Goal: Task Accomplishment & Management: Use online tool/utility

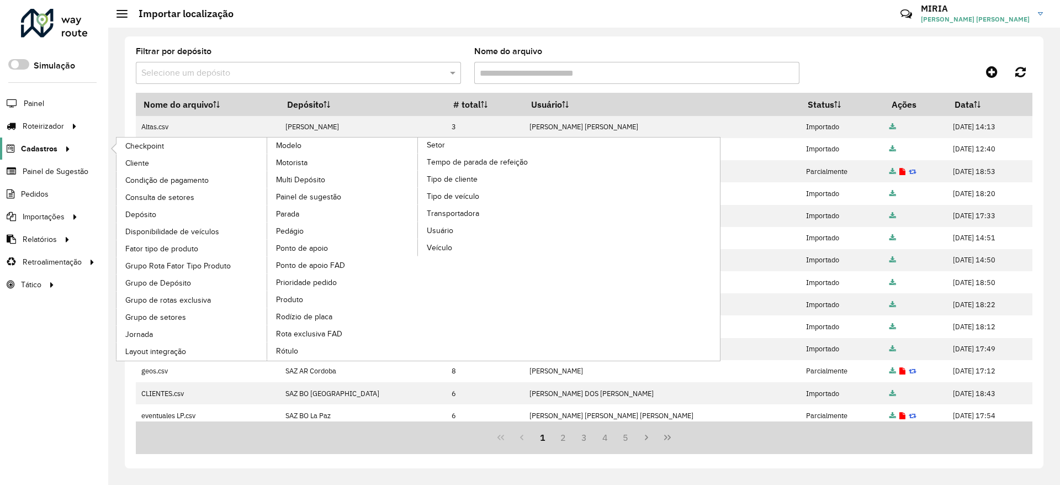
click at [45, 146] on span "Cadastros" at bounding box center [39, 149] width 36 height 12
click at [54, 145] on span "Cadastros" at bounding box center [39, 149] width 36 height 12
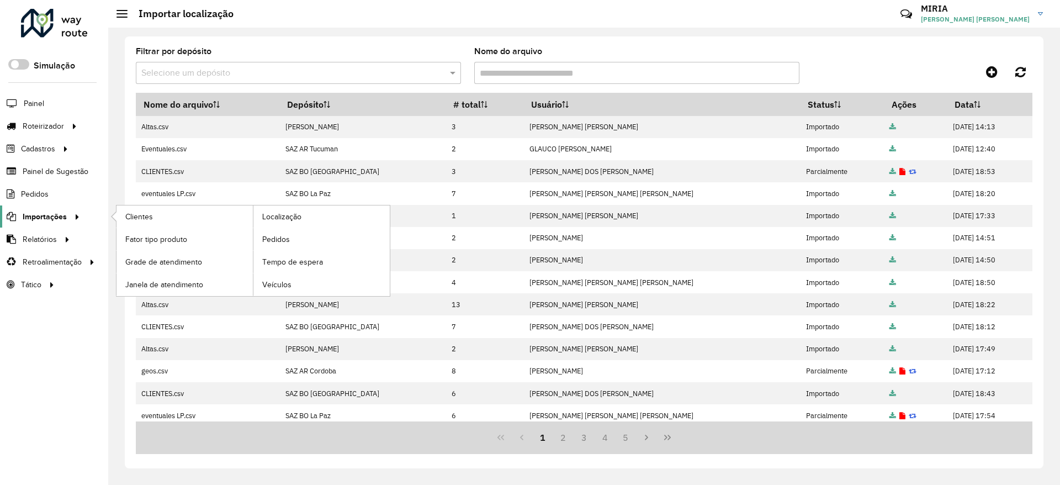
click at [63, 215] on span "Importações" at bounding box center [45, 217] width 44 height 12
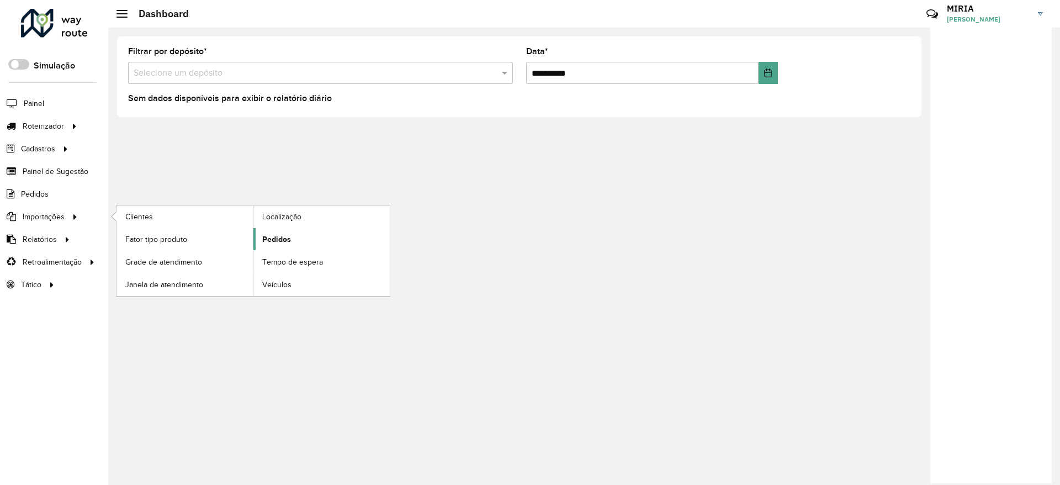
click at [290, 242] on span "Pedidos" at bounding box center [276, 239] width 29 height 12
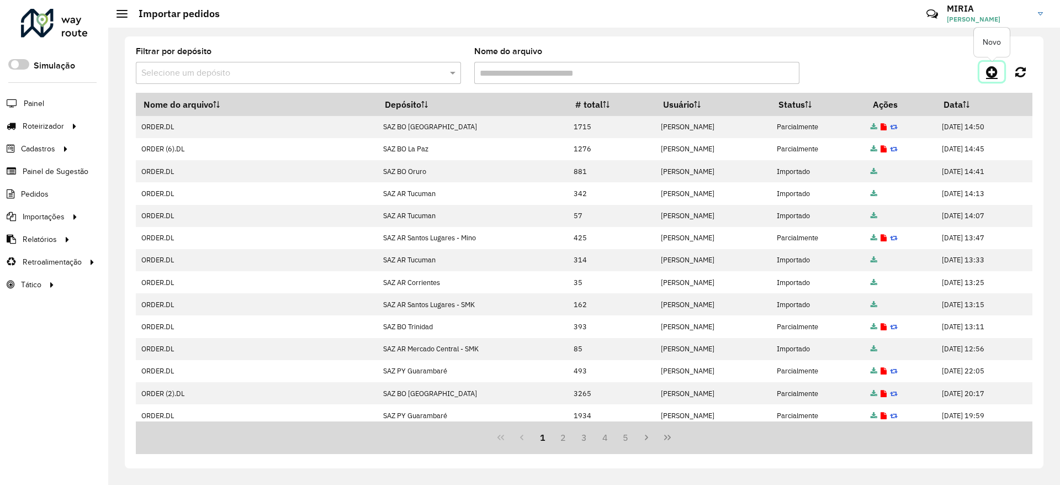
click at [992, 74] on icon at bounding box center [992, 71] width 12 height 13
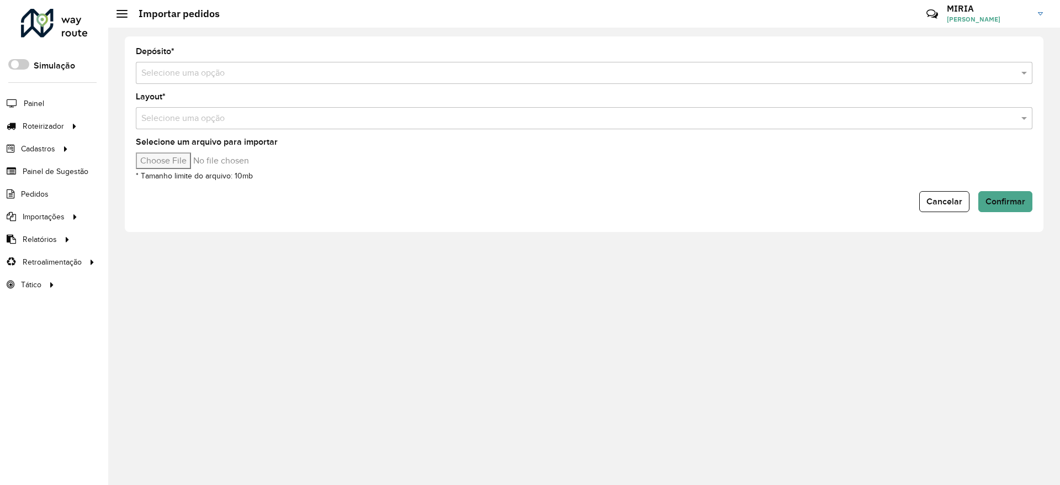
click at [909, 72] on input "text" at bounding box center [572, 73] width 863 height 13
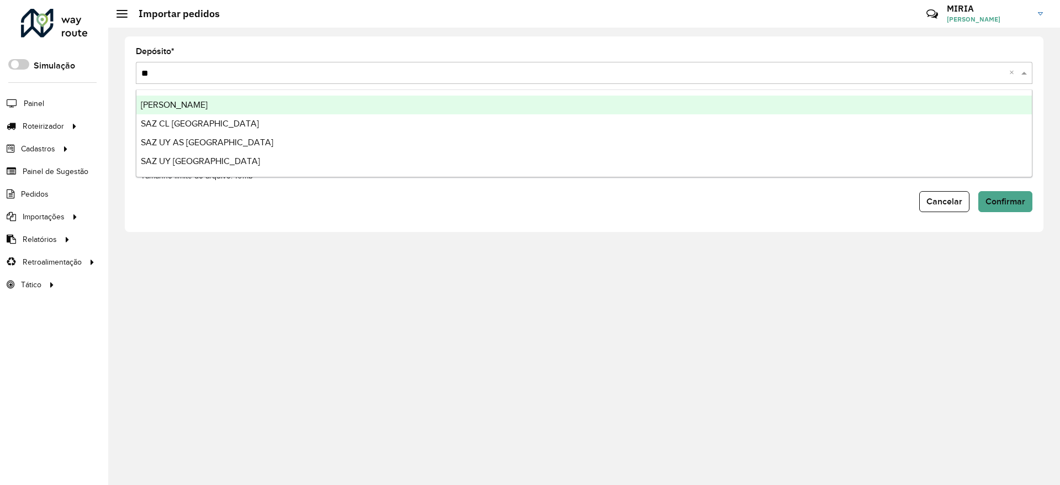
type input "***"
click at [838, 103] on div "[PERSON_NAME]" at bounding box center [583, 104] width 895 height 19
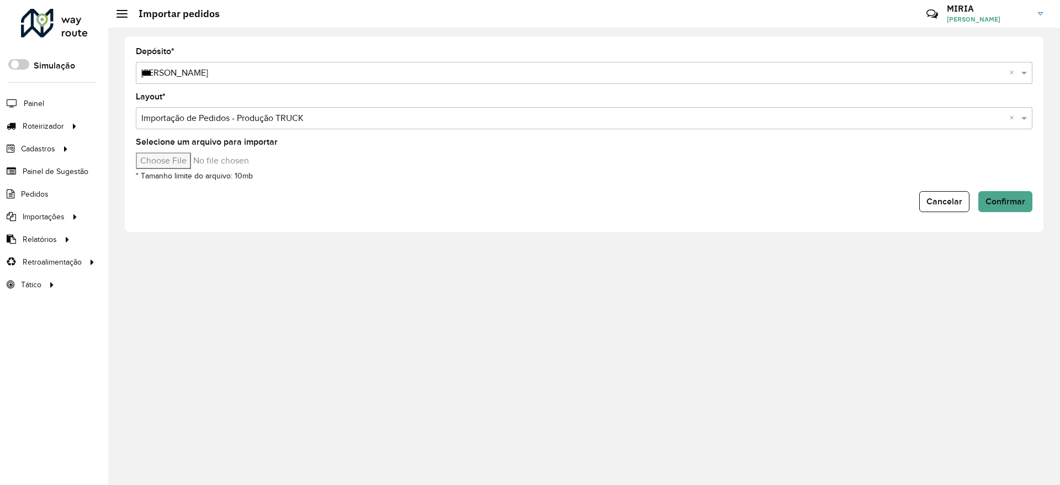
click at [183, 161] on input "Selecione um arquivo para importar" at bounding box center [230, 160] width 188 height 17
type input "**********"
click at [1010, 205] on span "Confirmar" at bounding box center [1005, 200] width 40 height 9
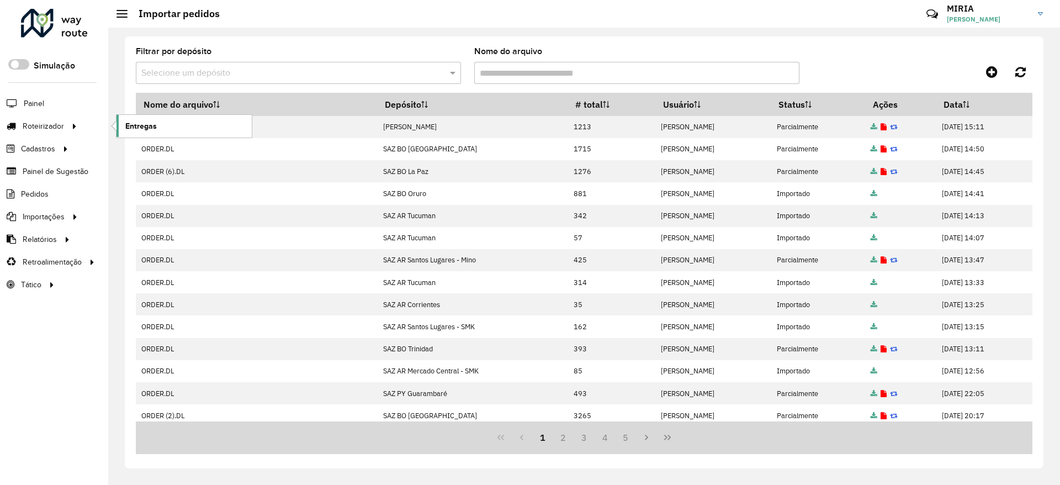
click at [172, 130] on link "Entregas" at bounding box center [183, 126] width 135 height 22
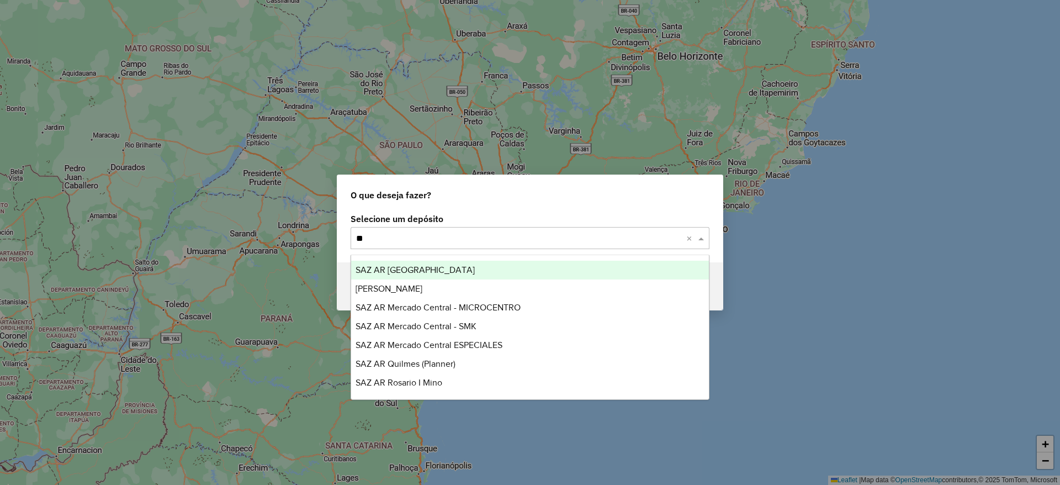
type input "***"
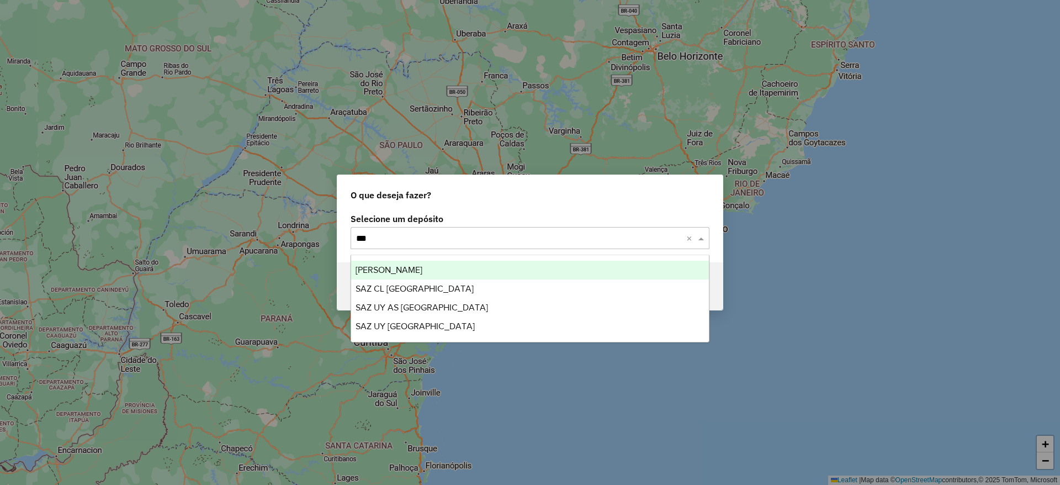
click at [534, 263] on div "[PERSON_NAME]" at bounding box center [530, 269] width 358 height 19
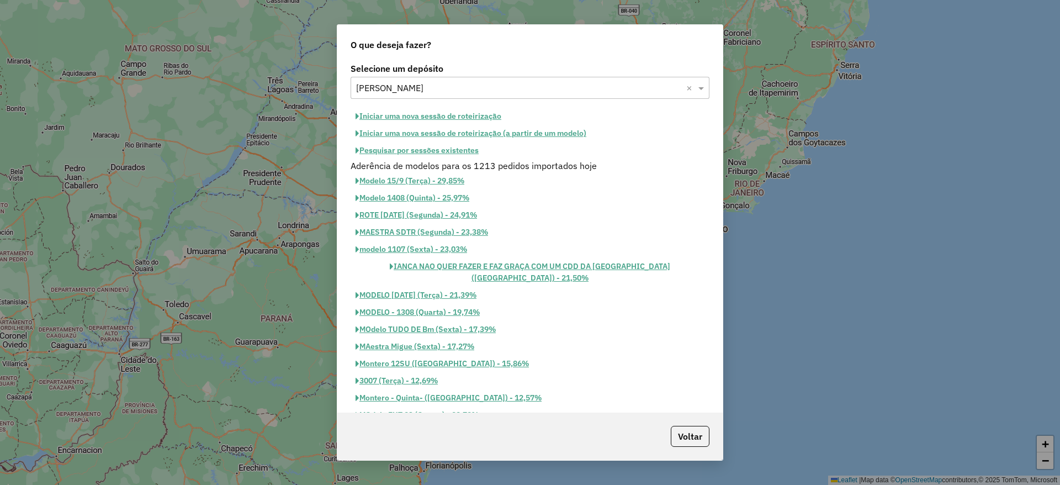
click at [462, 112] on button "Iniciar uma nova sessão de roteirização" at bounding box center [428, 116] width 156 height 17
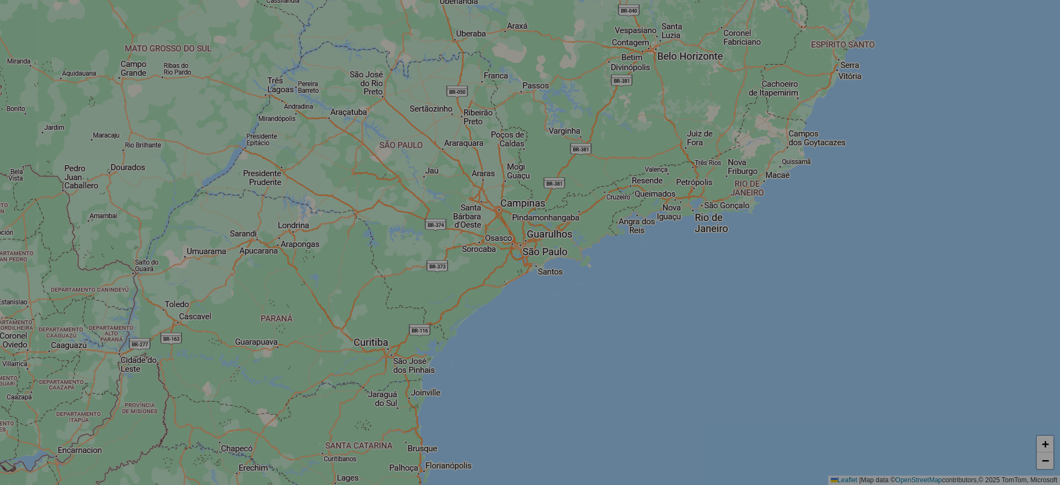
select select "*"
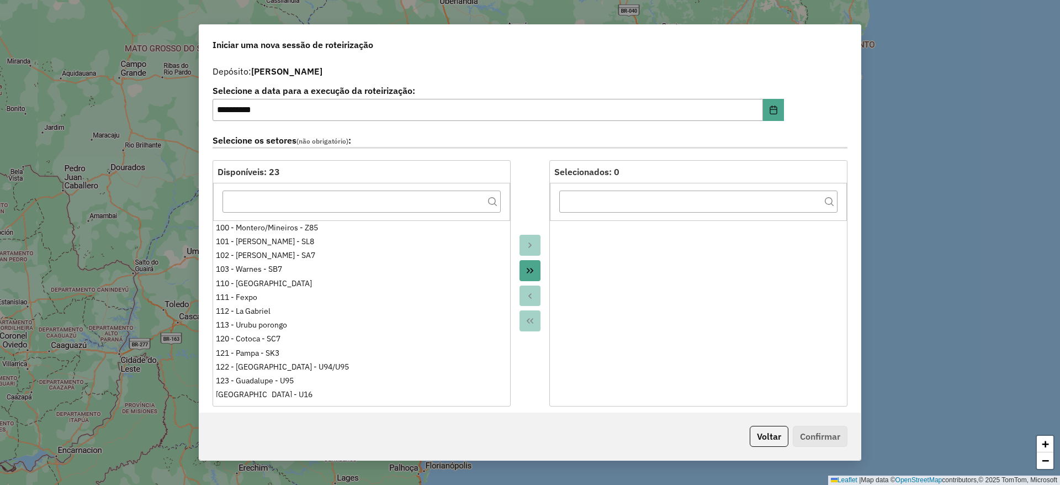
click at [525, 269] on icon "Move All to Target" at bounding box center [529, 270] width 9 height 9
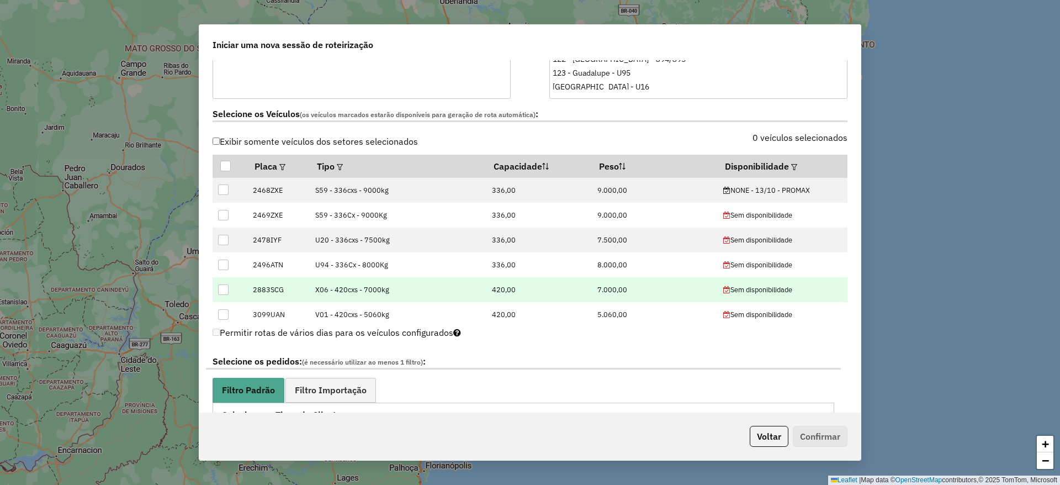
scroll to position [331, 0]
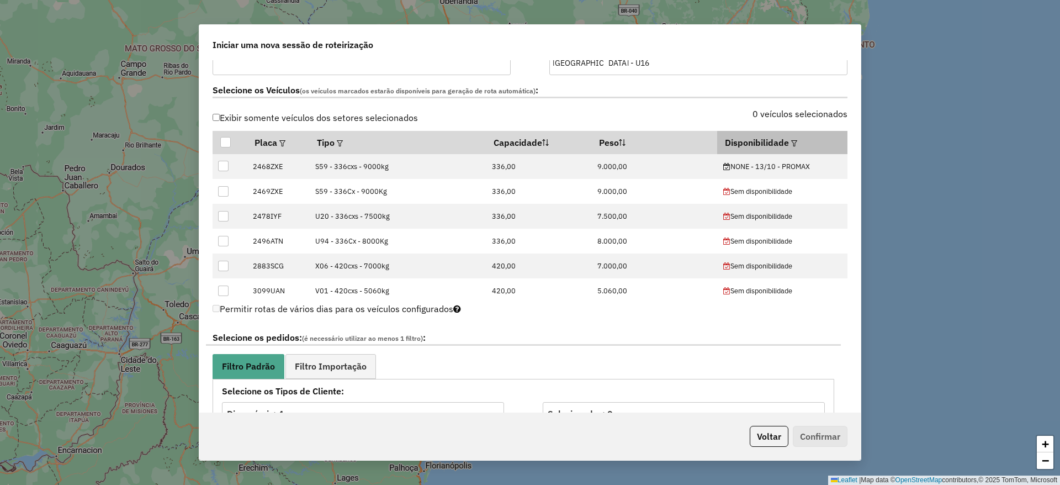
click at [791, 144] on em at bounding box center [794, 143] width 6 height 6
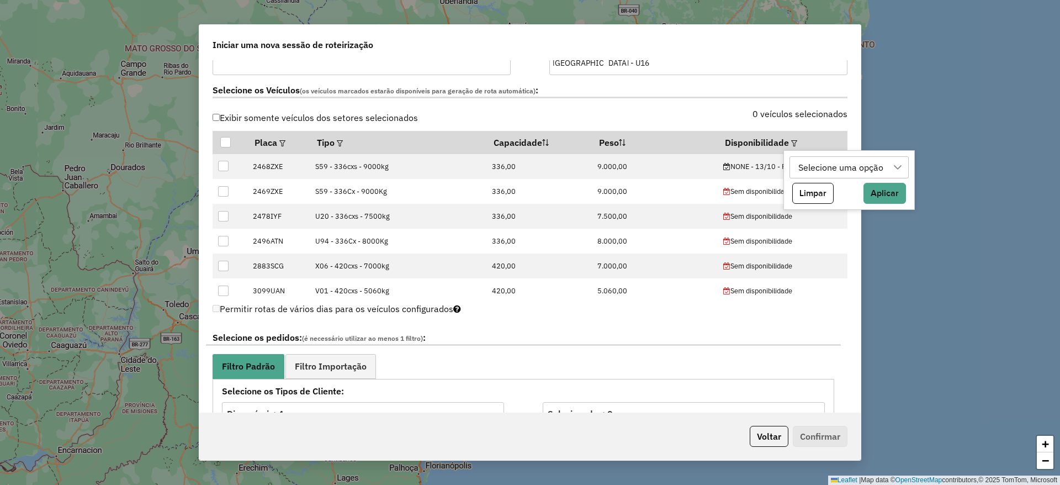
click at [828, 172] on div "Selecione uma opção" at bounding box center [840, 167] width 93 height 21
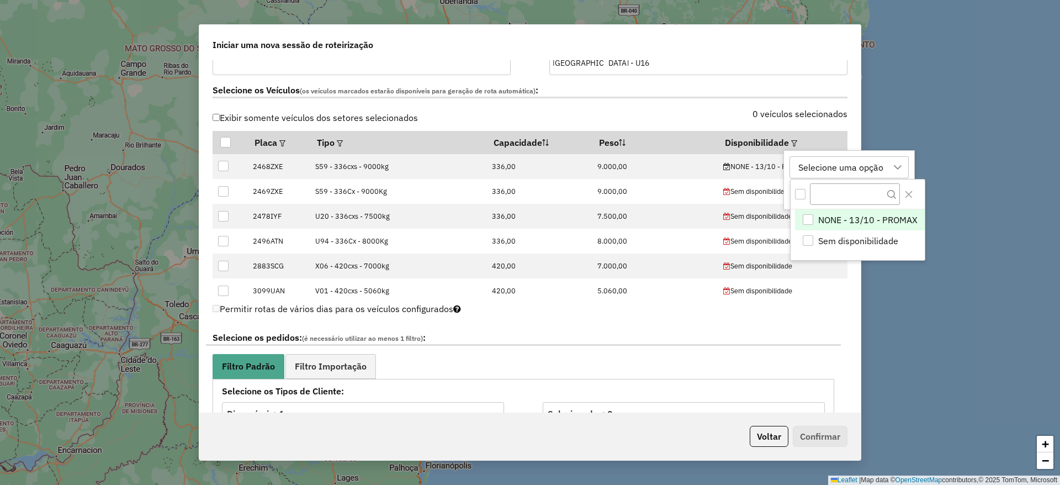
click at [832, 220] on span "NONE - 13/10 - PROMAX" at bounding box center [867, 219] width 99 height 13
click at [904, 194] on icon "Close" at bounding box center [908, 194] width 9 height 9
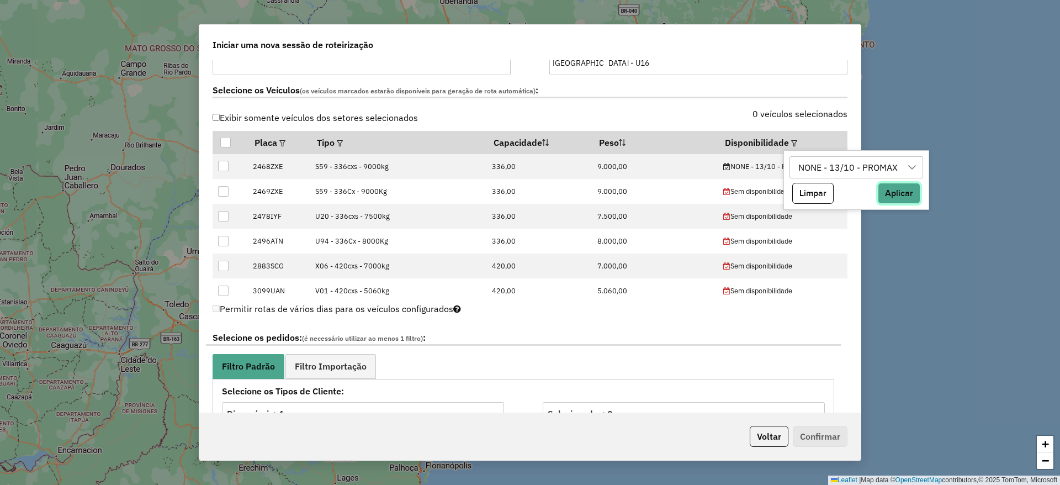
click at [904, 194] on button "Aplicar" at bounding box center [898, 193] width 42 height 21
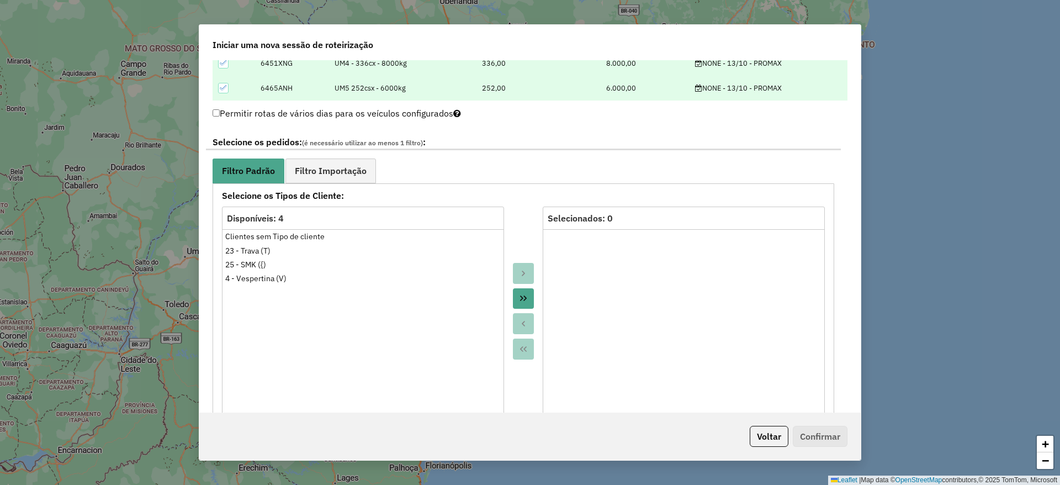
scroll to position [497, 0]
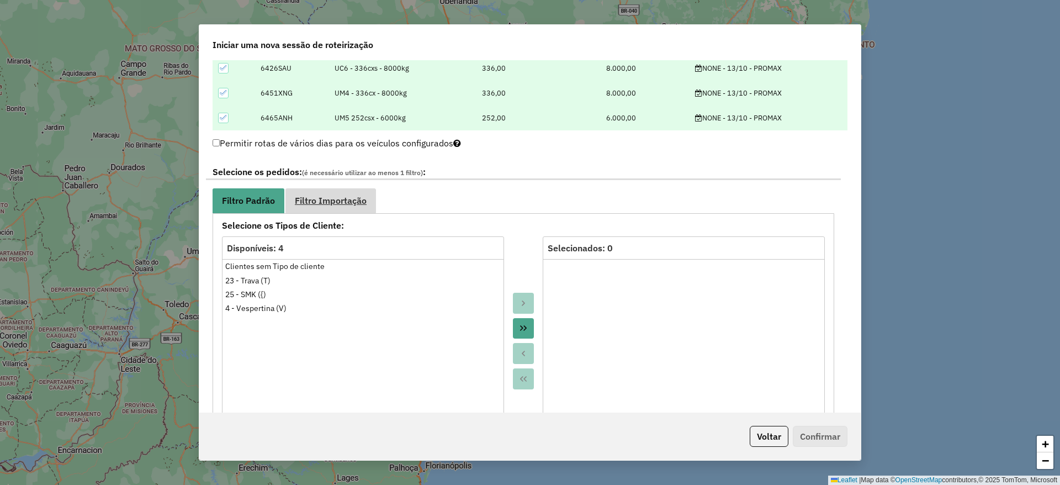
click at [335, 203] on span "Filtro Importação" at bounding box center [331, 200] width 72 height 9
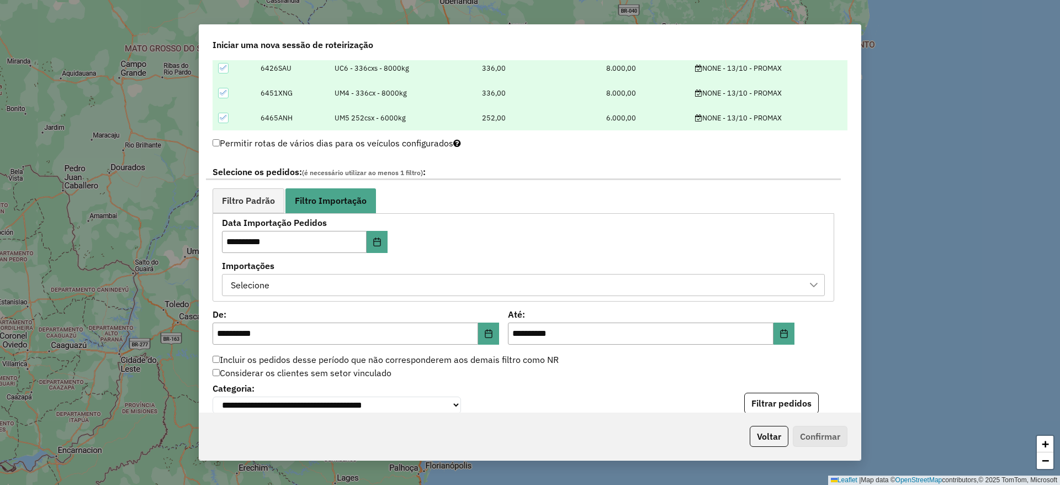
click at [439, 285] on div "Selecione" at bounding box center [515, 284] width 576 height 21
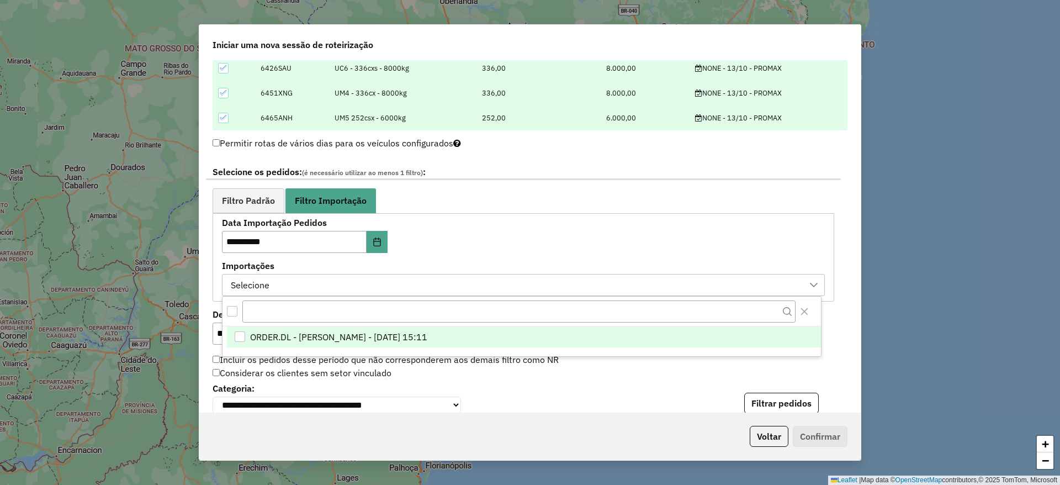
click at [427, 339] on span "ORDER.DL - MIRIA ANDRADE THEODORO - 11/10/2025 15:11" at bounding box center [338, 336] width 177 height 13
click at [257, 200] on span "Filtro Padrão" at bounding box center [248, 200] width 53 height 9
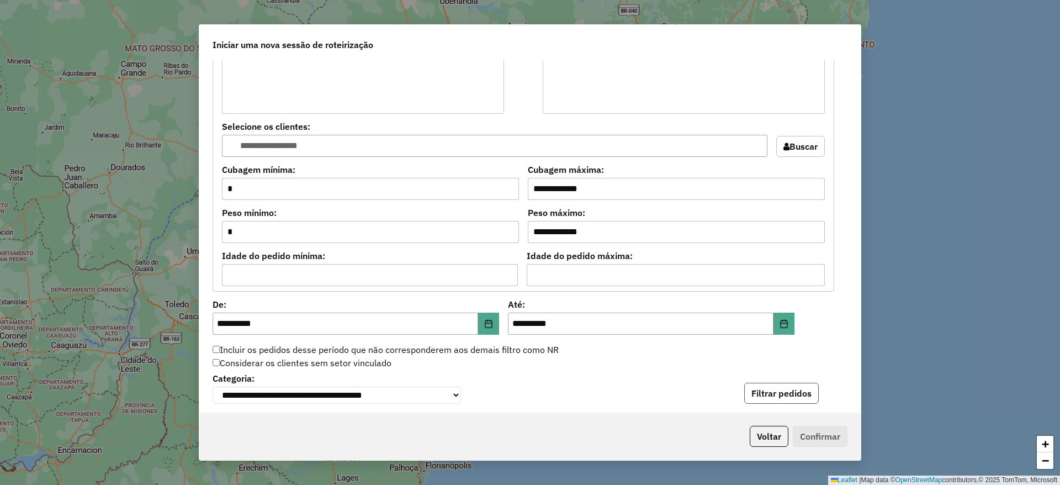
scroll to position [911, 0]
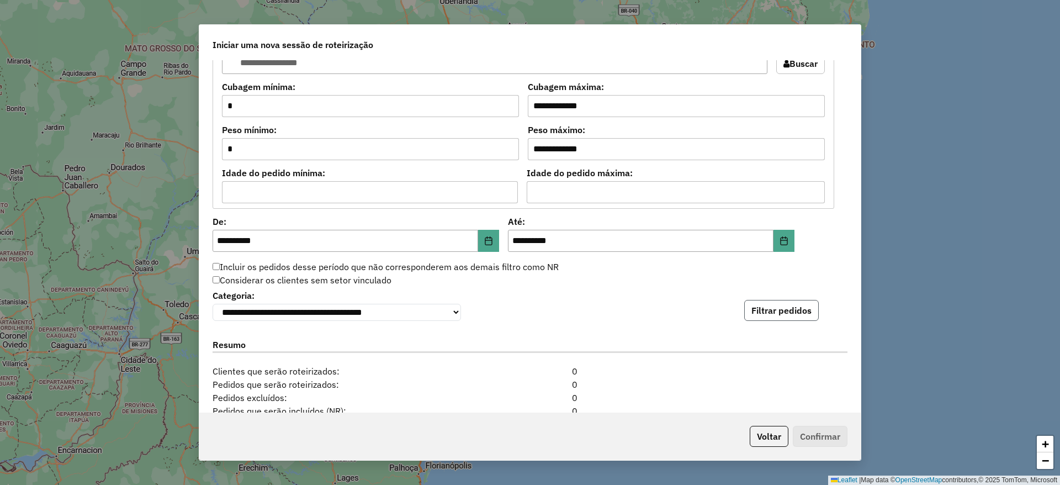
click at [776, 397] on div "**********" at bounding box center [529, 236] width 661 height 352
click at [760, 311] on button "Filtrar pedidos" at bounding box center [781, 310] width 74 height 21
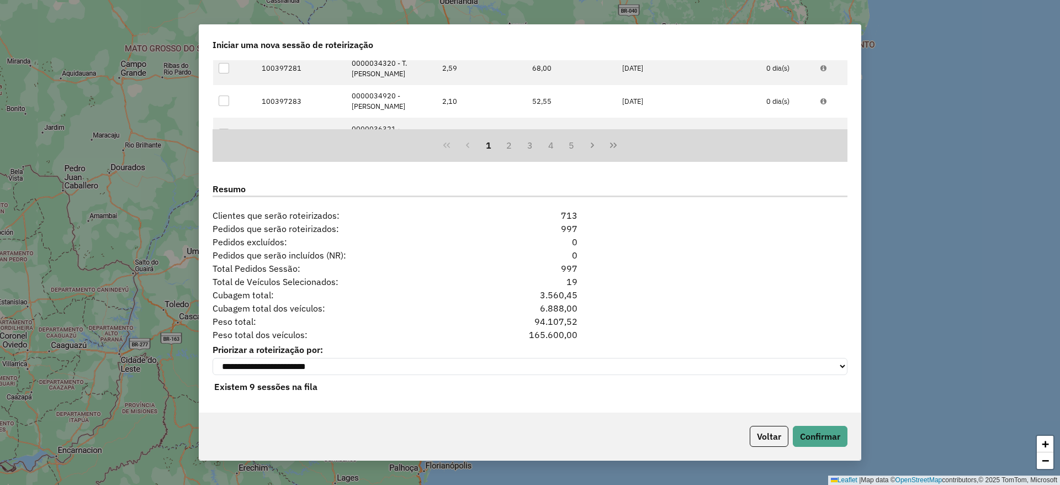
scroll to position [1300, 0]
click at [805, 437] on button "Confirmar" at bounding box center [819, 435] width 55 height 21
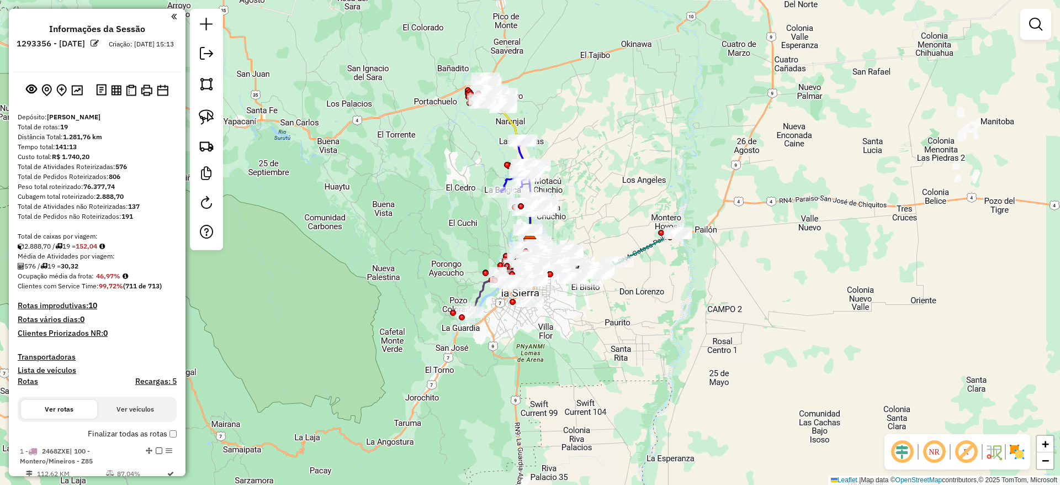
click at [1025, 454] on img at bounding box center [1017, 452] width 18 height 18
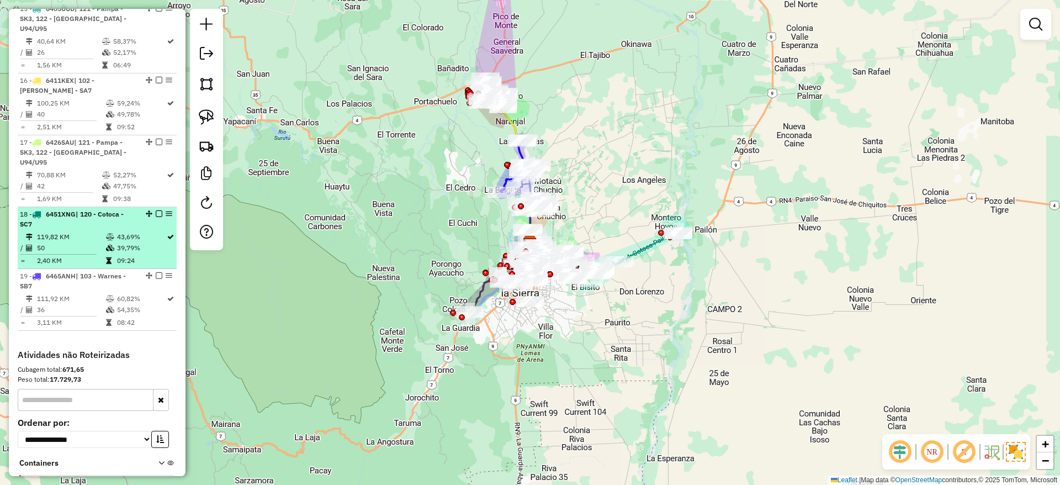
scroll to position [1370, 0]
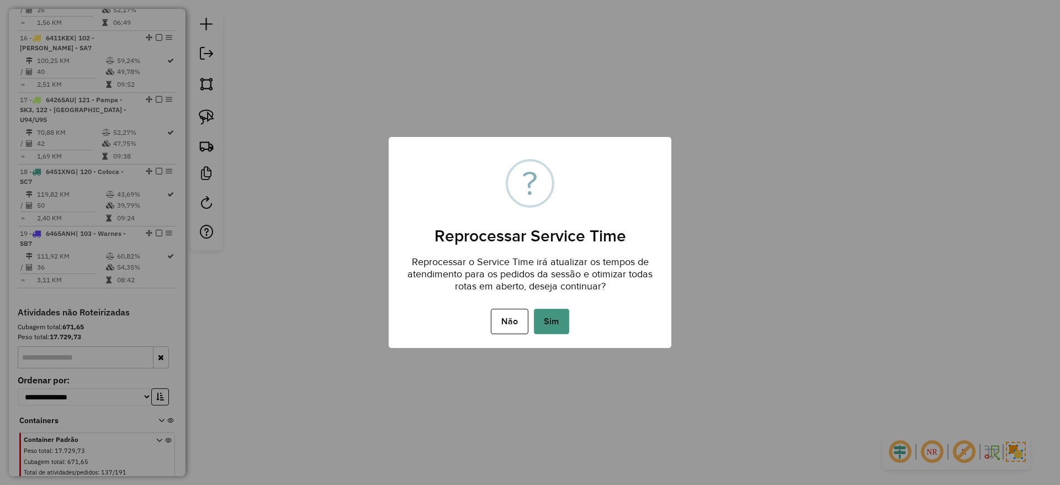
click at [568, 318] on button "Sim" at bounding box center [551, 320] width 35 height 25
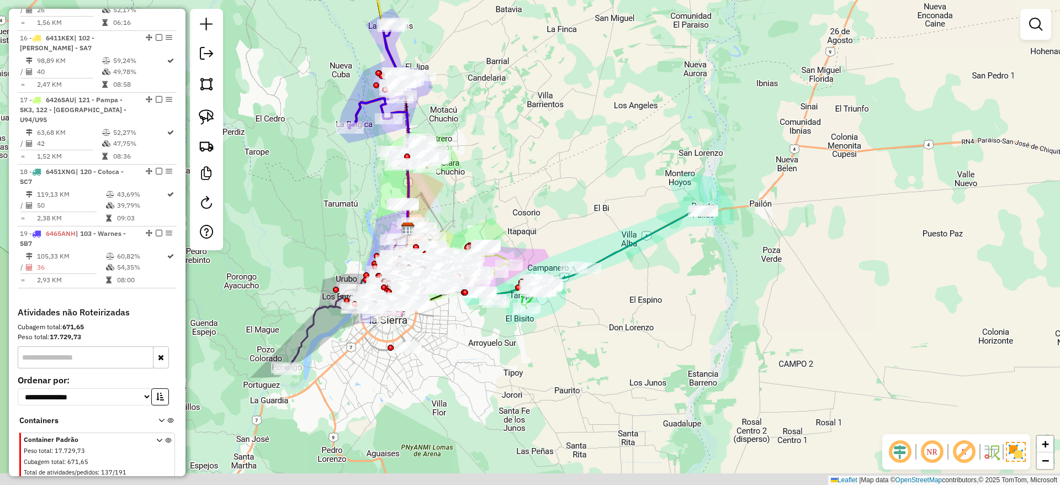
drag, startPoint x: 587, startPoint y: 240, endPoint x: 592, endPoint y: 212, distance: 28.6
click at [592, 212] on div "Janela de atendimento Grade de atendimento Capacidade Transportadoras Veículos …" at bounding box center [530, 242] width 1060 height 485
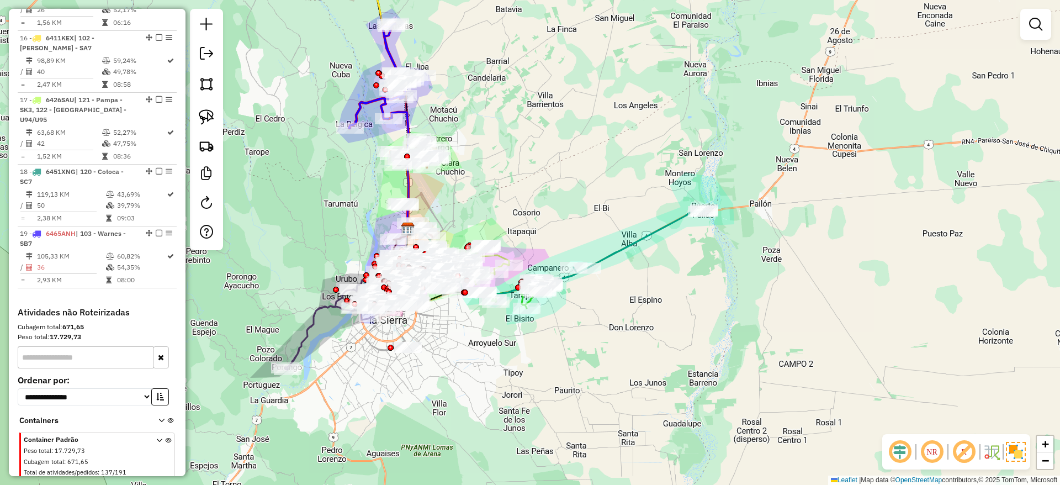
click at [613, 249] on icon at bounding box center [619, 251] width 172 height 82
select select "**********"
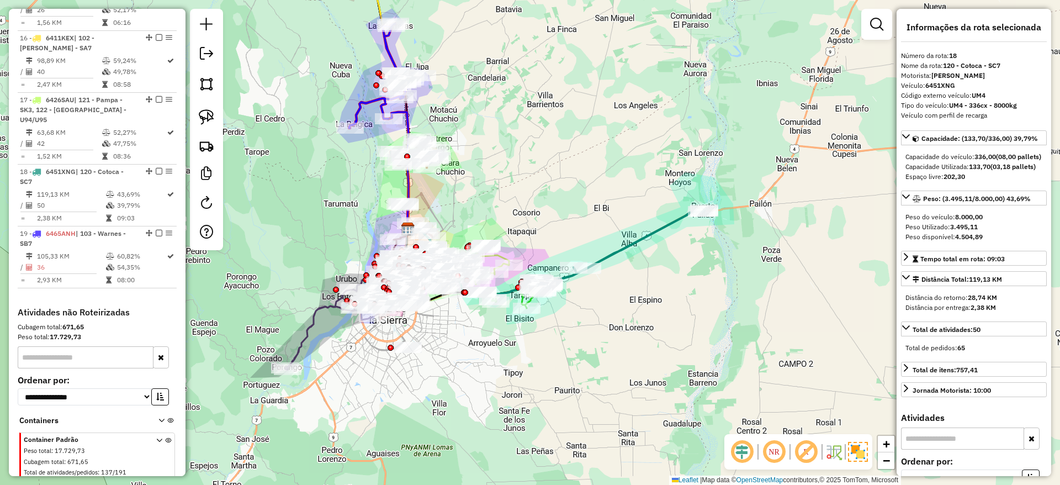
click at [613, 249] on icon at bounding box center [619, 251] width 172 height 82
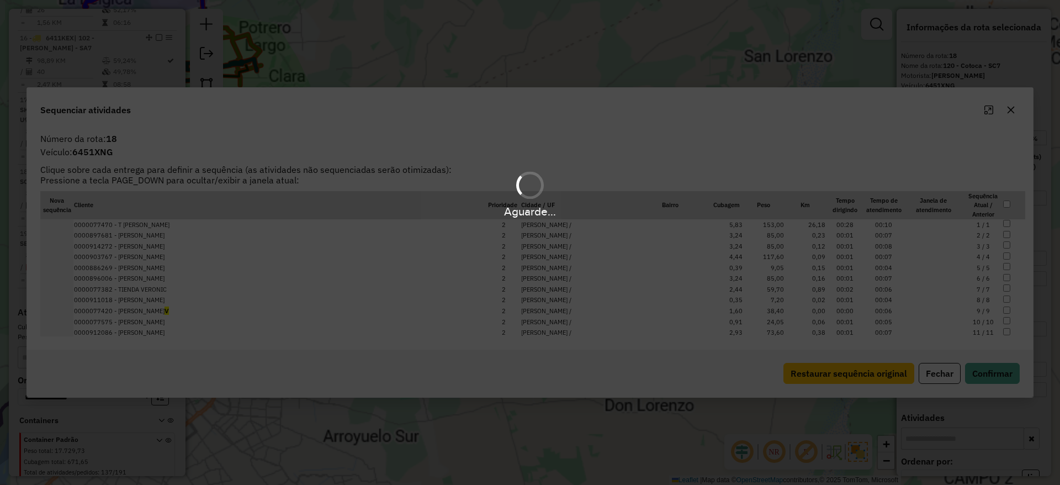
click at [565, 206] on div "Aguarde..." at bounding box center [530, 211] width 1060 height 17
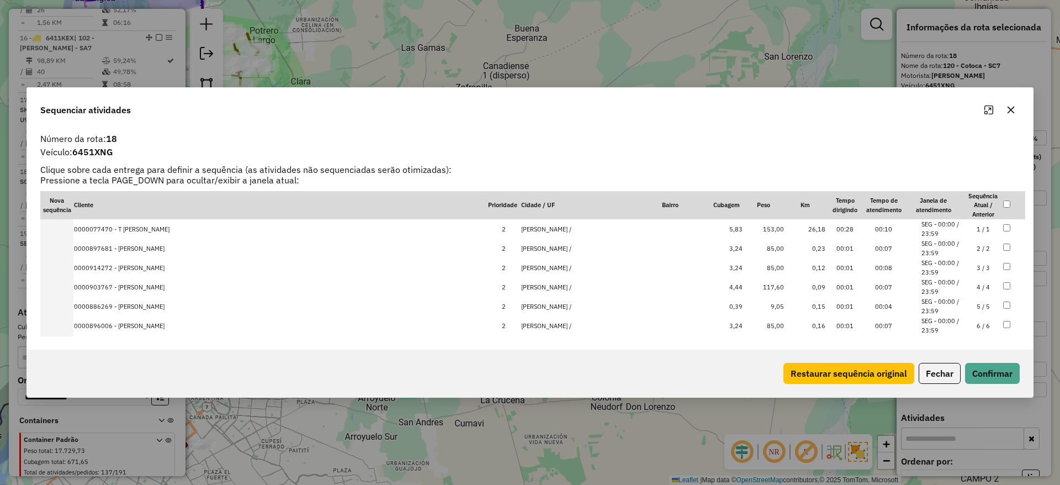
click at [1015, 110] on button "button" at bounding box center [1011, 110] width 18 height 18
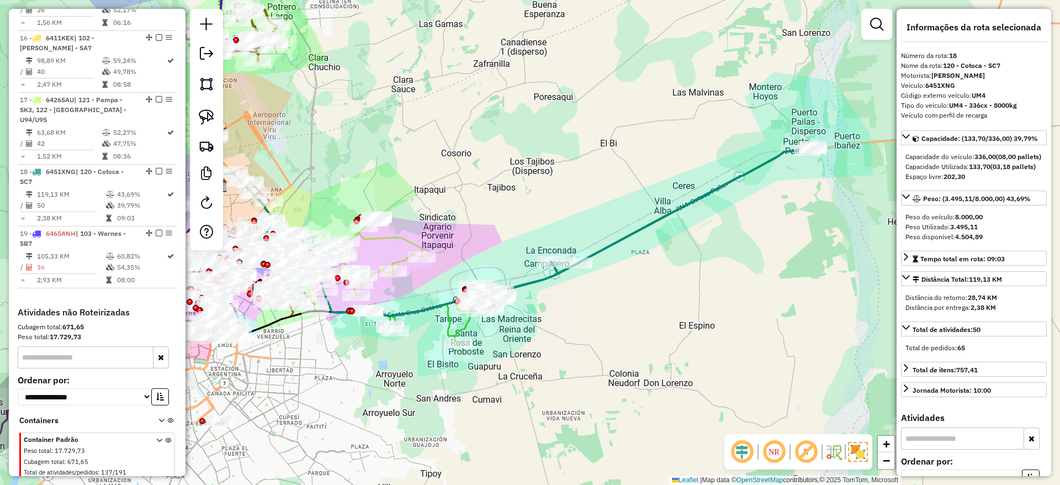
drag, startPoint x: 738, startPoint y: 164, endPoint x: 830, endPoint y: 106, distance: 108.4
click at [840, 104] on div "Janela de atendimento Grade de atendimento Capacidade Transportadoras Veículos …" at bounding box center [530, 242] width 1060 height 485
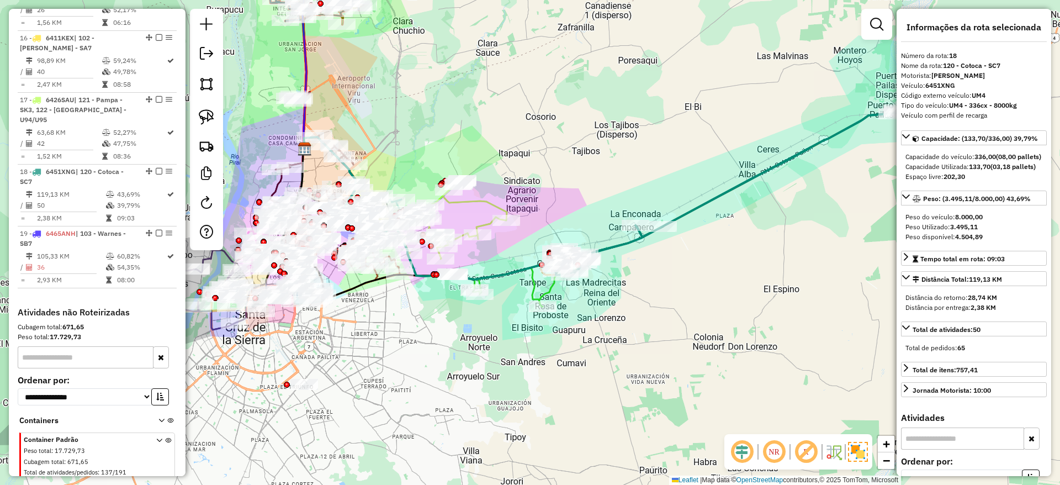
click at [694, 212] on icon at bounding box center [725, 192] width 344 height 165
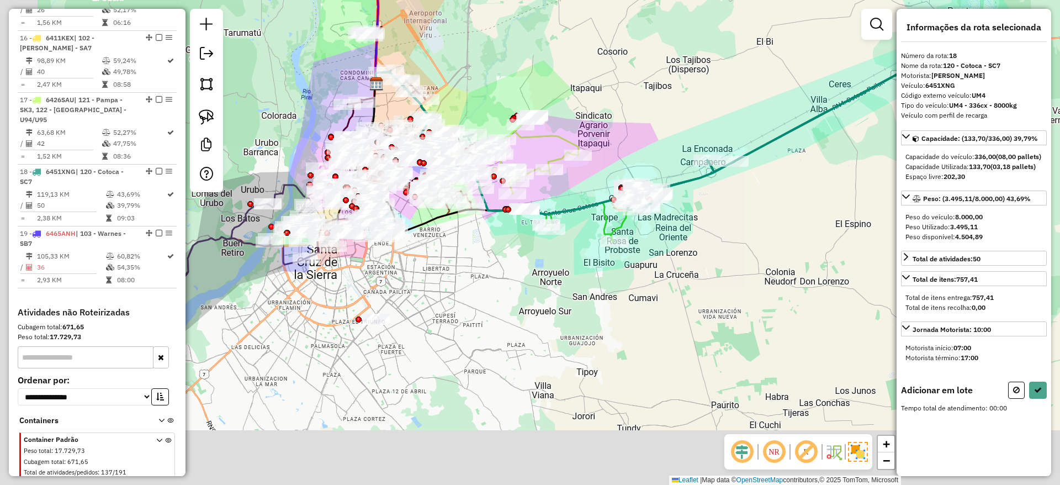
drag, startPoint x: 631, startPoint y: 95, endPoint x: 640, endPoint y: 84, distance: 13.7
click at [641, 85] on div "Janela de atendimento Grade de atendimento Capacidade Transportadoras Veículos …" at bounding box center [530, 242] width 1060 height 485
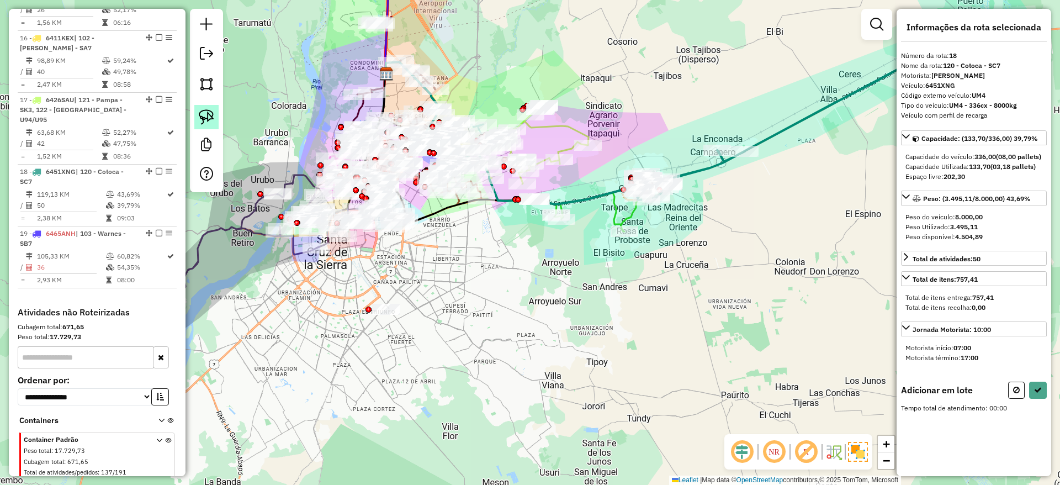
click at [208, 116] on img at bounding box center [206, 116] width 15 height 15
click at [1015, 393] on icon at bounding box center [1016, 390] width 7 height 8
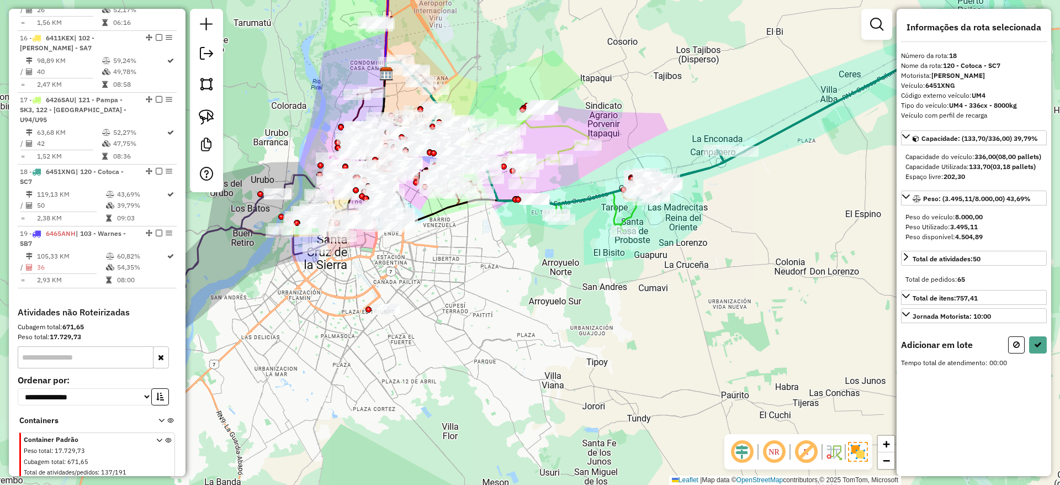
select select "**********"
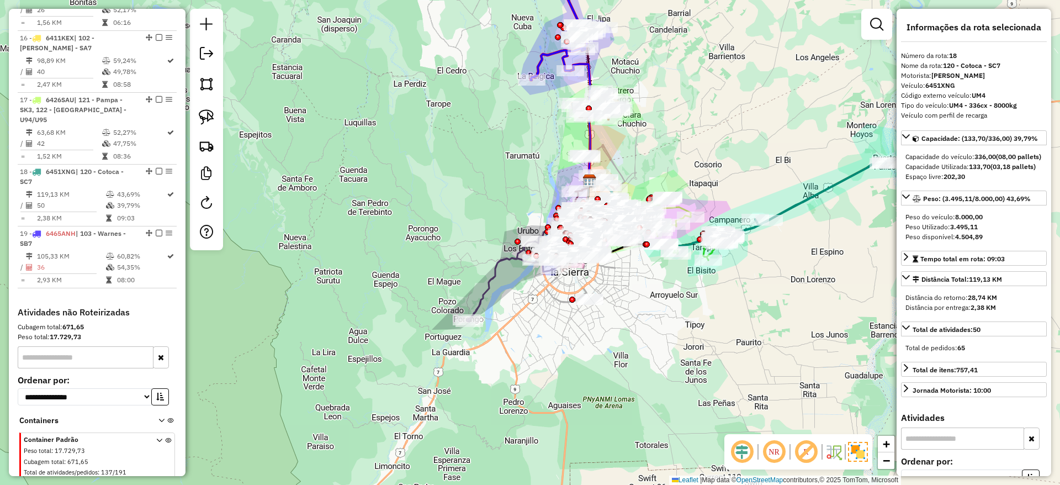
click at [795, 95] on div "Janela de atendimento Grade de atendimento Capacidade Transportadoras Veículos …" at bounding box center [530, 242] width 1060 height 485
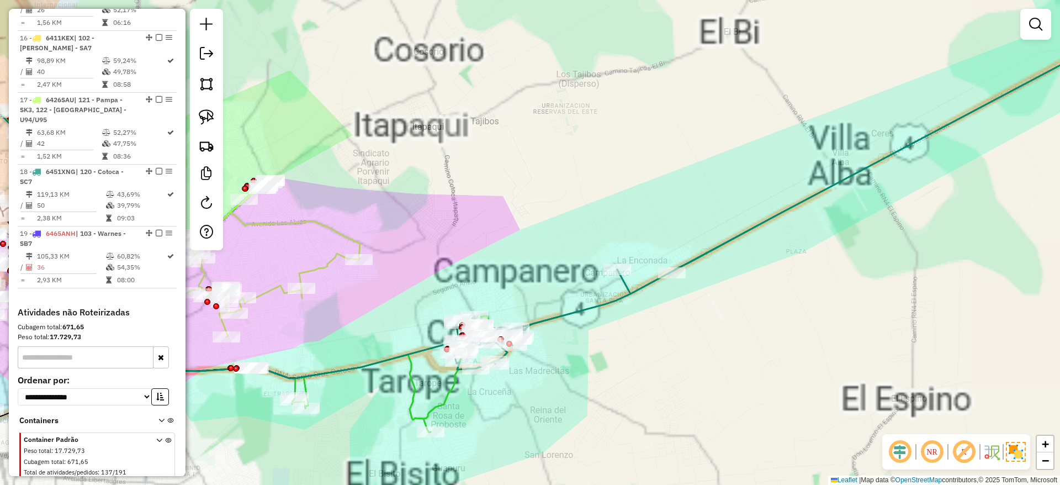
click at [800, 201] on icon at bounding box center [798, 204] width 688 height 330
select select "**********"
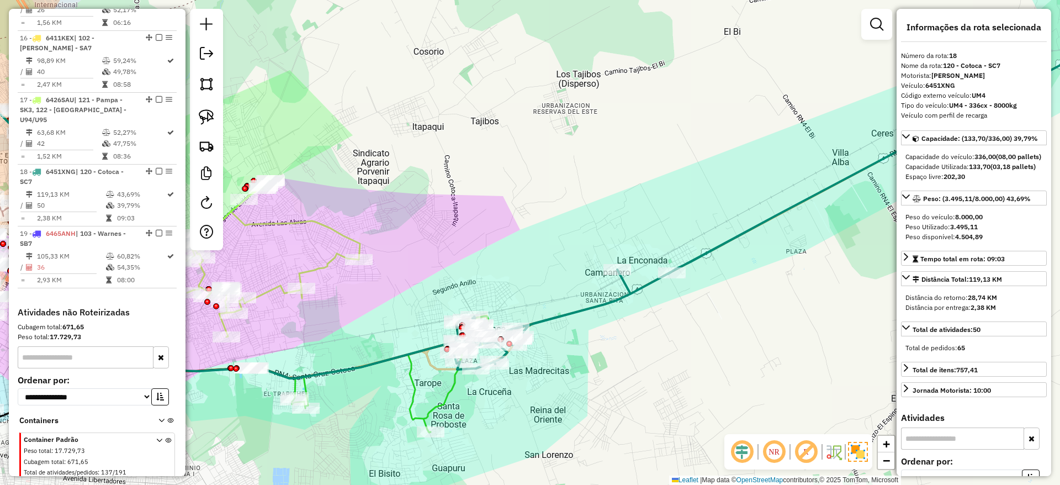
click at [800, 201] on icon at bounding box center [798, 204] width 688 height 330
drag, startPoint x: 537, startPoint y: 236, endPoint x: 548, endPoint y: 223, distance: 16.5
click at [548, 223] on div "Janela de atendimento Grade de atendimento Capacidade Transportadoras Veículos …" at bounding box center [530, 242] width 1060 height 485
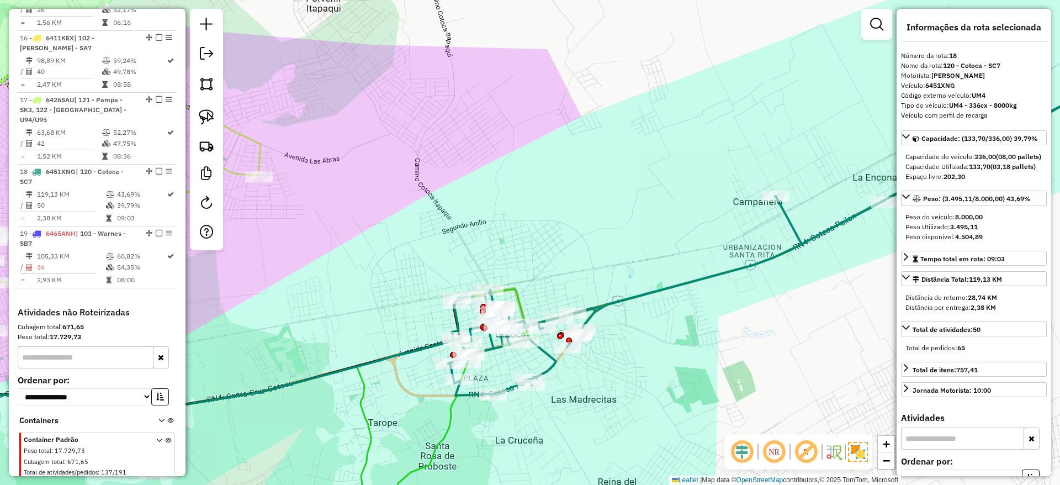
drag, startPoint x: 546, startPoint y: 235, endPoint x: 562, endPoint y: 194, distance: 44.1
click at [562, 194] on div "Janela de atendimento Grade de atendimento Capacidade Transportadoras Veículos …" at bounding box center [530, 242] width 1060 height 485
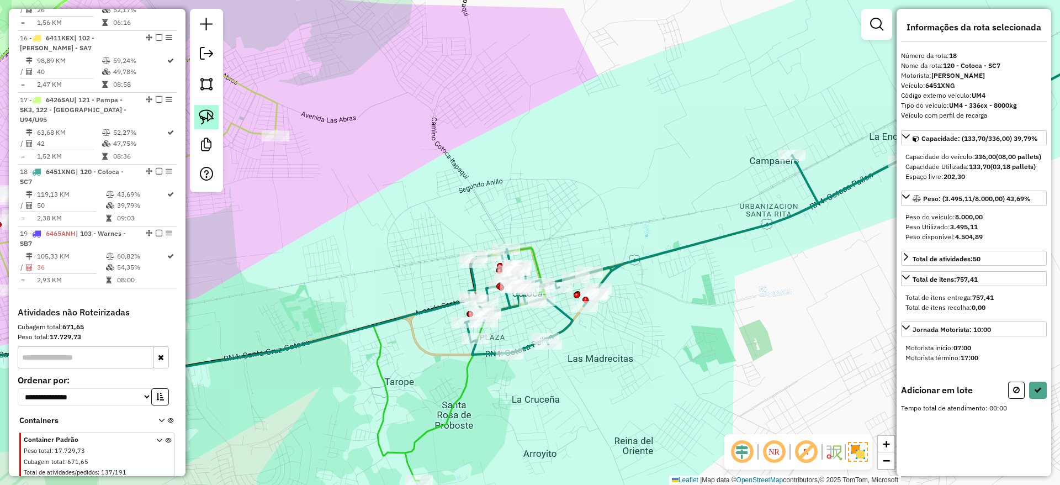
click at [206, 114] on img at bounding box center [206, 116] width 15 height 15
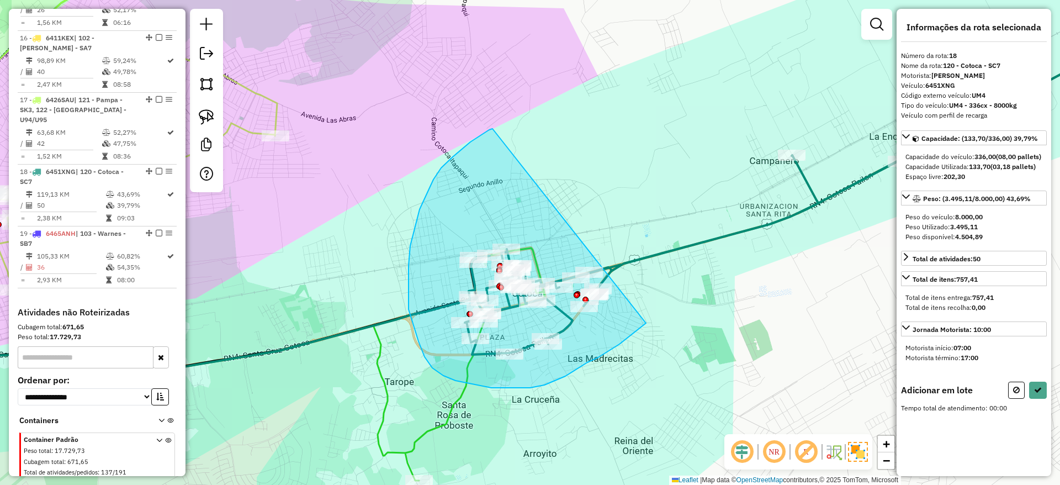
drag, startPoint x: 491, startPoint y: 129, endPoint x: 648, endPoint y: 321, distance: 247.9
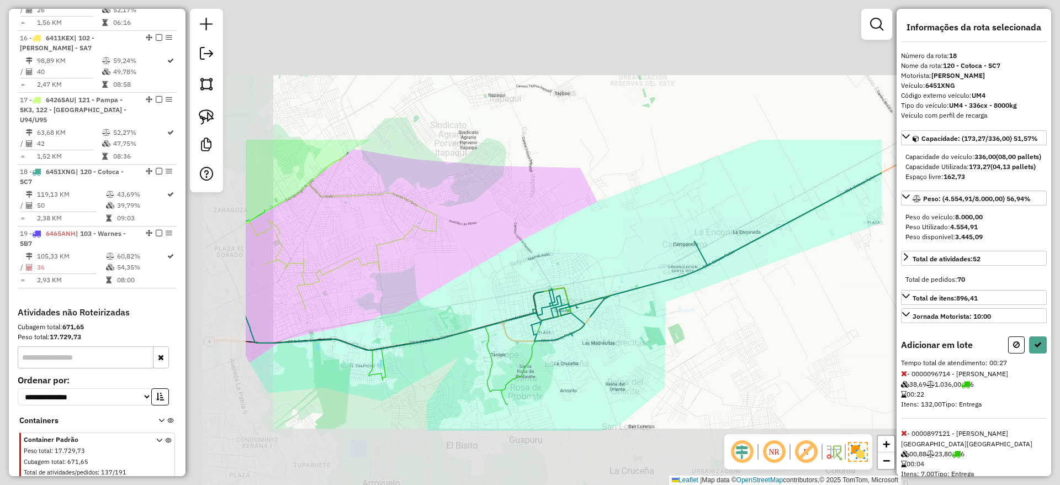
select select "**********"
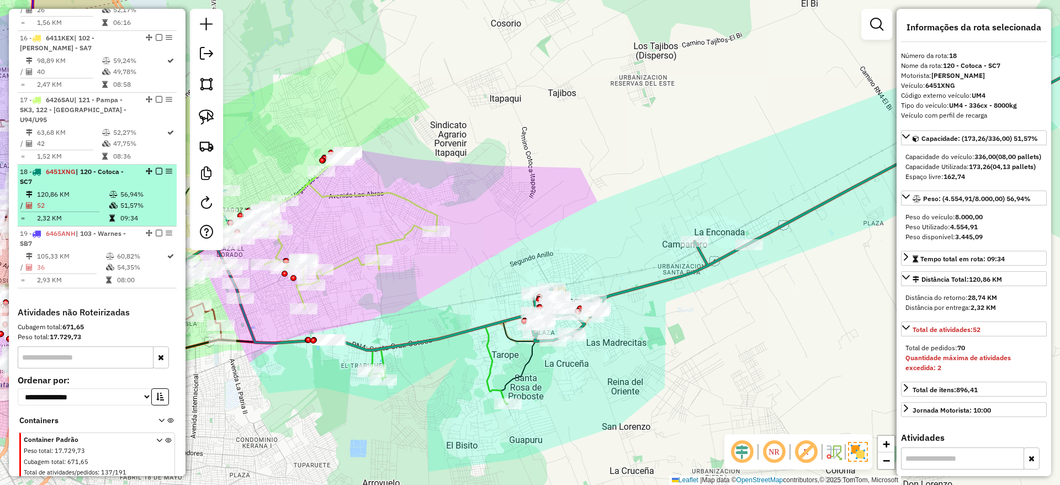
click at [156, 168] on em at bounding box center [159, 171] width 7 height 7
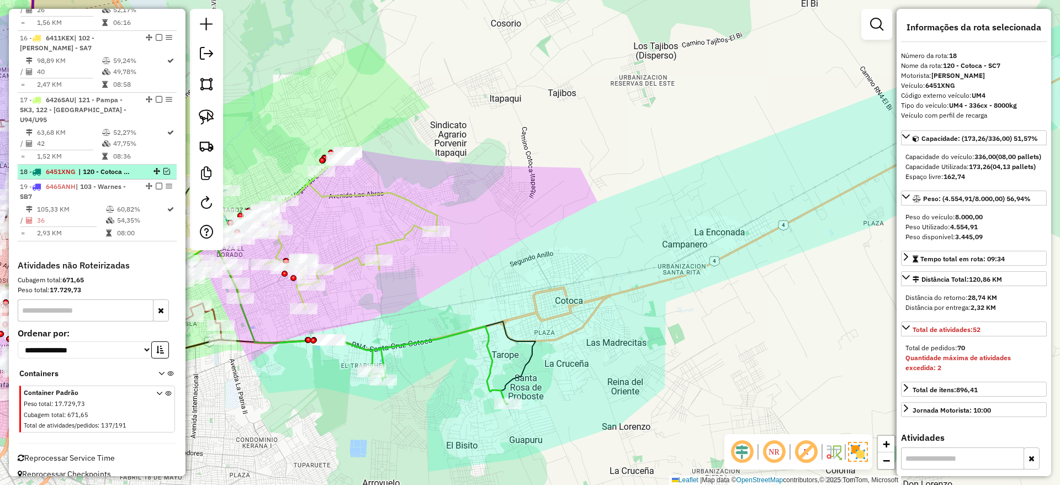
scroll to position [1323, 0]
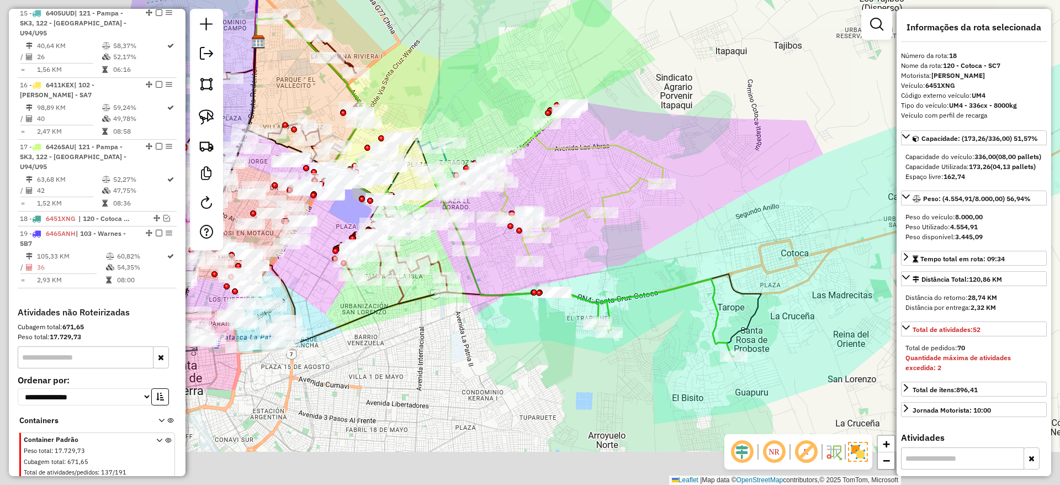
drag, startPoint x: 680, startPoint y: 205, endPoint x: 843, endPoint y: 167, distance: 167.3
click at [843, 167] on div "Janela de atendimento Grade de atendimento Capacidade Transportadoras Veículos …" at bounding box center [530, 242] width 1060 height 485
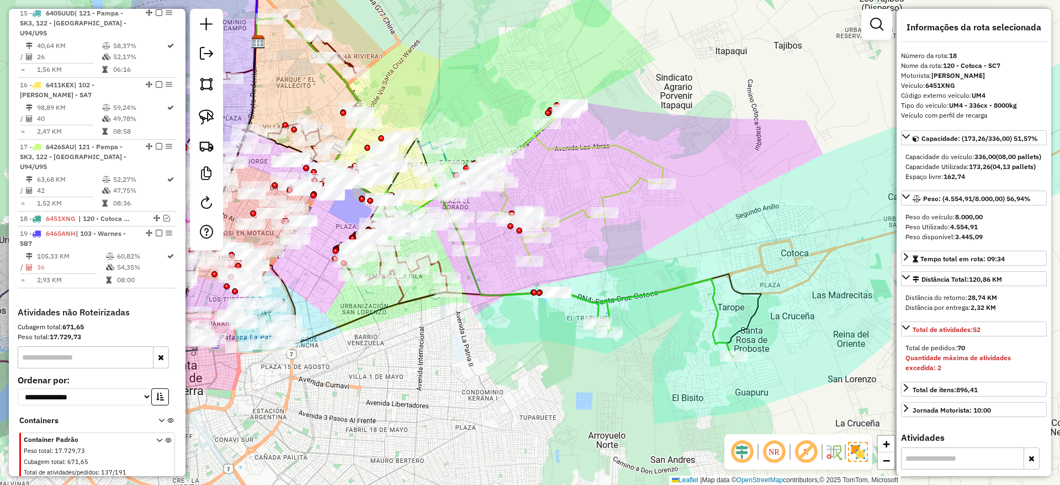
click at [661, 290] on icon at bounding box center [642, 317] width 183 height 77
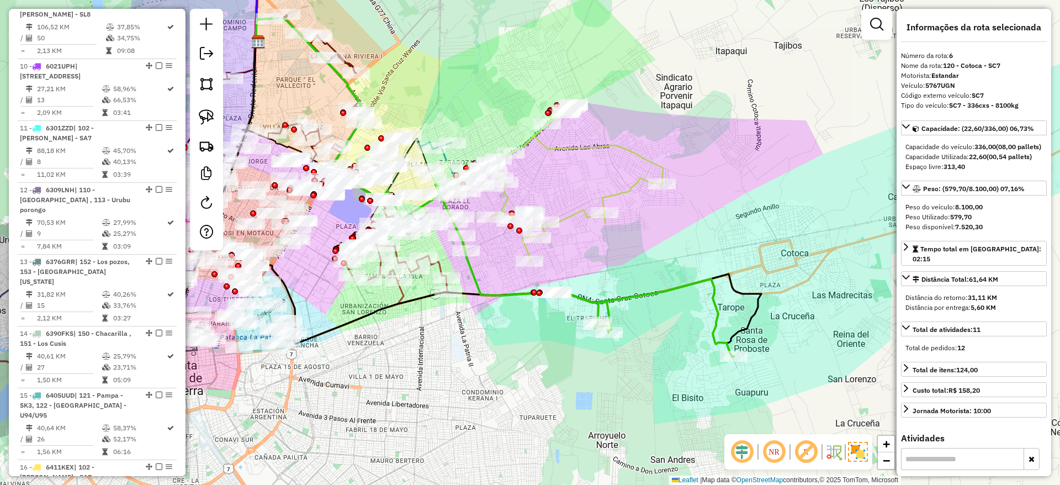
scroll to position [734, 0]
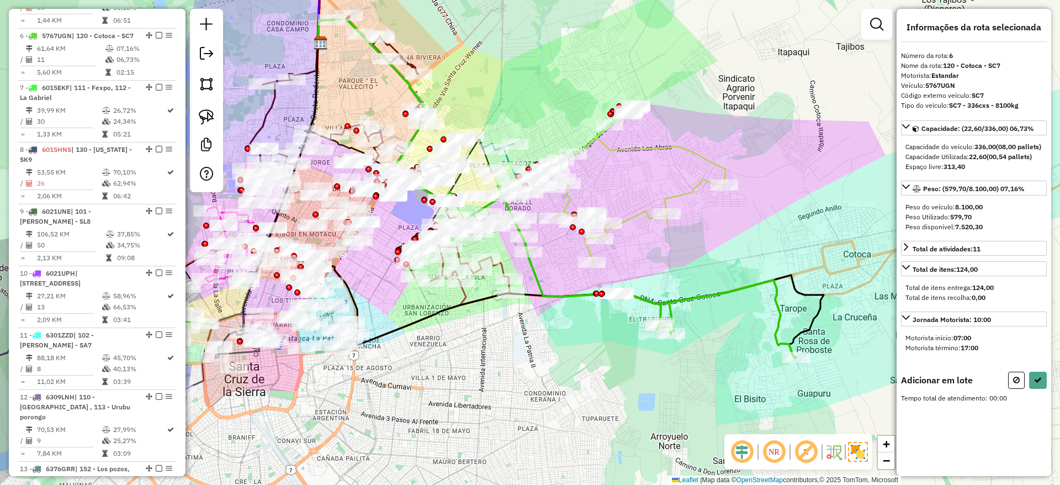
drag, startPoint x: 681, startPoint y: 249, endPoint x: 768, endPoint y: 258, distance: 87.6
click at [768, 258] on div "Janela de atendimento Grade de atendimento Capacidade Transportadoras Veículos …" at bounding box center [530, 242] width 1060 height 485
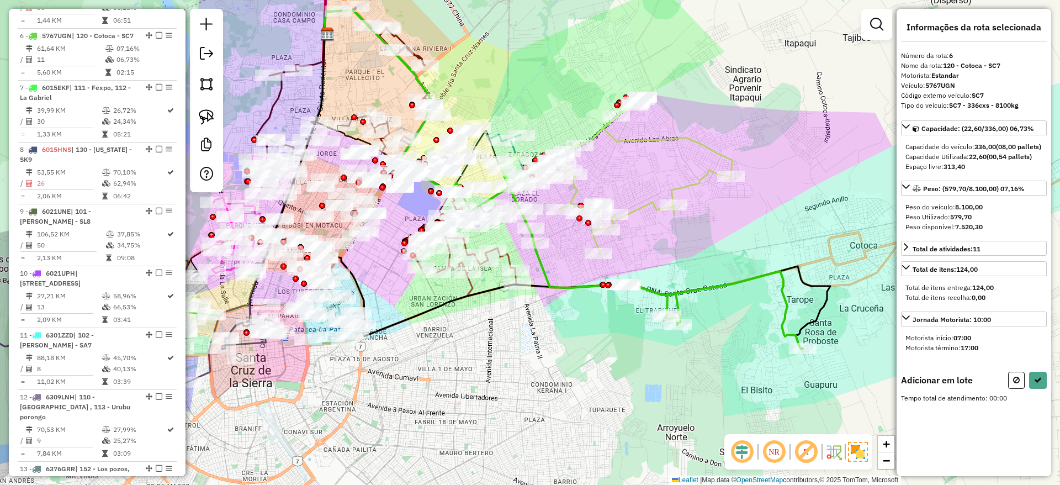
drag, startPoint x: 578, startPoint y: 337, endPoint x: 550, endPoint y: 321, distance: 31.9
click at [550, 321] on div "Janela de atendimento Grade de atendimento Capacidade Transportadoras Veículos …" at bounding box center [530, 242] width 1060 height 485
click at [212, 118] on img at bounding box center [206, 116] width 15 height 15
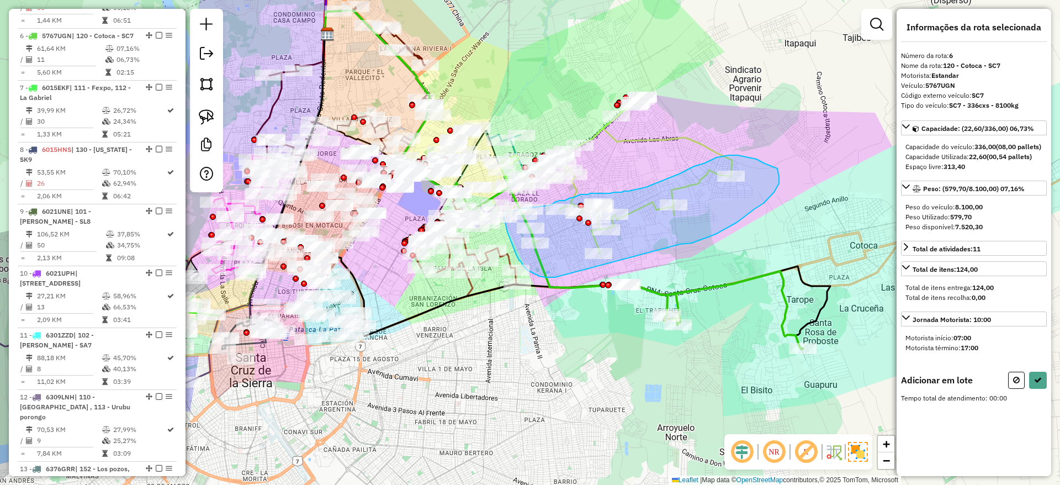
drag, startPoint x: 683, startPoint y: 244, endPoint x: 555, endPoint y: 277, distance: 132.8
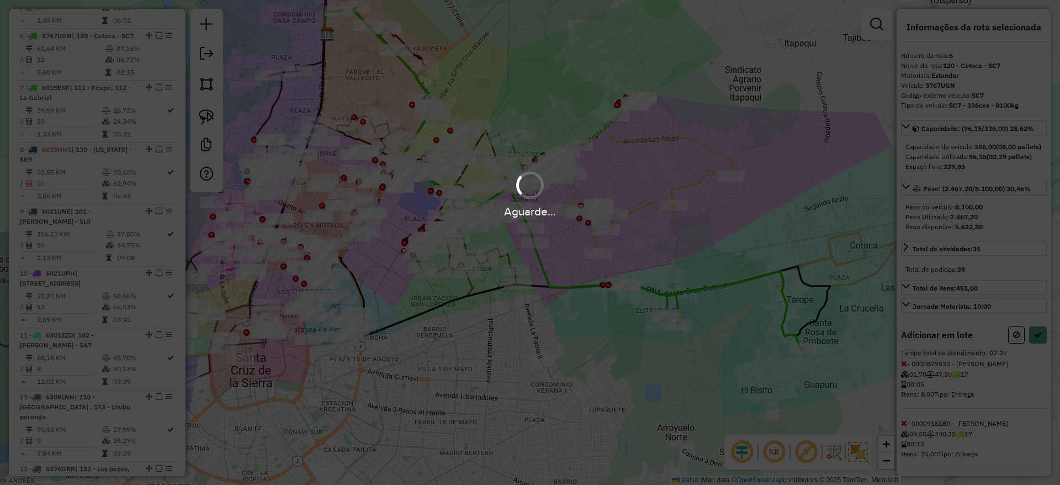
select select "**********"
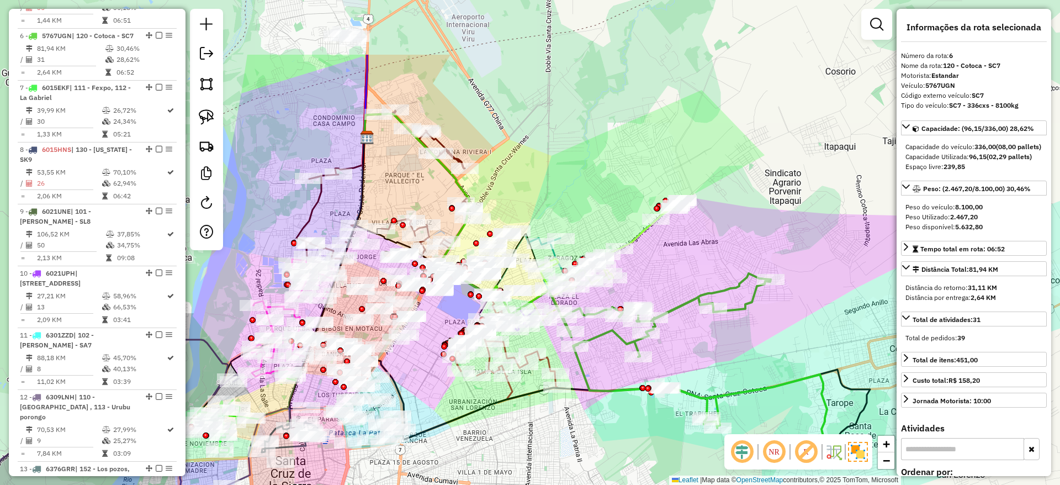
drag, startPoint x: 618, startPoint y: 361, endPoint x: 630, endPoint y: 388, distance: 29.1
click at [650, 440] on div "Janela de atendimento Grade de atendimento Capacidade Transportadoras Veículos …" at bounding box center [530, 242] width 1060 height 485
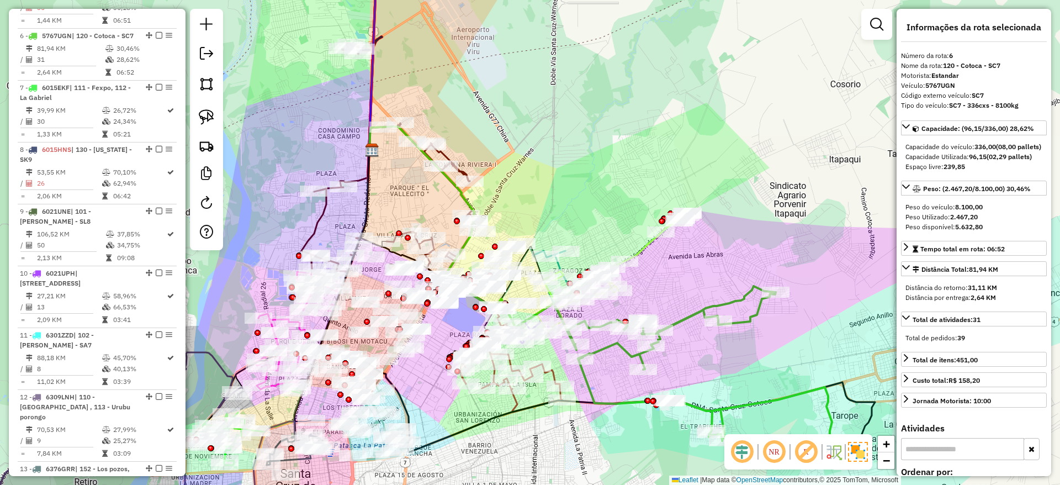
click at [610, 351] on icon at bounding box center [707, 375] width 280 height 178
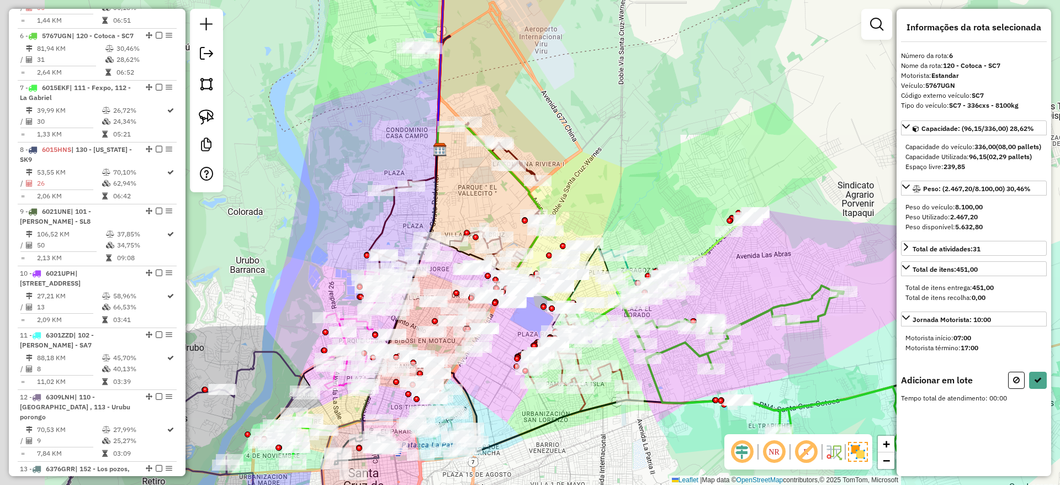
drag, startPoint x: 610, startPoint y: 351, endPoint x: 730, endPoint y: 350, distance: 119.2
click at [730, 350] on icon at bounding box center [775, 374] width 280 height 178
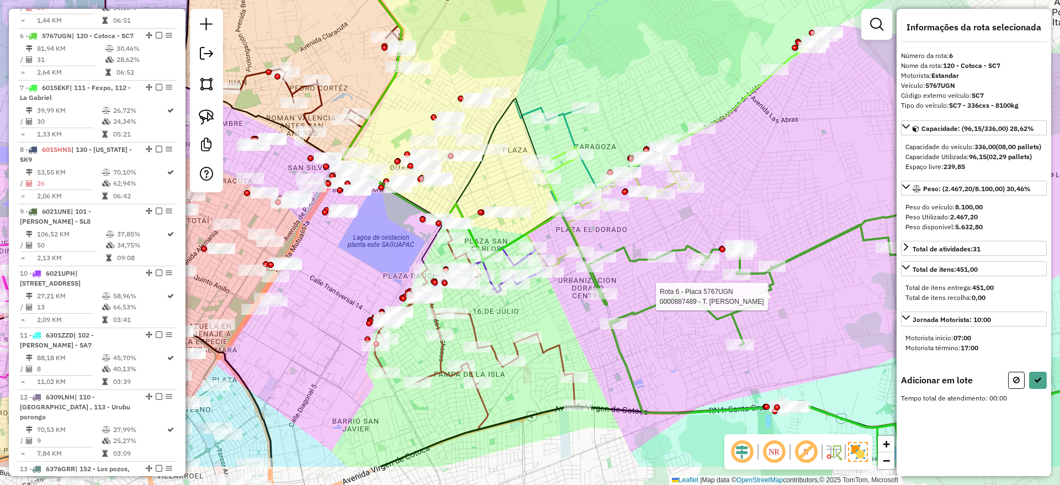
drag, startPoint x: 643, startPoint y: 388, endPoint x: 536, endPoint y: 325, distance: 124.5
click at [536, 325] on div "Rota 6 - Placa 5767UGN 0000887489 - T. ALEJANDRA Rota 2 - Placa 4473RIE 0000086…" at bounding box center [530, 242] width 1060 height 485
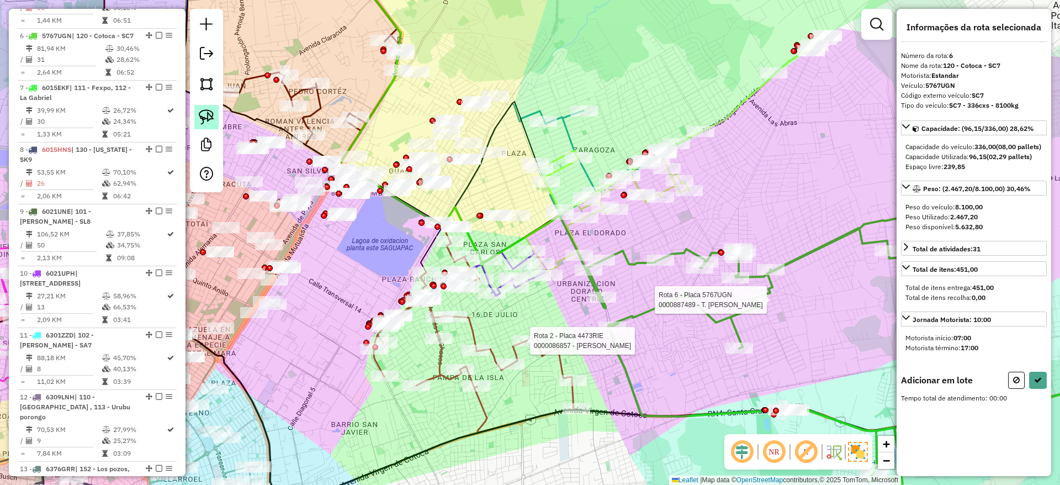
click at [211, 111] on img at bounding box center [206, 116] width 15 height 15
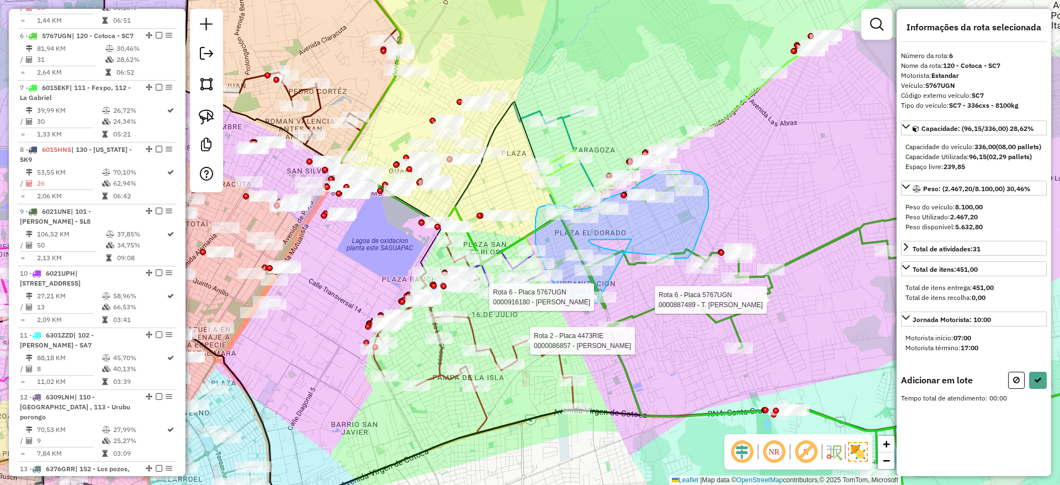
drag, startPoint x: 629, startPoint y: 239, endPoint x: 597, endPoint y: 303, distance: 71.6
click at [597, 303] on div "Rota 6 - Placa 5767UGN 0000887489 - T. ALEJANDRA Rota 2 - Placa 4473RIE 0000086…" at bounding box center [530, 242] width 1060 height 485
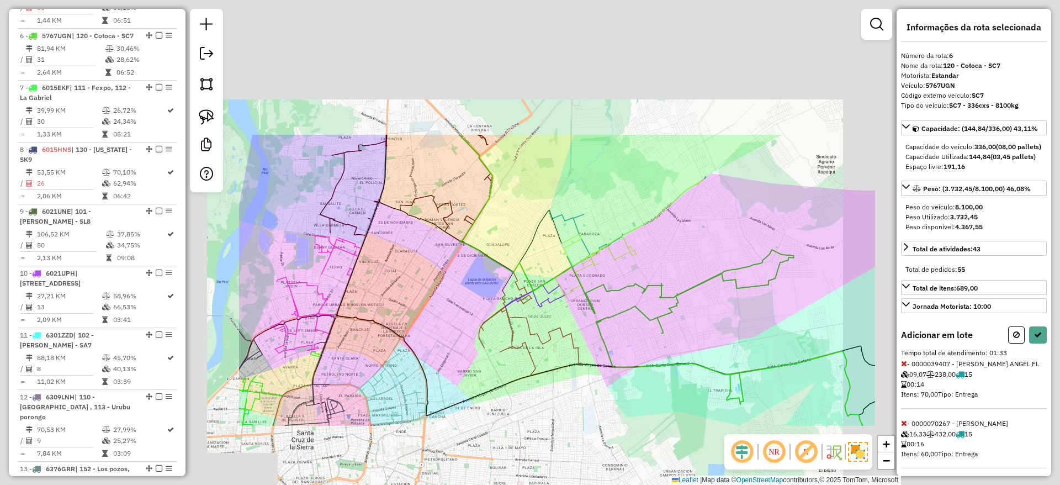
select select "**********"
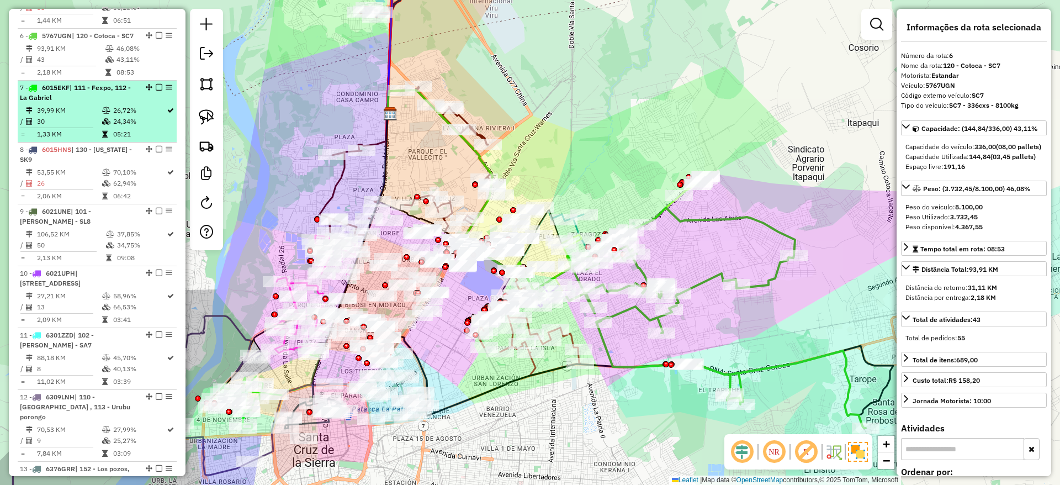
click at [156, 84] on em at bounding box center [159, 87] width 7 height 7
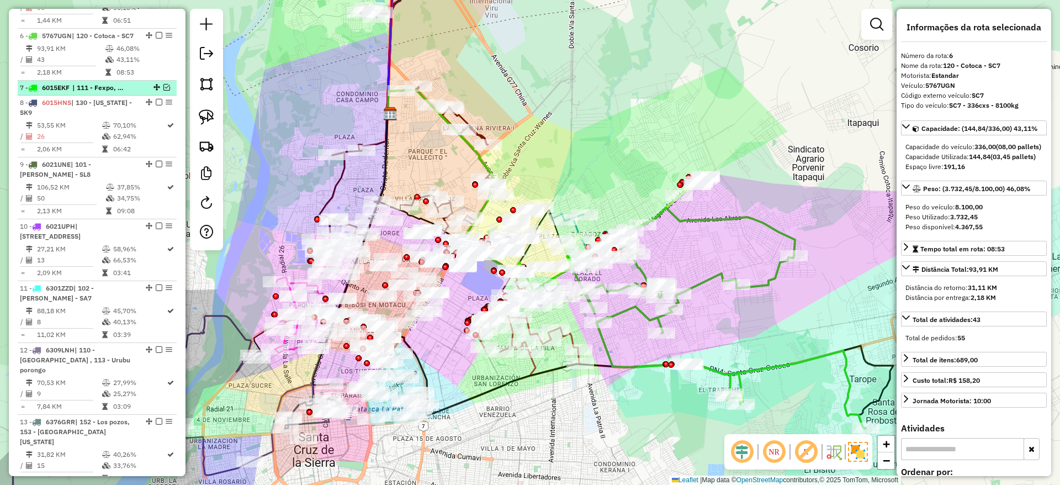
click at [163, 84] on em at bounding box center [166, 87] width 7 height 7
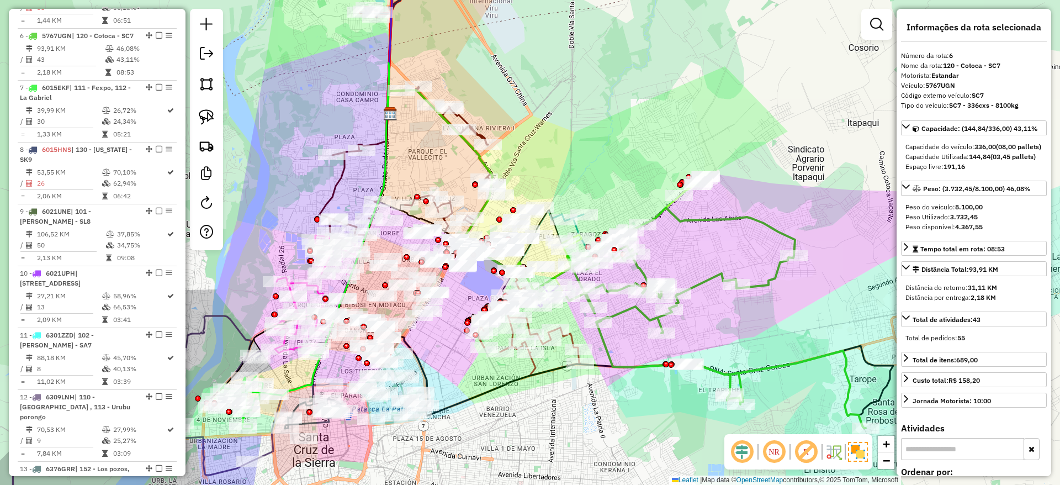
click at [696, 275] on div "Janela de atendimento Grade de atendimento Capacidade Transportadoras Veículos …" at bounding box center [530, 242] width 1060 height 485
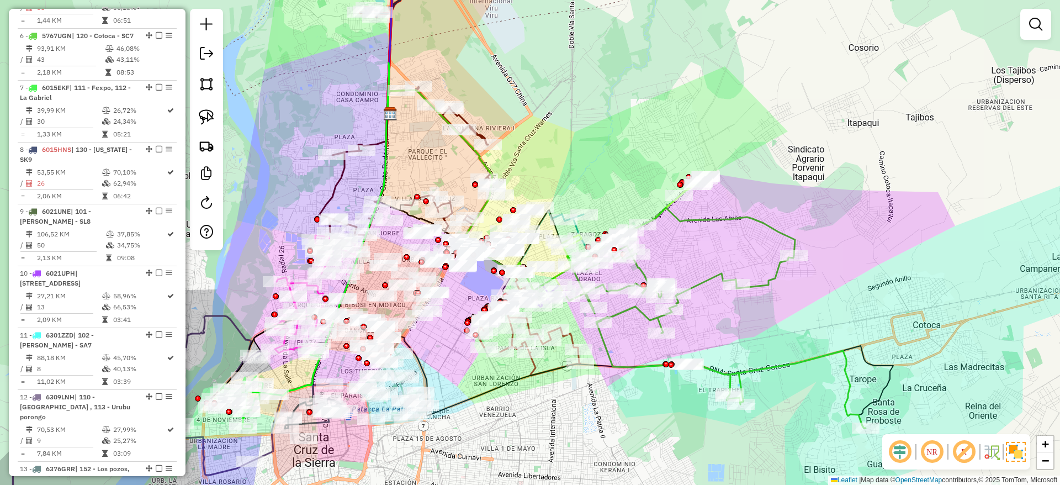
click at [705, 276] on icon at bounding box center [715, 317] width 299 height 220
select select "**********"
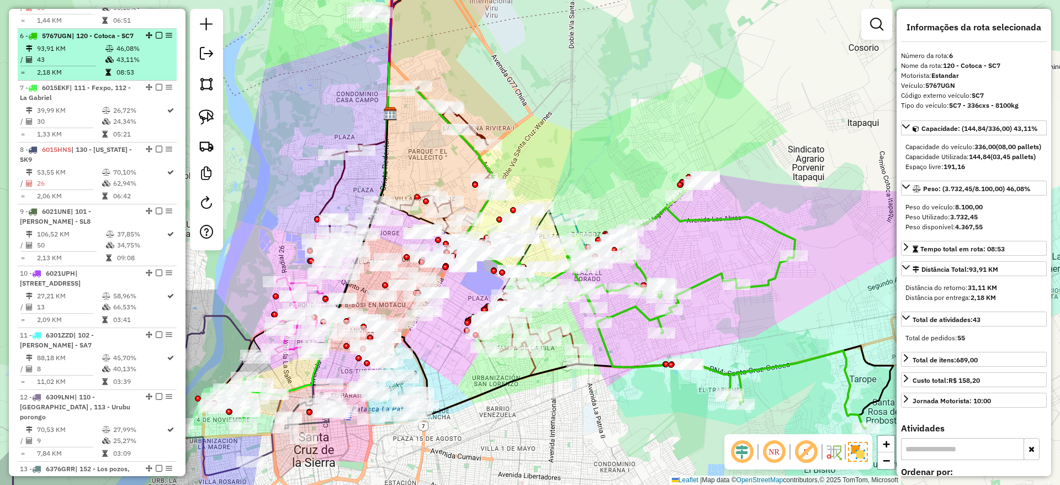
click at [156, 32] on em at bounding box center [159, 35] width 7 height 7
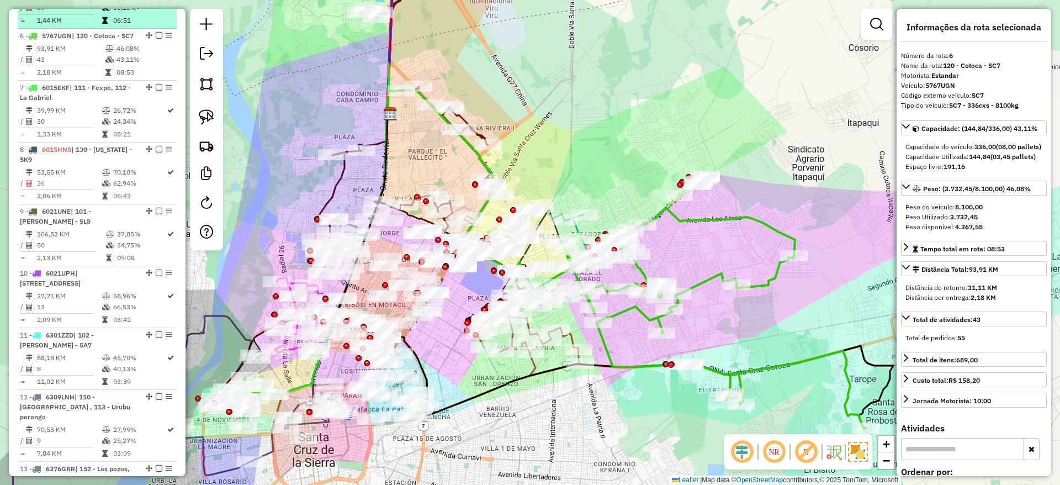
scroll to position [687, 0]
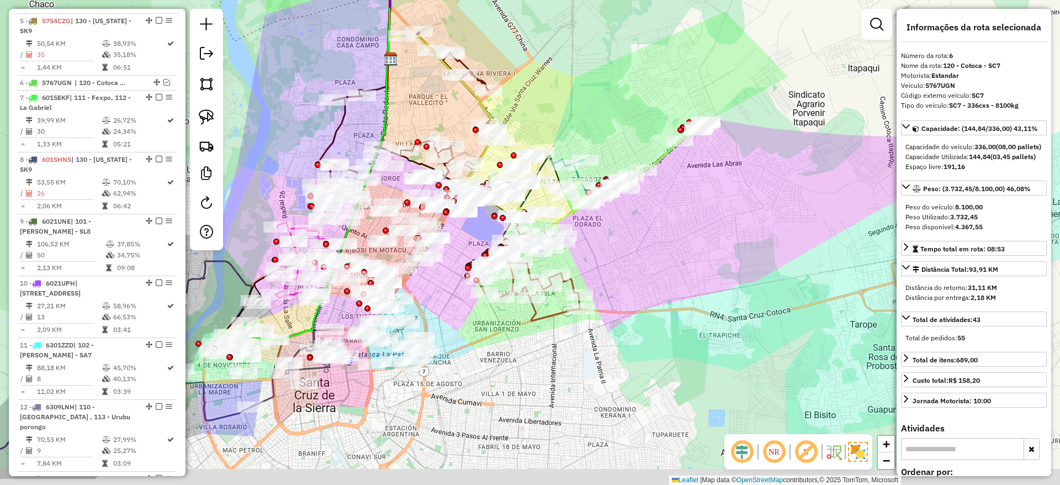
drag, startPoint x: 651, startPoint y: 157, endPoint x: 621, endPoint y: 161, distance: 30.0
click at [644, 82] on div "Janela de atendimento Grade de atendimento Capacidade Transportadoras Veículos …" at bounding box center [530, 242] width 1060 height 485
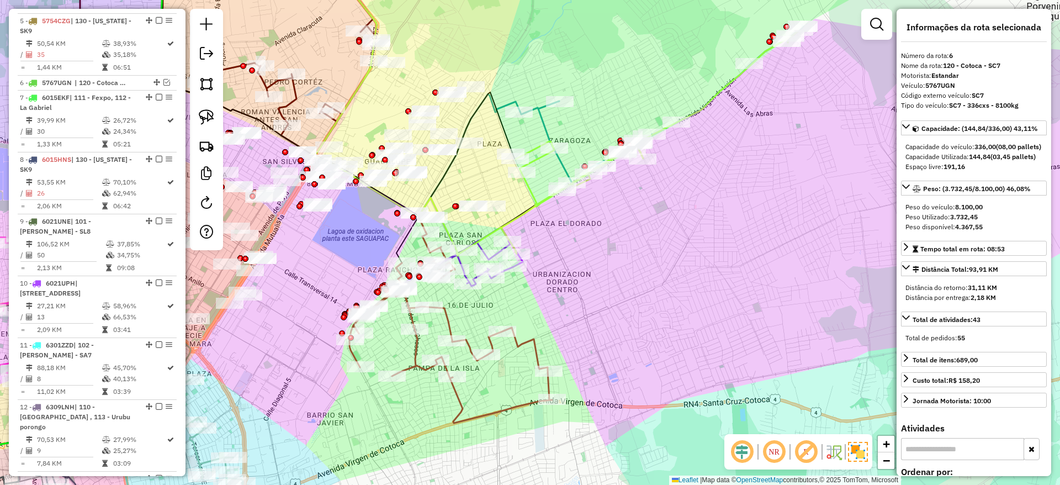
click at [531, 194] on icon at bounding box center [650, 141] width 298 height 223
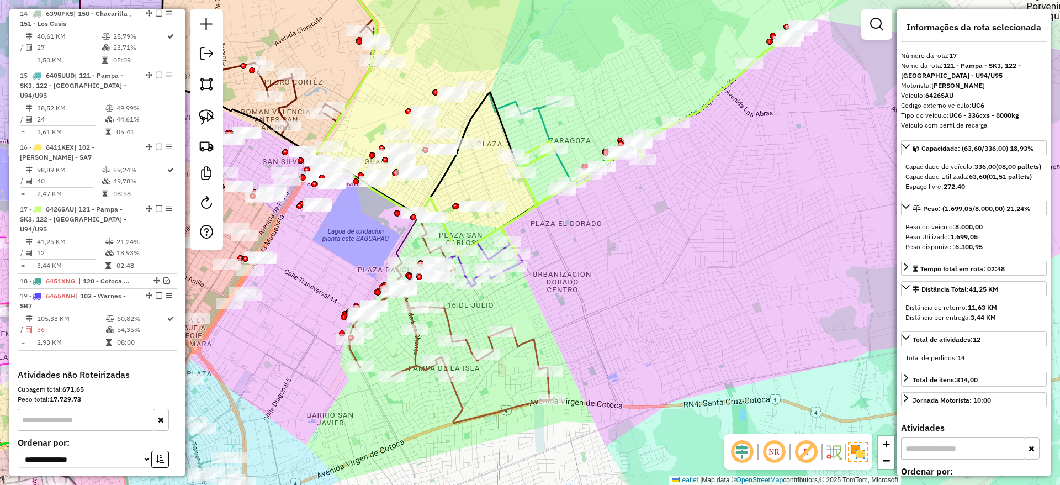
scroll to position [1276, 0]
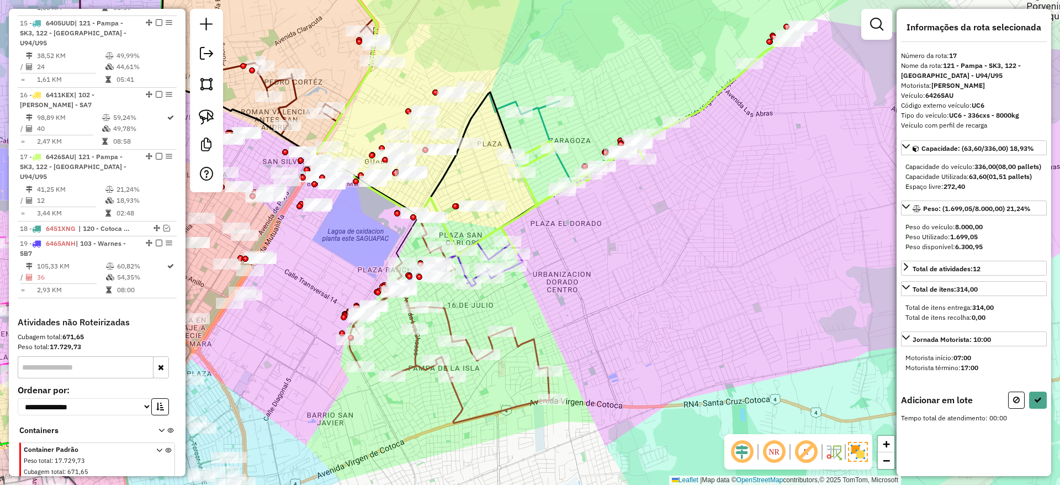
click at [543, 119] on icon at bounding box center [662, 104] width 284 height 159
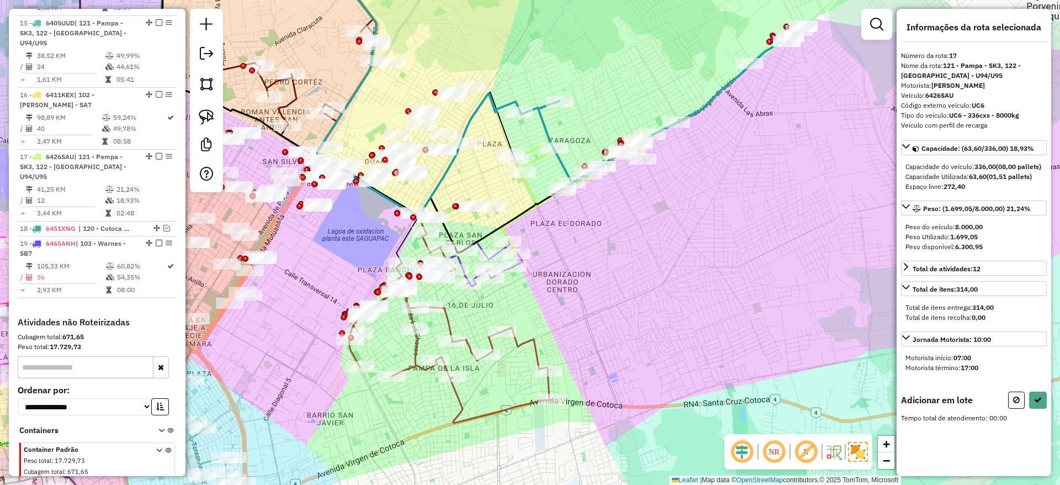
click at [543, 119] on icon at bounding box center [662, 104] width 284 height 159
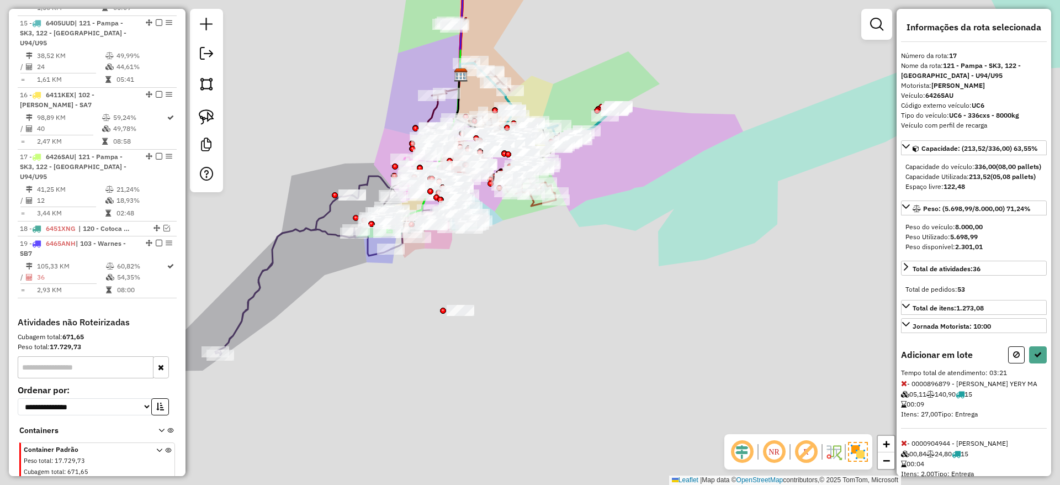
select select "**********"
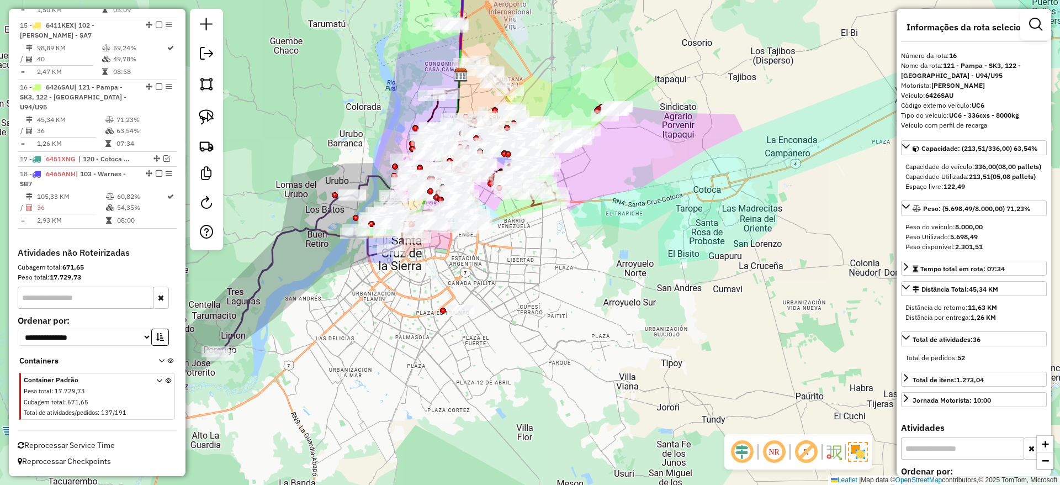
scroll to position [1214, 0]
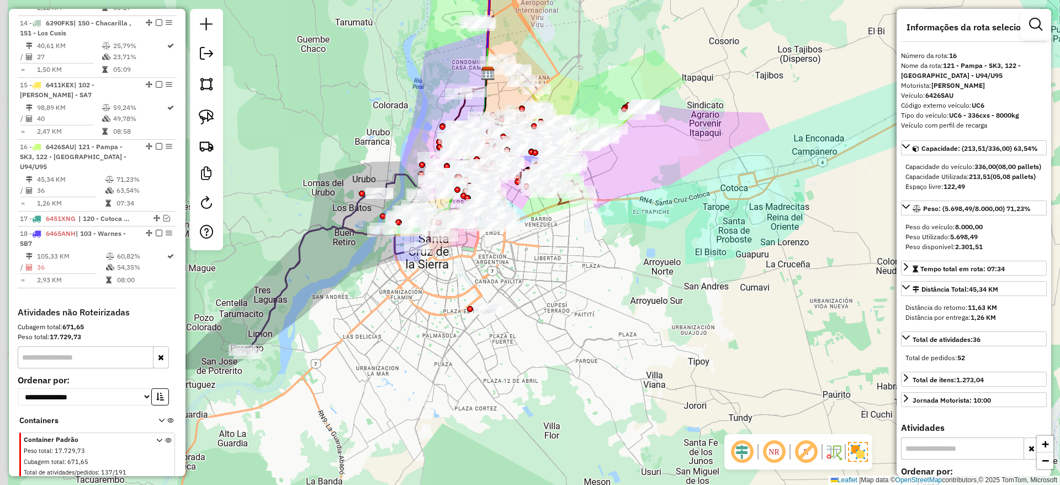
drag, startPoint x: 396, startPoint y: 289, endPoint x: 476, endPoint y: 279, distance: 80.6
click at [476, 279] on div "Janela de atendimento Grade de atendimento Capacidade Transportadoras Veículos …" at bounding box center [530, 242] width 1060 height 485
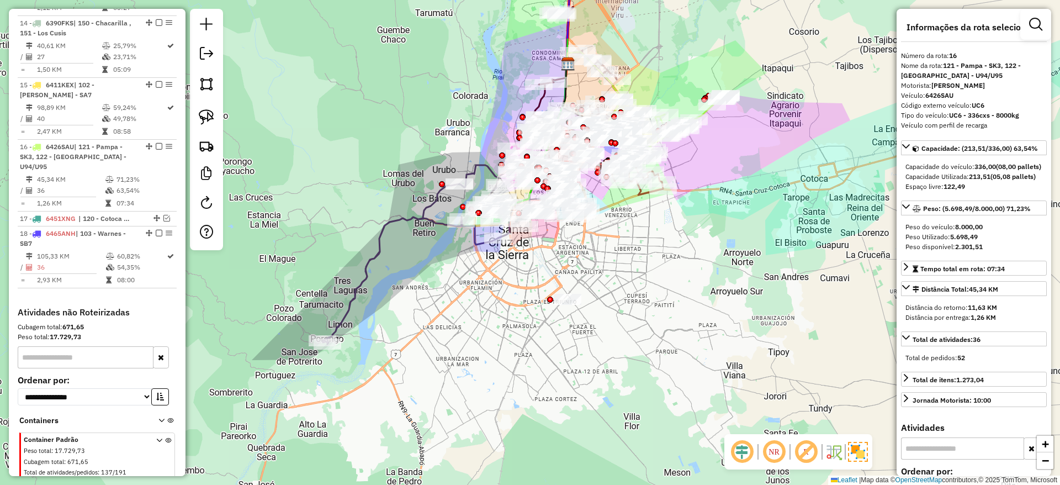
click at [391, 226] on icon at bounding box center [413, 254] width 182 height 179
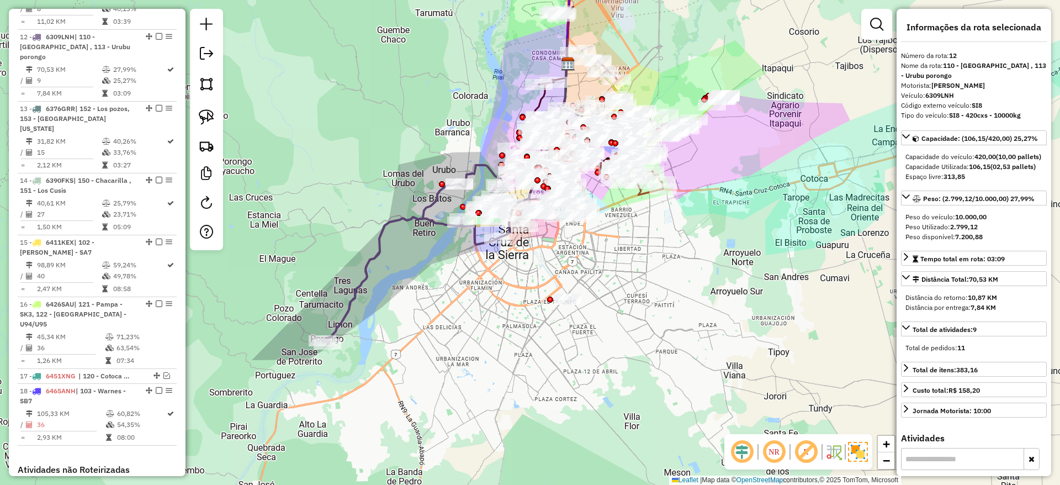
scroll to position [1048, 0]
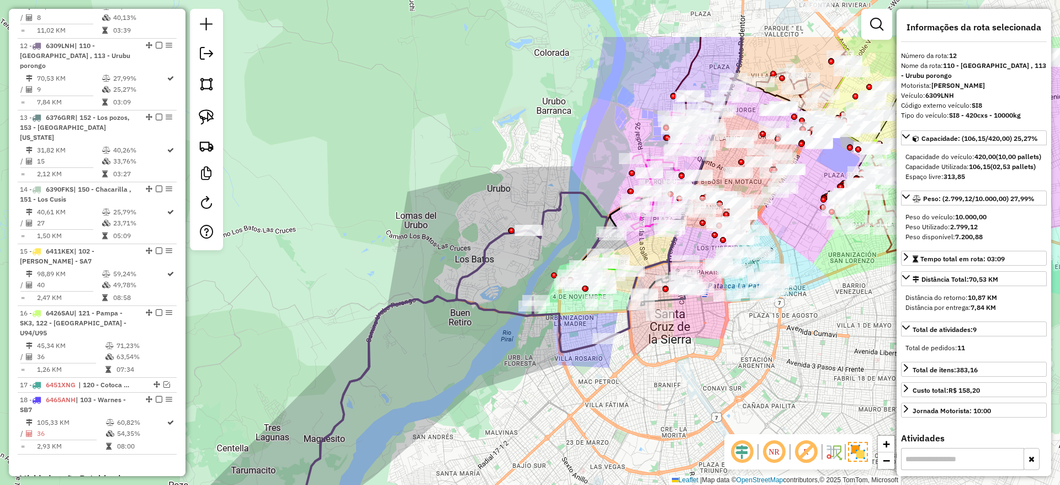
drag, startPoint x: 338, startPoint y: 173, endPoint x: 338, endPoint y: 273, distance: 100.4
click at [338, 273] on div "Janela de atendimento Grade de atendimento Capacidade Transportadoras Veículos …" at bounding box center [530, 242] width 1060 height 485
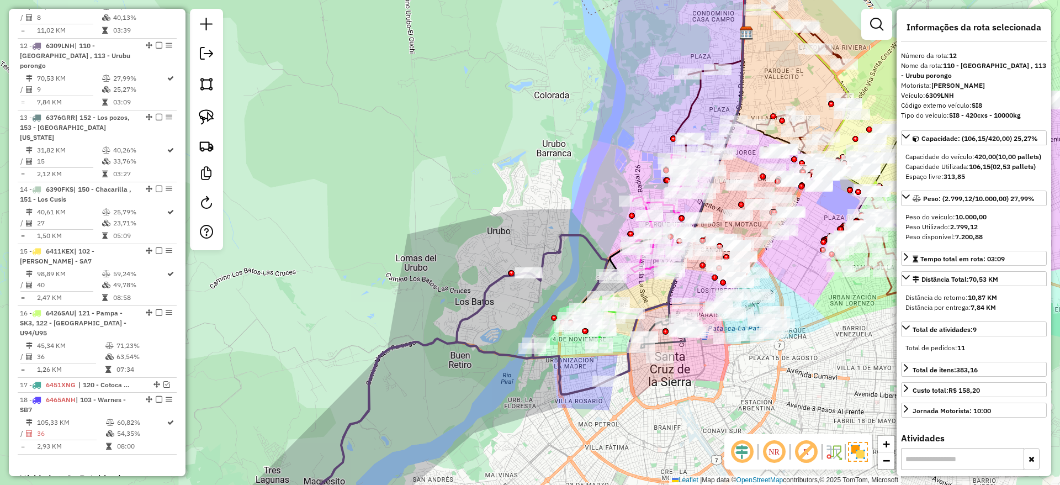
click at [670, 343] on icon at bounding box center [671, 332] width 60 height 31
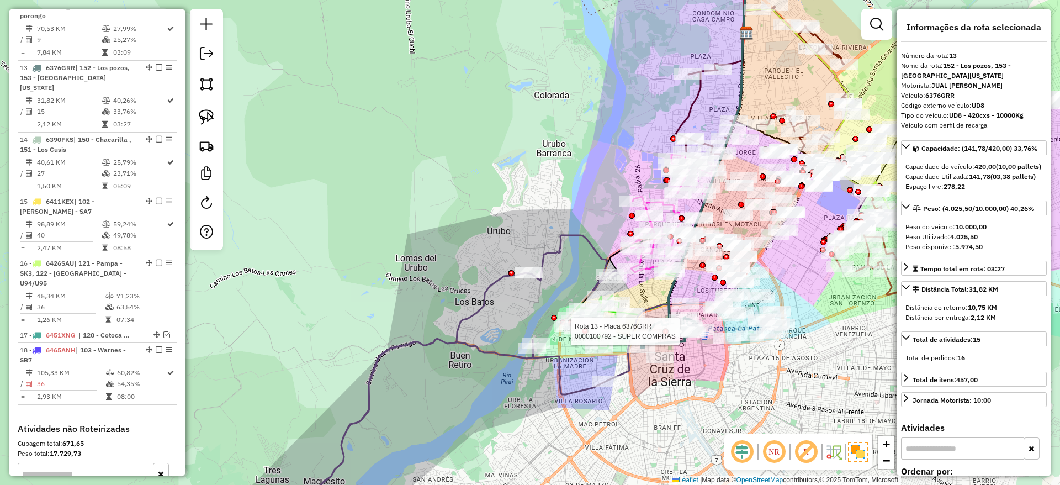
scroll to position [1110, 0]
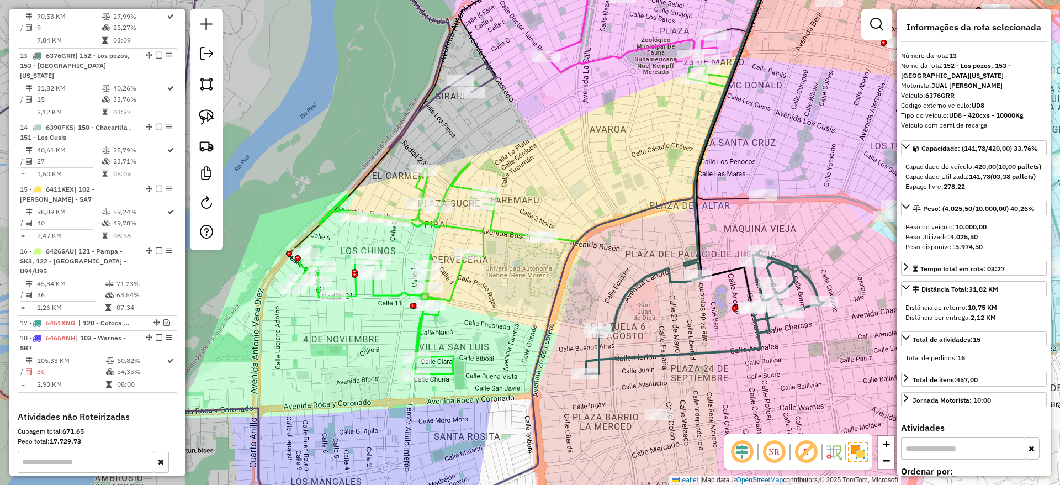
click at [663, 347] on div "Janela de atendimento Grade de atendimento Capacidade Transportadoras Veículos …" at bounding box center [530, 242] width 1060 height 485
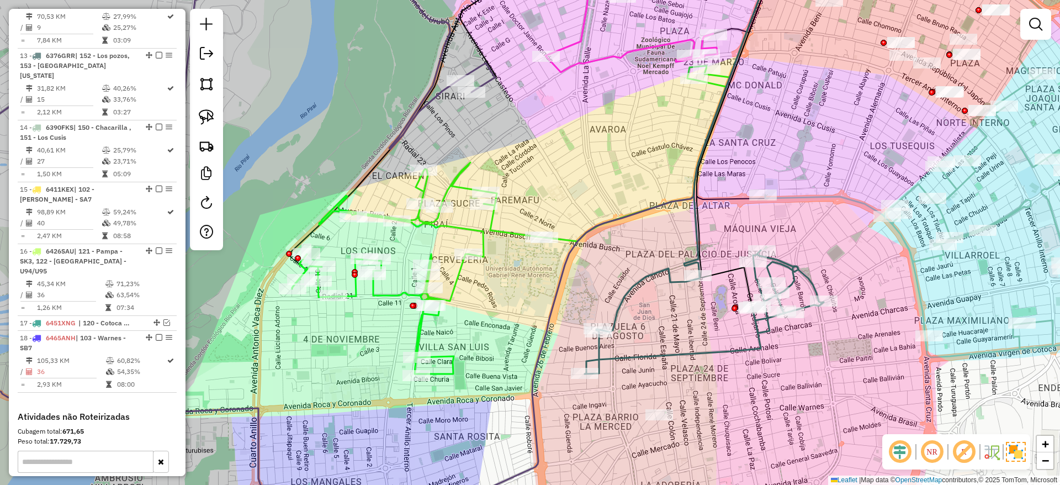
click at [661, 359] on icon at bounding box center [703, 312] width 239 height 124
select select "**********"
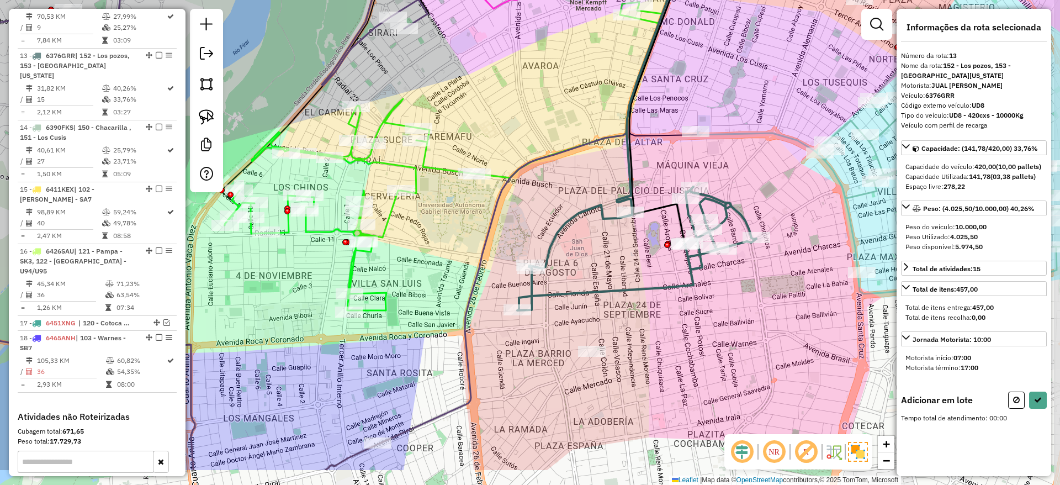
drag, startPoint x: 593, startPoint y: 248, endPoint x: 553, endPoint y: 218, distance: 49.2
click at [553, 218] on div "Janela de atendimento Grade de atendimento Capacidade Transportadoras Veículos …" at bounding box center [530, 242] width 1060 height 485
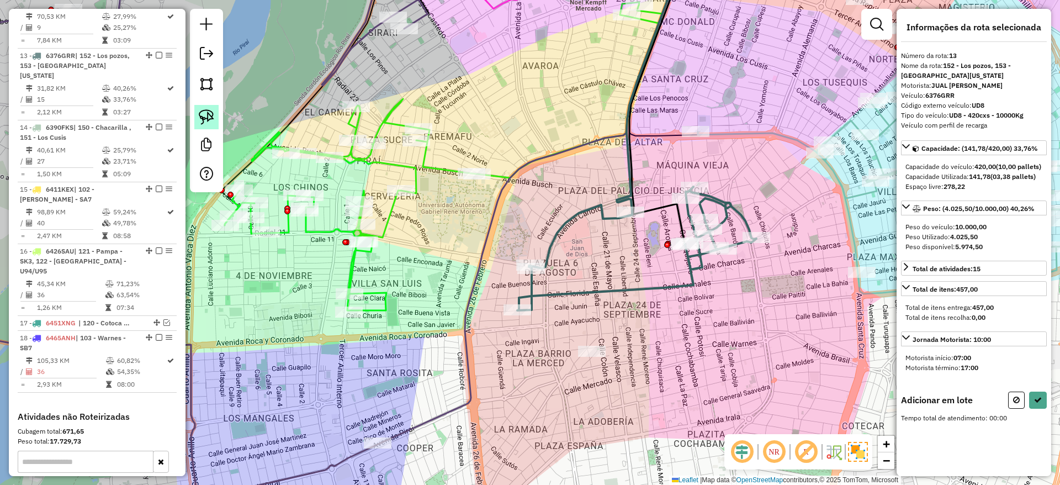
click at [203, 109] on img at bounding box center [206, 116] width 15 height 15
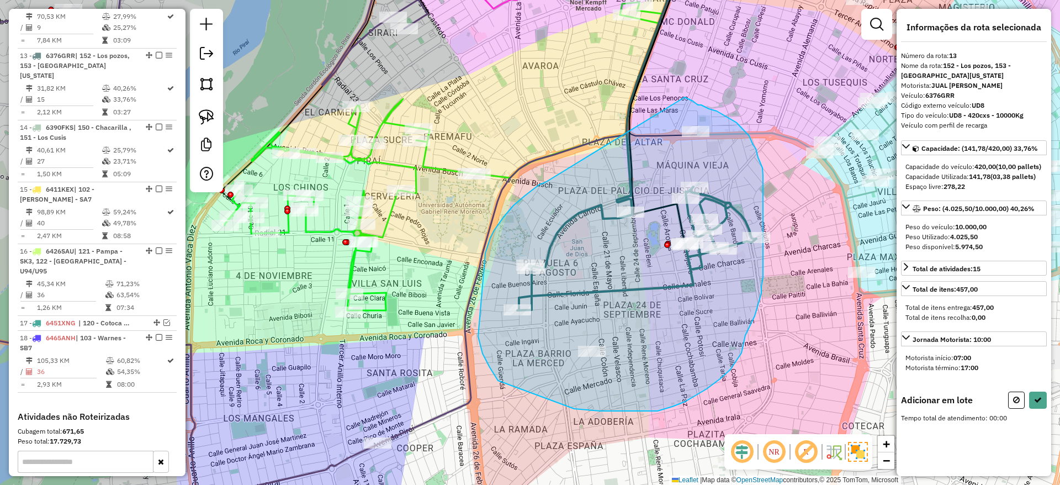
drag, startPoint x: 485, startPoint y: 253, endPoint x: 652, endPoint y: 92, distance: 231.4
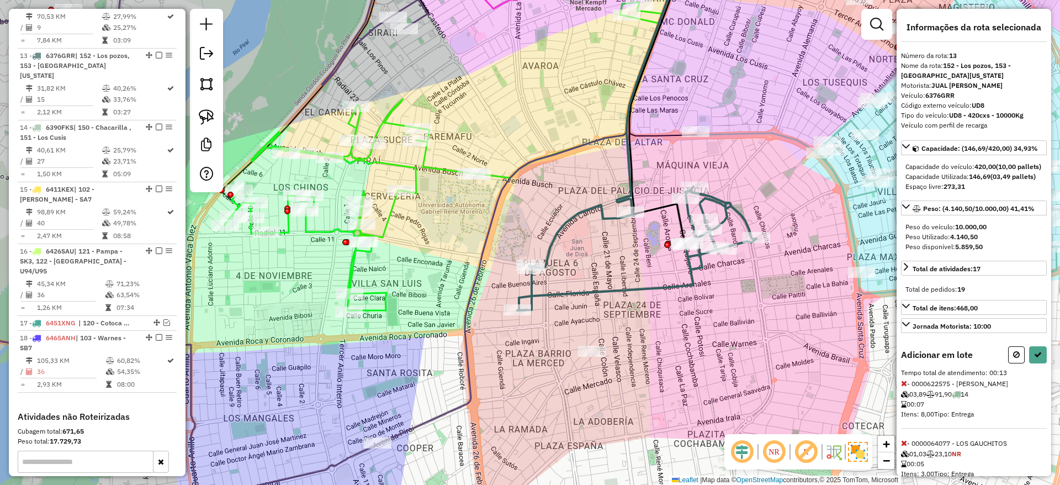
select select "**********"
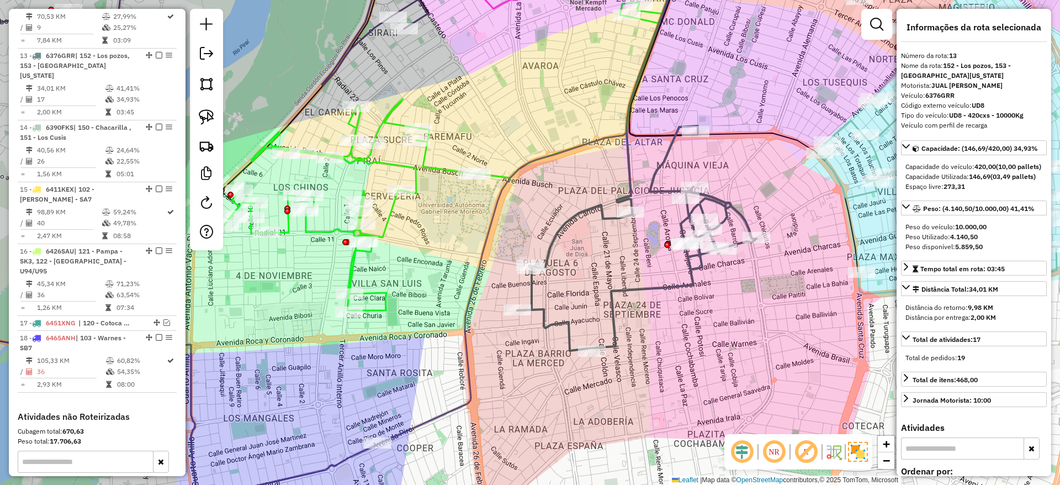
click at [654, 176] on icon at bounding box center [636, 238] width 239 height 225
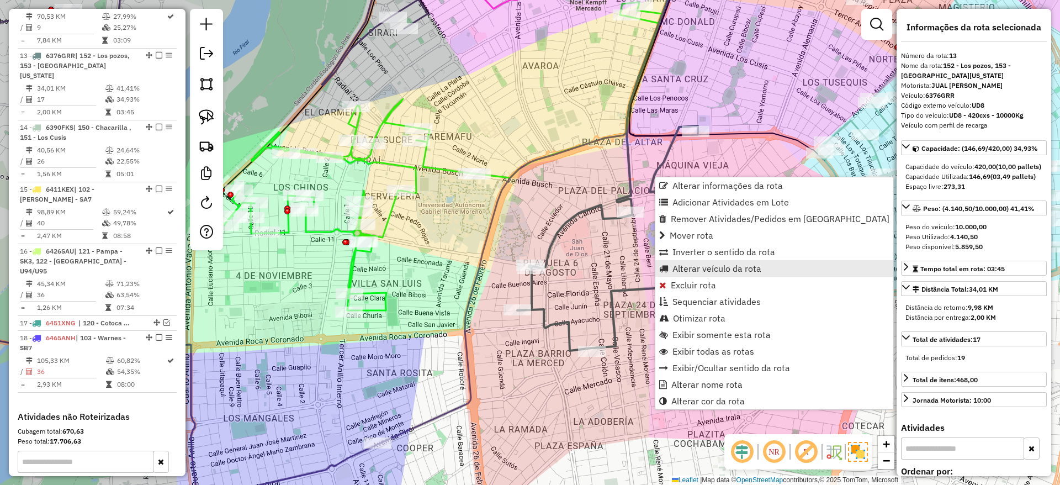
click at [689, 270] on span "Alterar veículo da rota" at bounding box center [716, 268] width 89 height 9
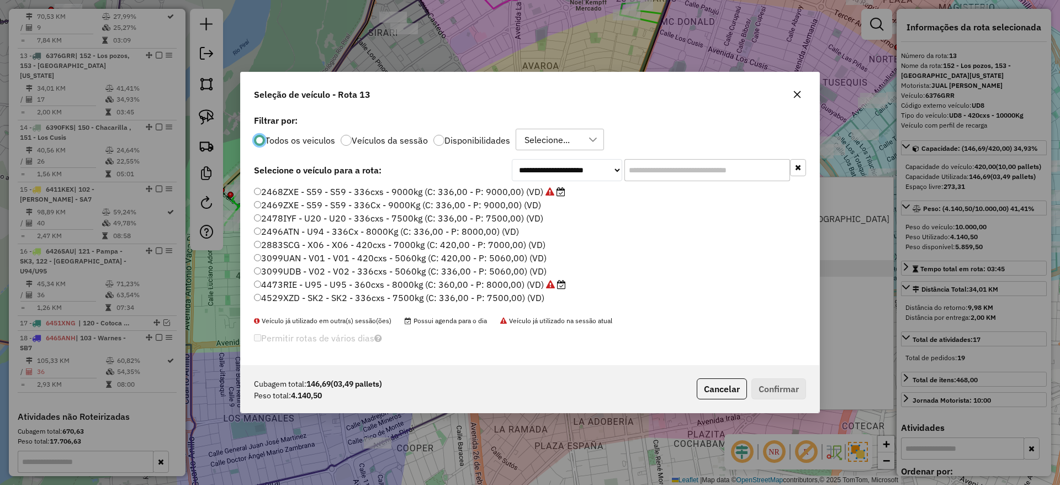
scroll to position [6, 3]
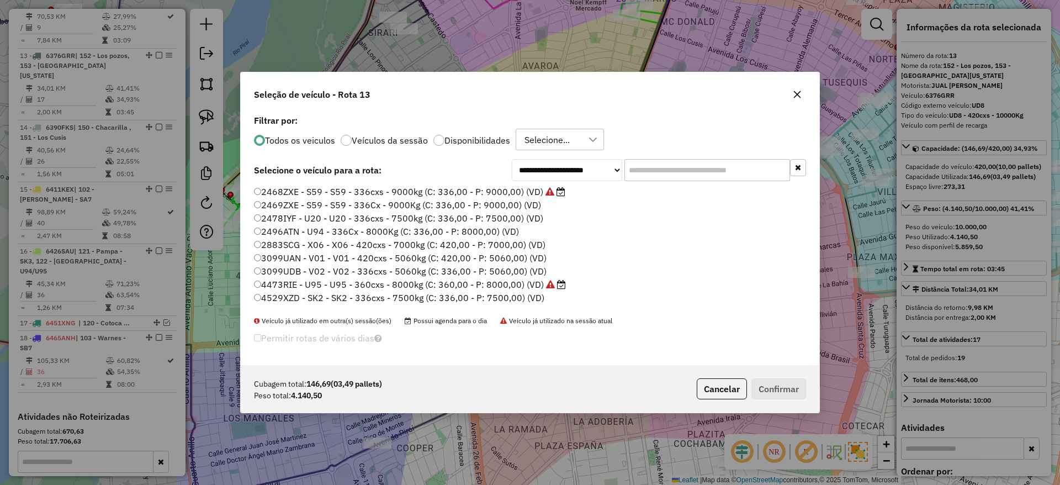
click at [714, 176] on input "text" at bounding box center [707, 170] width 166 height 22
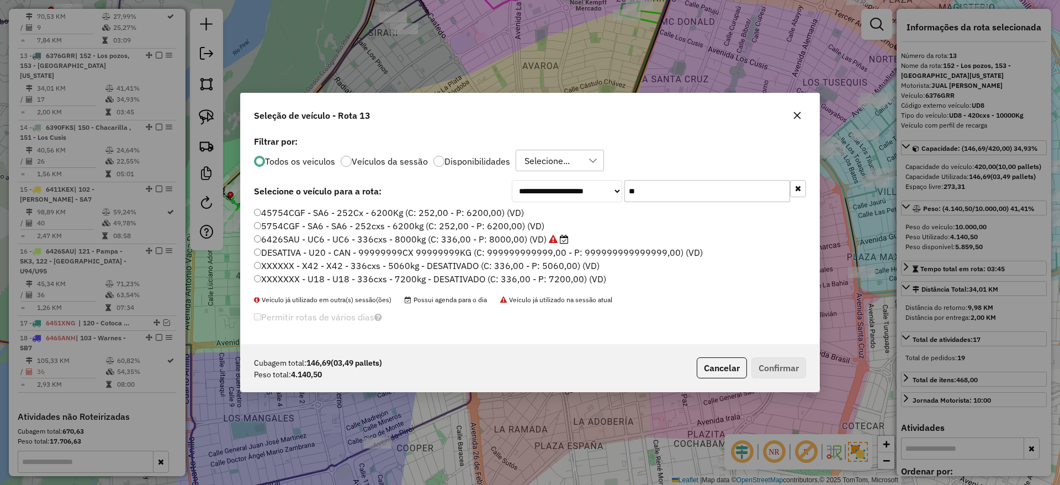
type input "*"
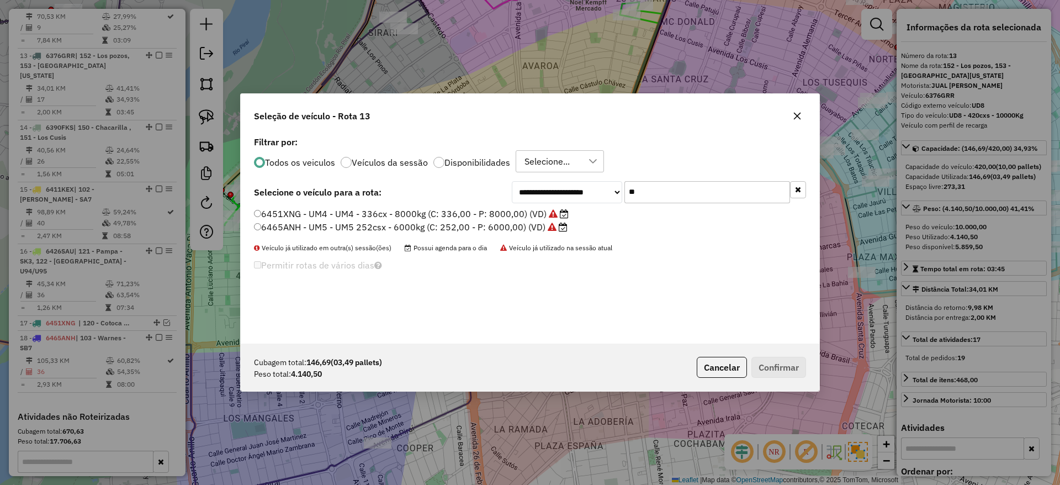
type input "**"
click at [551, 227] on icon at bounding box center [551, 226] width 9 height 9
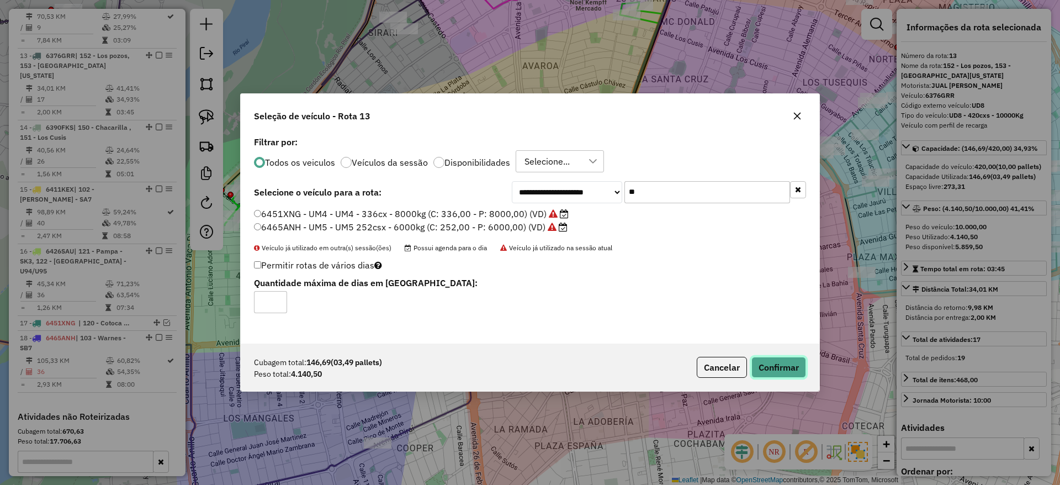
click at [776, 374] on button "Confirmar" at bounding box center [778, 366] width 55 height 21
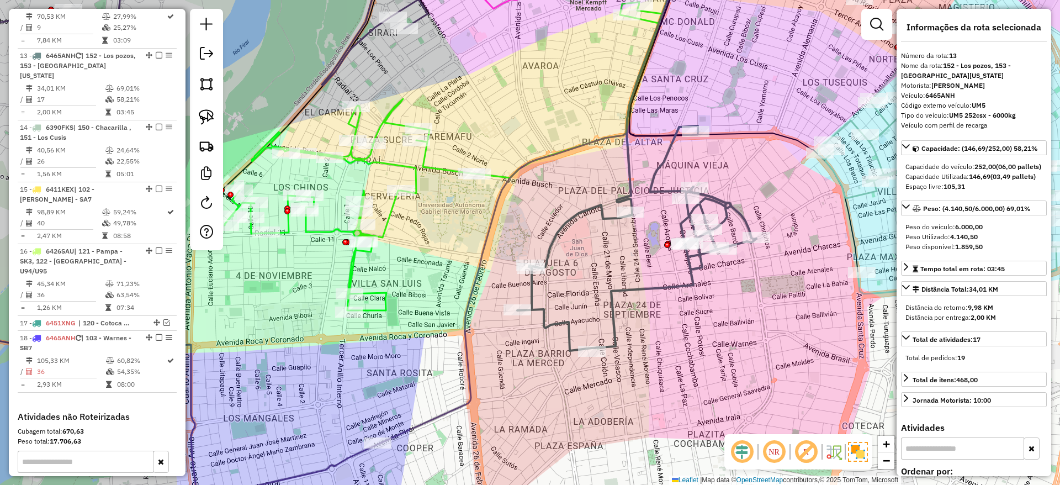
click at [687, 283] on icon at bounding box center [636, 238] width 239 height 225
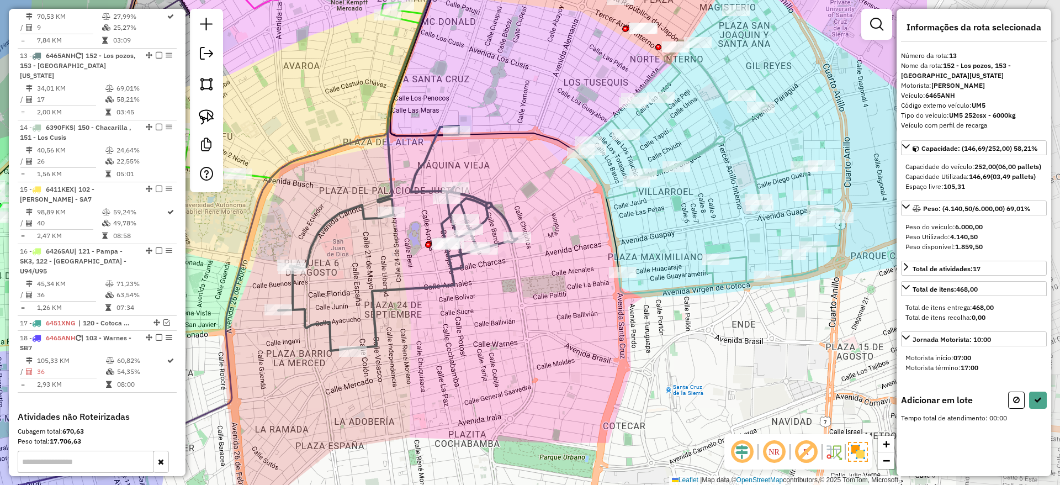
drag, startPoint x: 733, startPoint y: 302, endPoint x: 494, endPoint y: 302, distance: 238.9
click at [494, 302] on div "Janela de atendimento Grade de atendimento Capacidade Transportadoras Veículos …" at bounding box center [530, 242] width 1060 height 485
click at [209, 120] on img at bounding box center [206, 116] width 15 height 15
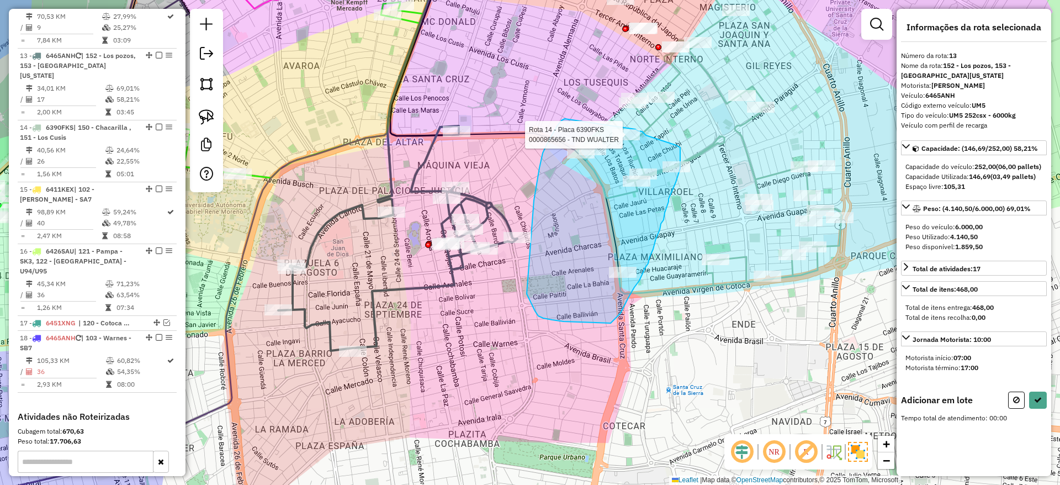
click at [635, 129] on div "Rota 14 - Placa 6390FKS 0000865656 - TND WUALTER Janela de atendimento Grade de…" at bounding box center [530, 242] width 1060 height 485
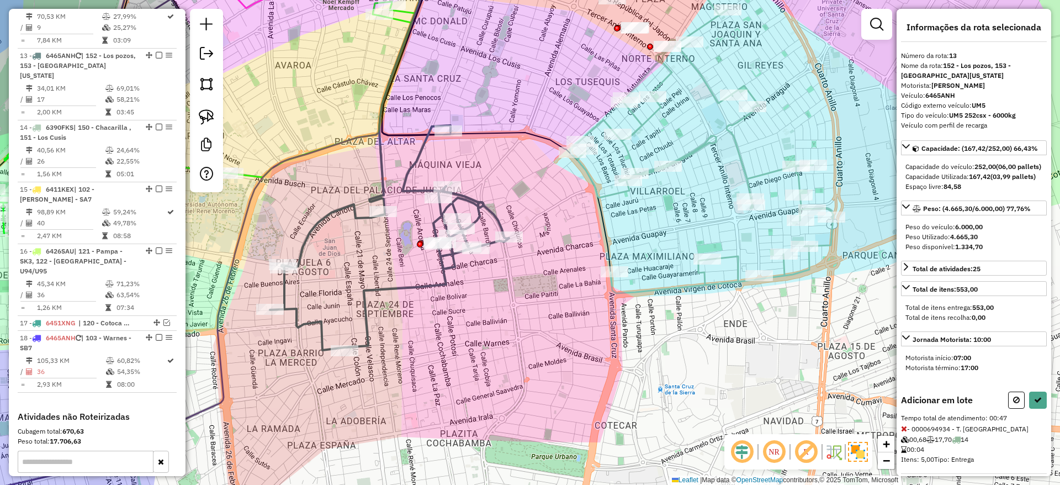
drag, startPoint x: 563, startPoint y: 271, endPoint x: 542, endPoint y: 273, distance: 20.5
click at [547, 273] on div "Janela de atendimento Grade de atendimento Capacidade Transportadoras Veículos …" at bounding box center [530, 242] width 1060 height 485
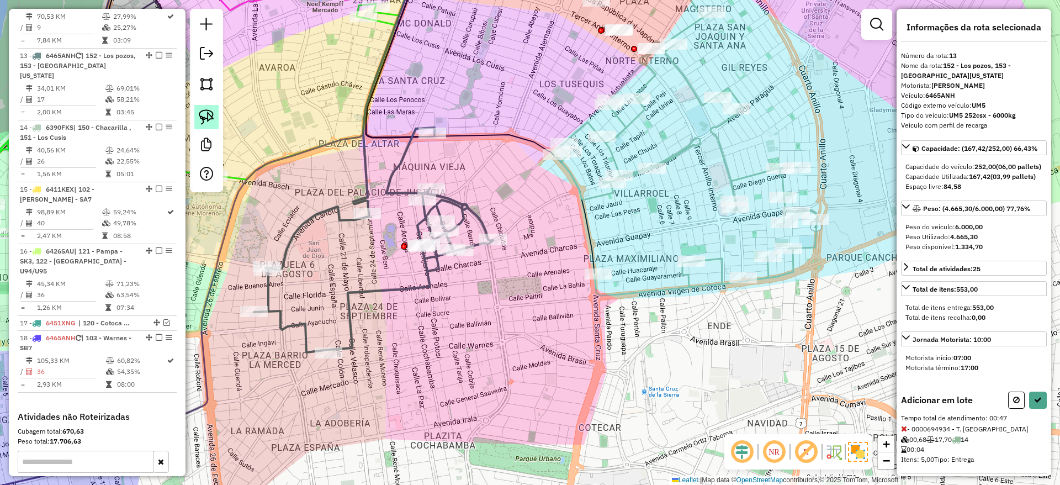
click at [212, 115] on img at bounding box center [206, 116] width 15 height 15
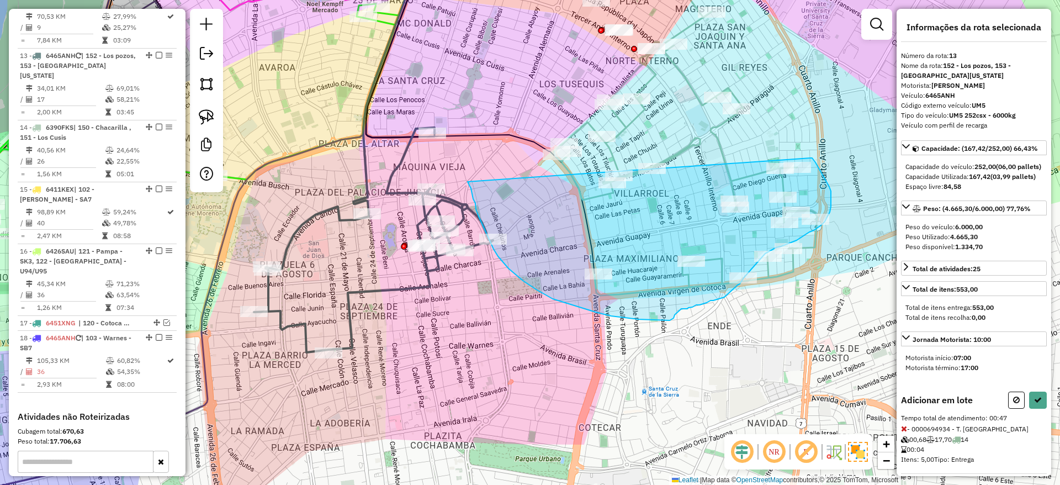
drag, startPoint x: 476, startPoint y: 209, endPoint x: 810, endPoint y: 158, distance: 338.3
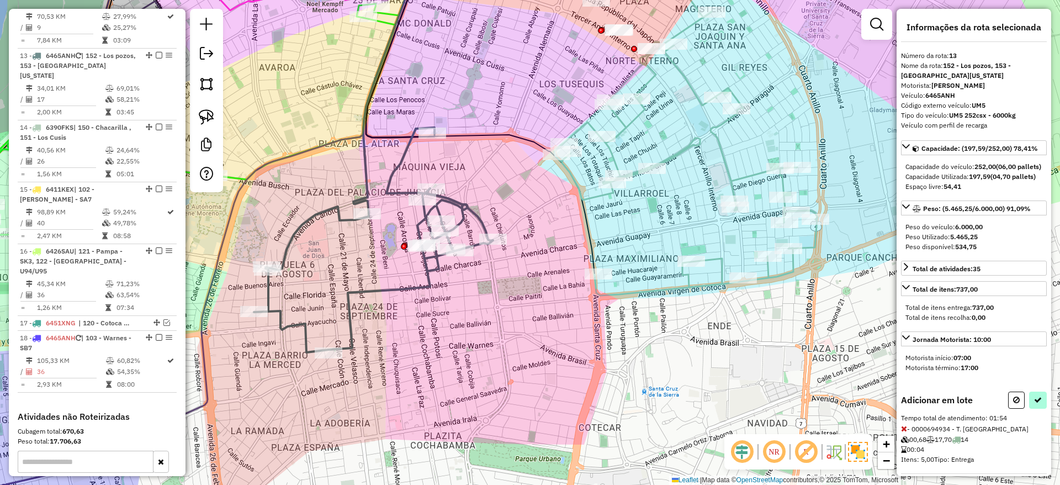
drag, startPoint x: 1024, startPoint y: 421, endPoint x: 1031, endPoint y: 418, distance: 8.2
click at [1031, 408] on div at bounding box center [1027, 399] width 39 height 17
click at [1034, 403] on icon at bounding box center [1038, 400] width 8 height 8
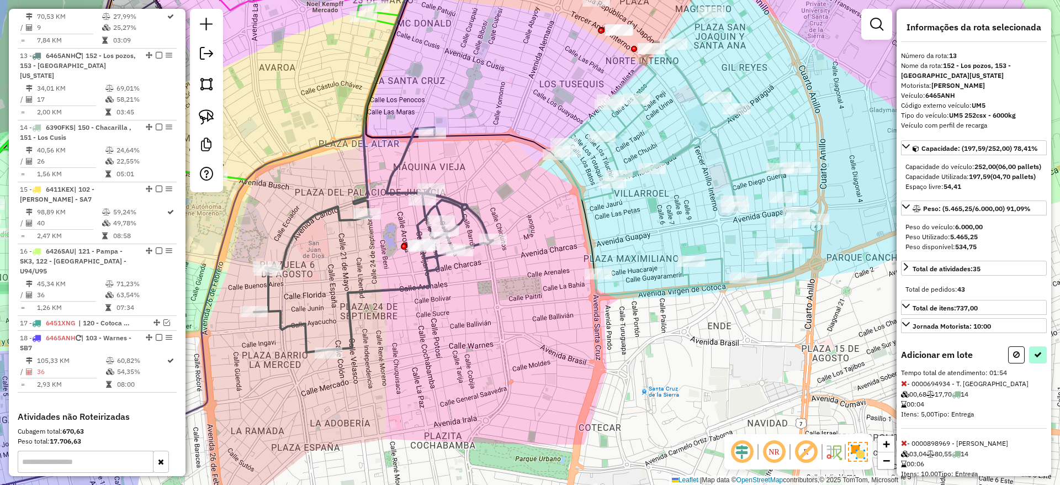
select select "**********"
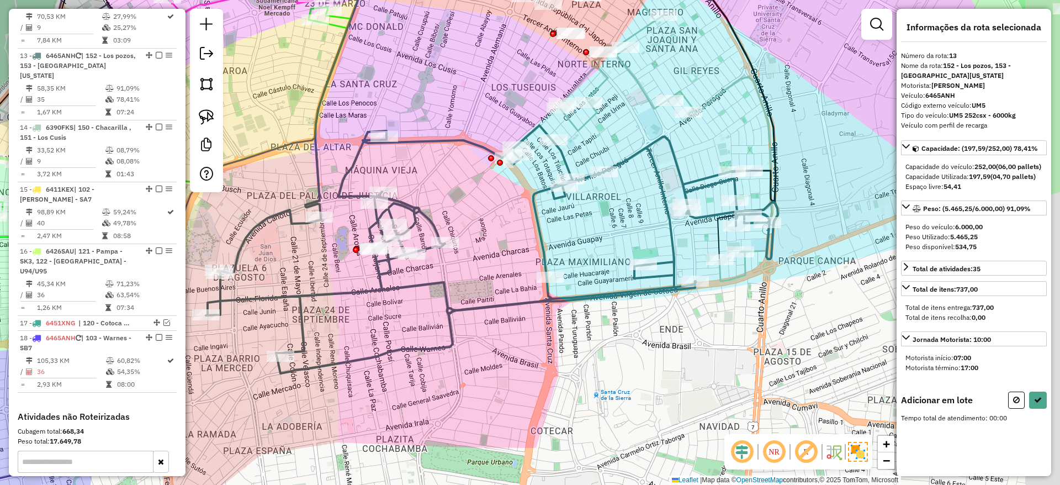
drag, startPoint x: 709, startPoint y: 228, endPoint x: 678, endPoint y: 231, distance: 31.1
click at [678, 231] on div "Janela de atendimento Grade de atendimento Capacidade Transportadoras Veículos …" at bounding box center [530, 242] width 1060 height 485
click at [214, 119] on link at bounding box center [206, 117] width 24 height 24
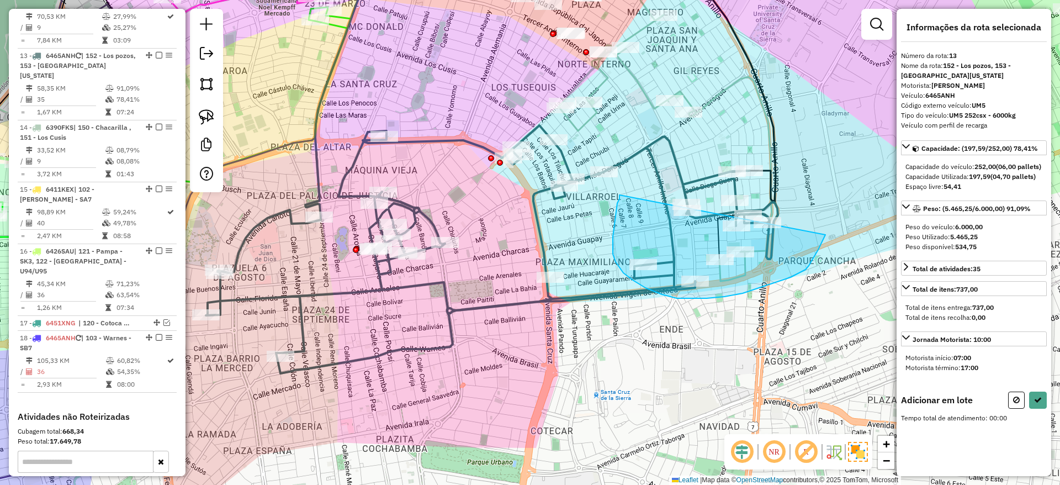
drag, startPoint x: 619, startPoint y: 199, endPoint x: 825, endPoint y: 235, distance: 208.9
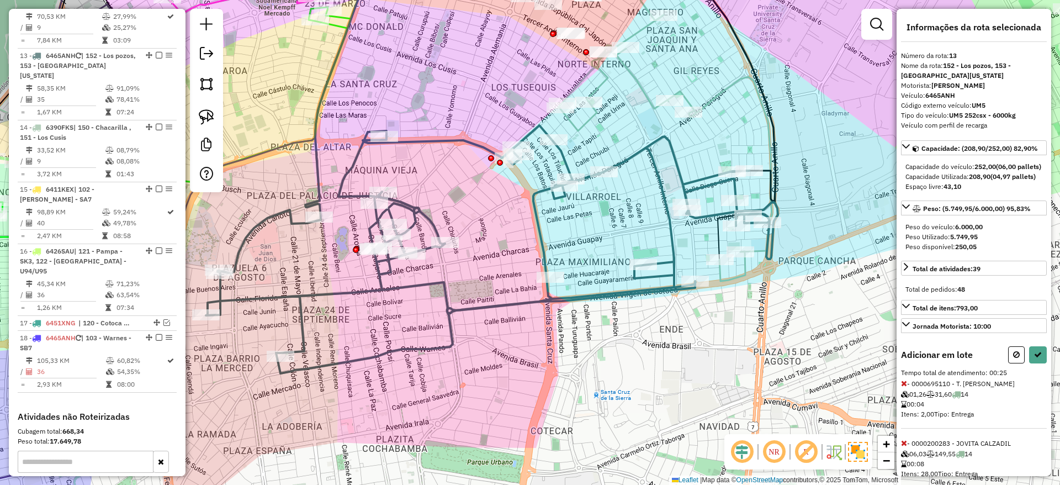
select select "**********"
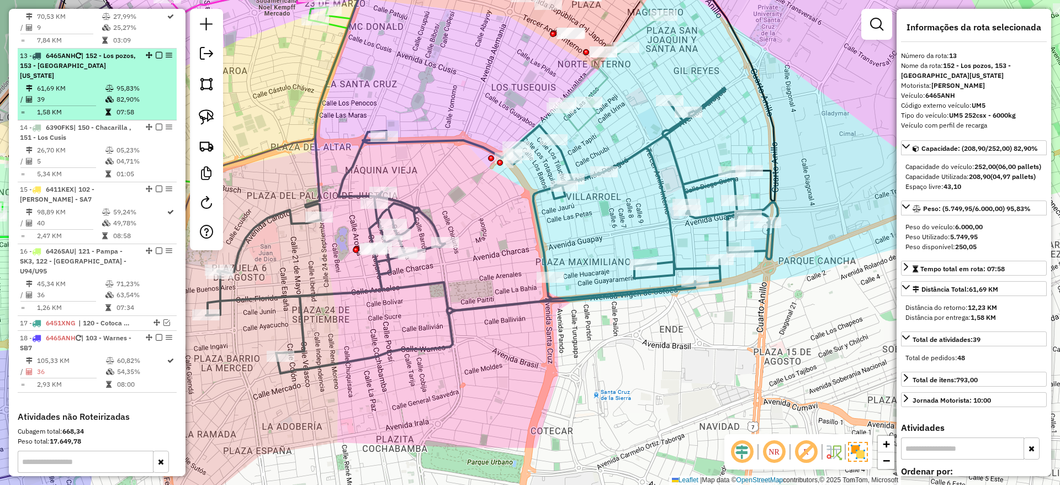
click at [156, 52] on em at bounding box center [159, 55] width 7 height 7
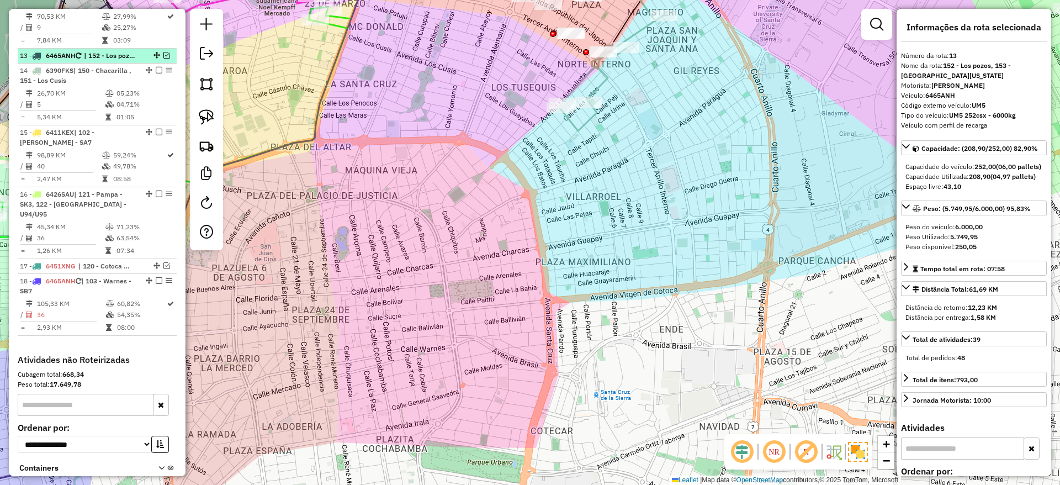
scroll to position [1063, 0]
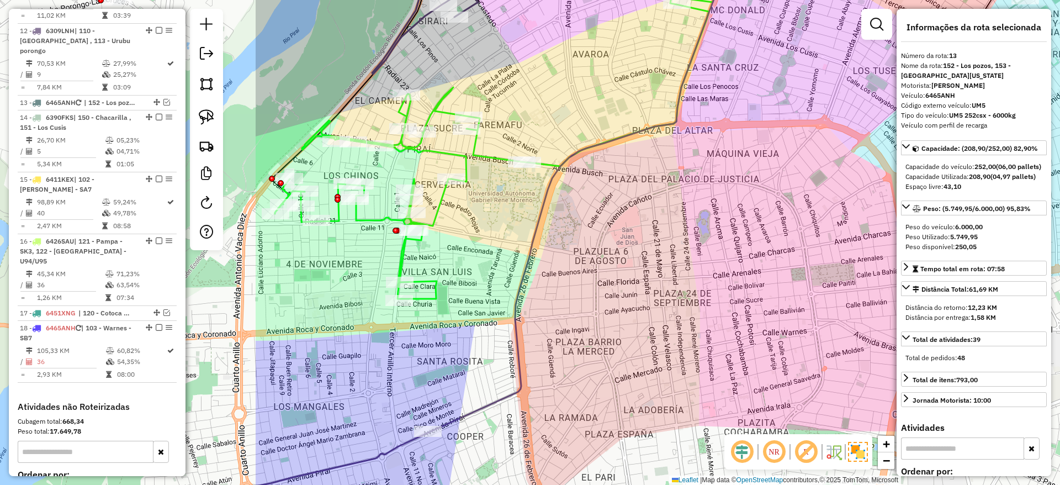
drag, startPoint x: 590, startPoint y: 229, endPoint x: 866, endPoint y: 173, distance: 281.1
click at [866, 173] on div "Janela de atendimento Grade de atendimento Capacidade Transportadoras Veículos …" at bounding box center [530, 242] width 1060 height 485
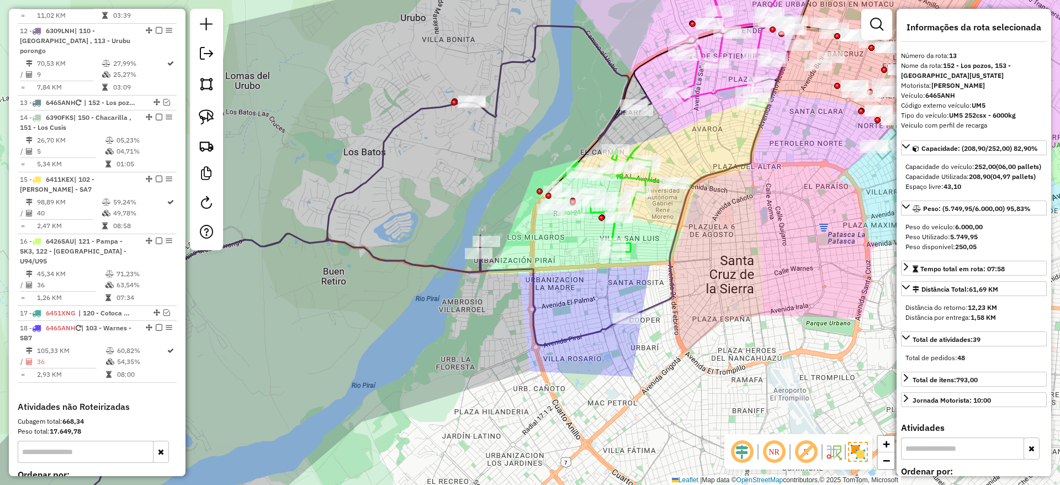
click at [599, 345] on div "Janela de atendimento Grade de atendimento Capacidade Transportadoras Veículos …" at bounding box center [530, 242] width 1060 height 485
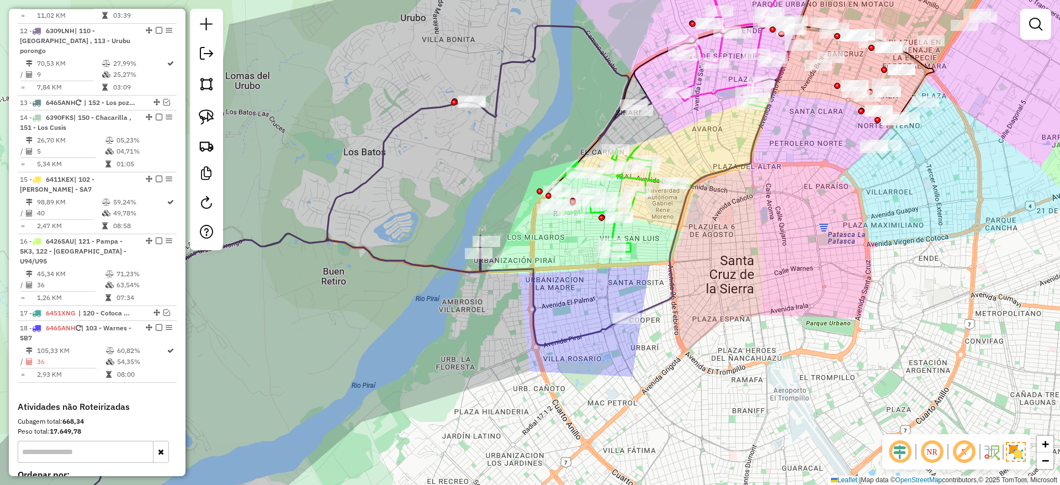
click at [595, 335] on icon at bounding box center [353, 279] width 597 height 507
select select "**********"
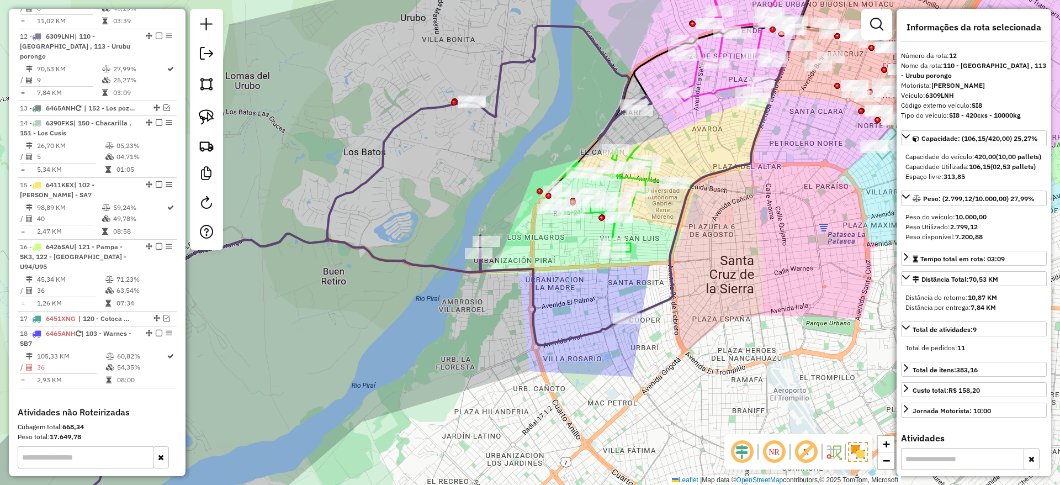
scroll to position [1048, 0]
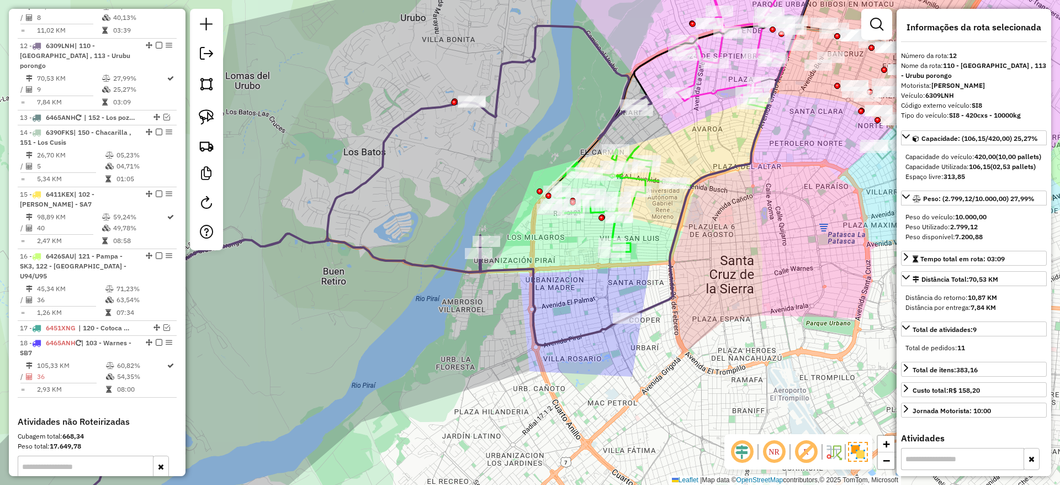
click at [646, 184] on icon at bounding box center [658, 175] width 217 height 154
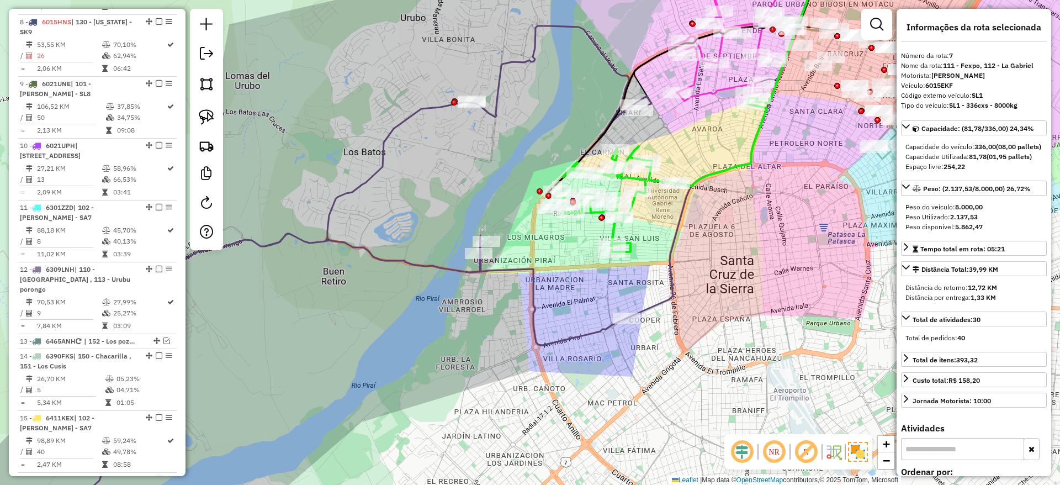
scroll to position [749, 0]
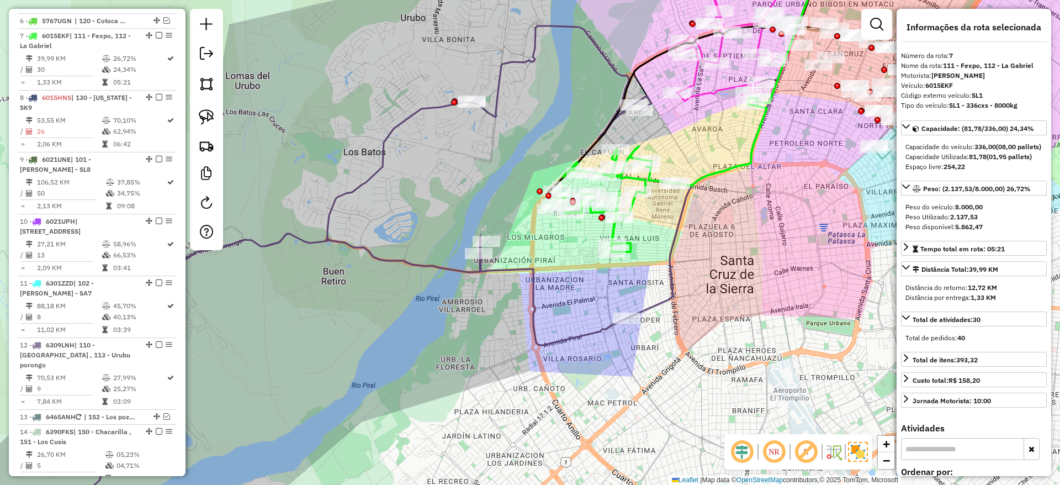
click at [595, 336] on icon at bounding box center [353, 279] width 597 height 507
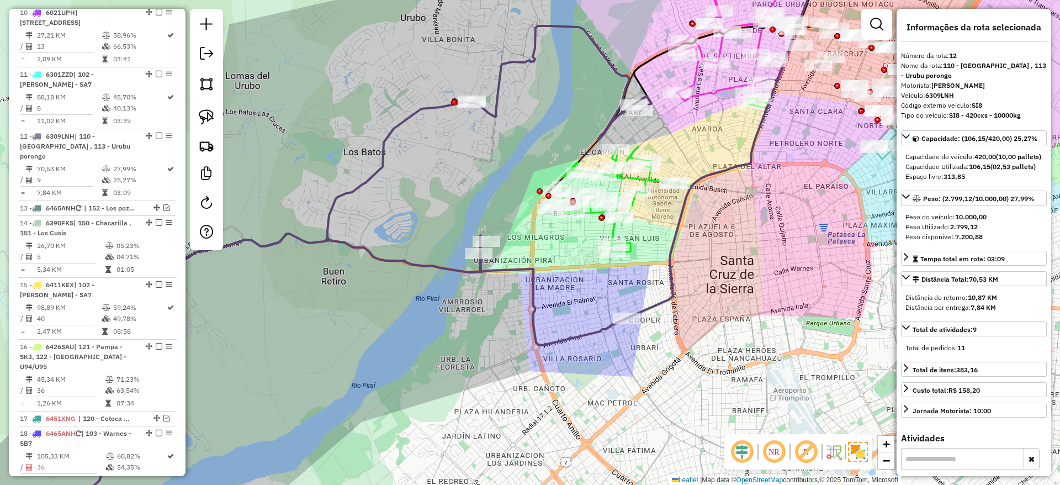
scroll to position [1048, 0]
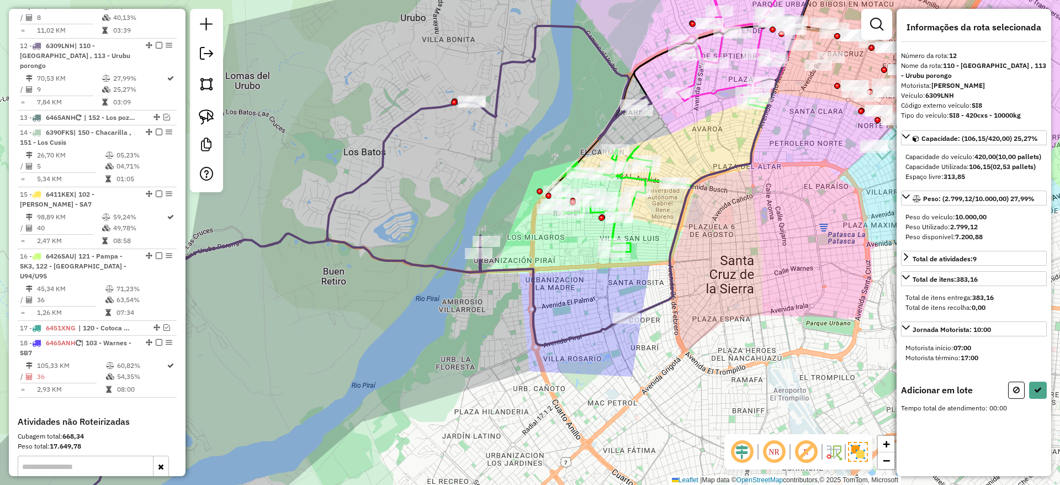
click at [648, 182] on icon at bounding box center [658, 175] width 217 height 154
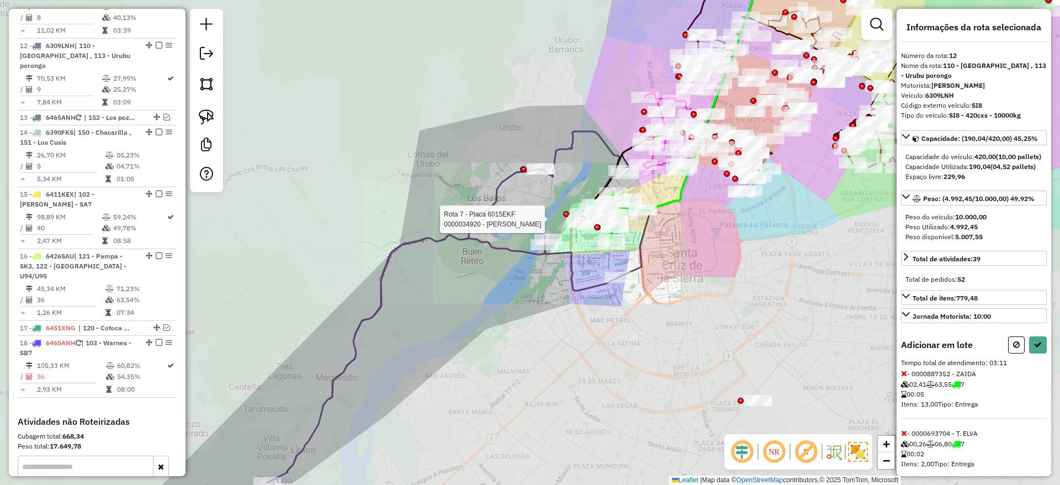
select select "**********"
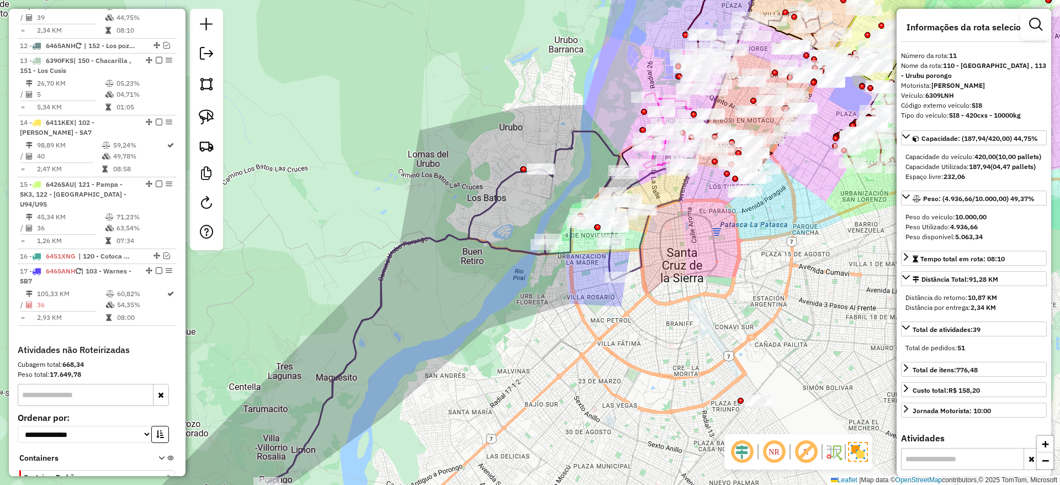
scroll to position [986, 0]
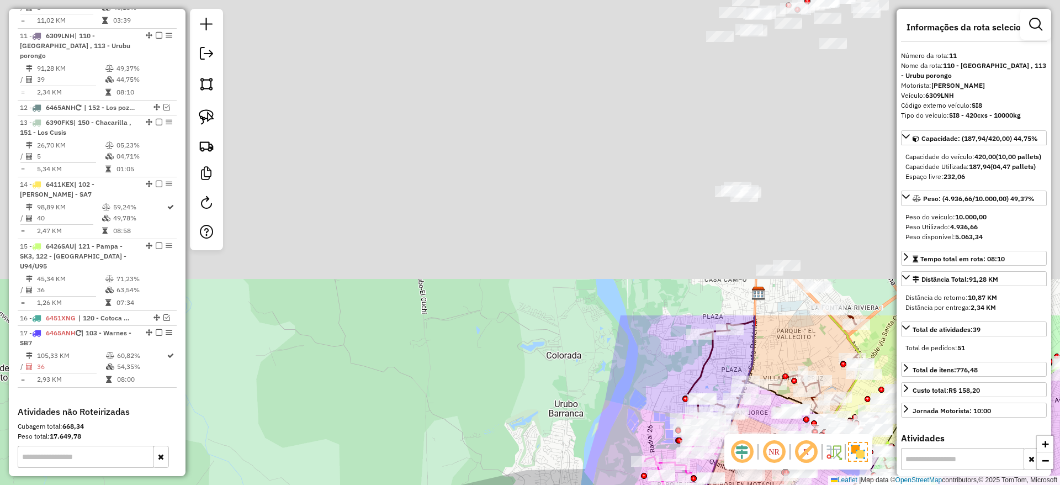
drag, startPoint x: 560, startPoint y: 80, endPoint x: 560, endPoint y: 401, distance: 321.2
click at [560, 445] on div "Janela de atendimento Grade de atendimento Capacidade Transportadoras Veículos …" at bounding box center [530, 242] width 1060 height 485
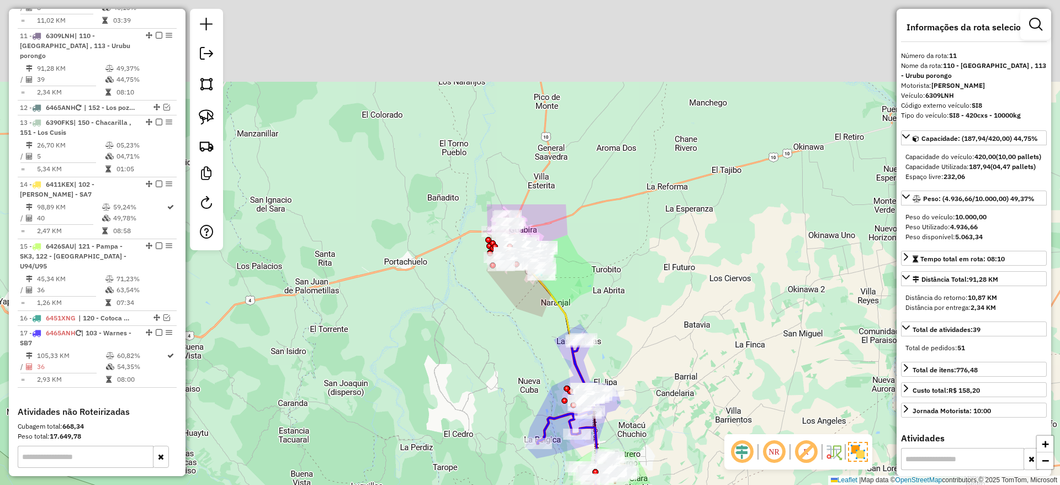
drag, startPoint x: 504, startPoint y: 254, endPoint x: 525, endPoint y: 402, distance: 149.4
click at [520, 468] on div "Janela de atendimento Grade de atendimento Capacidade Transportadoras Veículos …" at bounding box center [530, 242] width 1060 height 485
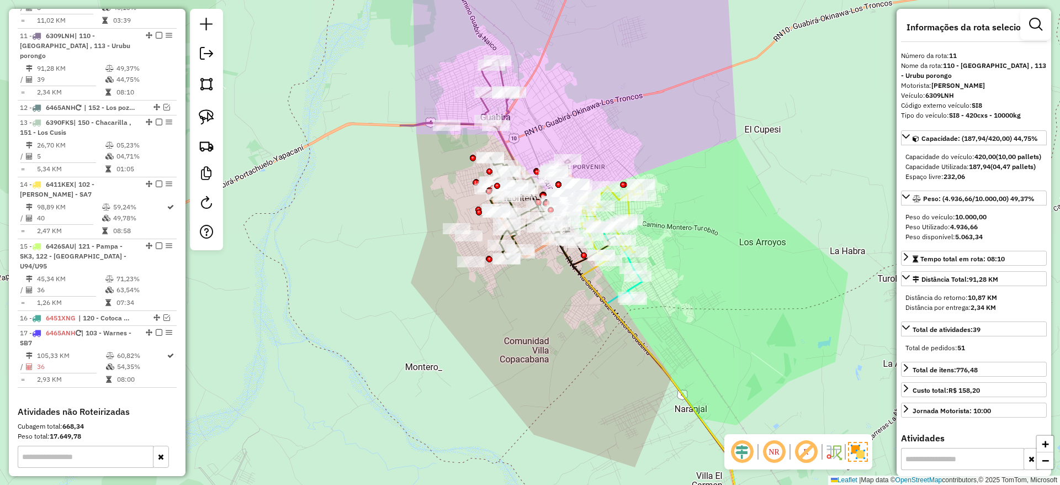
click at [510, 152] on icon at bounding box center [489, 127] width 179 height 135
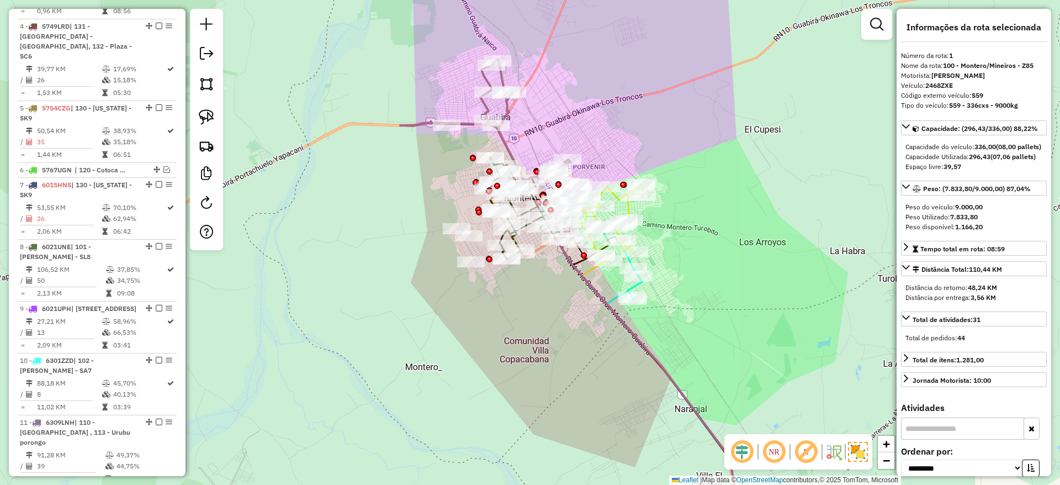
scroll to position [435, 0]
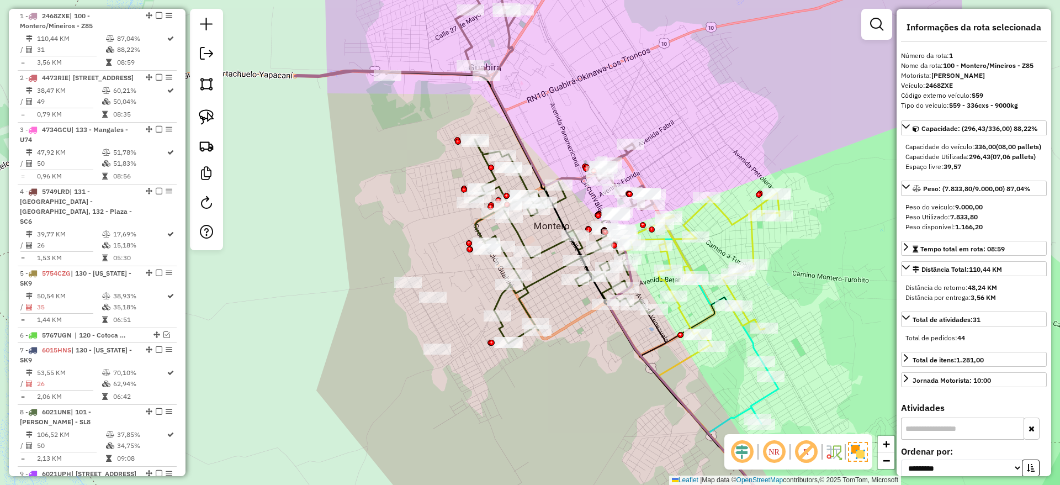
drag, startPoint x: 512, startPoint y: 146, endPoint x: 517, endPoint y: 102, distance: 43.9
click at [517, 102] on icon at bounding box center [474, 80] width 358 height 270
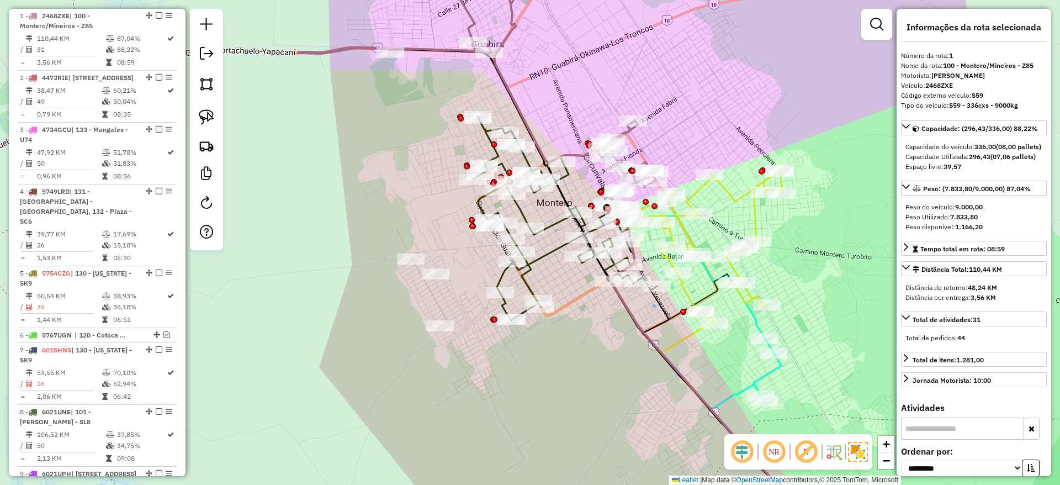
click at [505, 277] on icon at bounding box center [564, 218] width 184 height 204
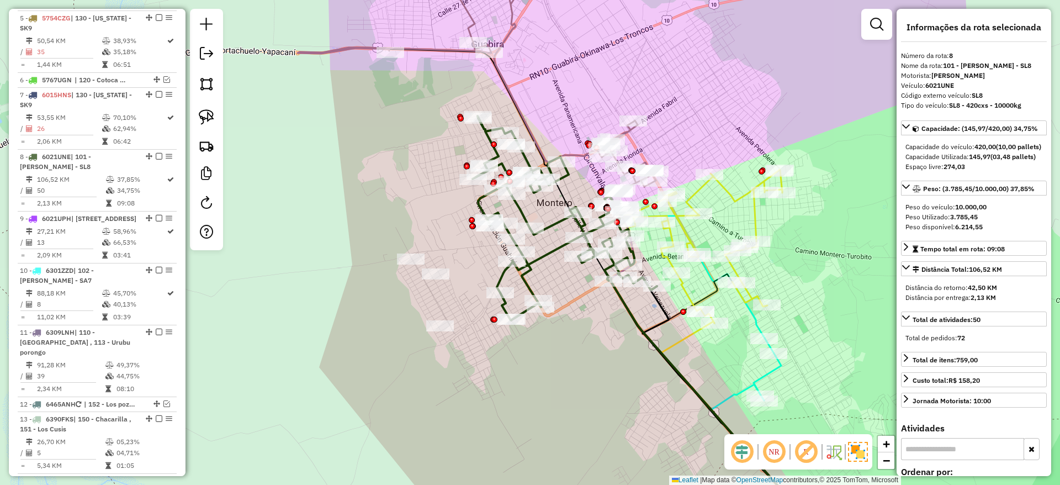
scroll to position [801, 0]
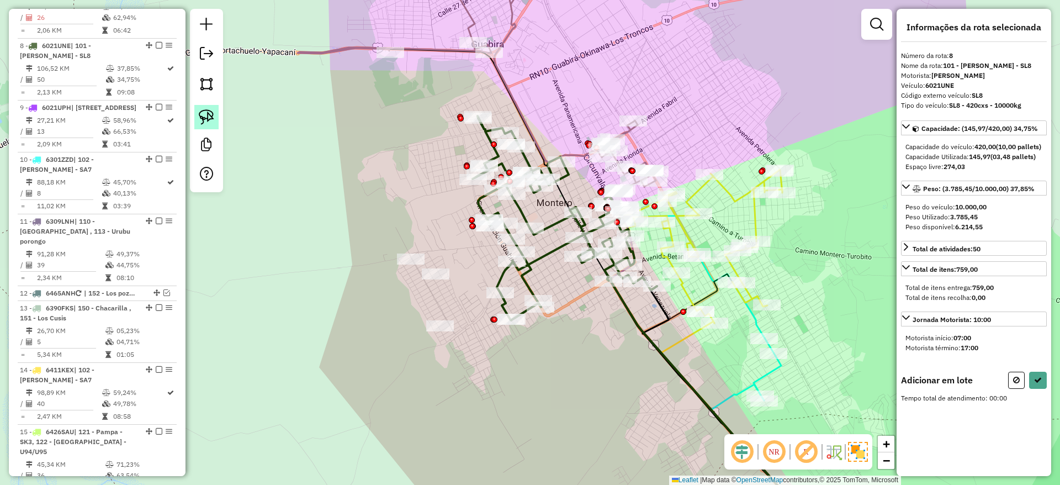
click at [207, 116] on img at bounding box center [206, 116] width 15 height 15
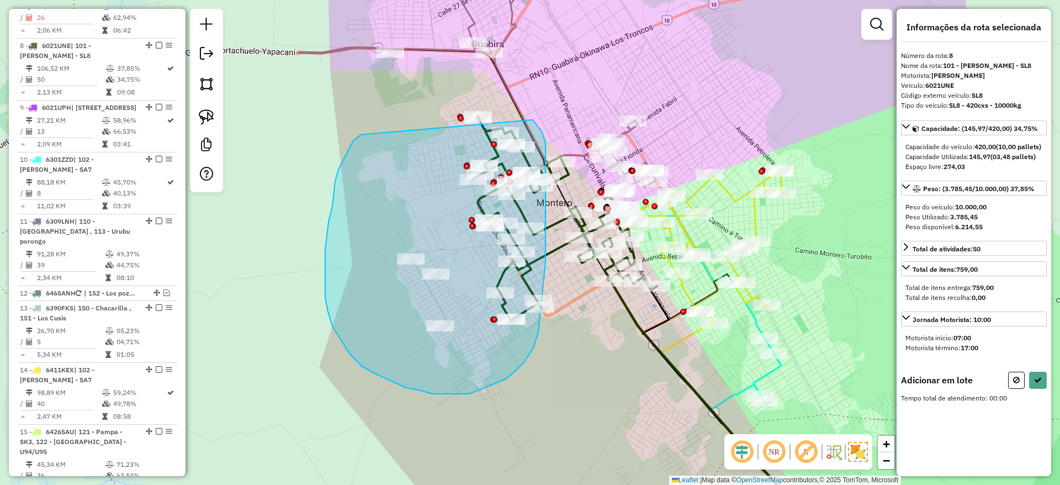
drag, startPoint x: 349, startPoint y: 148, endPoint x: 515, endPoint y: 95, distance: 174.7
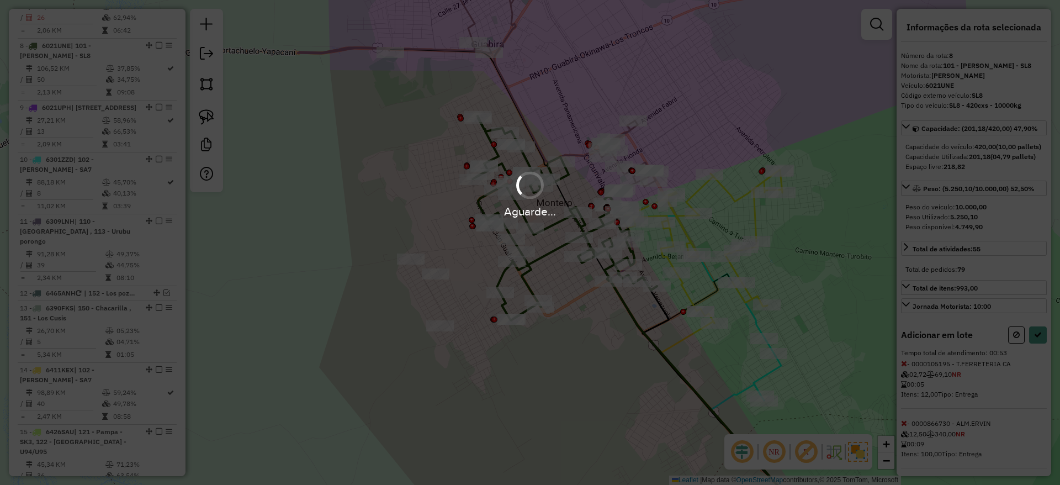
select select "**********"
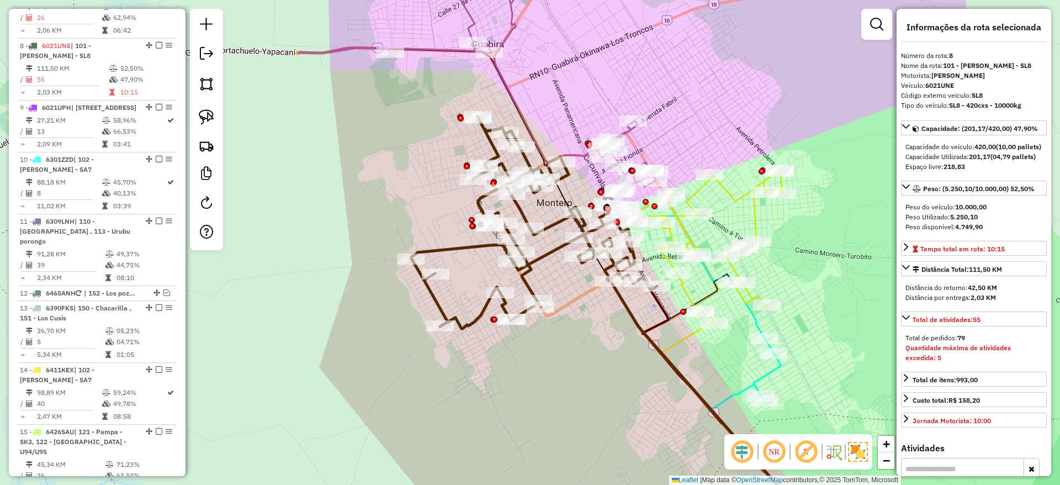
click at [678, 232] on icon at bounding box center [699, 245] width 166 height 153
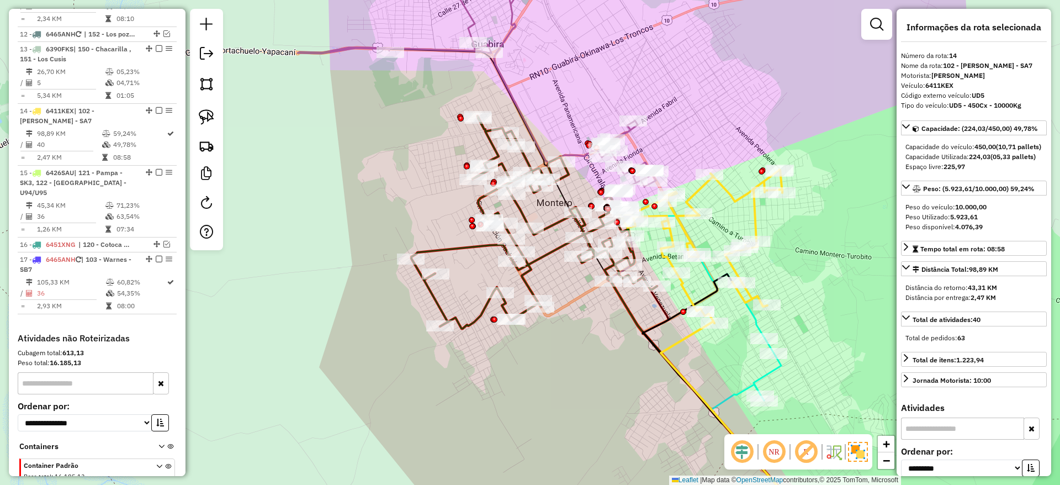
scroll to position [1105, 0]
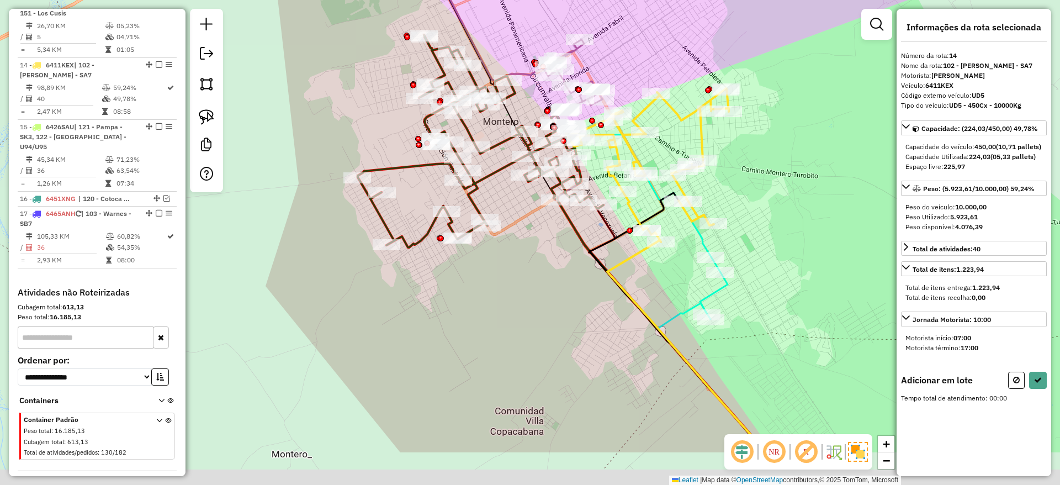
drag, startPoint x: 811, startPoint y: 196, endPoint x: 780, endPoint y: 157, distance: 49.5
click at [780, 157] on div "Janela de atendimento Grade de atendimento Capacidade Transportadoras Veículos …" at bounding box center [530, 242] width 1060 height 485
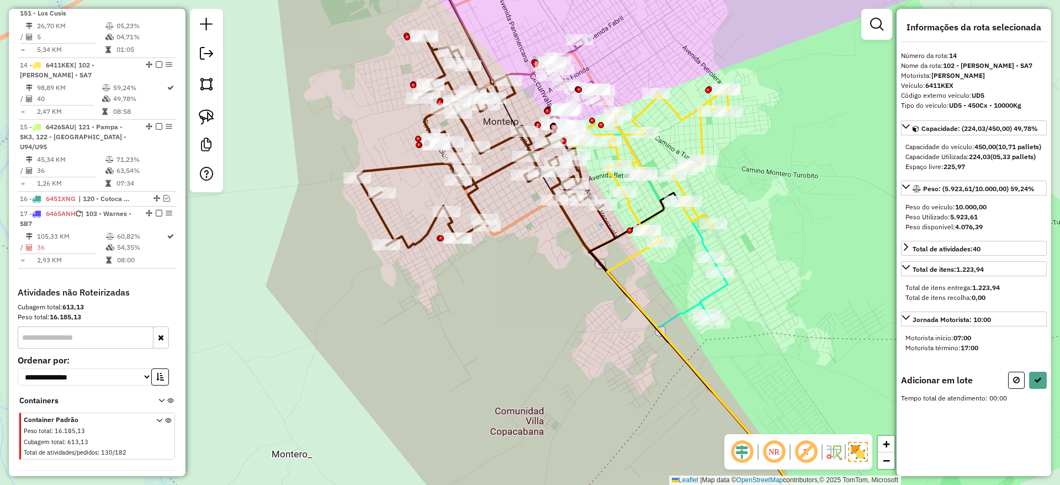
click at [701, 240] on icon at bounding box center [645, 221] width 164 height 195
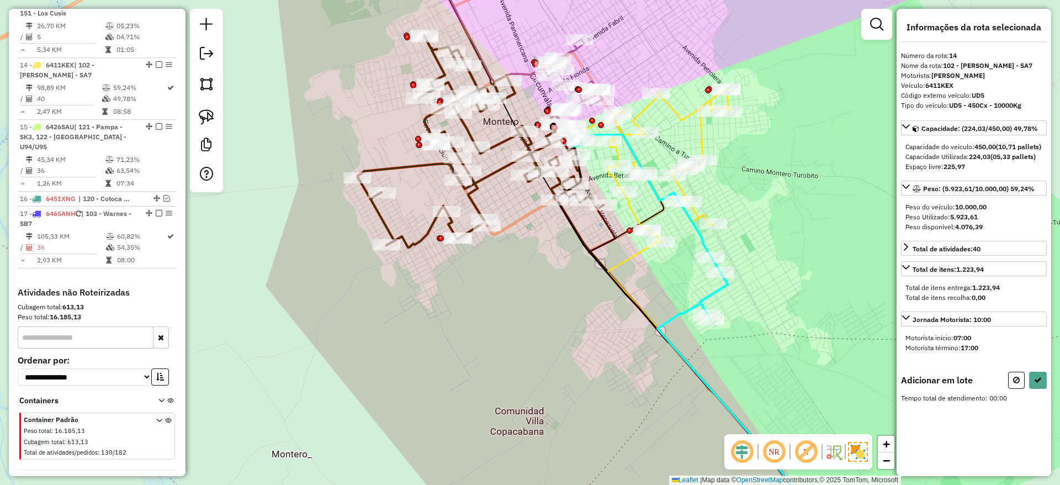
click at [700, 240] on icon at bounding box center [645, 221] width 164 height 195
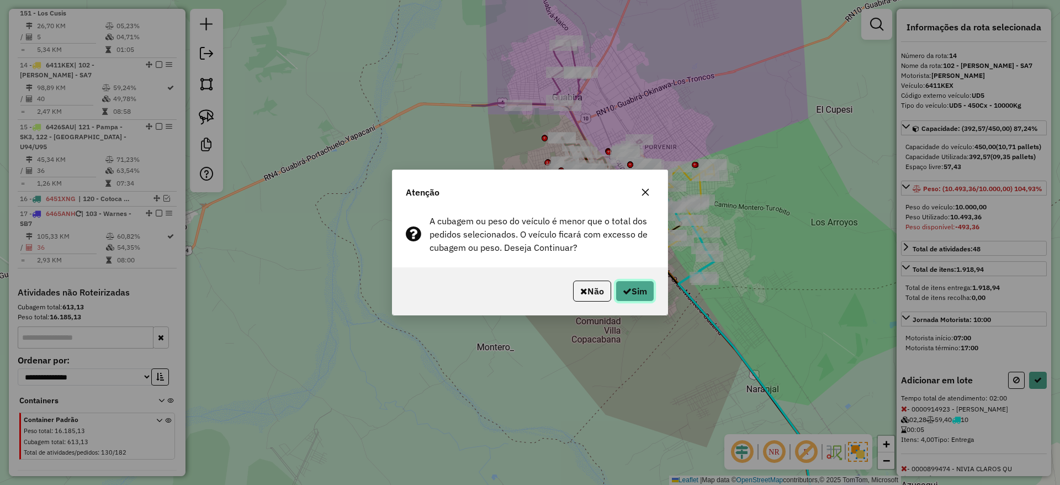
click at [644, 291] on button "Sim" at bounding box center [634, 290] width 39 height 21
select select "**********"
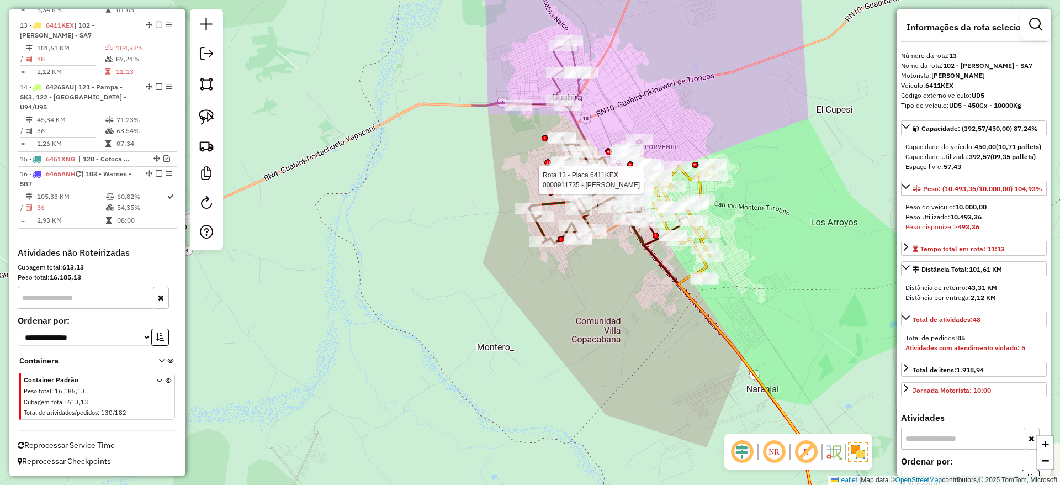
scroll to position [1044, 0]
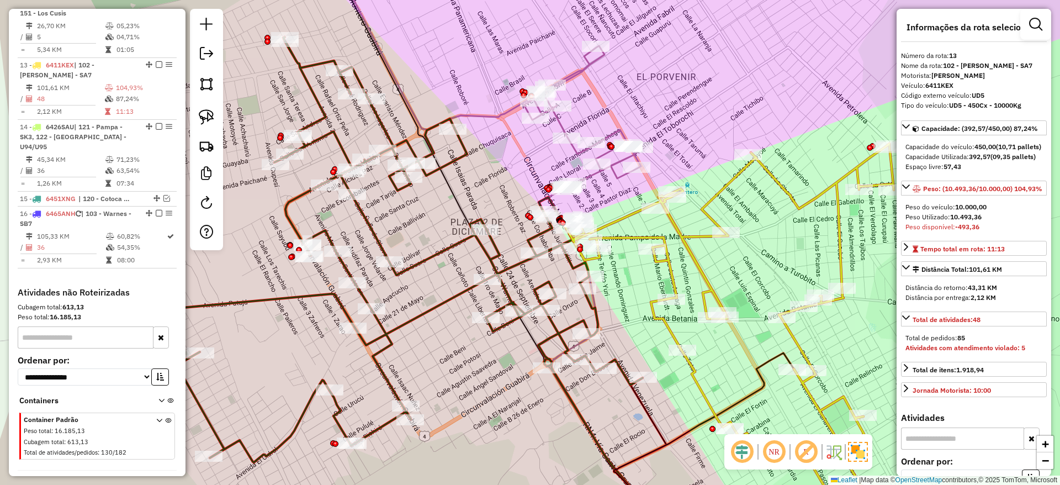
click at [614, 168] on icon at bounding box center [484, 69] width 312 height 237
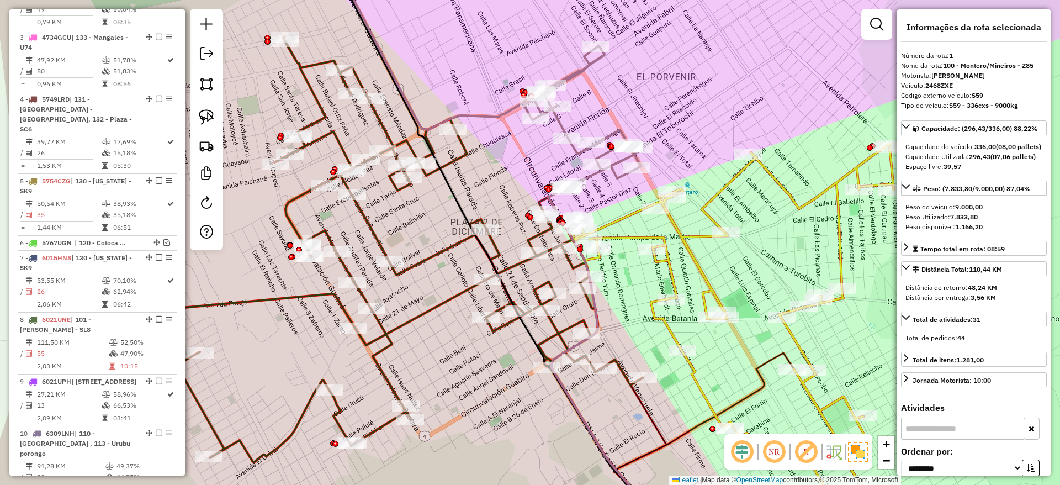
scroll to position [435, 0]
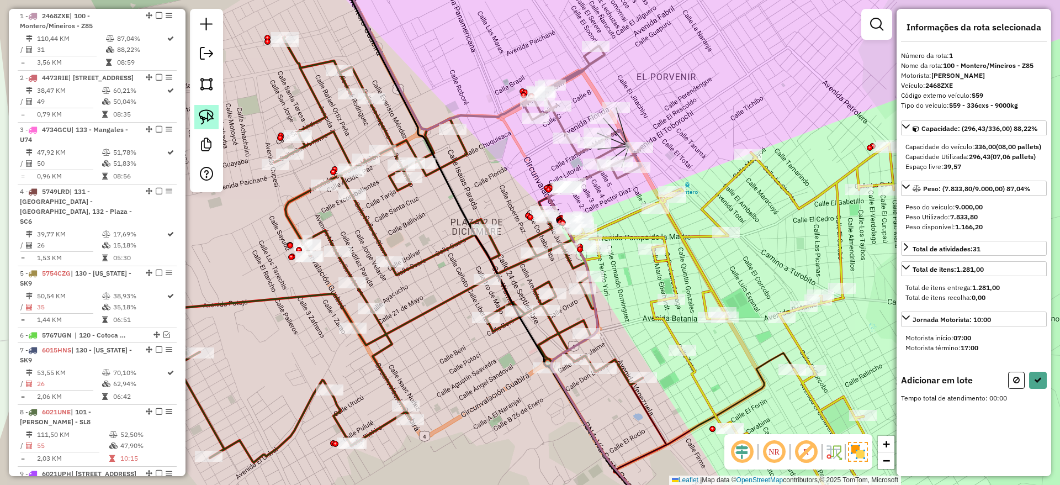
click at [207, 116] on img at bounding box center [206, 116] width 15 height 15
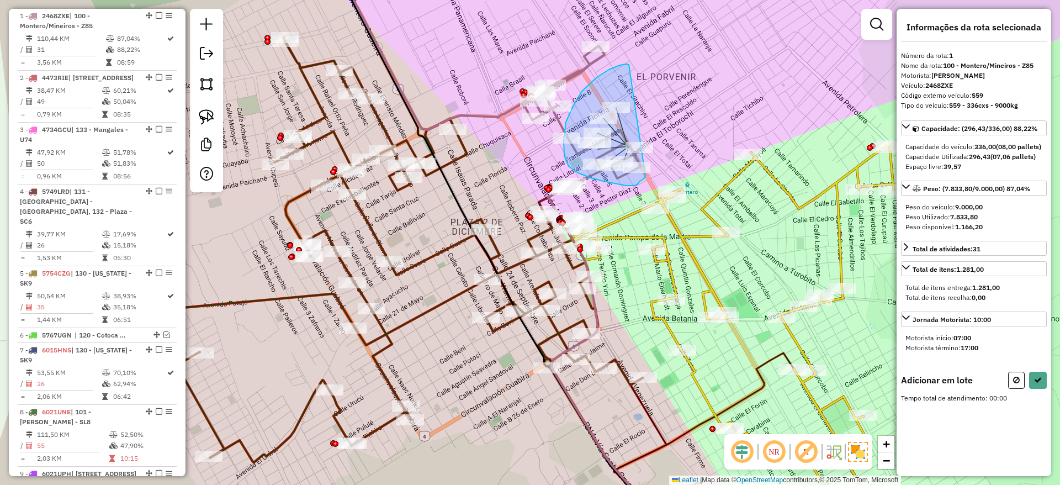
drag, startPoint x: 629, startPoint y: 65, endPoint x: 646, endPoint y: 175, distance: 111.8
click at [646, 175] on div "Janela de atendimento Grade de atendimento Capacidade Transportadoras Veículos …" at bounding box center [530, 242] width 1060 height 485
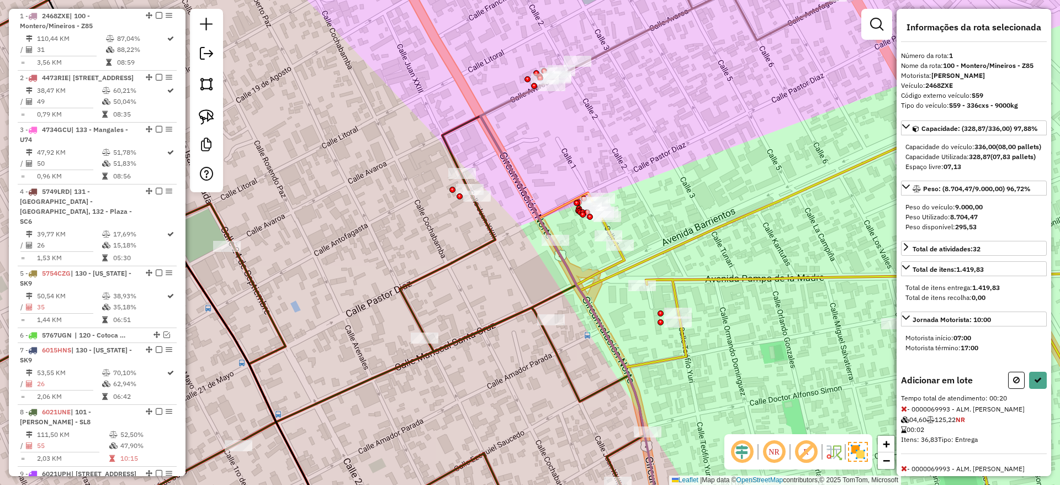
click at [596, 141] on div "Janela de atendimento Grade de atendimento Capacidade Transportadoras Veículos …" at bounding box center [530, 242] width 1060 height 485
click at [206, 115] on img at bounding box center [206, 116] width 15 height 15
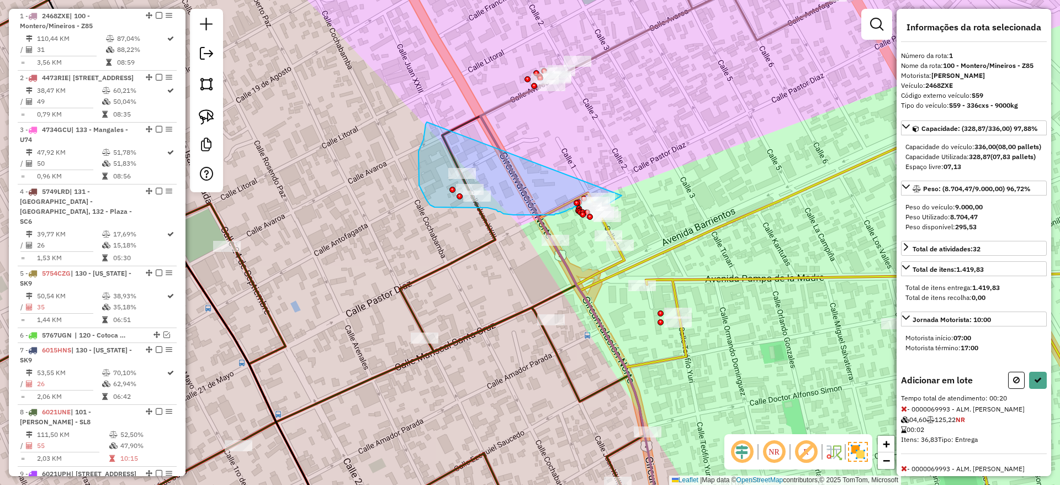
drag, startPoint x: 427, startPoint y: 122, endPoint x: 621, endPoint y: 195, distance: 208.2
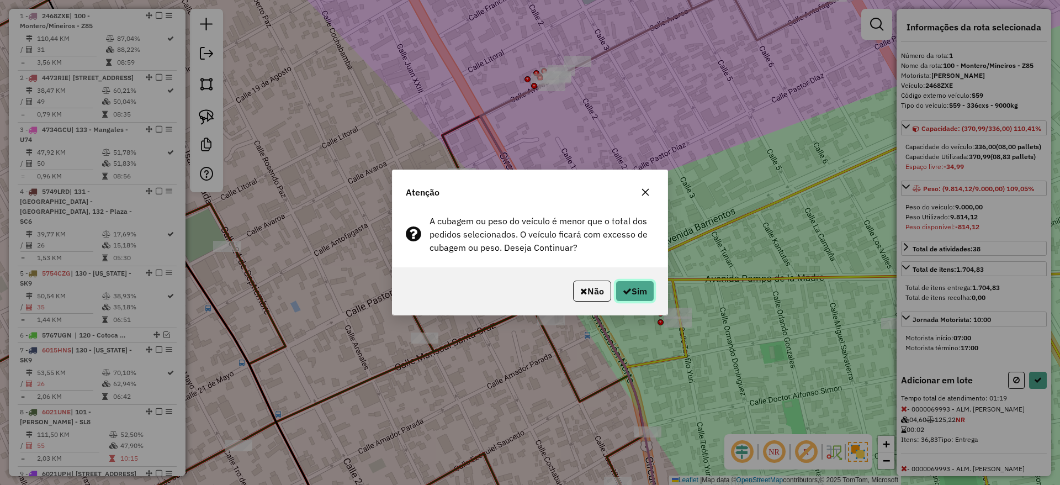
click at [631, 286] on button "Sim" at bounding box center [634, 290] width 39 height 21
select select "**********"
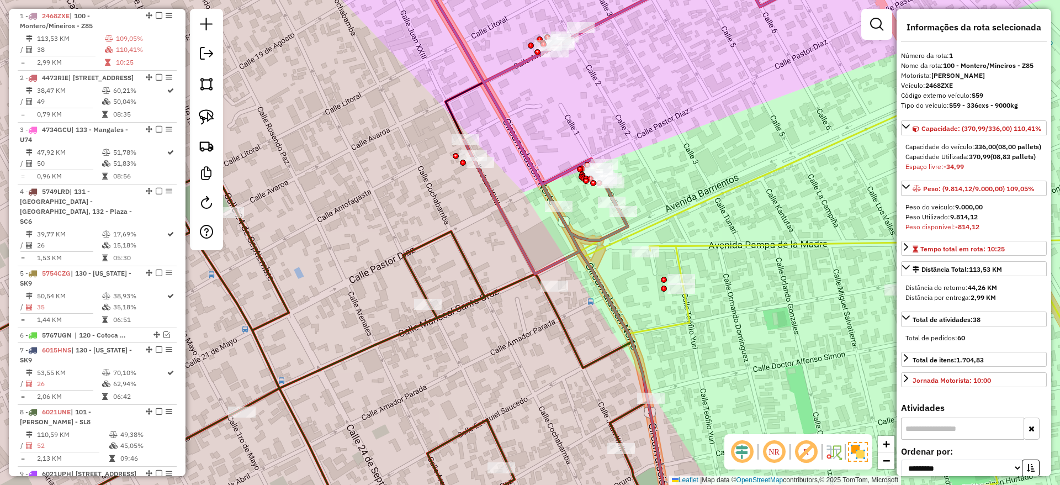
drag, startPoint x: 538, startPoint y: 127, endPoint x: 523, endPoint y: 122, distance: 15.7
click at [538, 98] on div "Janela de atendimento Grade de atendimento Capacidade Transportadoras Veículos …" at bounding box center [530, 242] width 1060 height 485
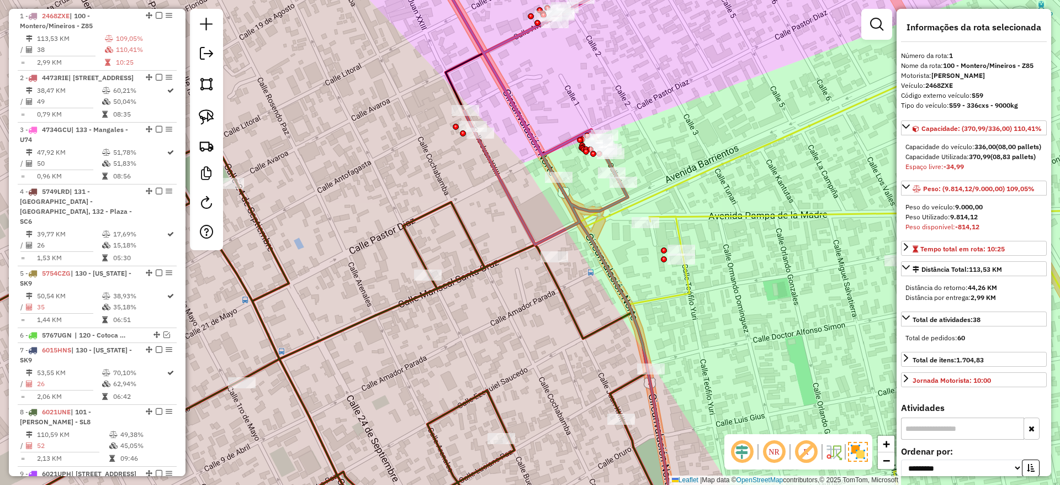
click at [460, 221] on icon at bounding box center [286, 242] width 784 height 582
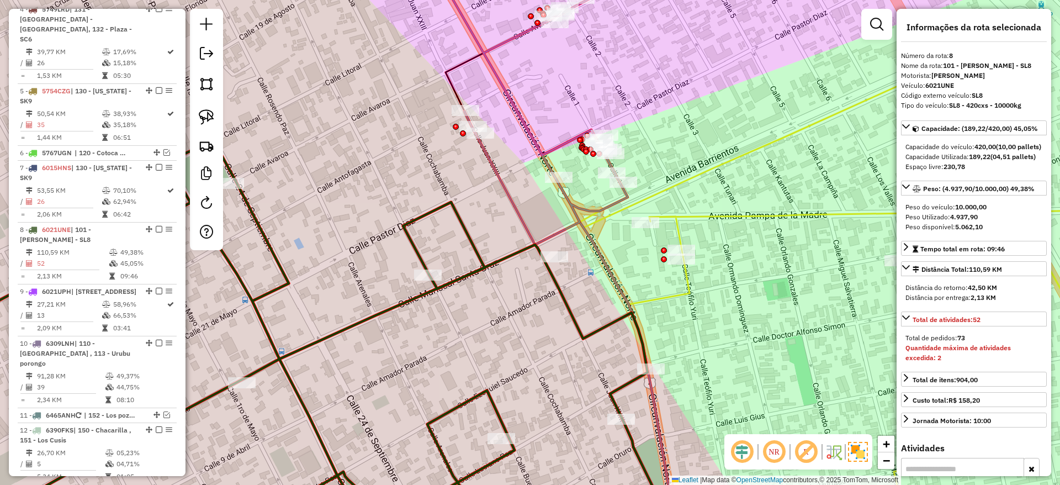
scroll to position [801, 0]
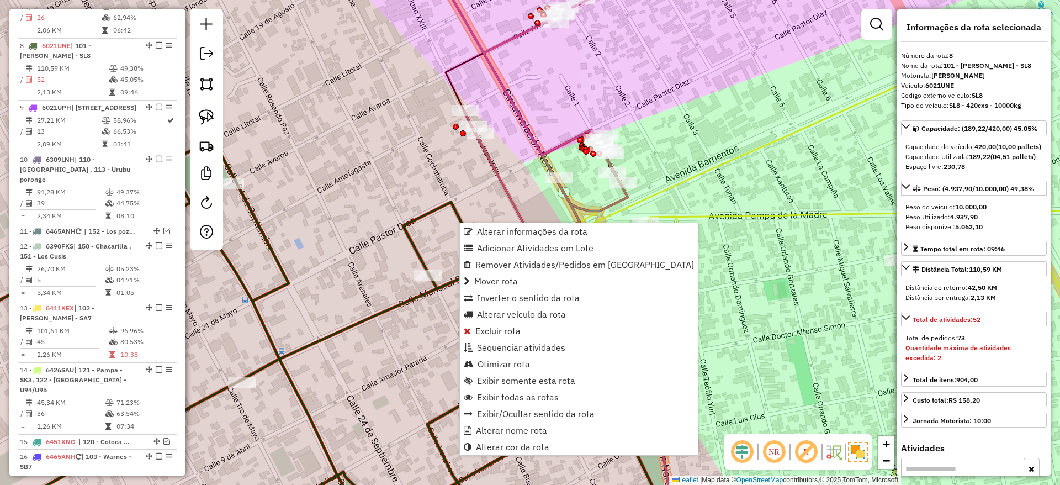
click at [485, 46] on icon at bounding box center [617, 97] width 385 height 293
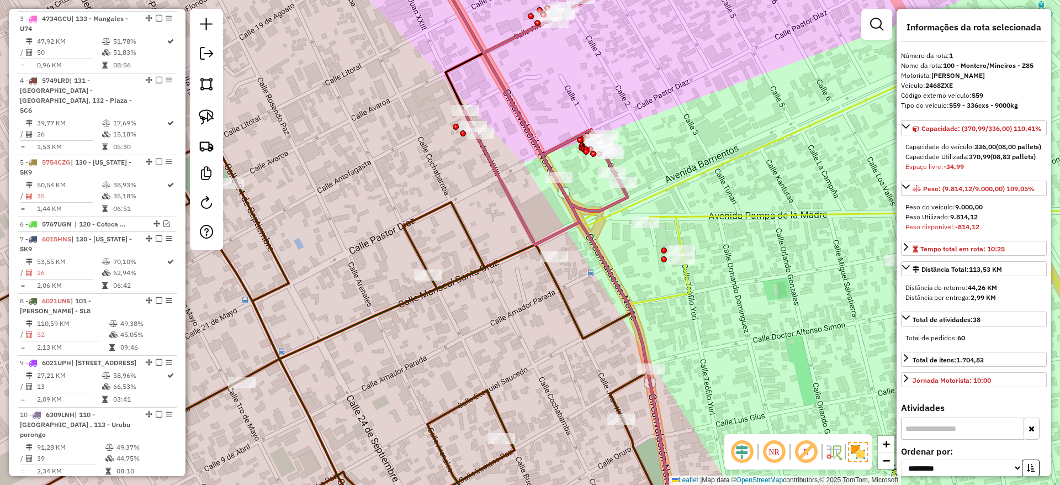
scroll to position [435, 0]
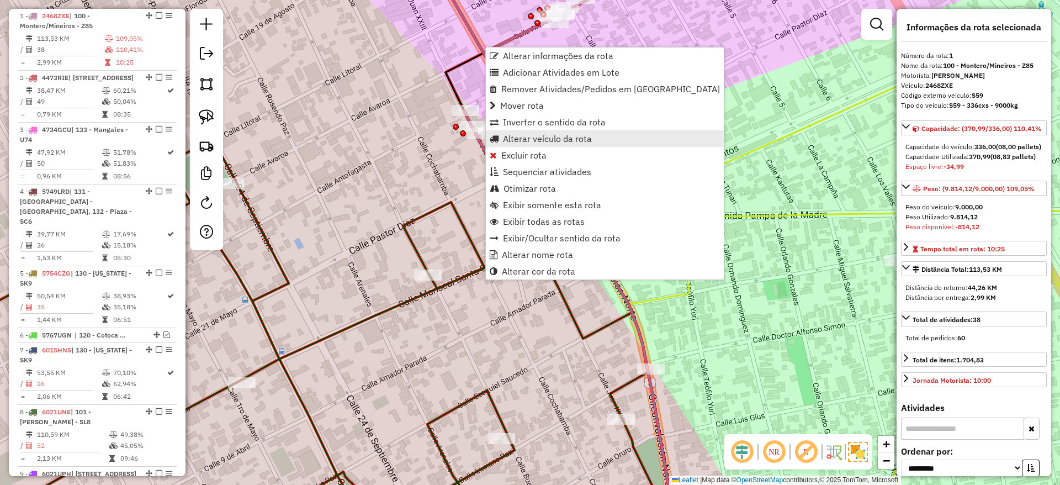
click at [524, 140] on span "Alterar veículo da rota" at bounding box center [547, 138] width 89 height 9
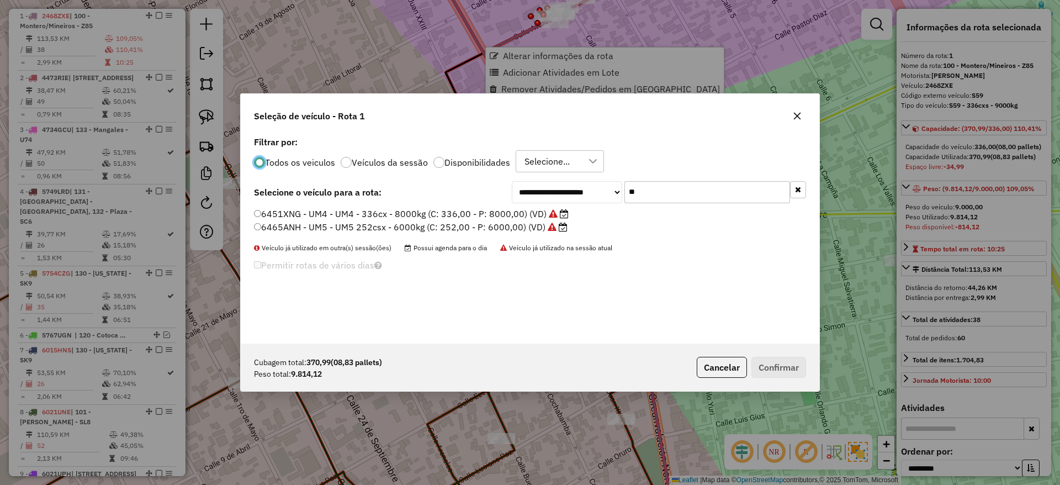
scroll to position [6, 3]
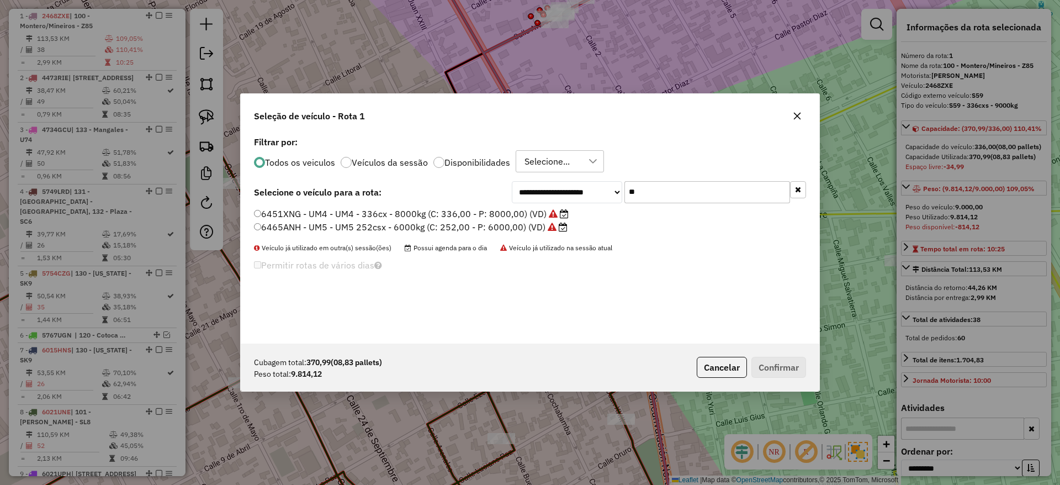
click at [684, 188] on input "**" at bounding box center [707, 192] width 166 height 22
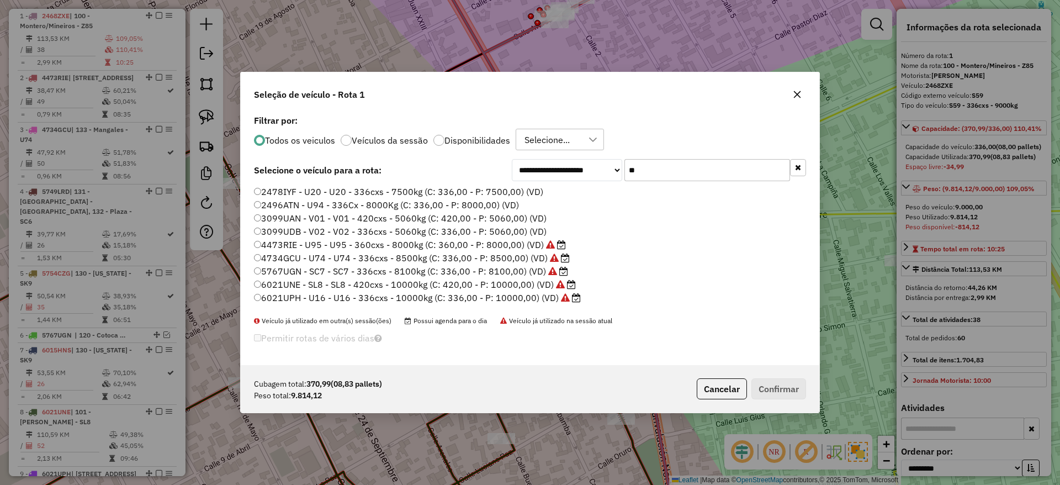
type input "*"
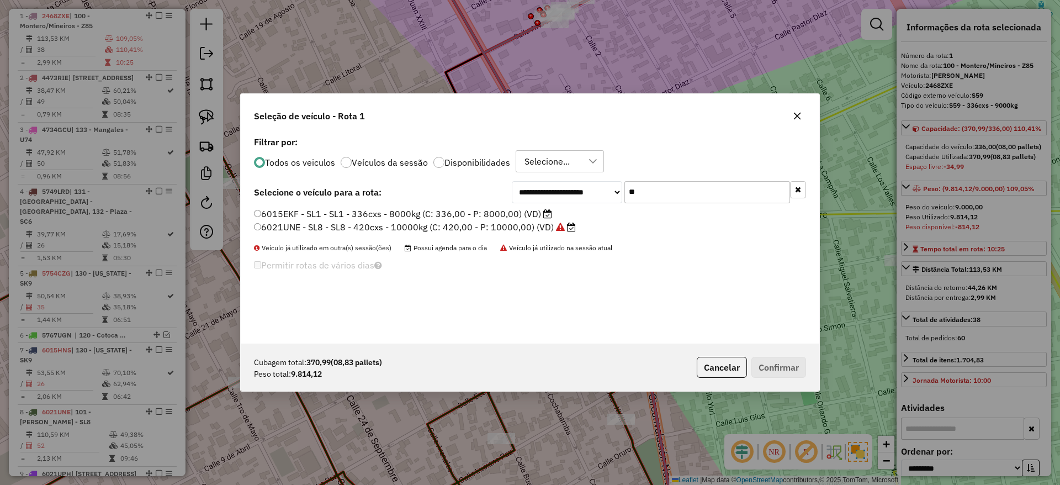
type input "**"
click at [562, 229] on icon at bounding box center [560, 226] width 9 height 9
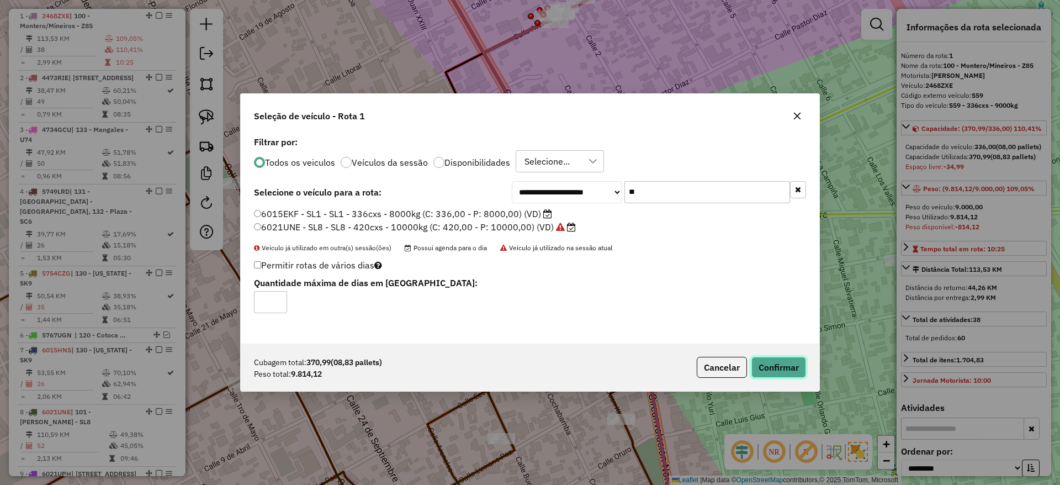
click at [770, 368] on button "Confirmar" at bounding box center [778, 366] width 55 height 21
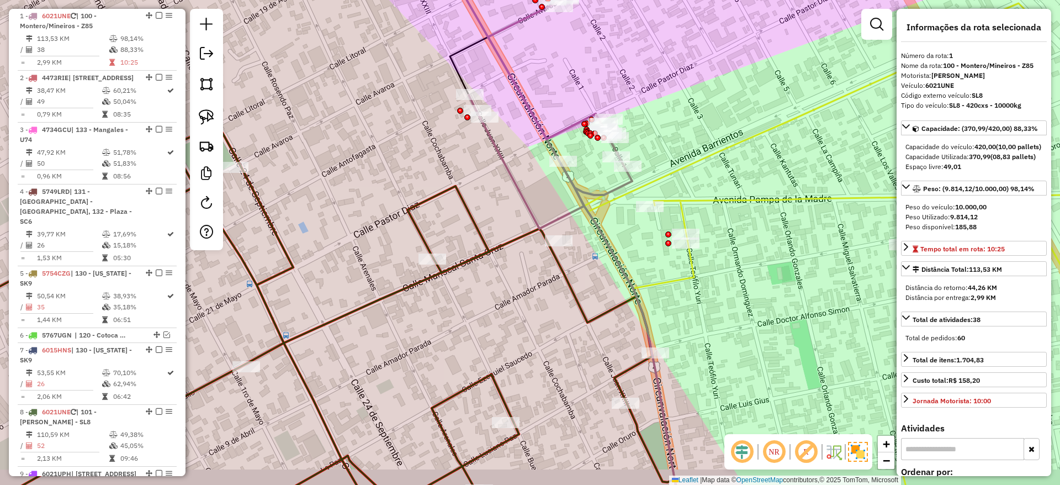
drag, startPoint x: 470, startPoint y: 254, endPoint x: 474, endPoint y: 238, distance: 17.1
click at [474, 238] on div "Janela de atendimento Grade de atendimento Capacidade Transportadoras Veículos …" at bounding box center [530, 242] width 1060 height 485
click at [481, 227] on icon at bounding box center [289, 242] width 791 height 582
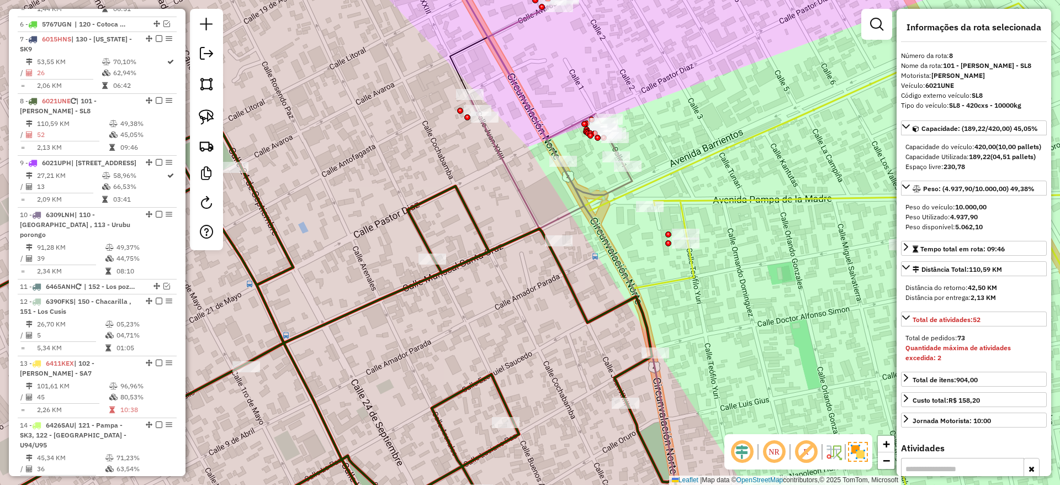
scroll to position [801, 0]
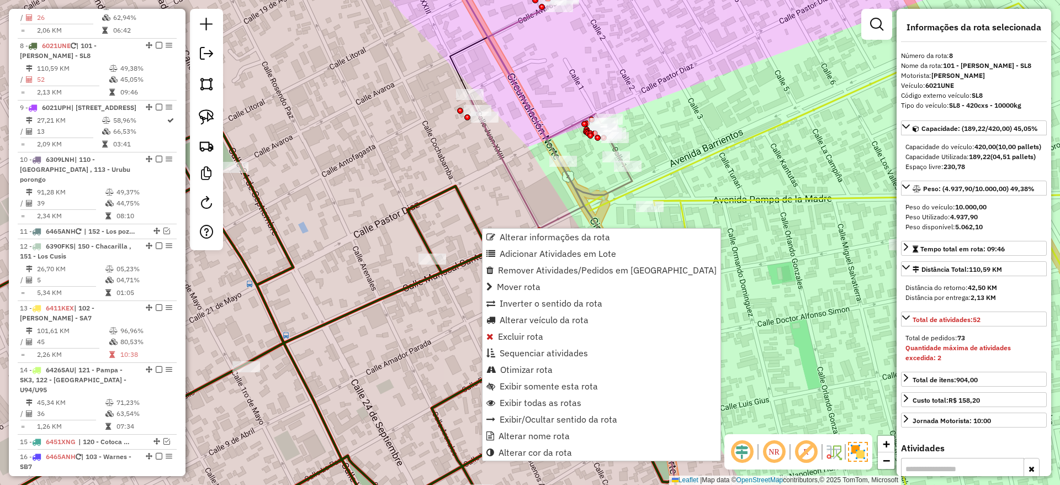
click at [841, 191] on icon at bounding box center [855, 268] width 619 height 530
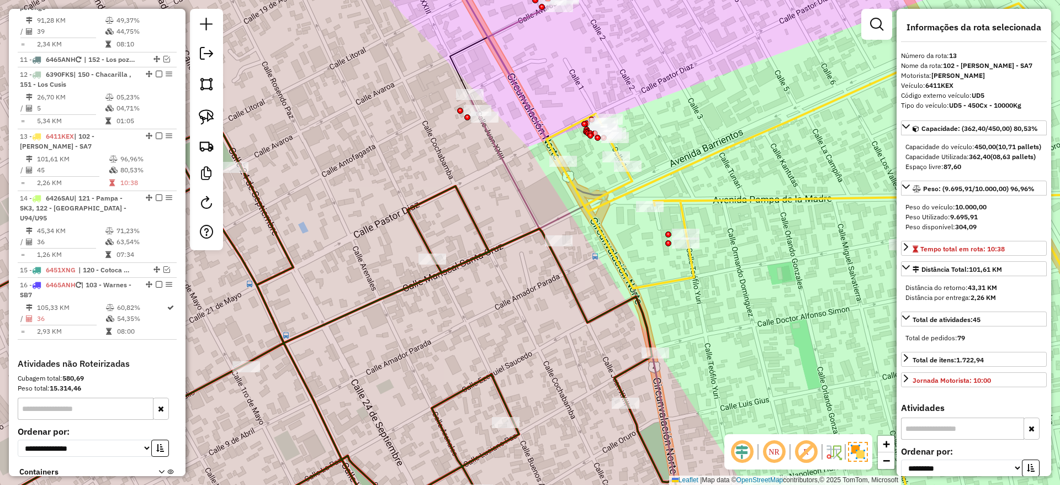
scroll to position [1044, 0]
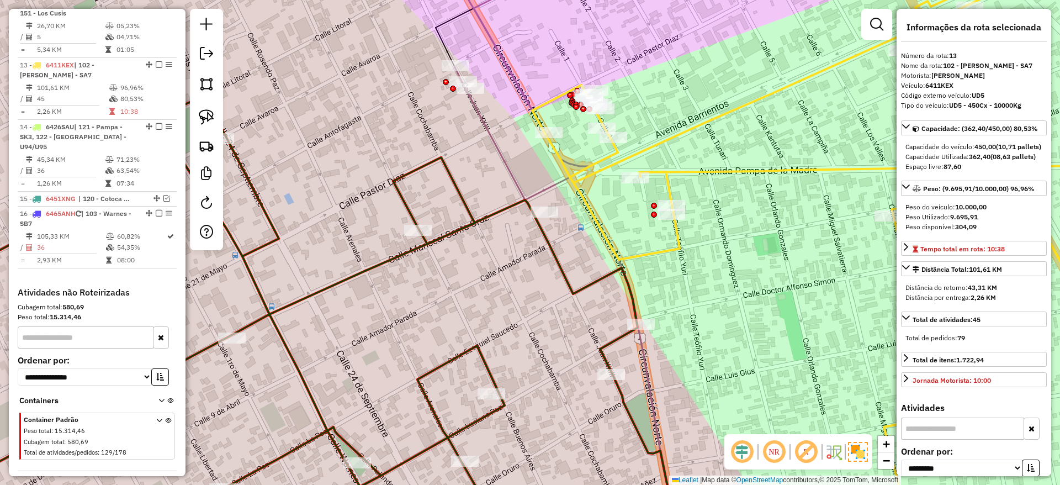
drag, startPoint x: 842, startPoint y: 191, endPoint x: 785, endPoint y: 128, distance: 84.4
click at [800, 110] on icon at bounding box center [841, 240] width 619 height 530
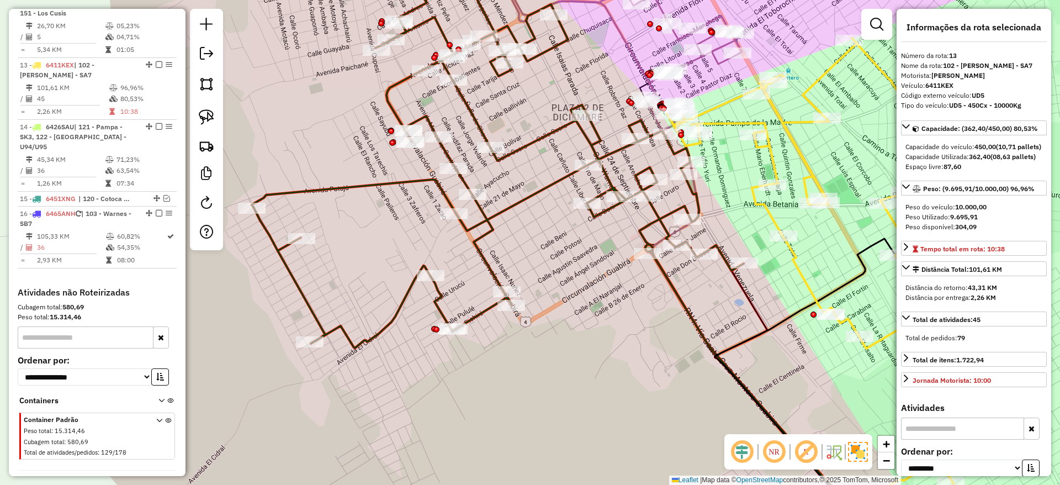
drag, startPoint x: 774, startPoint y: 210, endPoint x: 731, endPoint y: 176, distance: 55.0
click at [731, 176] on div "Janela de atendimento Grade de atendimento Capacidade Transportadoras Veículos …" at bounding box center [530, 242] width 1060 height 485
click at [616, 158] on icon at bounding box center [498, 149] width 492 height 396
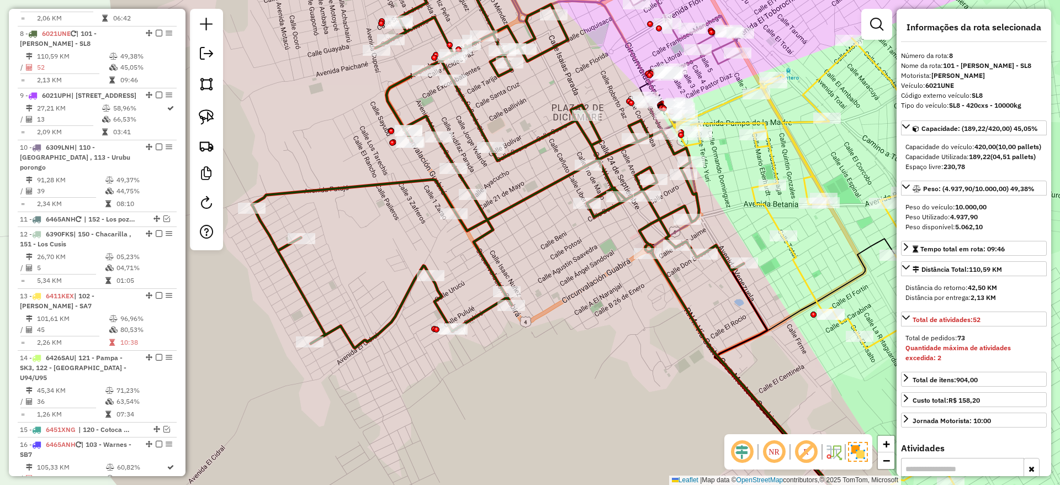
scroll to position [801, 0]
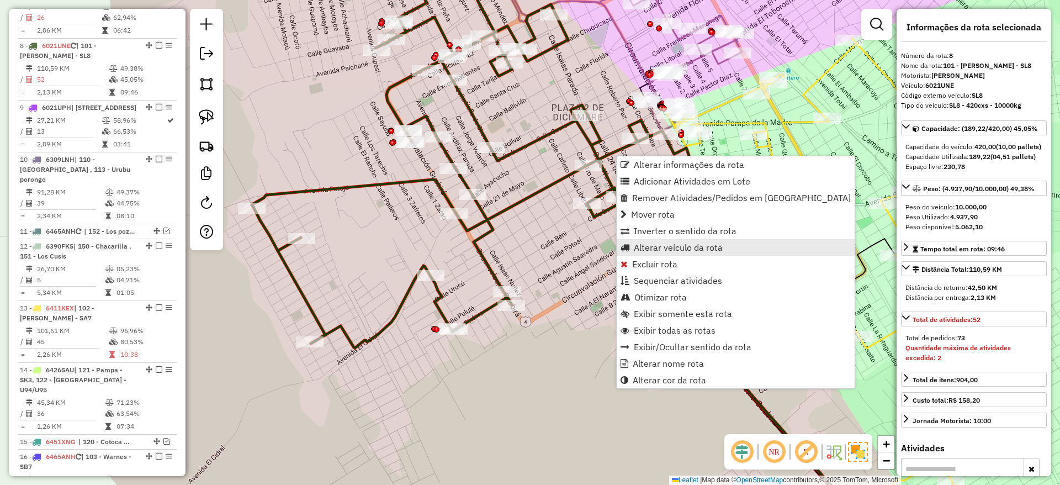
click at [642, 246] on span "Alterar veículo da rota" at bounding box center [678, 247] width 89 height 9
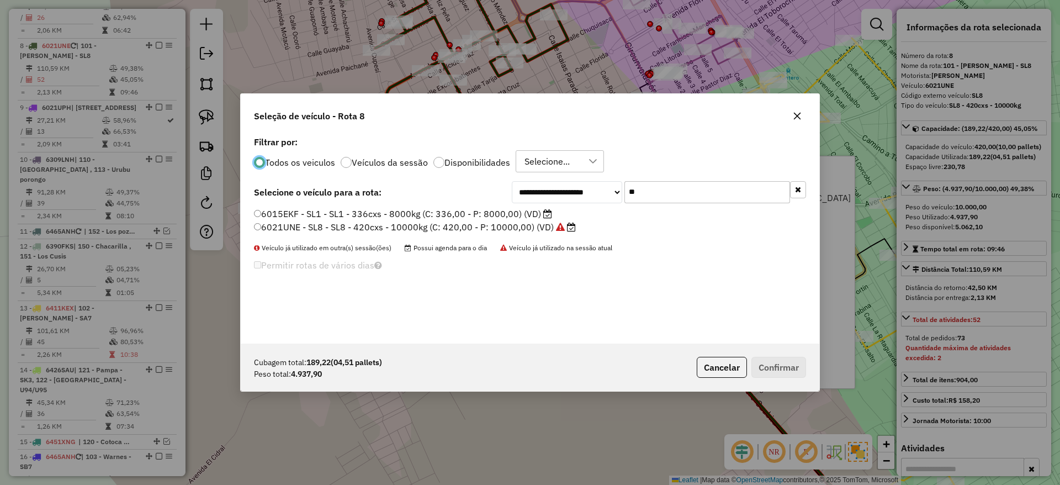
scroll to position [6, 3]
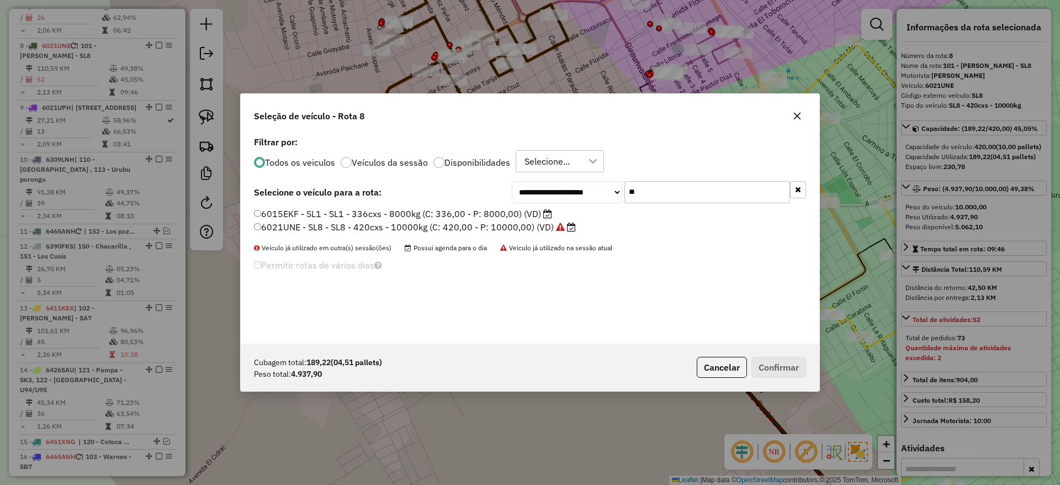
click at [675, 182] on input "**" at bounding box center [707, 192] width 166 height 22
type input "**"
click at [531, 211] on label "2468ZXE - S59 - S59 - 336cxs - 9000kg (C: 336,00 - P: 9000,00) (VD)" at bounding box center [404, 213] width 300 height 13
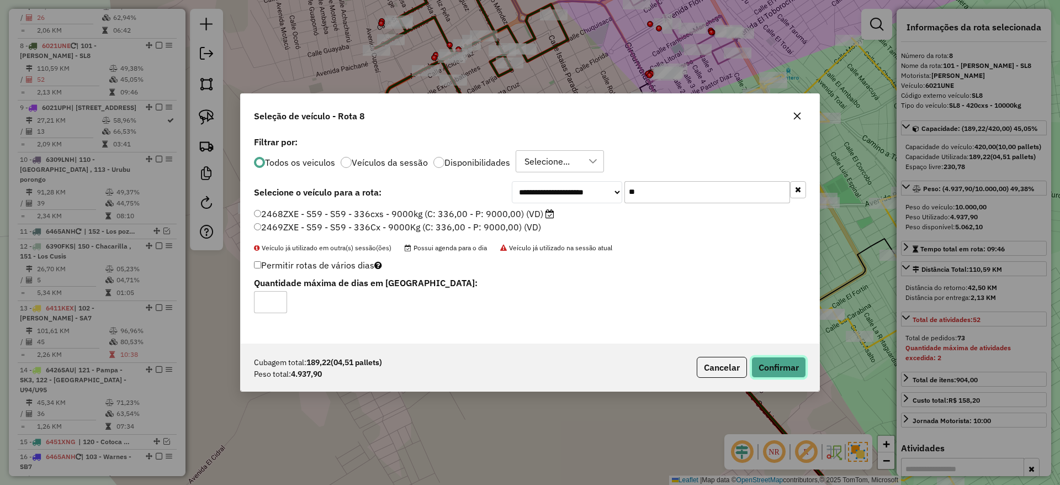
click at [775, 373] on button "Confirmar" at bounding box center [778, 366] width 55 height 21
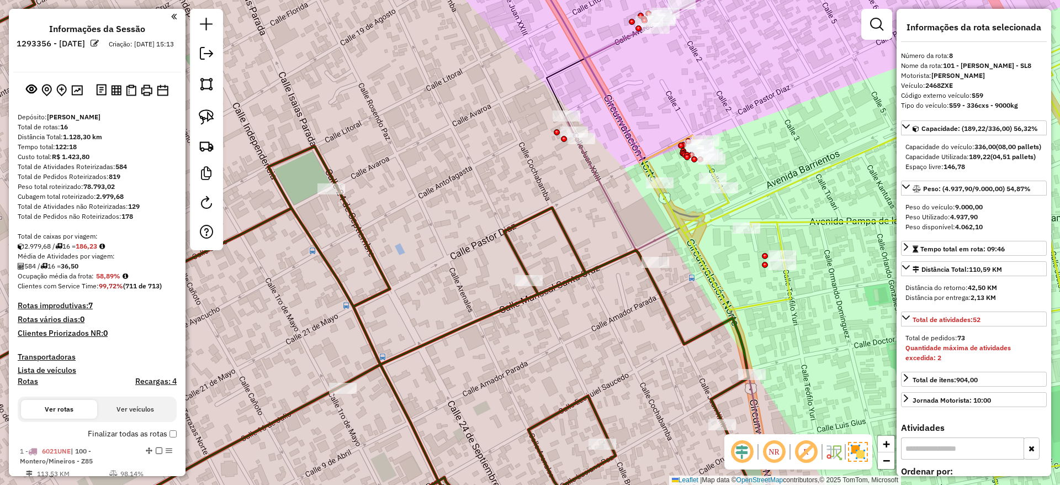
select select "**********"
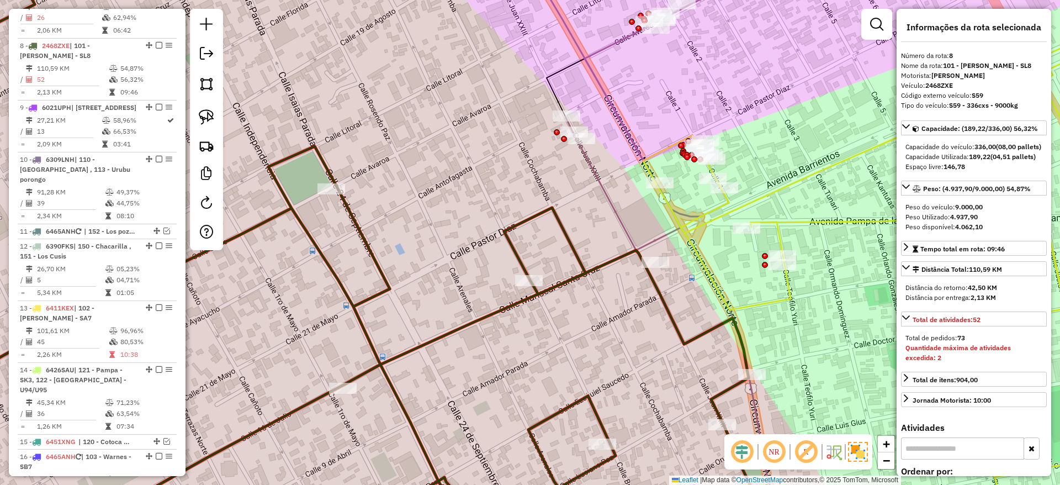
click at [600, 258] on div "Janela de atendimento Grade de atendimento Capacidade Transportadoras Veículos …" at bounding box center [530, 242] width 1060 height 485
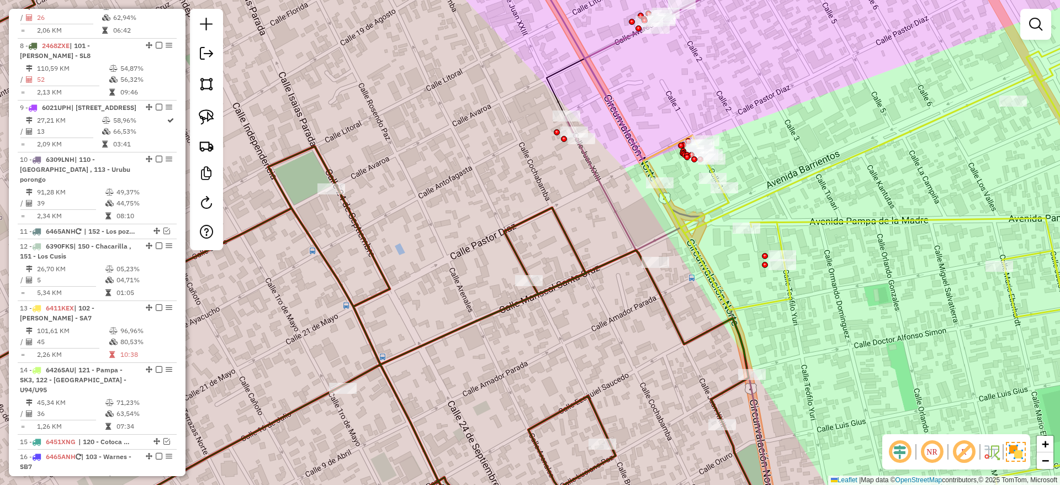
click at [599, 262] on icon at bounding box center [335, 242] width 883 height 582
select select "**********"
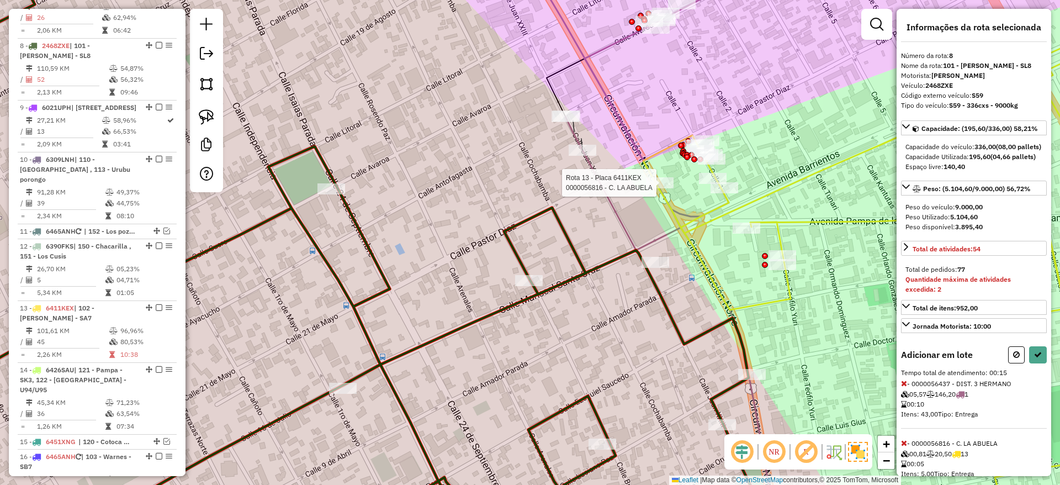
select select "**********"
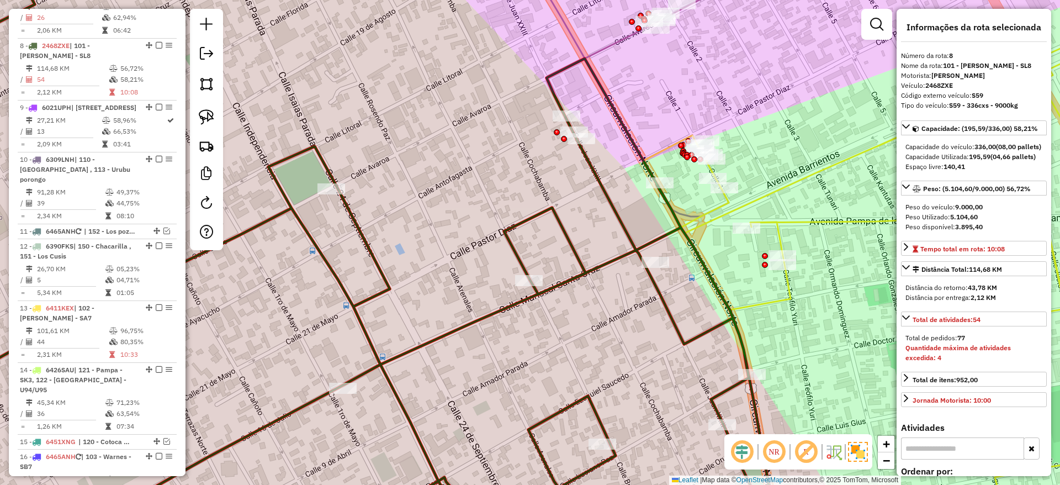
click at [614, 52] on div "Janela de atendimento Grade de atendimento Capacidade Transportadoras Veículos …" at bounding box center [530, 242] width 1060 height 485
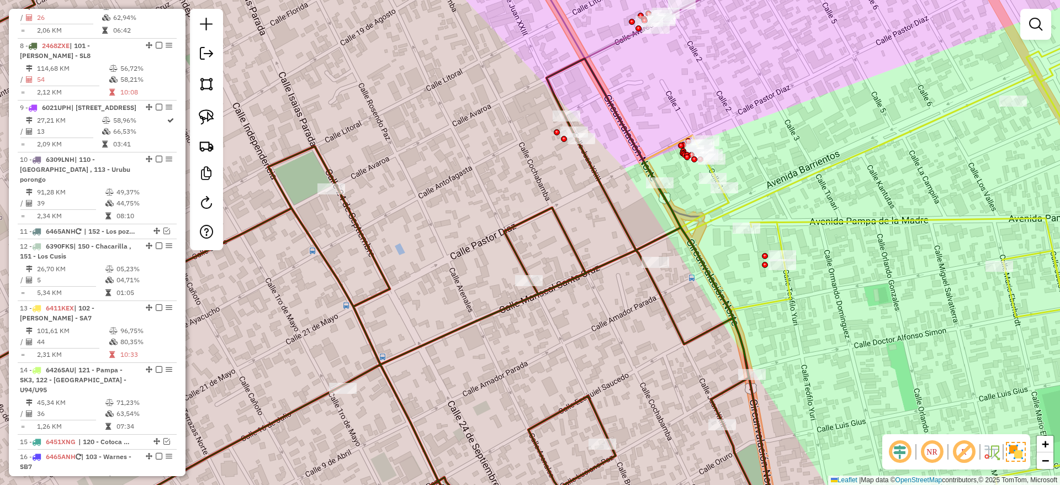
click at [615, 51] on div "Janela de atendimento Grade de atendimento Capacidade Transportadoras Veículos …" at bounding box center [530, 242] width 1060 height 485
click at [606, 35] on div "Janela de atendimento Grade de atendimento Capacidade Transportadoras Veículos …" at bounding box center [530, 242] width 1060 height 485
click at [616, 48] on icon at bounding box center [722, 100] width 398 height 299
select select "**********"
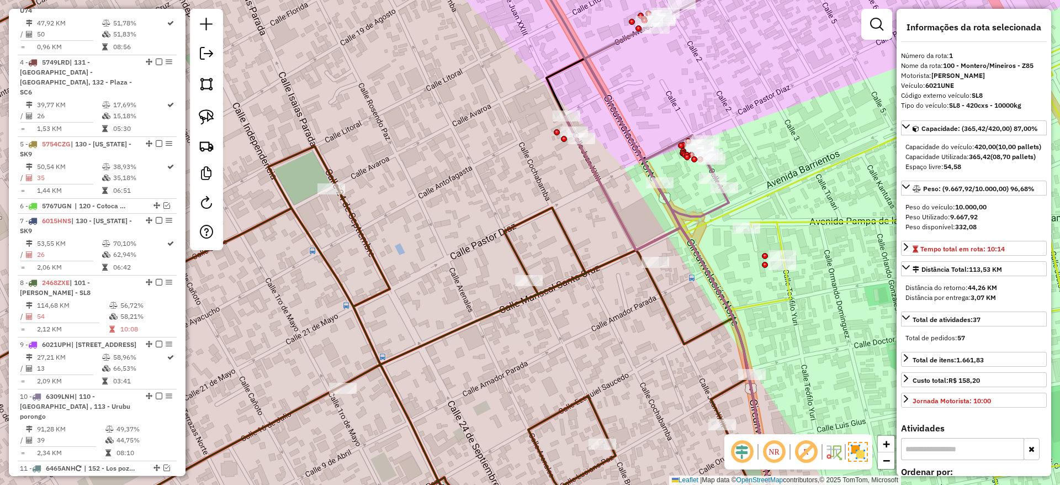
scroll to position [435, 0]
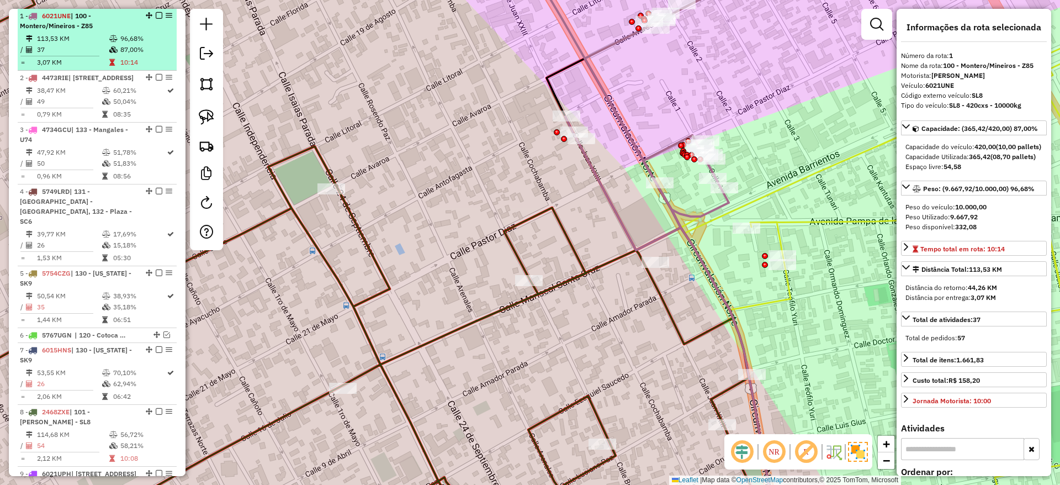
click at [159, 17] on div at bounding box center [155, 15] width 33 height 7
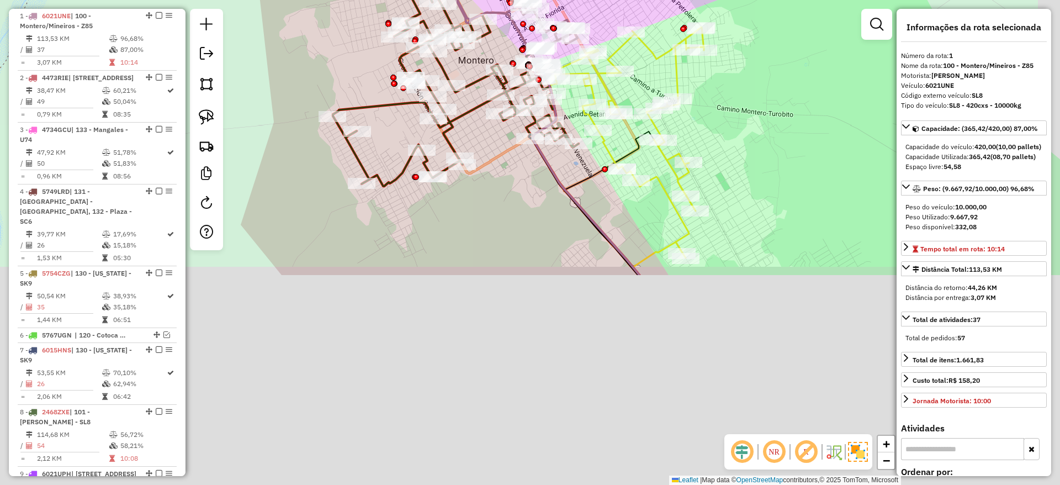
click at [478, 0] on html "Aguarde... Pop-up bloqueado! Seu navegador bloqueou automáticamente a abertura …" at bounding box center [530, 242] width 1060 height 485
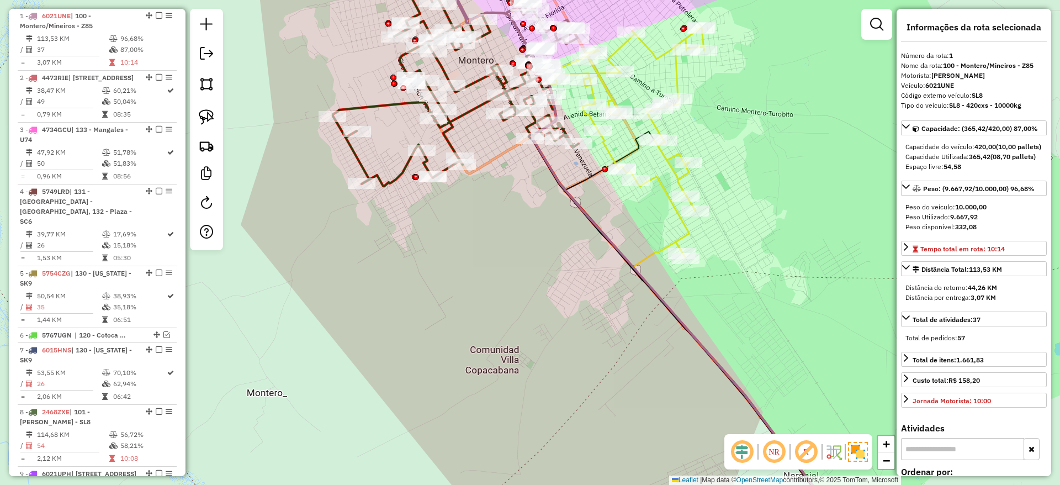
click at [410, 166] on icon at bounding box center [456, 80] width 246 height 212
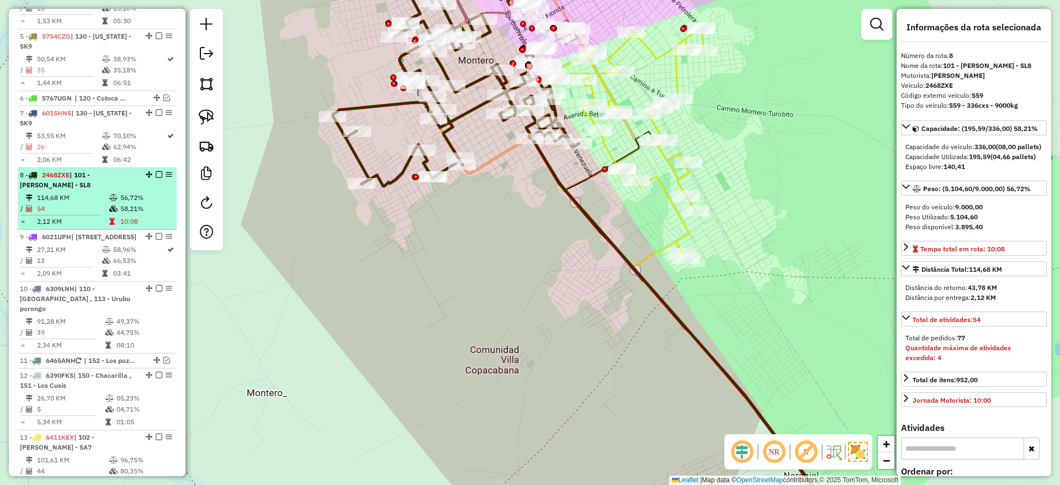
scroll to position [801, 0]
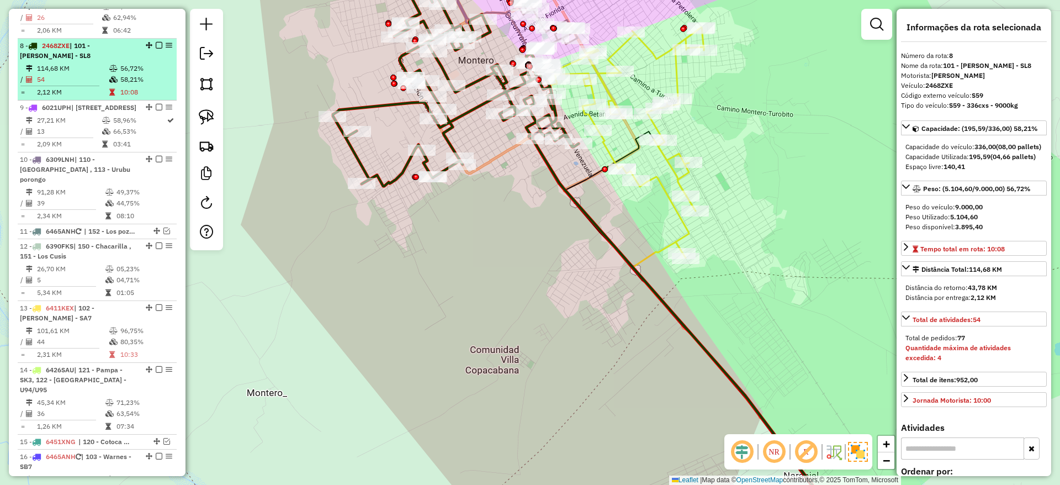
click at [156, 42] on em at bounding box center [159, 45] width 7 height 7
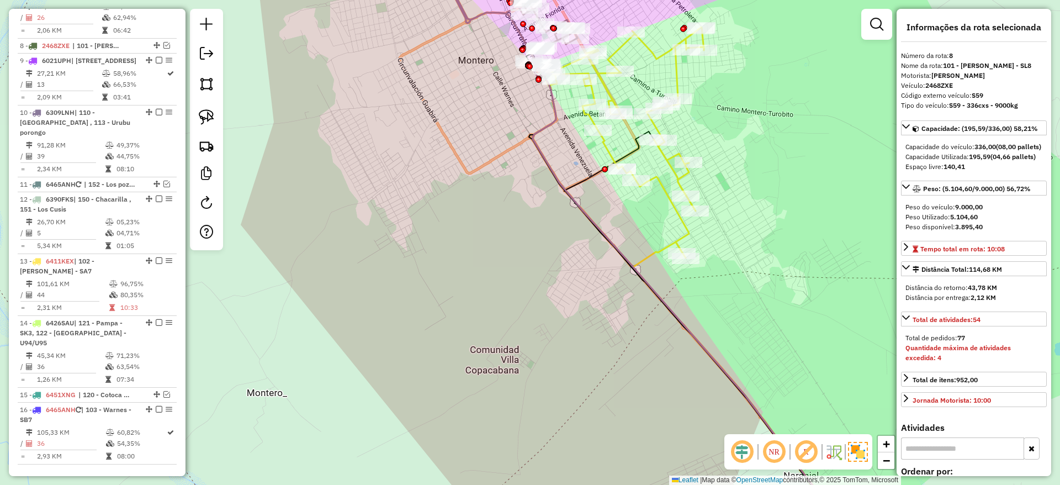
click at [611, 93] on icon at bounding box center [621, 142] width 166 height 231
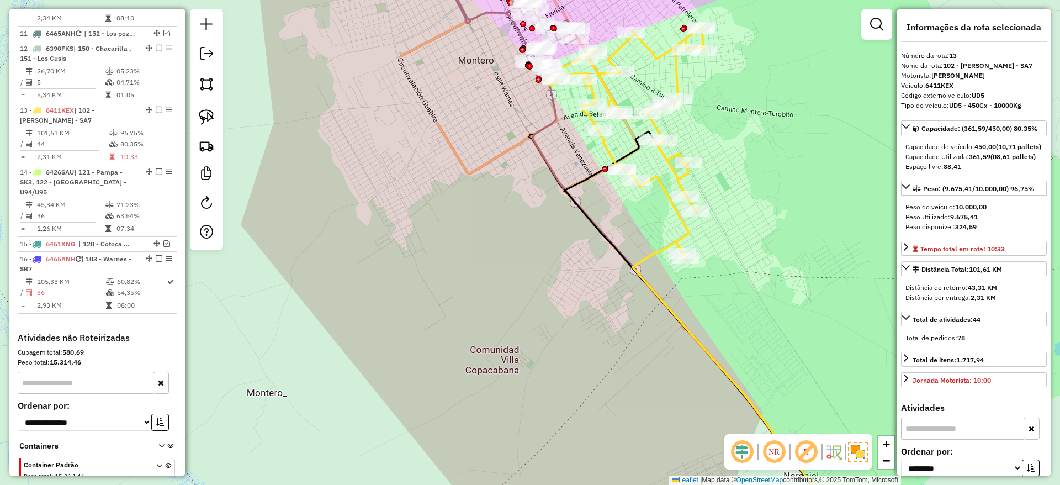
scroll to position [997, 0]
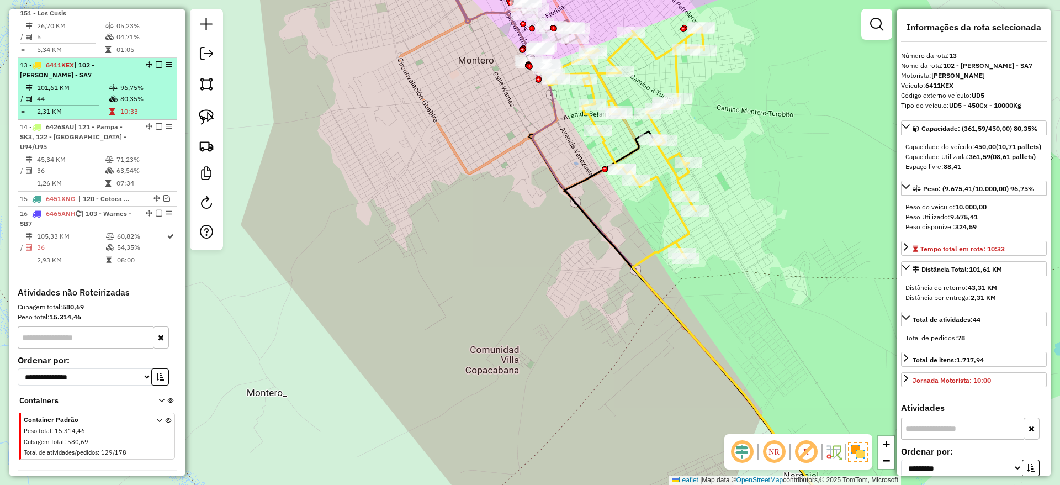
click at [156, 61] on em at bounding box center [159, 64] width 7 height 7
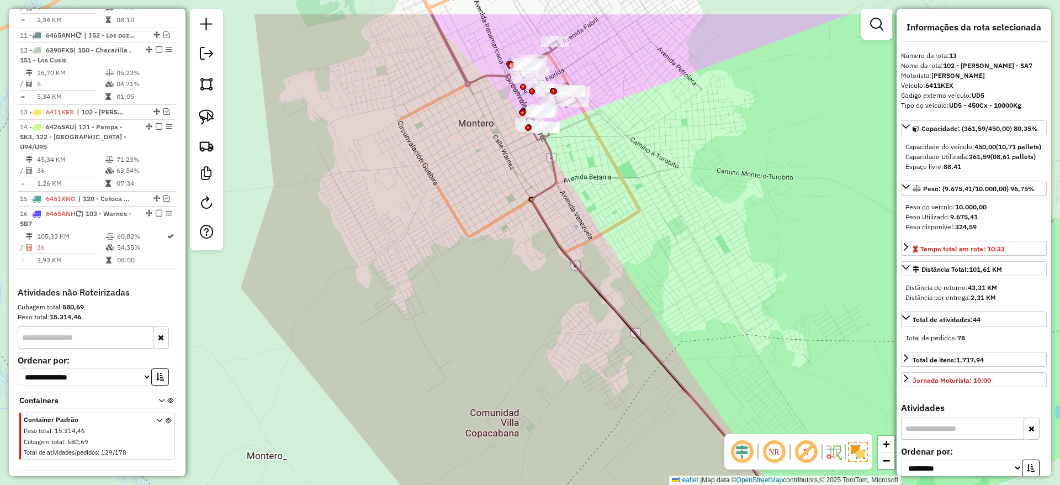
drag, startPoint x: 523, startPoint y: 170, endPoint x: 535, endPoint y: 205, distance: 37.0
click at [535, 237] on div "Janela de atendimento Grade de atendimento Capacidade Transportadoras Veículos …" at bounding box center [530, 242] width 1060 height 485
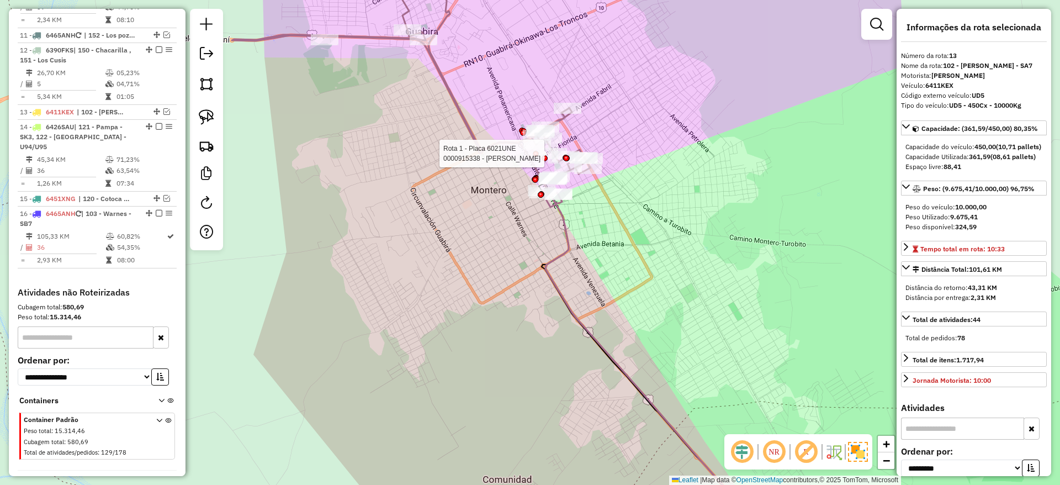
click at [534, 157] on div at bounding box center [536, 154] width 6 height 6
click at [456, 101] on icon at bounding box center [411, 79] width 358 height 256
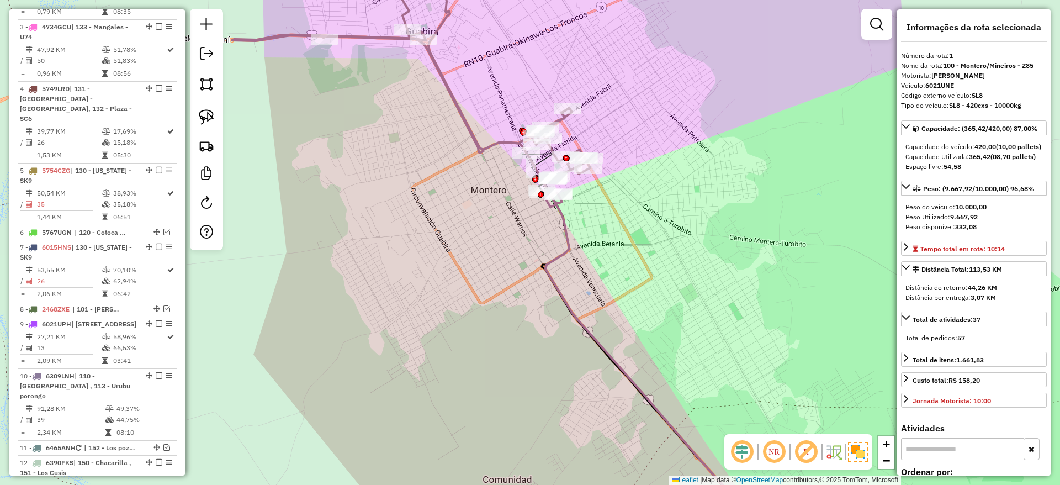
scroll to position [435, 0]
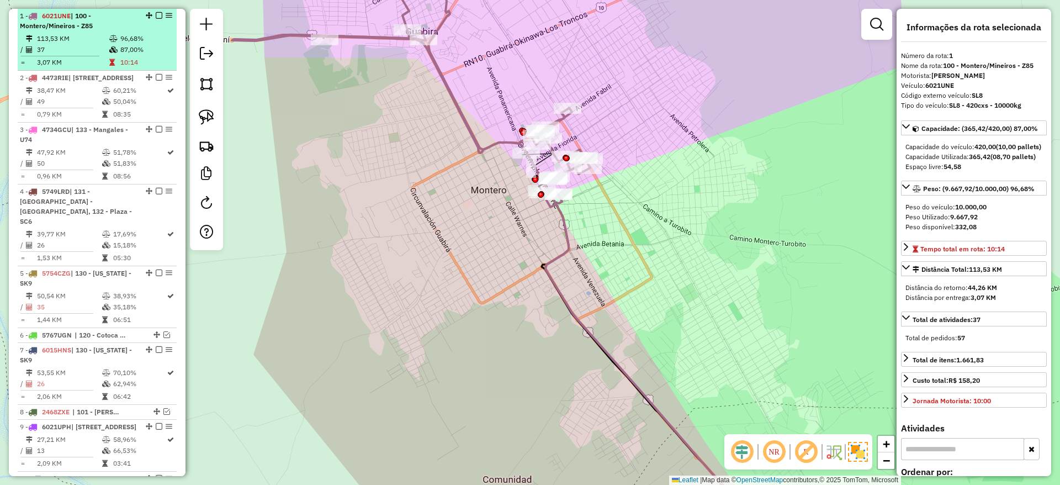
click at [156, 13] on em at bounding box center [159, 15] width 7 height 7
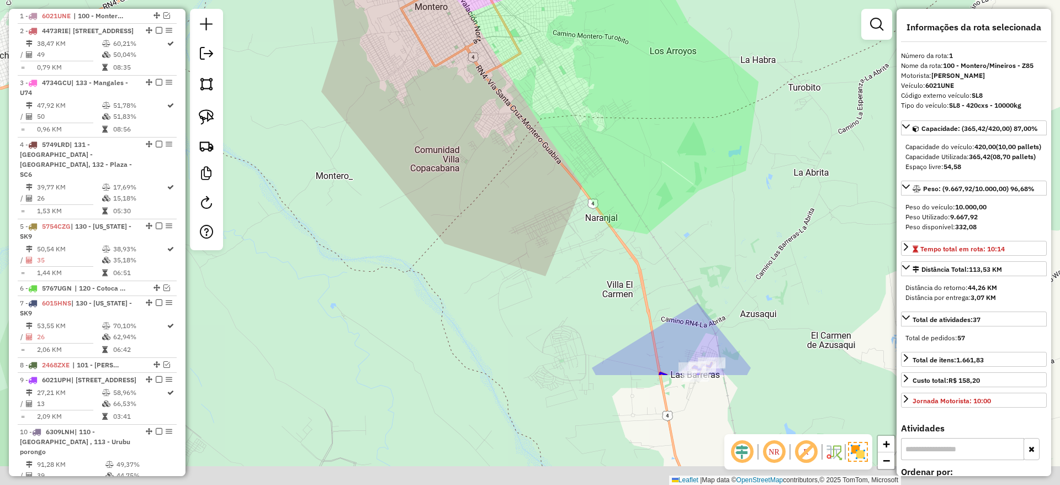
drag, startPoint x: 591, startPoint y: 196, endPoint x: 490, endPoint y: 99, distance: 140.5
click at [460, 0] on html "Aguarde... Pop-up bloqueado! Seu navegador bloqueou automáticamente a abertura …" at bounding box center [530, 242] width 1060 height 485
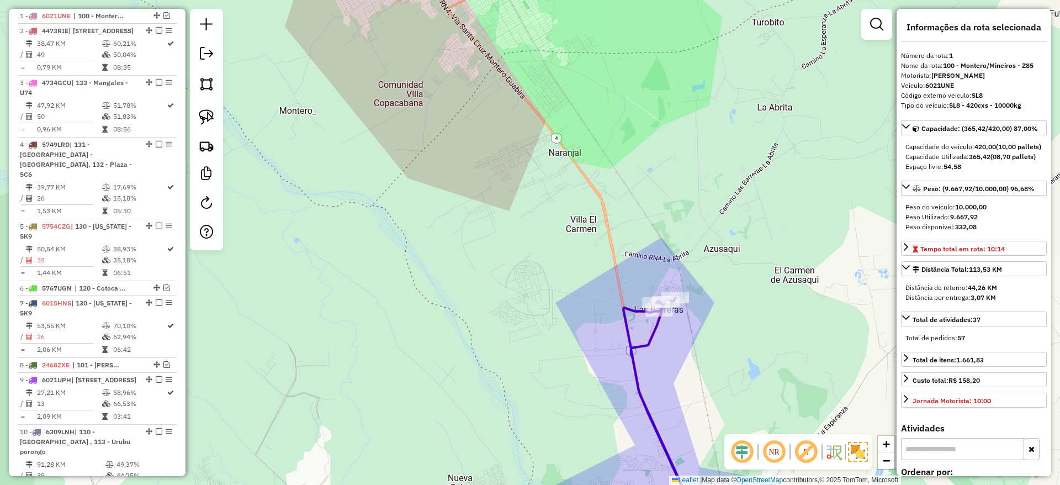
click at [648, 335] on icon at bounding box center [686, 415] width 127 height 236
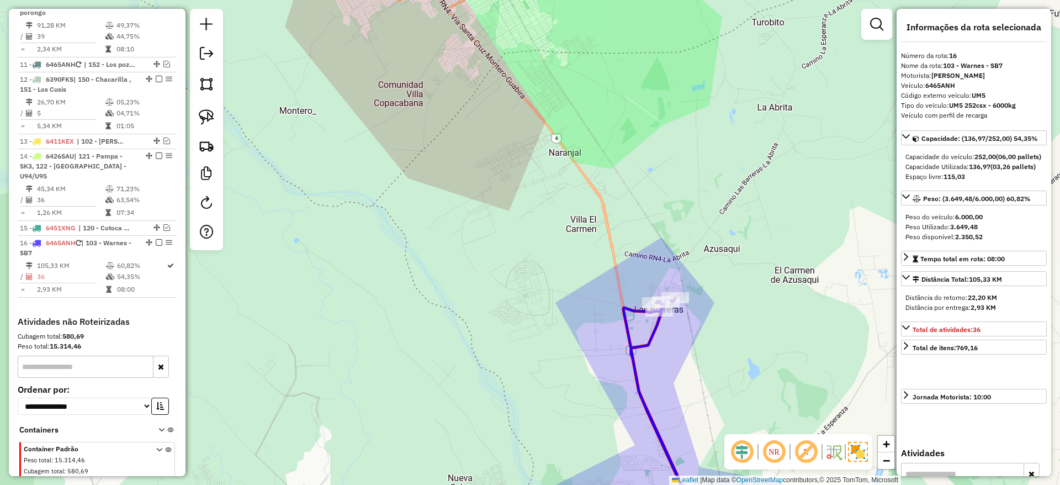
scroll to position [903, 0]
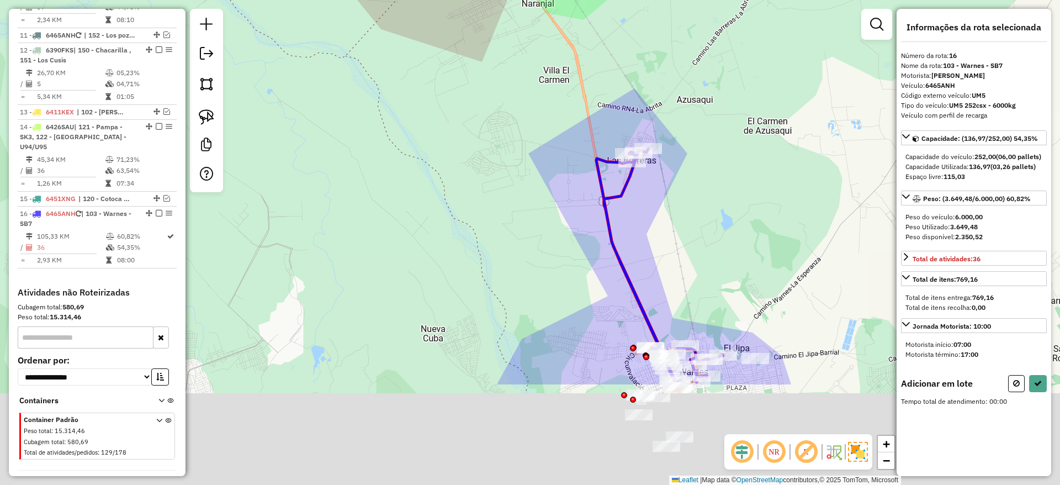
drag, startPoint x: 481, startPoint y: 278, endPoint x: 456, endPoint y: 131, distance: 148.9
click at [456, 133] on div "Janela de atendimento Grade de atendimento Capacidade Transportadoras Veículos …" at bounding box center [530, 242] width 1060 height 485
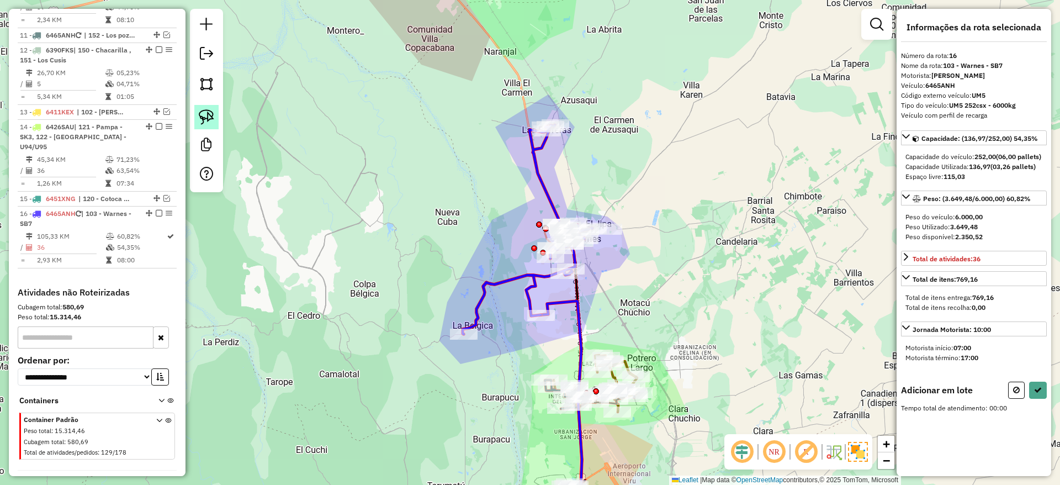
click at [209, 119] on img at bounding box center [206, 116] width 15 height 15
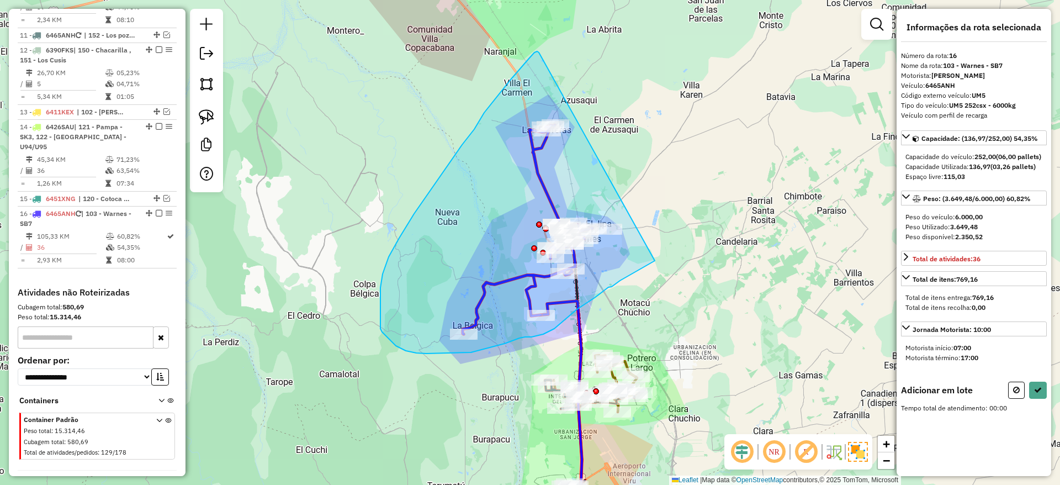
drag, startPoint x: 534, startPoint y: 52, endPoint x: 686, endPoint y: 231, distance: 234.9
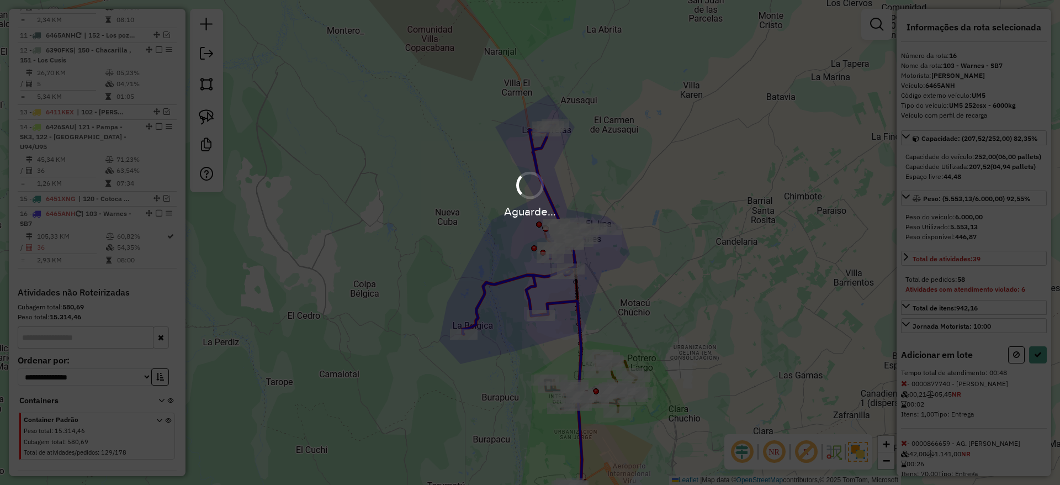
select select "**********"
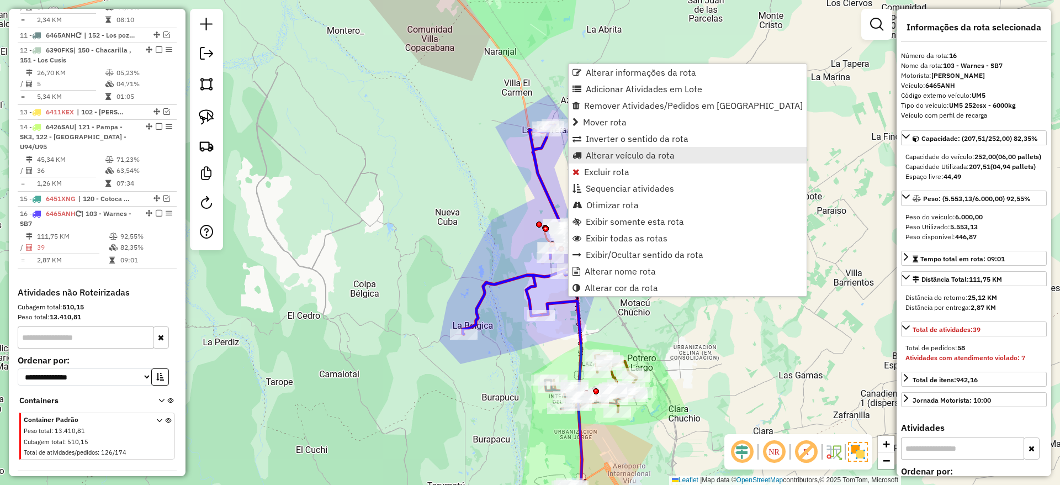
click at [601, 152] on span "Alterar veículo da rota" at bounding box center [630, 155] width 89 height 9
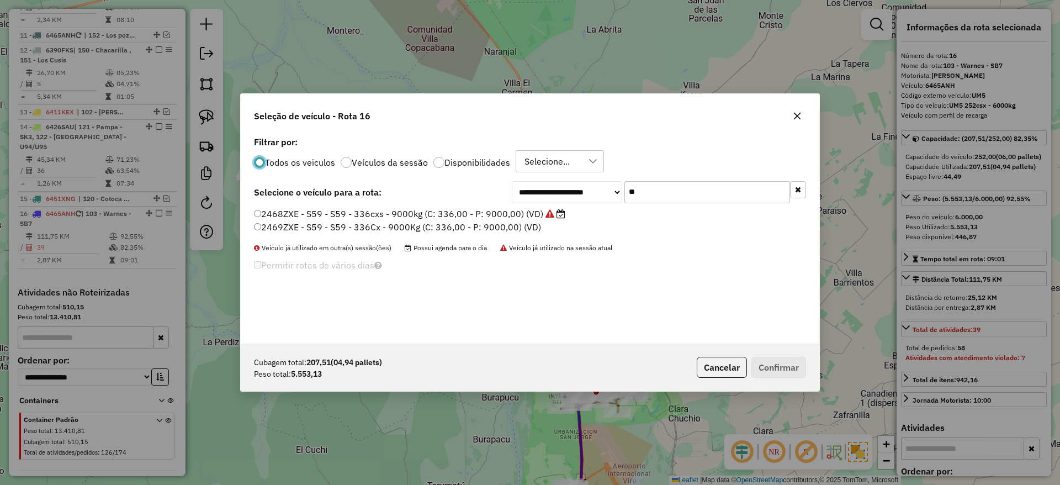
scroll to position [6, 3]
click at [637, 194] on input "**" at bounding box center [707, 192] width 166 height 22
type input "*"
type input "**"
click at [511, 216] on label "6015EKF - SL1 - SL1 - 336cxs - 8000kg (C: 336,00 - P: 8000,00) (VD)" at bounding box center [403, 213] width 298 height 13
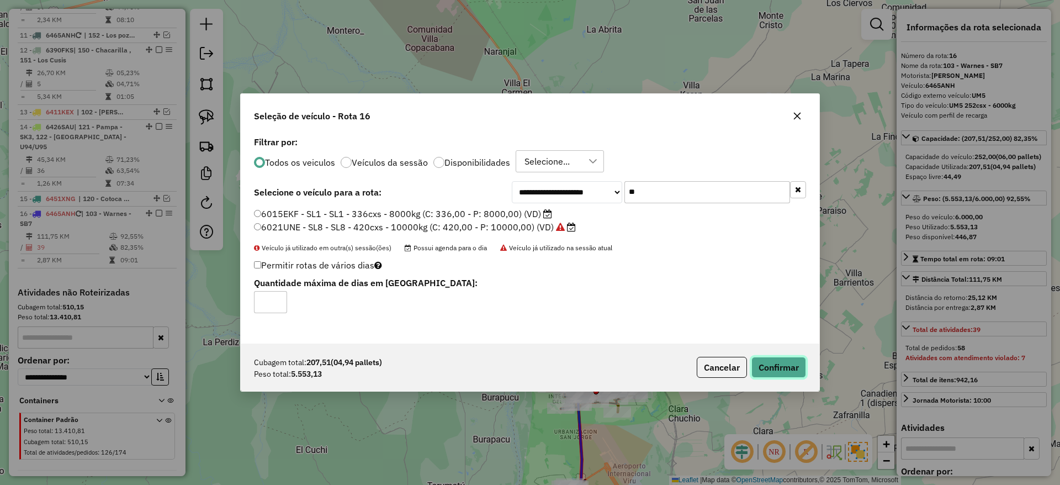
click at [771, 368] on button "Confirmar" at bounding box center [778, 366] width 55 height 21
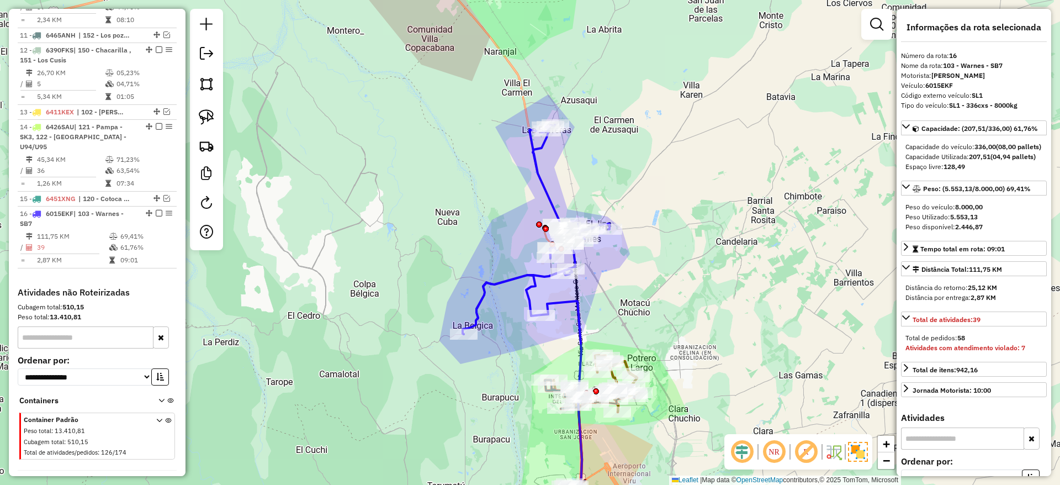
click at [547, 295] on div "Janela de atendimento Grade de atendimento Capacidade Transportadoras Veículos …" at bounding box center [530, 242] width 1060 height 485
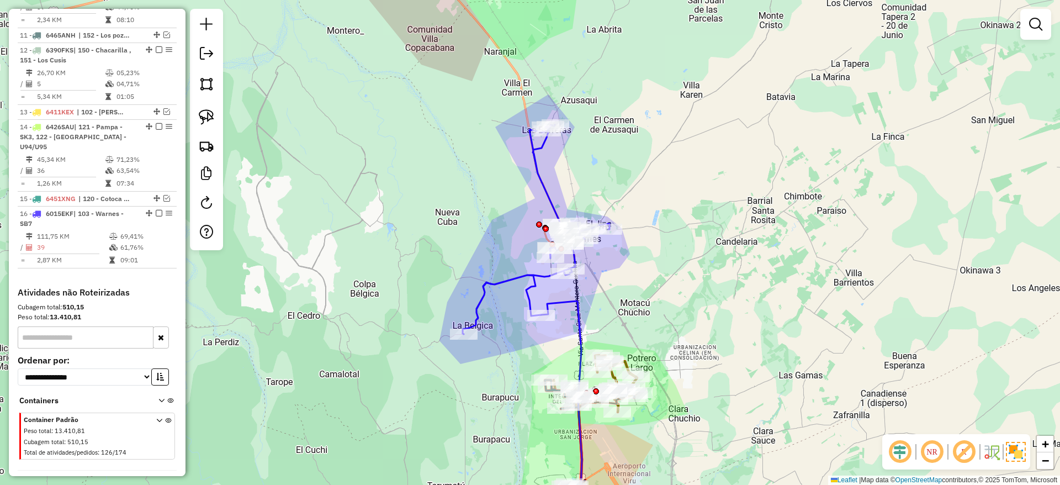
click at [524, 280] on icon at bounding box center [535, 229] width 147 height 209
select select "**********"
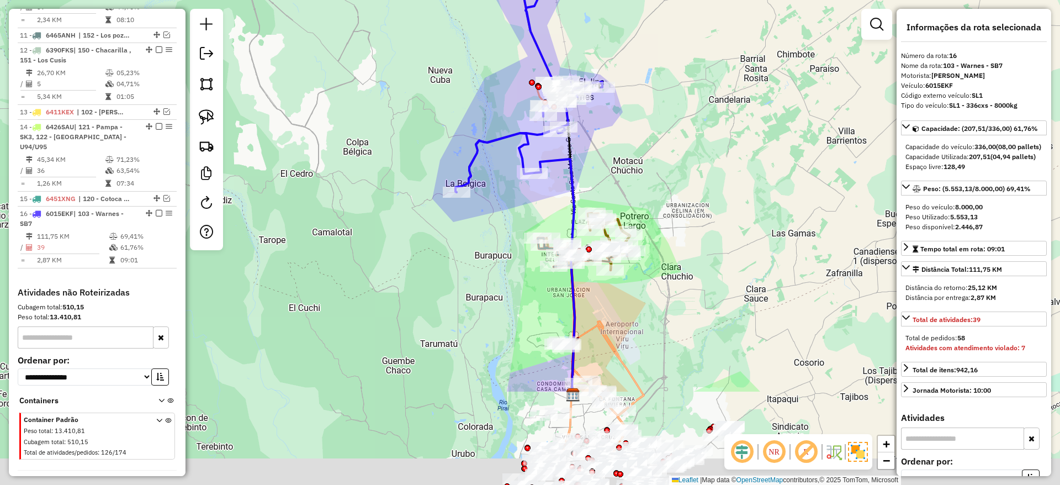
drag, startPoint x: 344, startPoint y: 188, endPoint x: 324, endPoint y: 52, distance: 137.7
click at [324, 52] on div "Janela de atendimento Grade de atendimento Capacidade Transportadoras Veículos …" at bounding box center [530, 242] width 1060 height 485
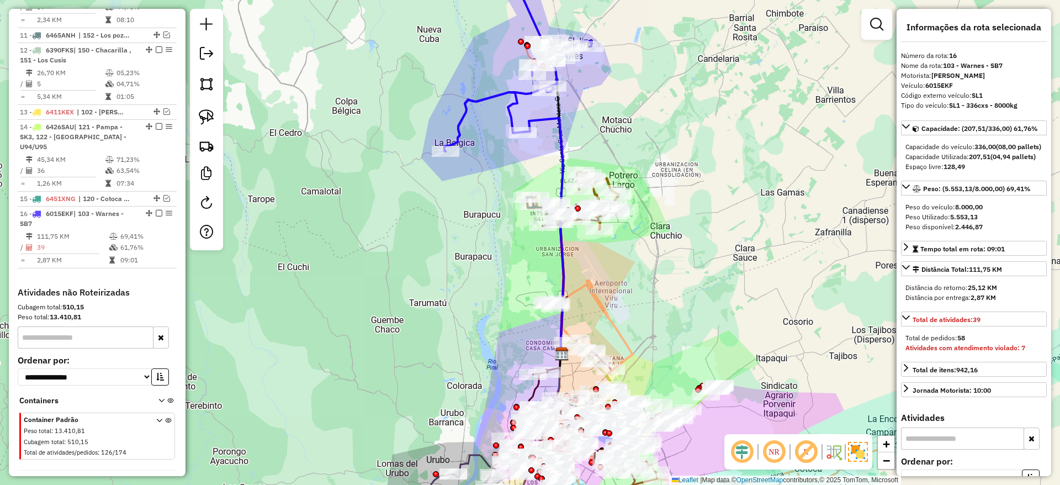
click at [724, 215] on div "Janela de atendimento Grade de atendimento Capacidade Transportadoras Veículos …" at bounding box center [530, 242] width 1060 height 485
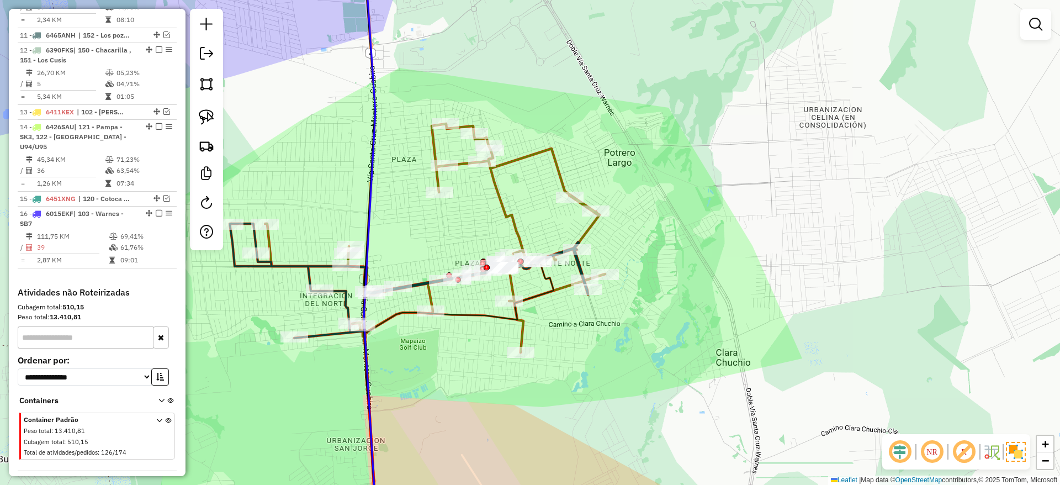
click at [565, 177] on icon at bounding box center [435, 238] width 340 height 228
select select "**********"
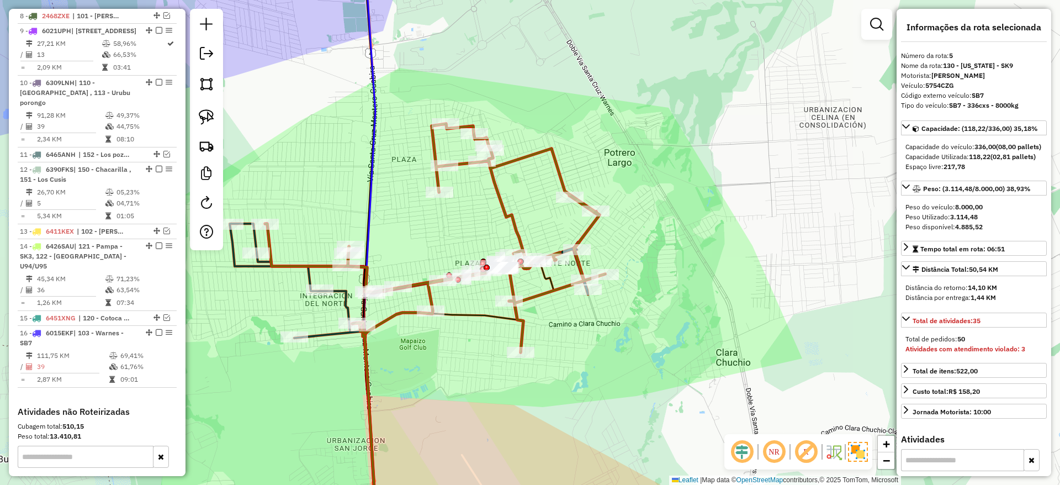
scroll to position [635, 0]
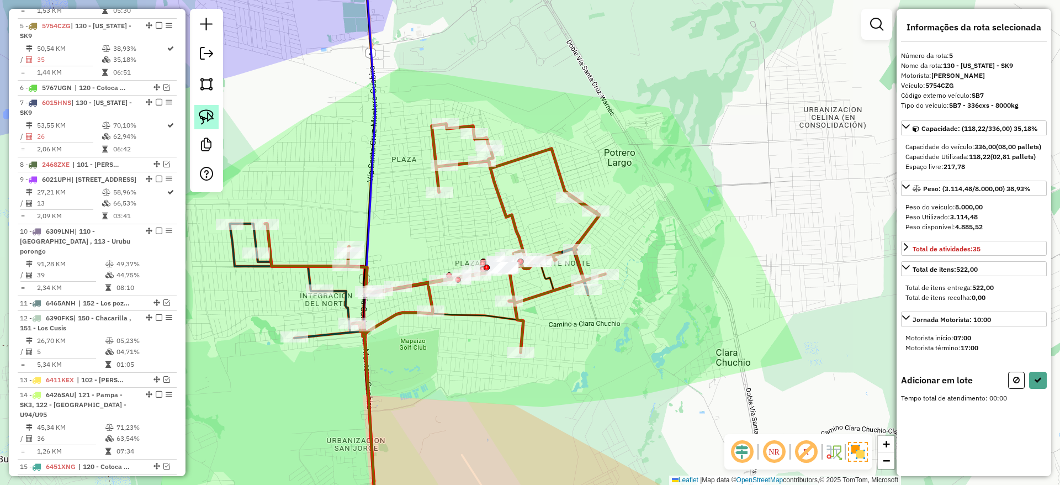
click at [205, 110] on img at bounding box center [206, 116] width 15 height 15
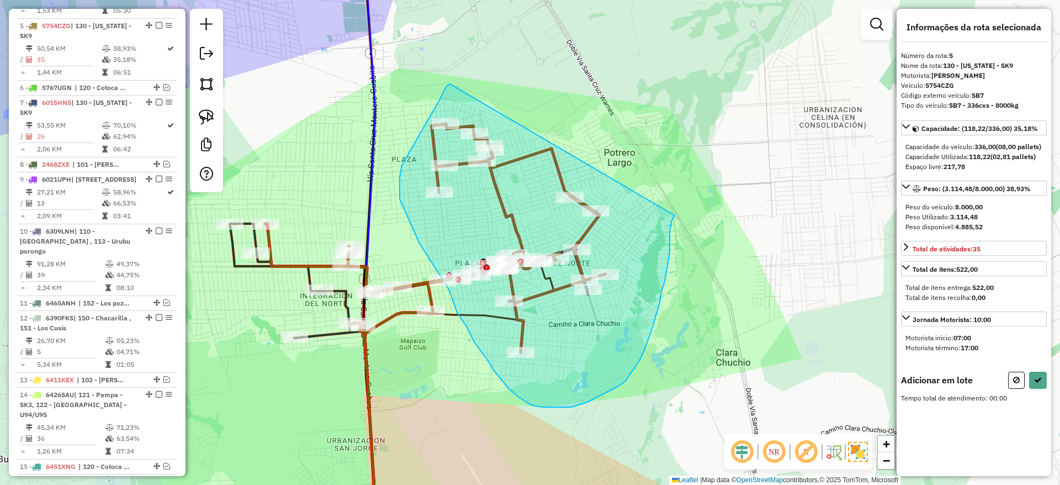
drag, startPoint x: 450, startPoint y: 84, endPoint x: 676, endPoint y: 198, distance: 253.2
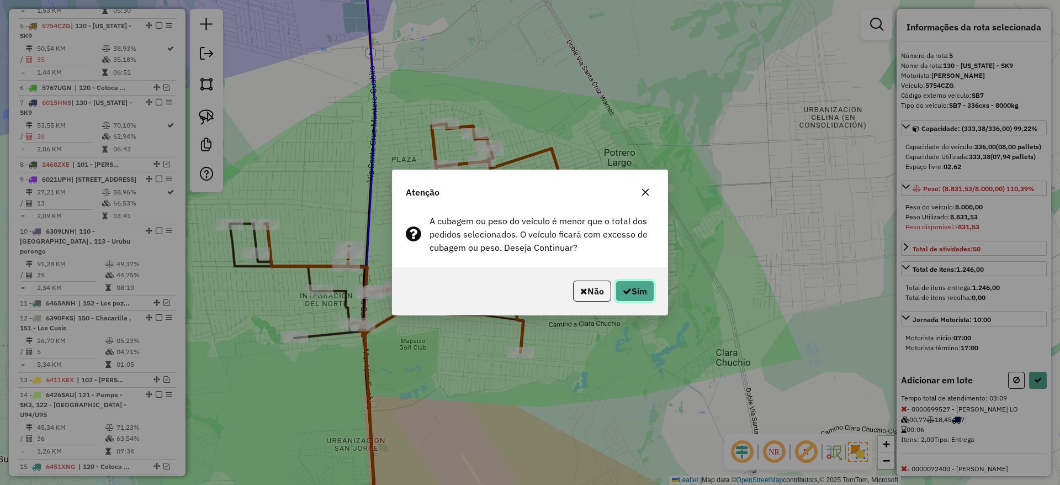
click at [643, 290] on button "Sim" at bounding box center [634, 290] width 39 height 21
select select "**********"
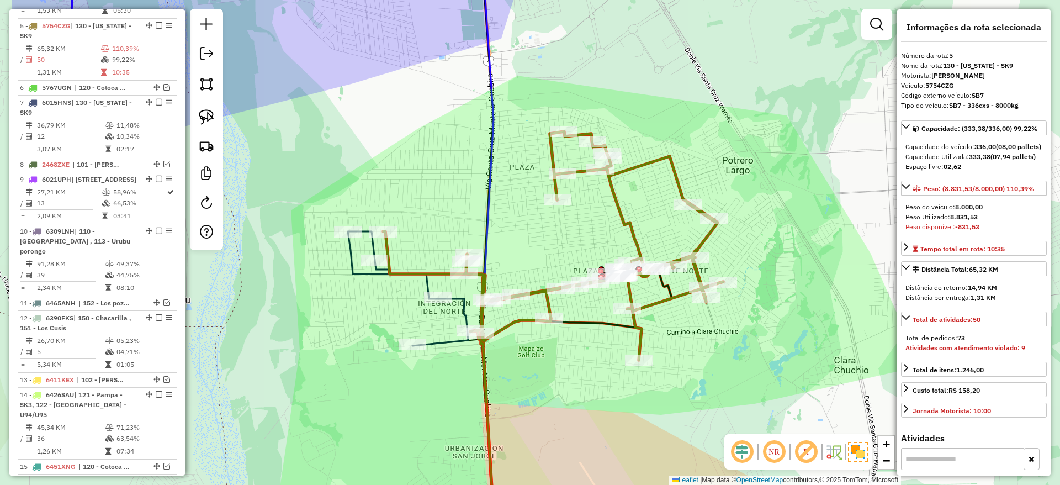
drag, startPoint x: 424, startPoint y: 369, endPoint x: 576, endPoint y: 297, distance: 167.4
click at [580, 389] on div "Janela de atendimento Grade de atendimento Capacidade Transportadoras Veículos …" at bounding box center [530, 242] width 1060 height 485
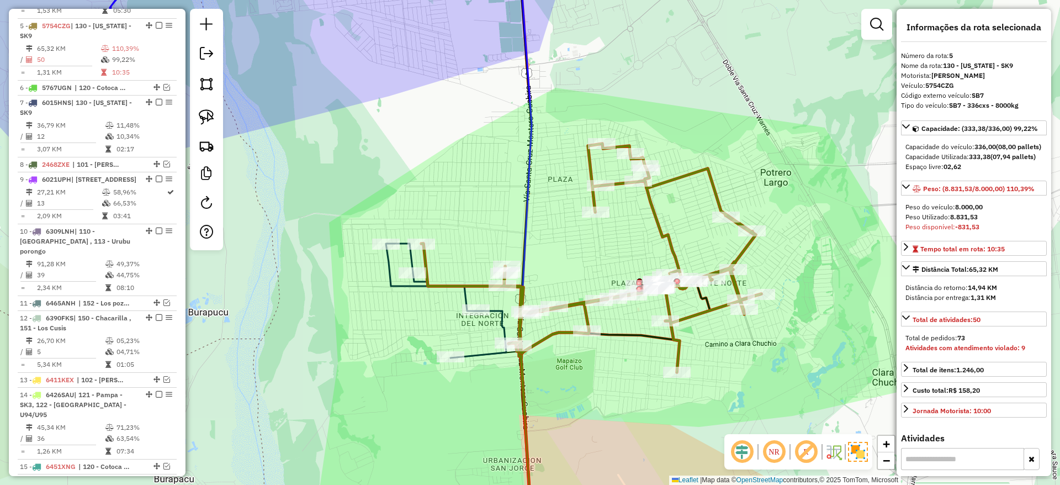
click at [532, 111] on icon at bounding box center [451, 242] width 161 height 582
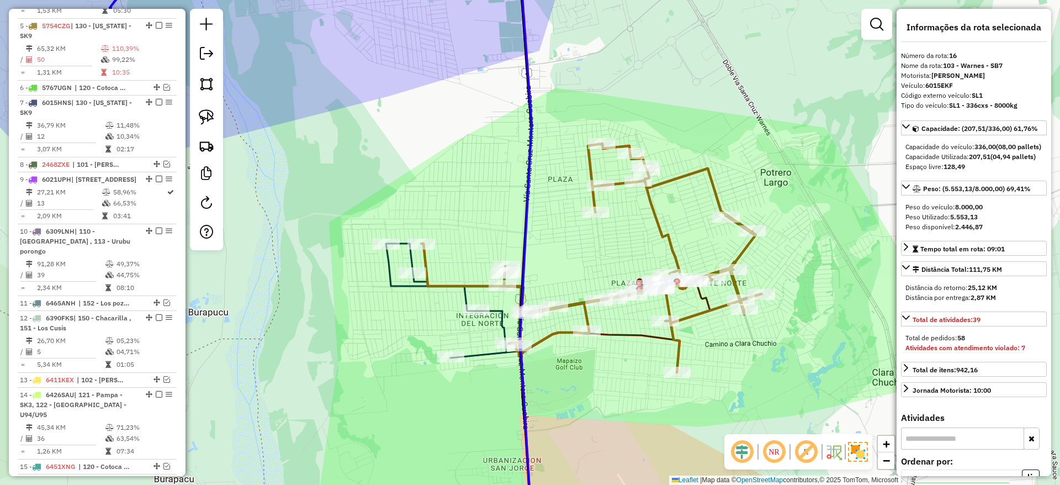
scroll to position [903, 0]
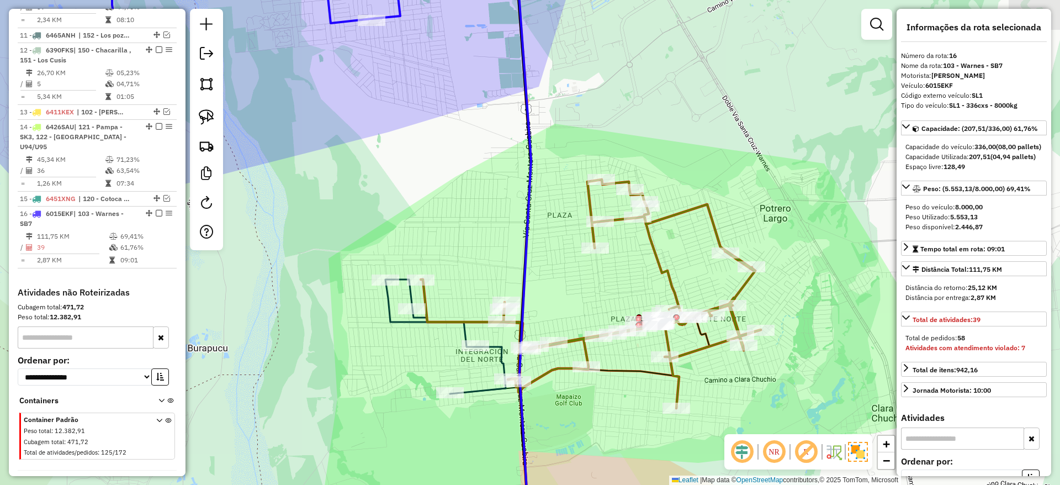
drag, startPoint x: 525, startPoint y: 109, endPoint x: 525, endPoint y: 145, distance: 35.9
click at [525, 145] on icon at bounding box center [451, 278] width 161 height 582
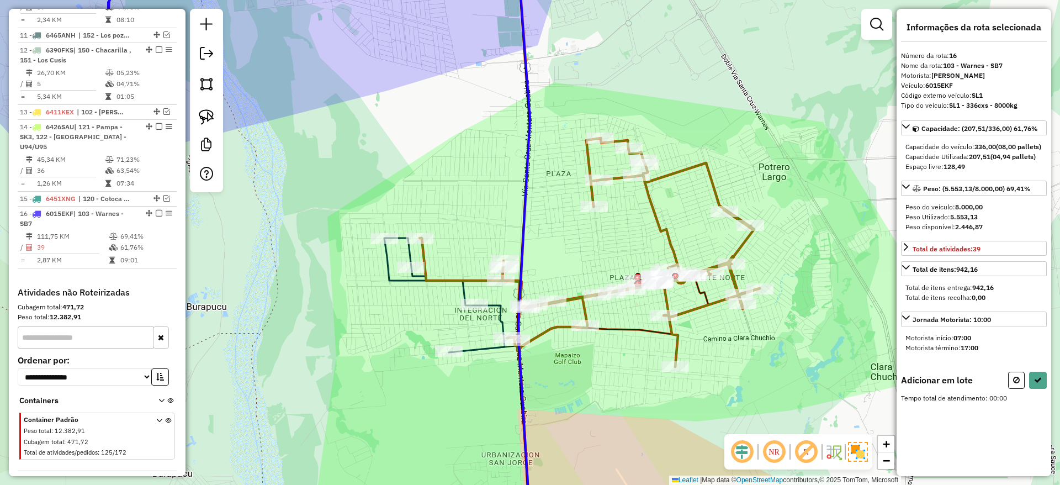
drag, startPoint x: 445, startPoint y: 127, endPoint x: 442, endPoint y: 121, distance: 6.7
click at [445, 122] on div "Janela de atendimento Grade de atendimento Capacidade Transportadoras Veículos …" at bounding box center [530, 242] width 1060 height 485
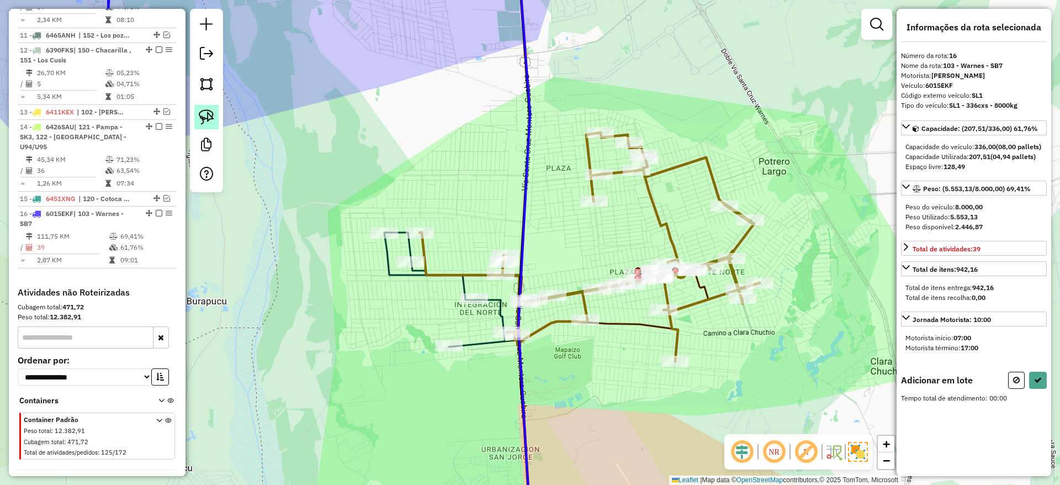
click at [207, 108] on link at bounding box center [206, 117] width 24 height 24
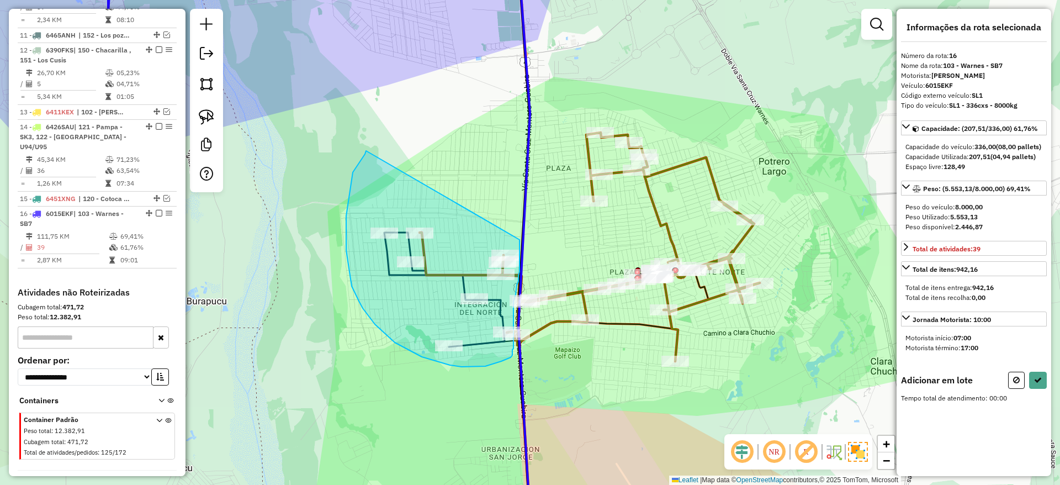
drag, startPoint x: 366, startPoint y: 151, endPoint x: 519, endPoint y: 239, distance: 177.3
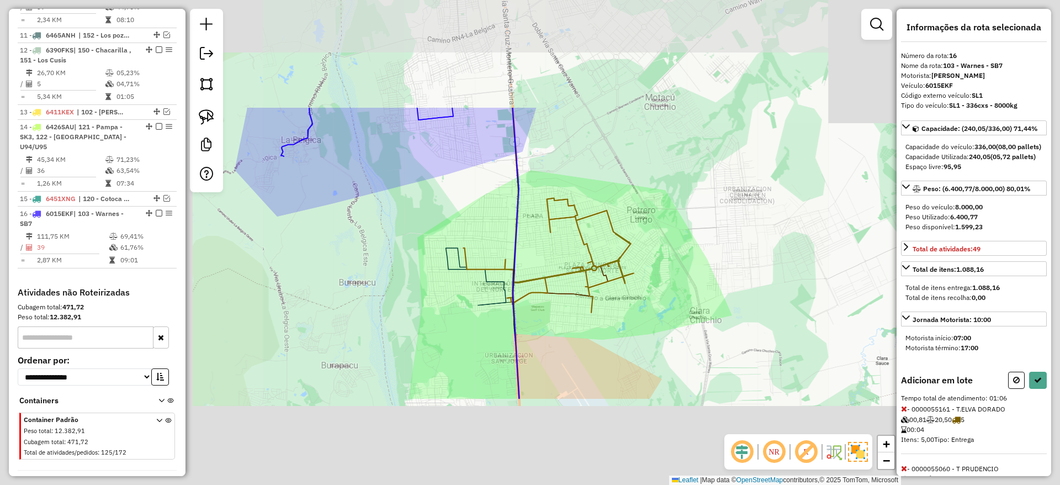
select select "**********"
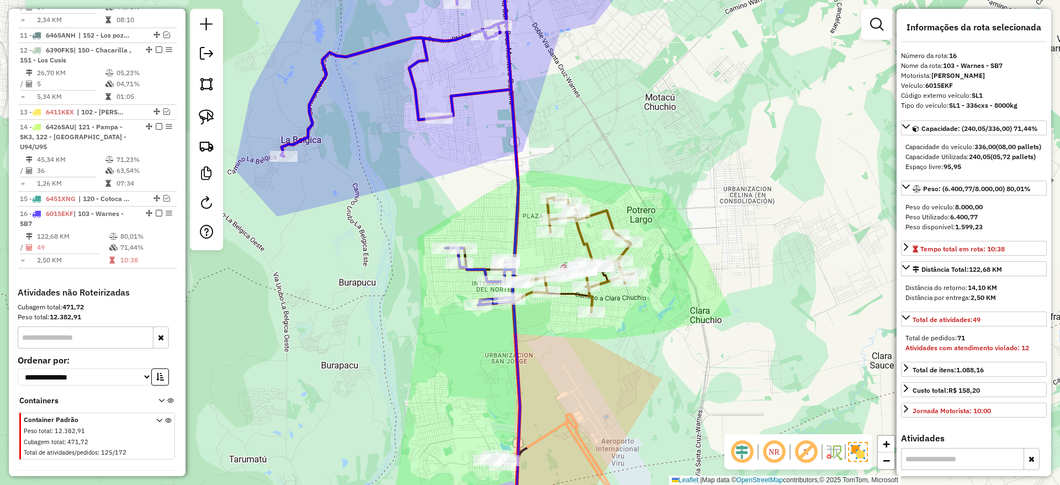
click at [587, 227] on div "Janela de atendimento Grade de atendimento Capacidade Transportadoras Veículos …" at bounding box center [530, 242] width 1060 height 485
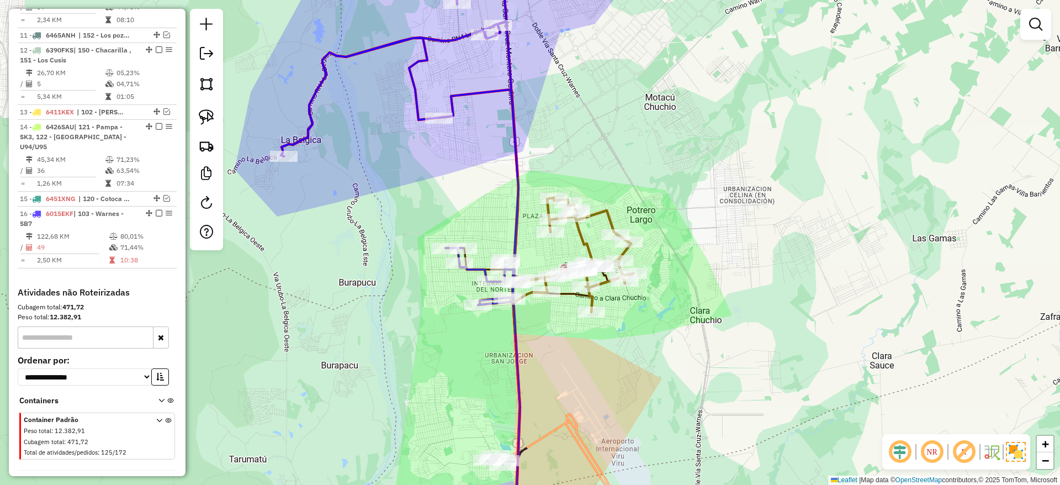
click at [585, 242] on icon at bounding box center [571, 255] width 123 height 114
select select "**********"
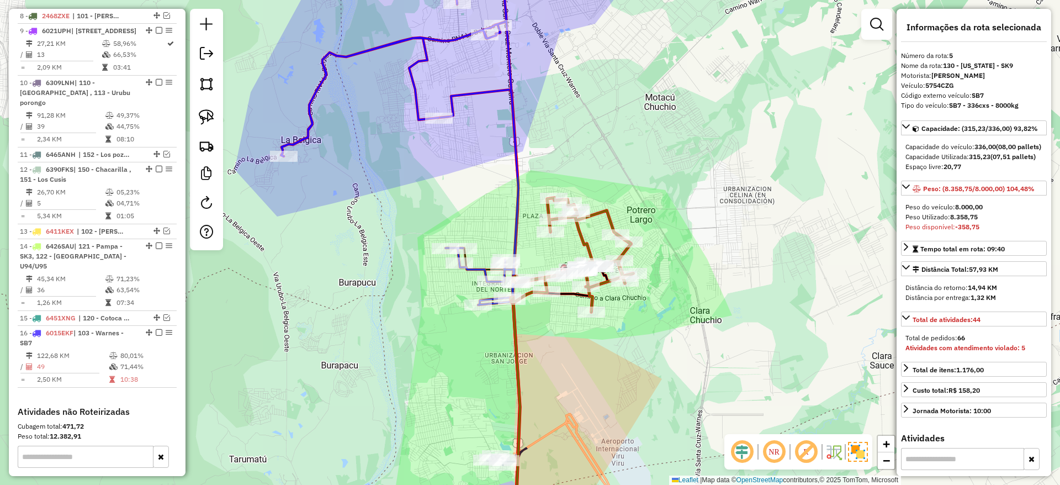
scroll to position [635, 0]
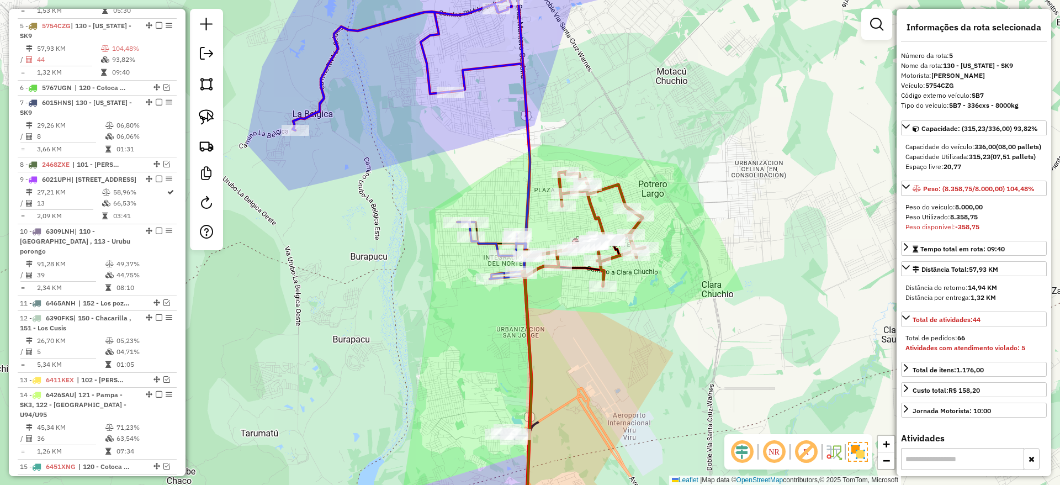
drag, startPoint x: 585, startPoint y: 242, endPoint x: 597, endPoint y: 216, distance: 28.4
click at [597, 216] on icon at bounding box center [583, 229] width 123 height 114
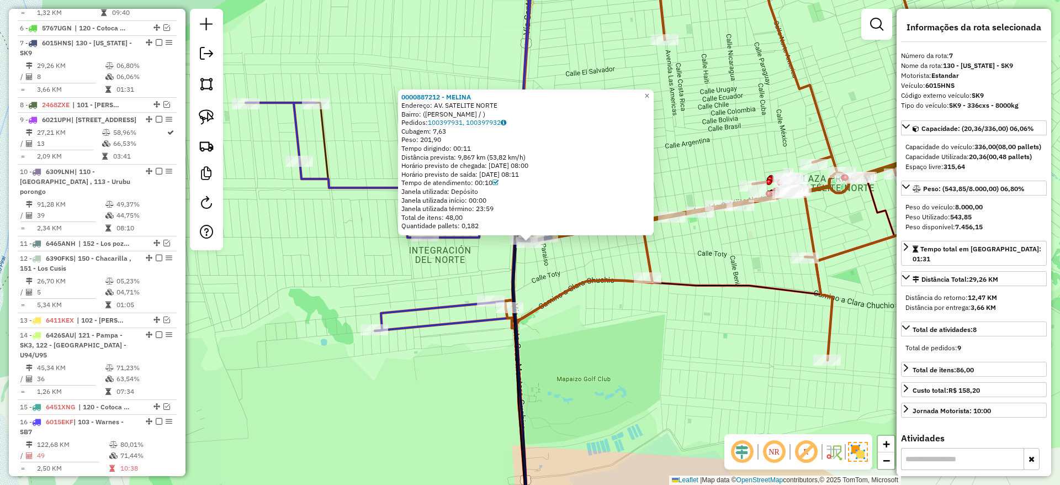
scroll to position [702, 0]
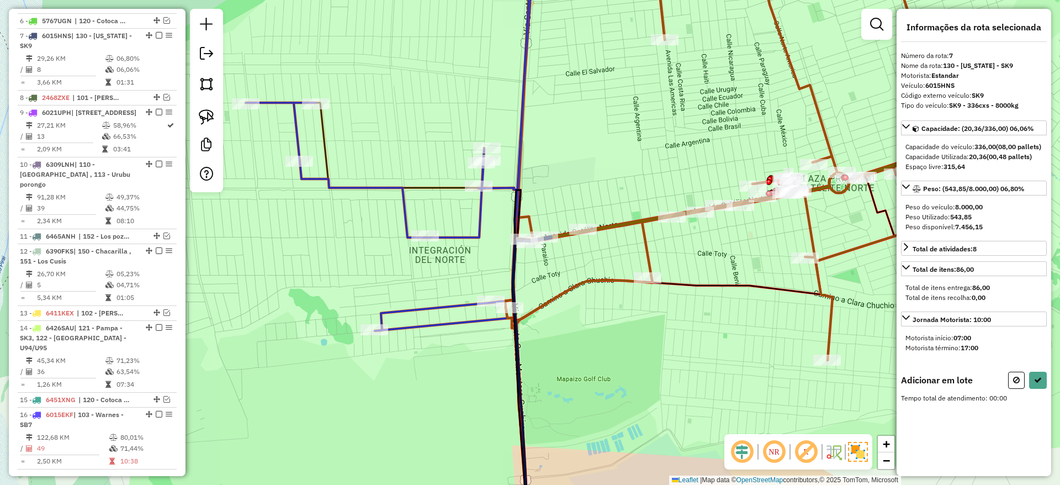
drag, startPoint x: 413, startPoint y: 288, endPoint x: 478, endPoint y: 247, distance: 76.6
click at [478, 247] on div "Janela de atendimento Grade de atendimento Capacidade Transportadoras Veículos …" at bounding box center [530, 242] width 1060 height 485
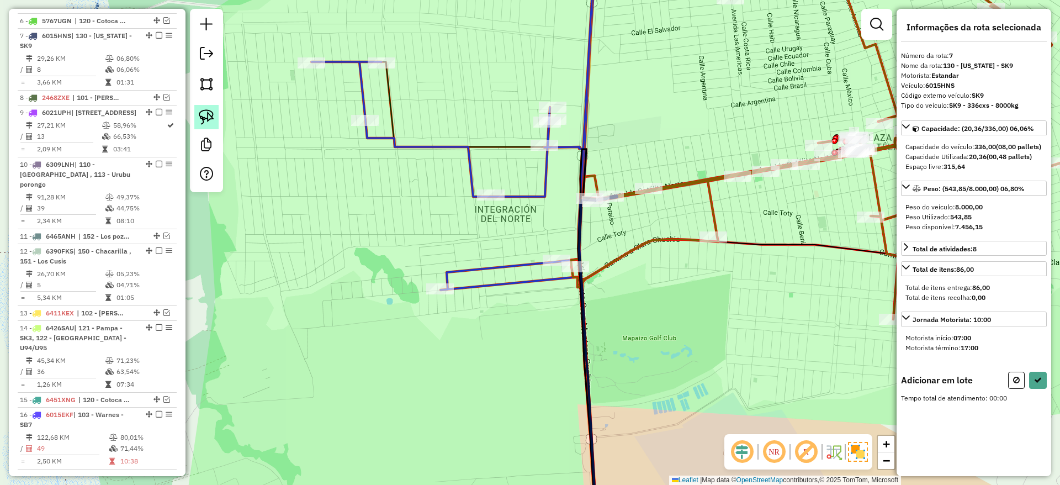
click at [206, 114] on img at bounding box center [206, 116] width 15 height 15
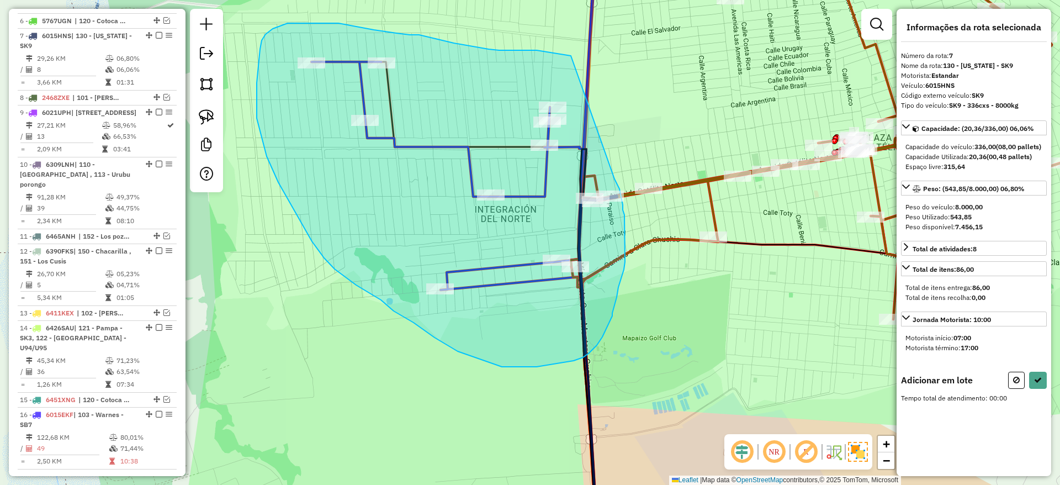
drag, startPoint x: 571, startPoint y: 56, endPoint x: 614, endPoint y: 179, distance: 130.6
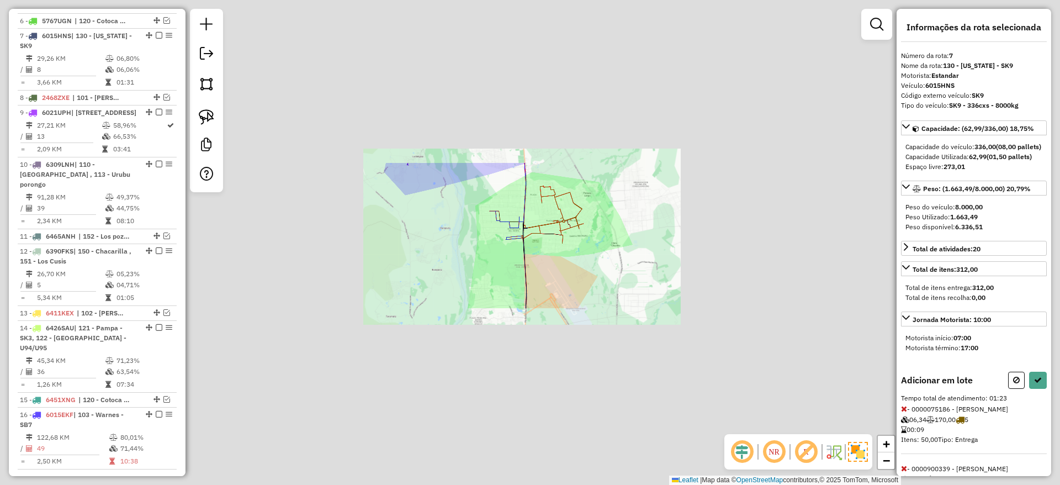
select select "**********"
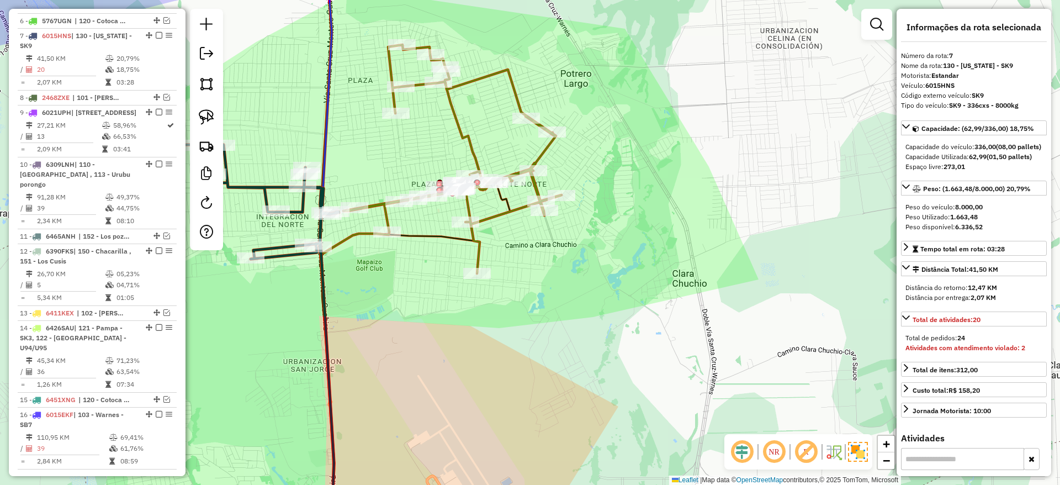
click at [291, 246] on icon at bounding box center [262, 339] width 153 height 388
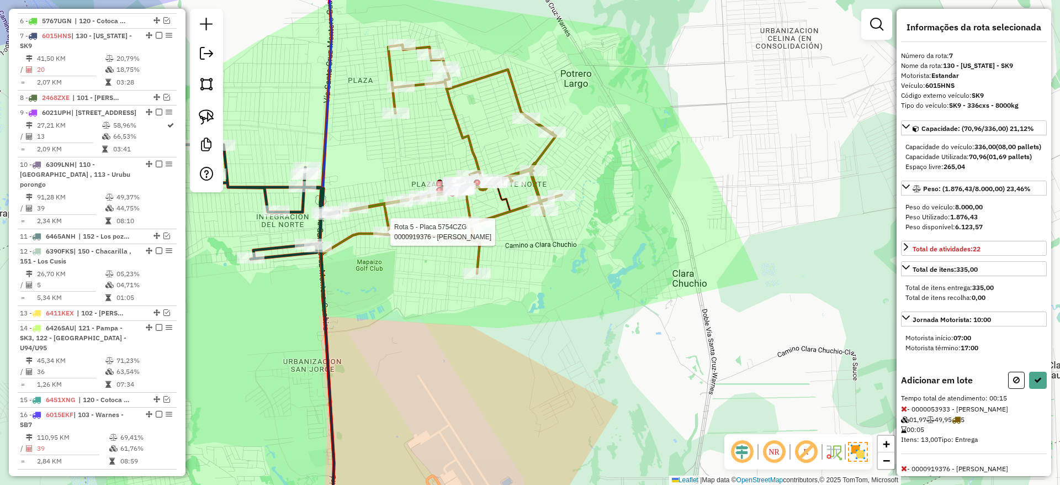
select select "**********"
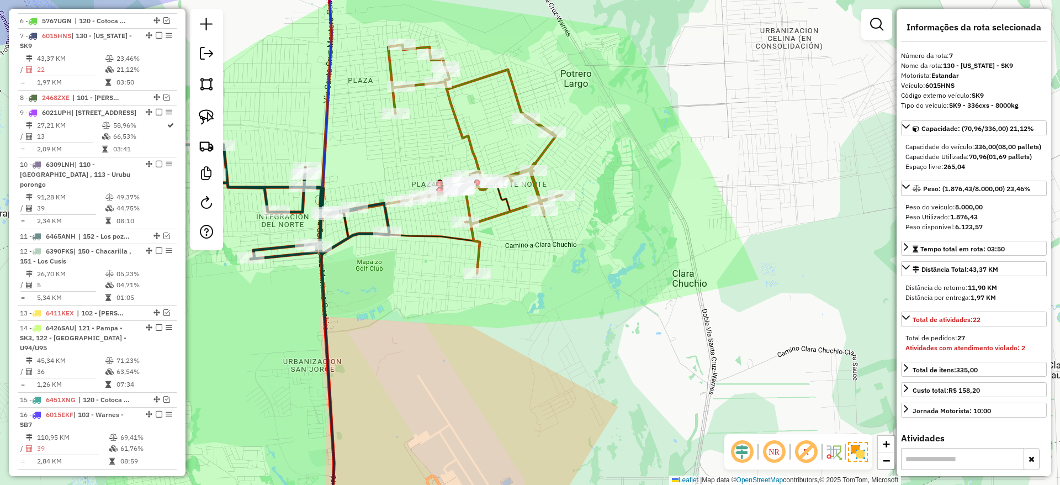
click at [471, 148] on icon at bounding box center [474, 159] width 173 height 228
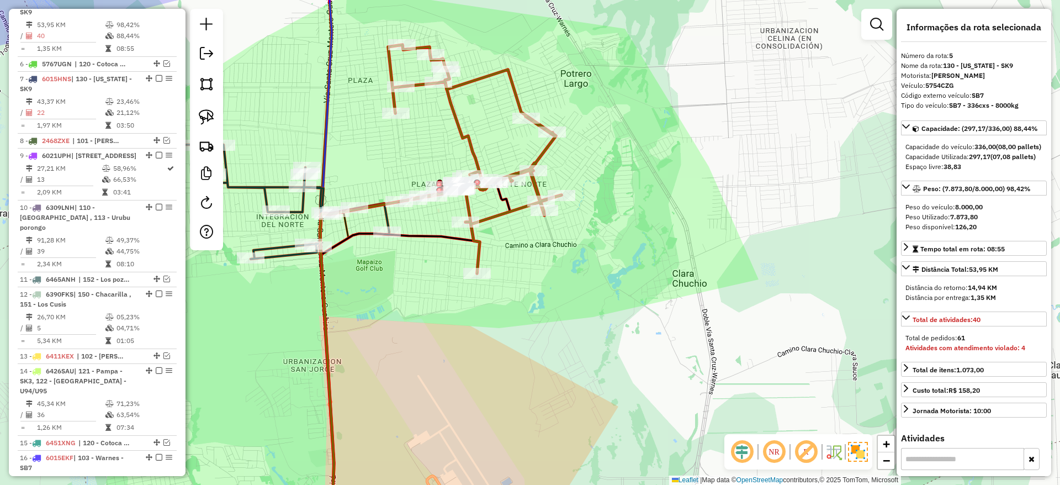
scroll to position [635, 0]
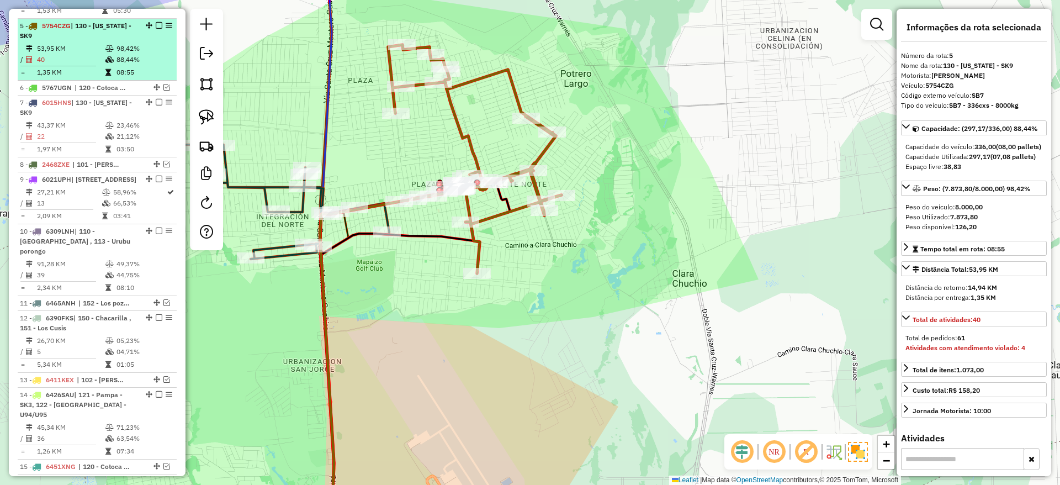
click at [157, 22] on em at bounding box center [159, 25] width 7 height 7
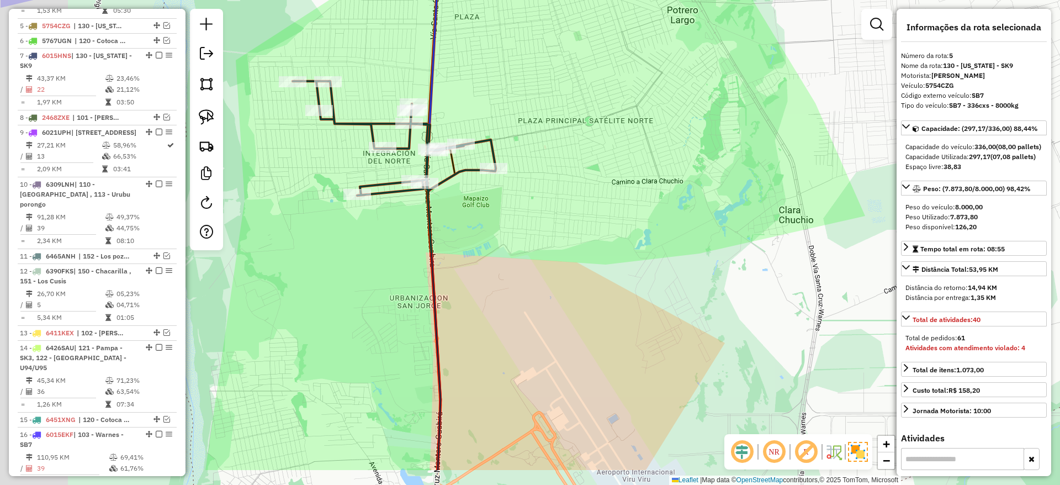
drag, startPoint x: 344, startPoint y: 108, endPoint x: 452, endPoint y: 44, distance: 124.9
click at [452, 44] on div "Janela de atendimento Grade de atendimento Capacidade Transportadoras Veículos …" at bounding box center [530, 242] width 1060 height 485
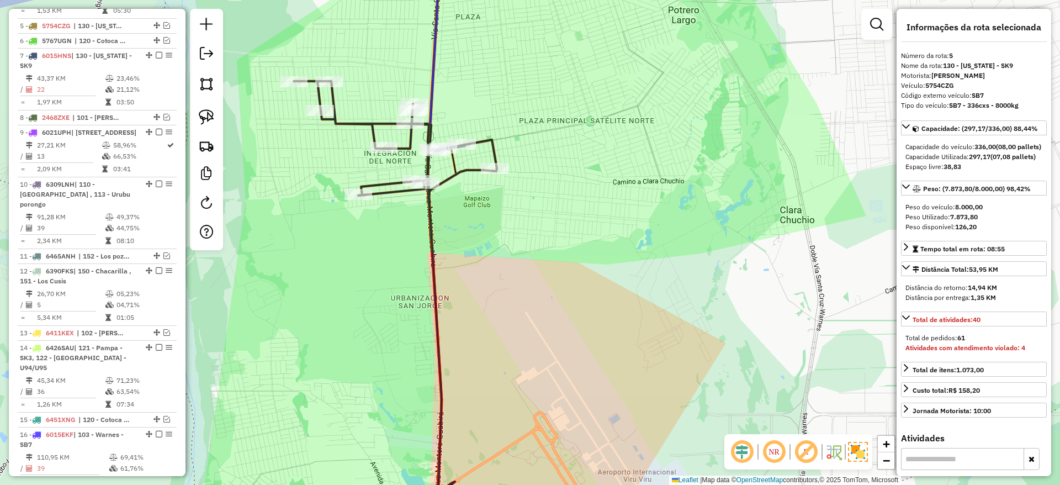
click at [348, 120] on icon at bounding box center [395, 307] width 203 height 452
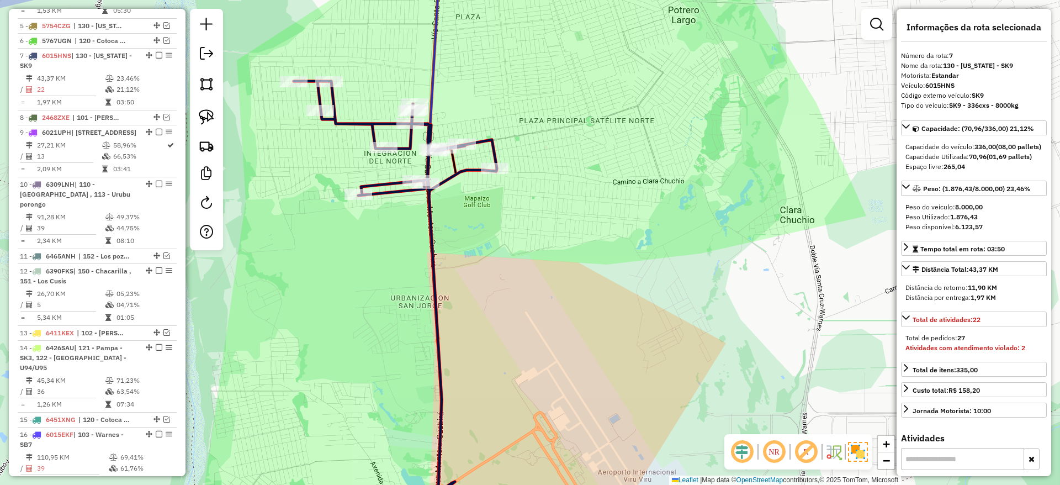
scroll to position [665, 0]
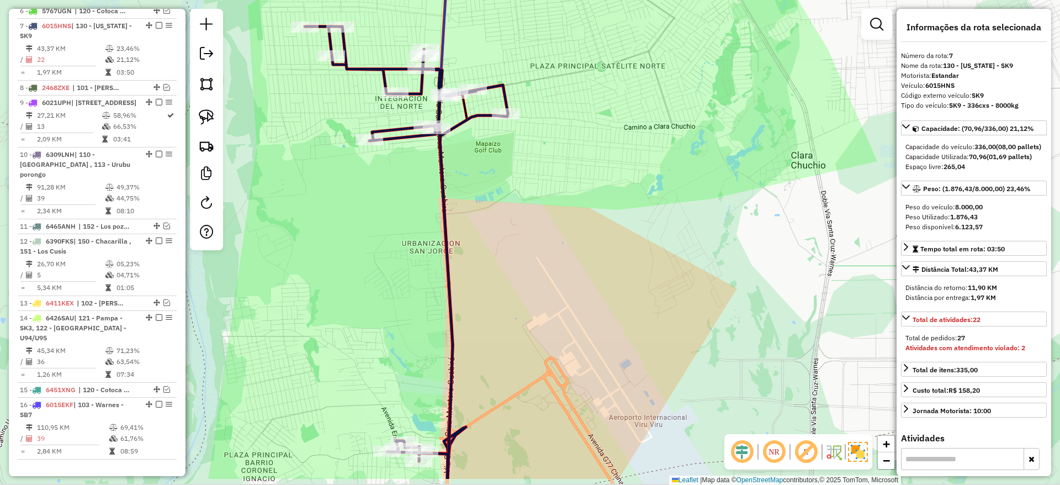
drag, startPoint x: 348, startPoint y: 120, endPoint x: 392, endPoint y: -72, distance: 197.0
click at [392, 0] on html "Aguarde... Pop-up bloqueado! Seu navegador bloqueou automáticamente a abertura …" at bounding box center [530, 242] width 1060 height 485
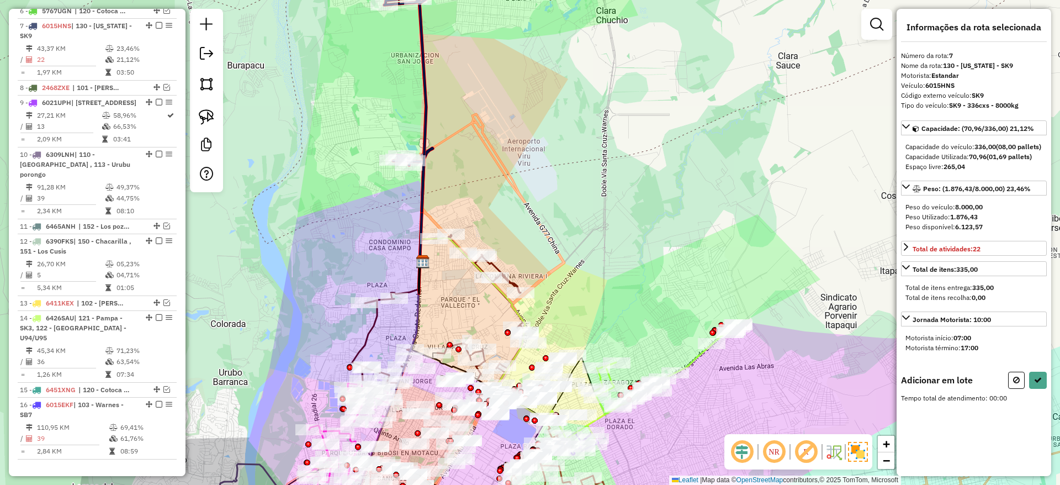
drag, startPoint x: 340, startPoint y: 136, endPoint x: 340, endPoint y: 114, distance: 22.1
click at [340, 114] on div "Janela de atendimento Grade de atendimento Capacidade Transportadoras Veículos …" at bounding box center [530, 242] width 1060 height 485
click at [204, 117] on img at bounding box center [206, 116] width 15 height 15
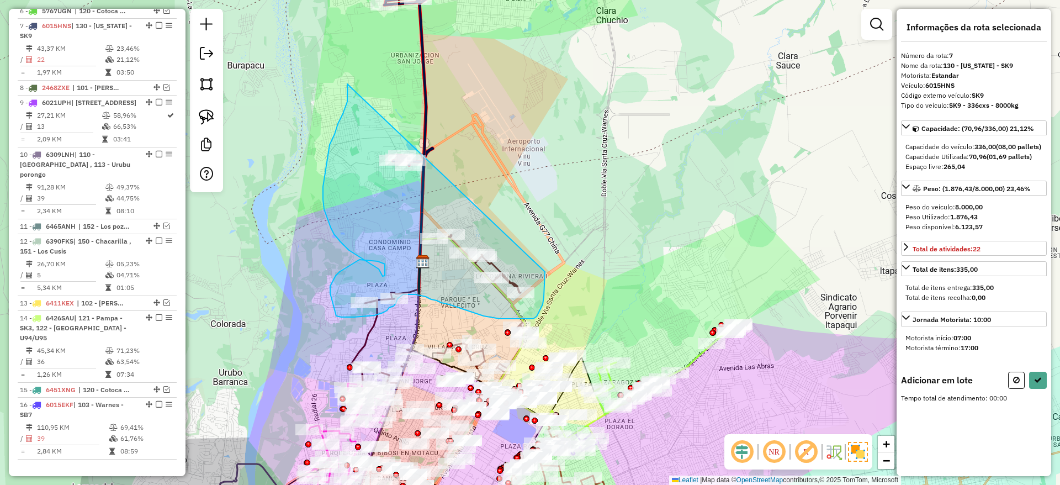
drag, startPoint x: 324, startPoint y: 174, endPoint x: 545, endPoint y: 272, distance: 240.7
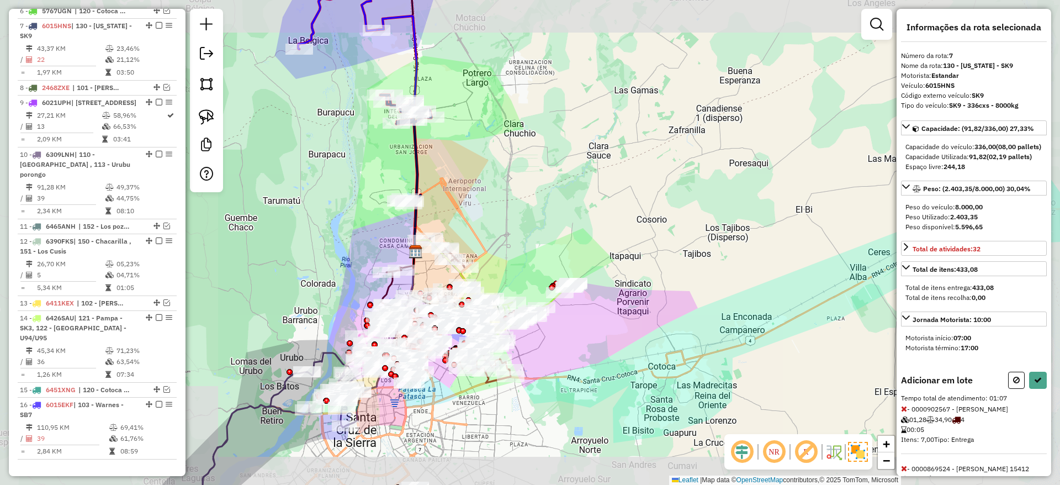
select select "**********"
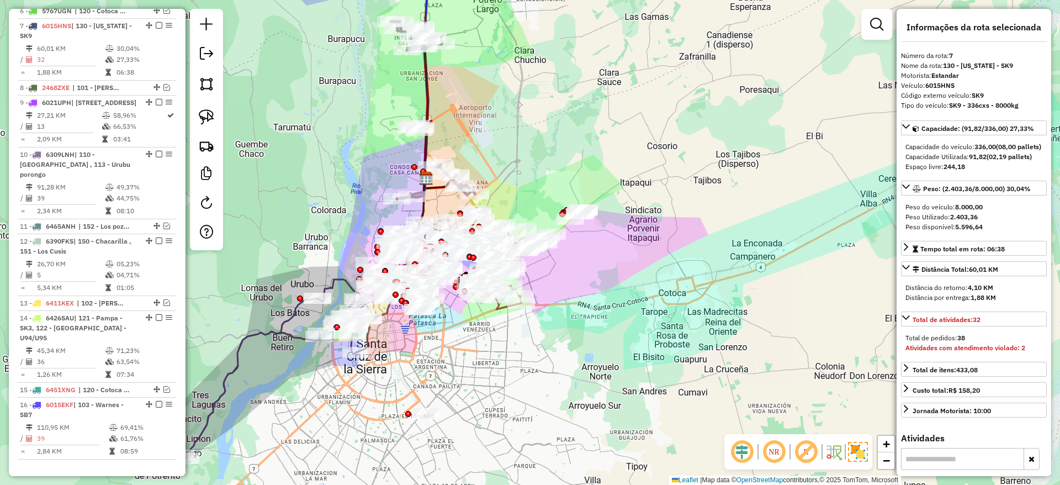
drag, startPoint x: 359, startPoint y: 227, endPoint x: 370, endPoint y: 153, distance: 74.1
click at [370, 153] on div "Janela de atendimento Grade de atendimento Capacidade Transportadoras Veículos …" at bounding box center [530, 242] width 1060 height 485
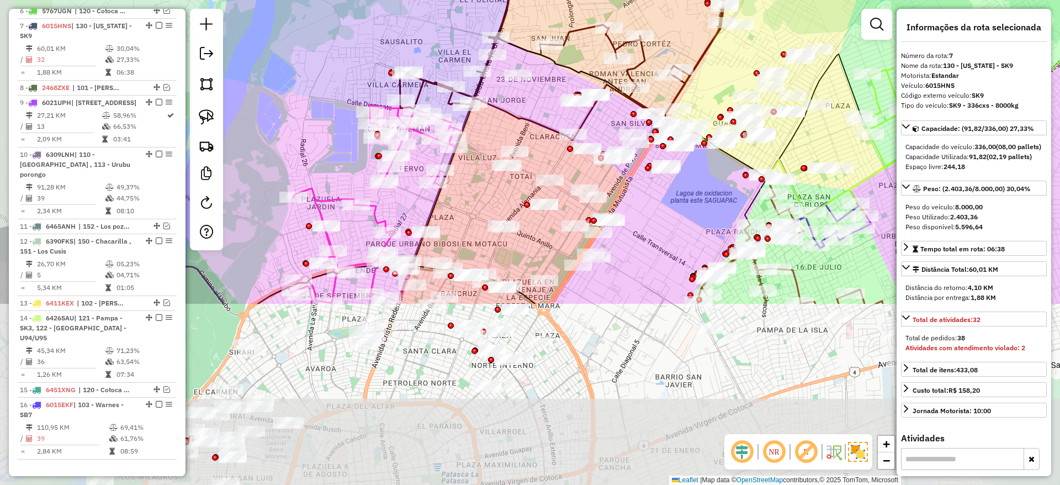
drag, startPoint x: 342, startPoint y: 212, endPoint x: 401, endPoint y: -18, distance: 237.0
click at [401, 0] on html "Aguarde... Pop-up bloqueado! Seu navegador bloqueou automáticamente a abertura …" at bounding box center [530, 242] width 1060 height 485
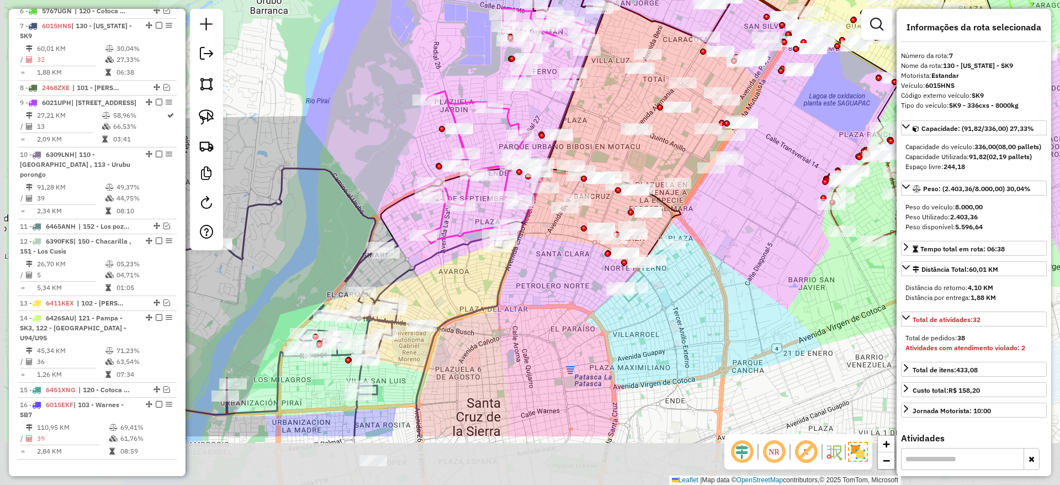
drag, startPoint x: 397, startPoint y: 369, endPoint x: 554, endPoint y: 264, distance: 188.9
click at [554, 264] on div "Rota 7 - Placa 6015HNS 0000902567 - LUIS MARCELO VA Janela de atendimento Grade…" at bounding box center [530, 242] width 1060 height 485
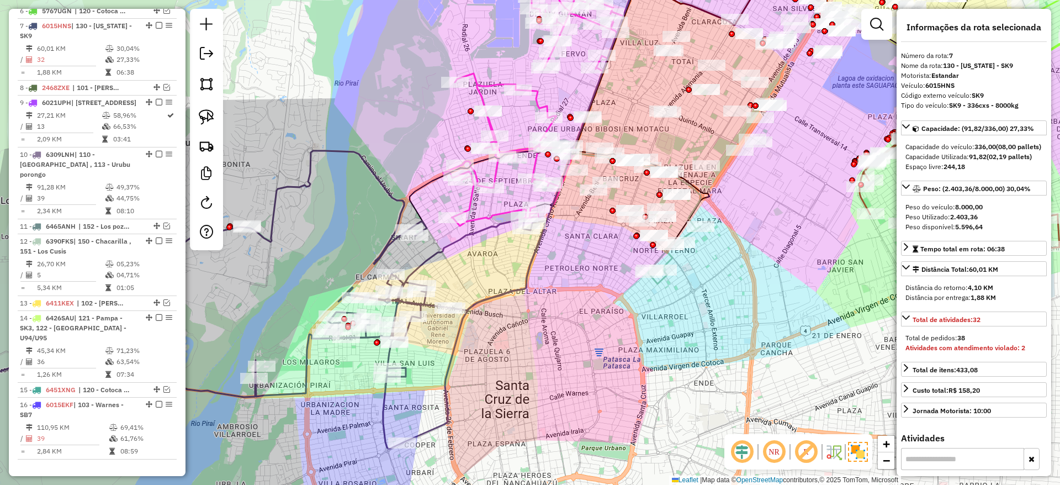
click at [459, 236] on icon at bounding box center [220, 339] width 652 height 377
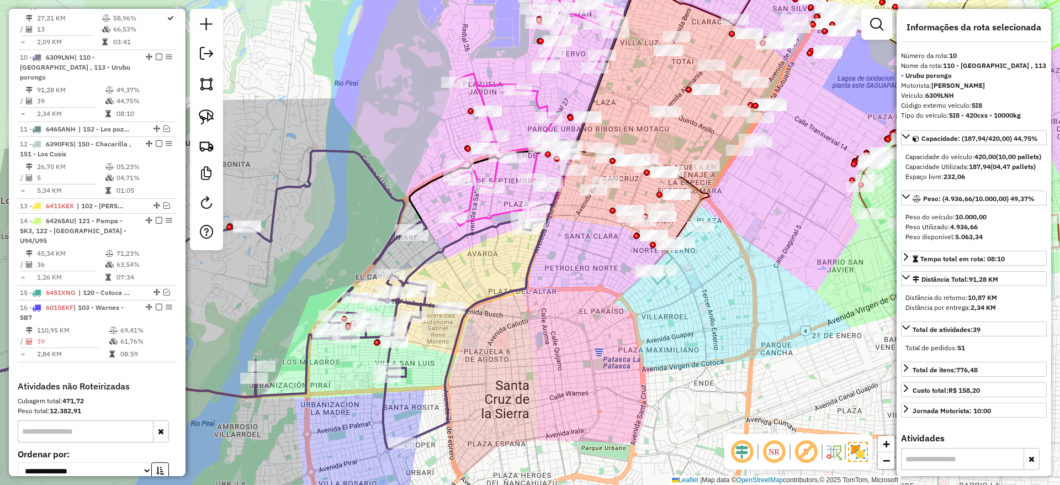
scroll to position [794, 0]
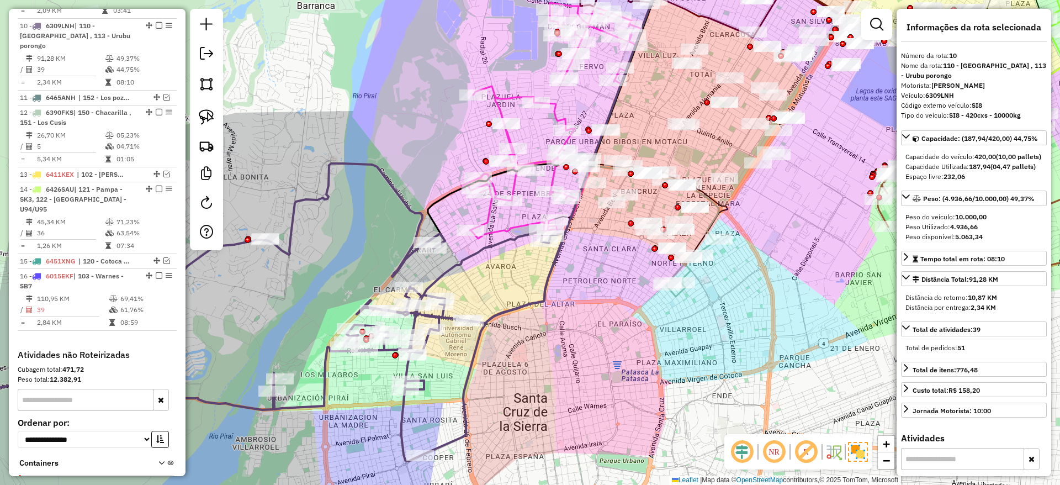
drag, startPoint x: 459, startPoint y: 236, endPoint x: 477, endPoint y: 248, distance: 22.2
click at [477, 248] on icon at bounding box center [238, 351] width 652 height 377
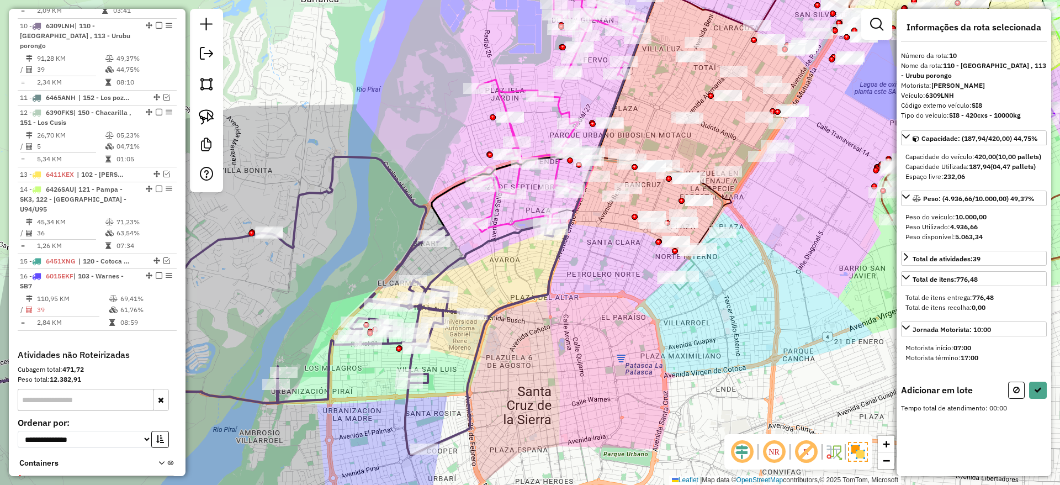
drag, startPoint x: 438, startPoint y: 124, endPoint x: 442, endPoint y: 113, distance: 11.2
click at [442, 113] on div "Janela de atendimento Grade de atendimento Capacidade Transportadoras Veículos …" at bounding box center [530, 242] width 1060 height 485
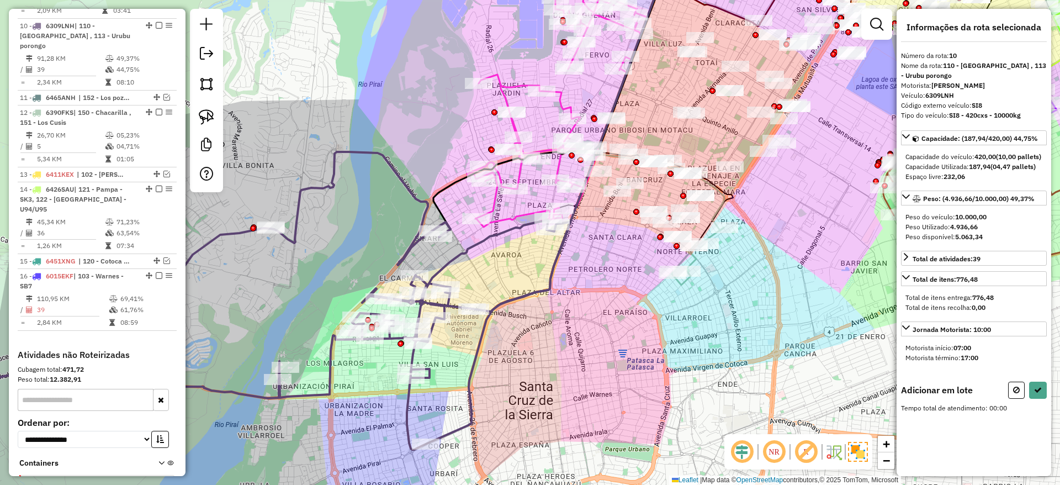
click at [212, 118] on img at bounding box center [206, 116] width 15 height 15
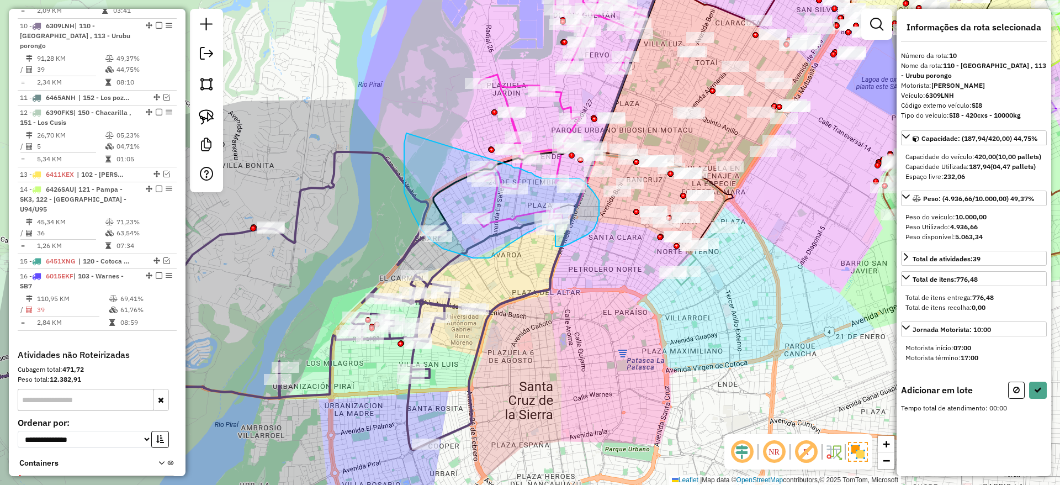
drag, startPoint x: 406, startPoint y: 136, endPoint x: 510, endPoint y: 165, distance: 108.2
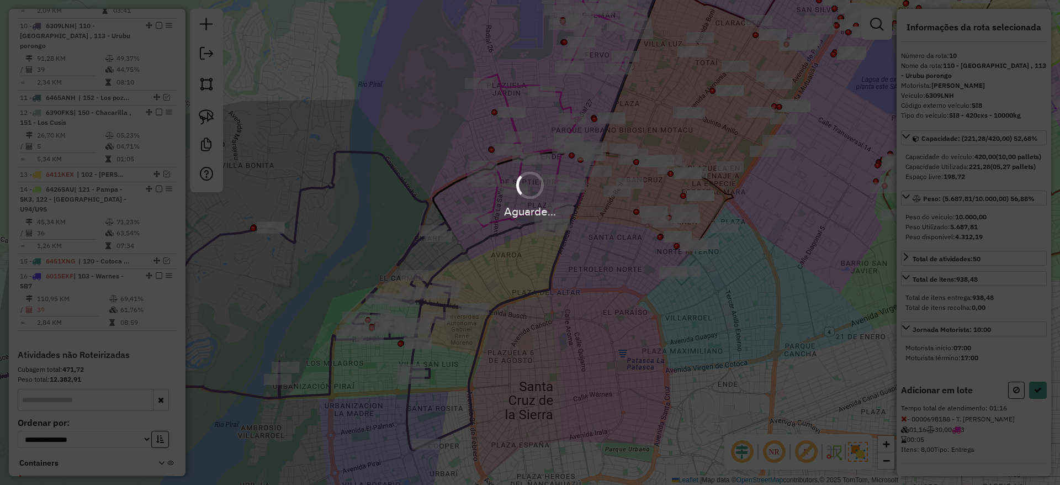
select select "**********"
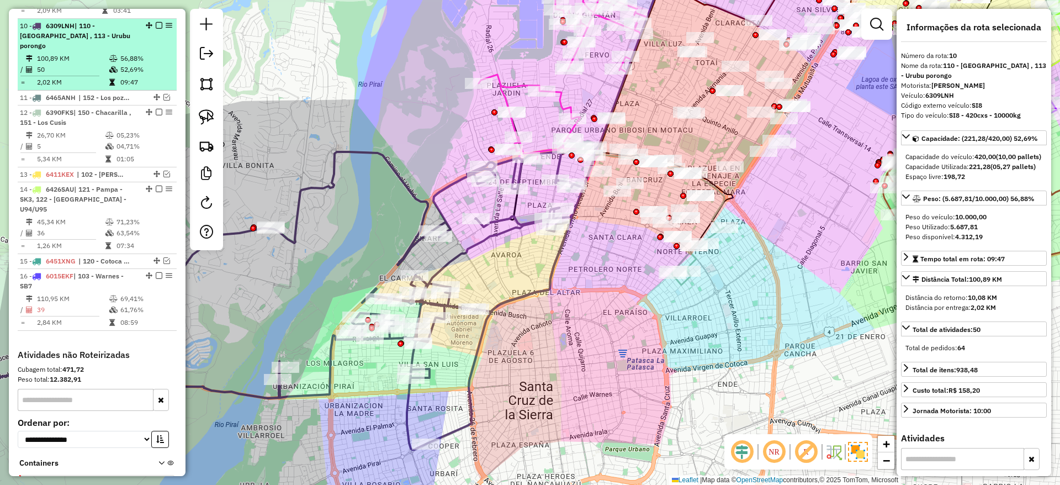
click at [156, 22] on em at bounding box center [159, 25] width 7 height 7
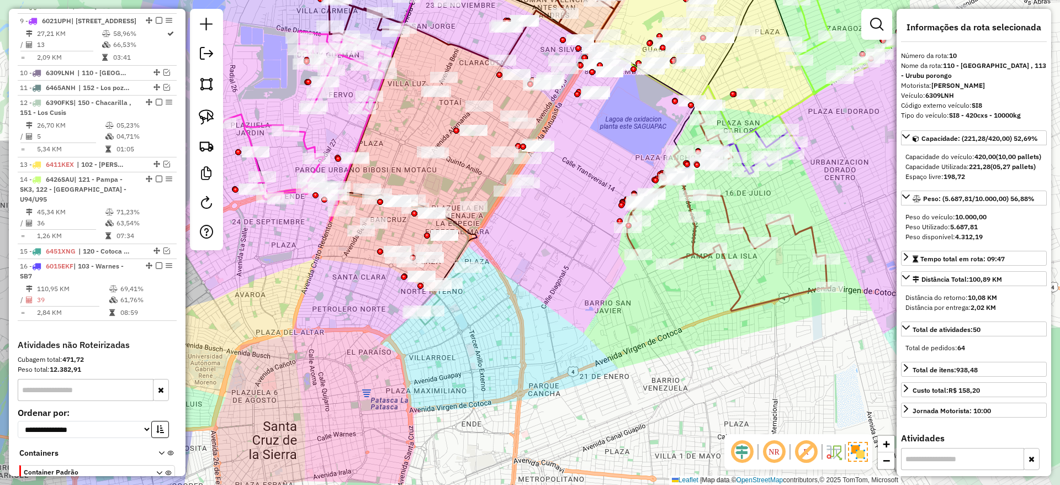
drag, startPoint x: 427, startPoint y: 212, endPoint x: 238, endPoint y: 239, distance: 190.2
click at [238, 239] on div "Janela de atendimento Grade de atendimento Capacidade Transportadoras Veículos …" at bounding box center [530, 242] width 1060 height 485
click at [745, 294] on icon at bounding box center [728, 215] width 203 height 191
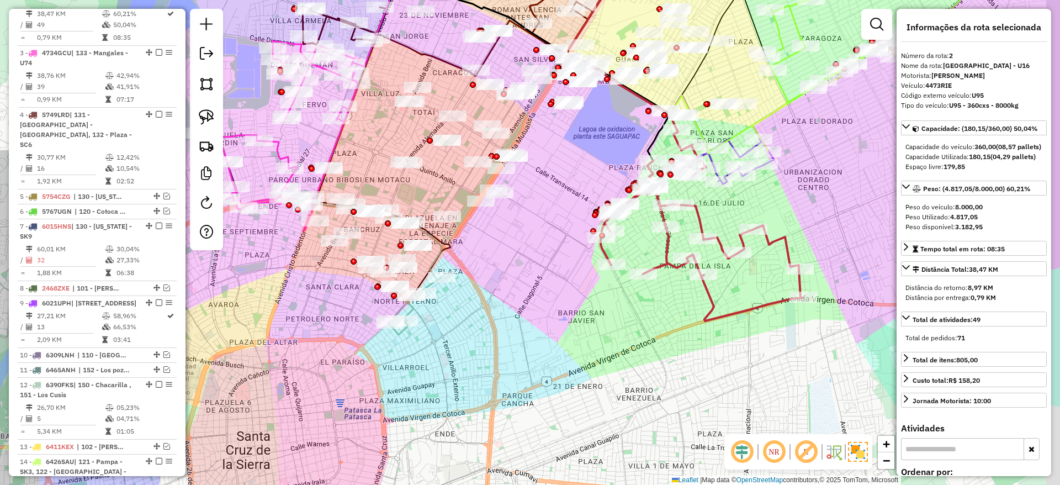
scroll to position [450, 0]
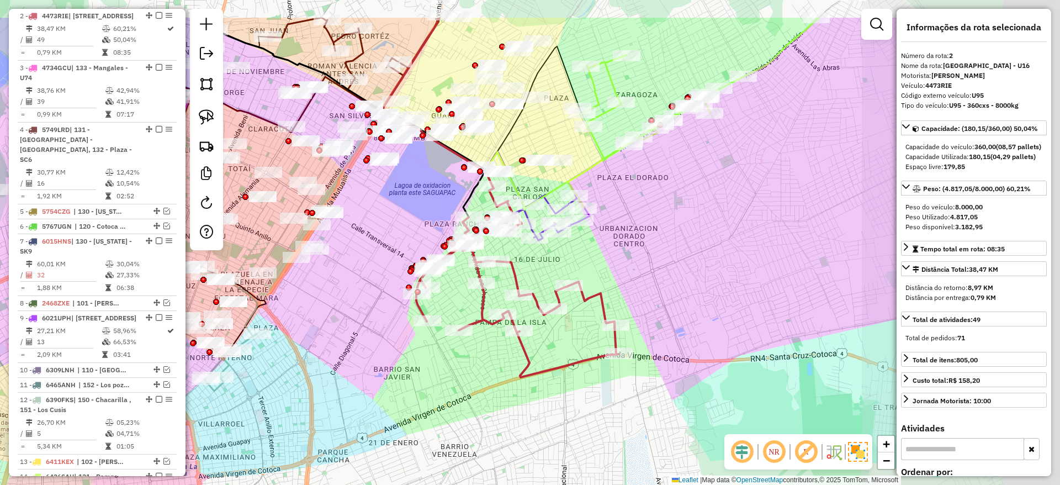
drag, startPoint x: 724, startPoint y: 291, endPoint x: 517, endPoint y: 356, distance: 217.3
click at [517, 356] on icon at bounding box center [517, 281] width 203 height 191
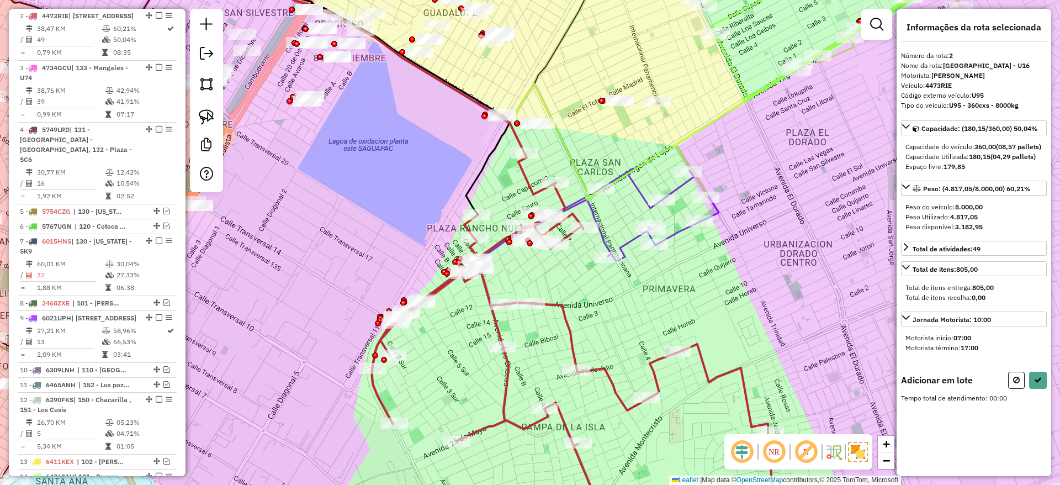
drag, startPoint x: 425, startPoint y: 220, endPoint x: 418, endPoint y: 223, distance: 8.4
click at [418, 223] on div "Janela de atendimento Grade de atendimento Capacidade Transportadoras Veículos …" at bounding box center [530, 242] width 1060 height 485
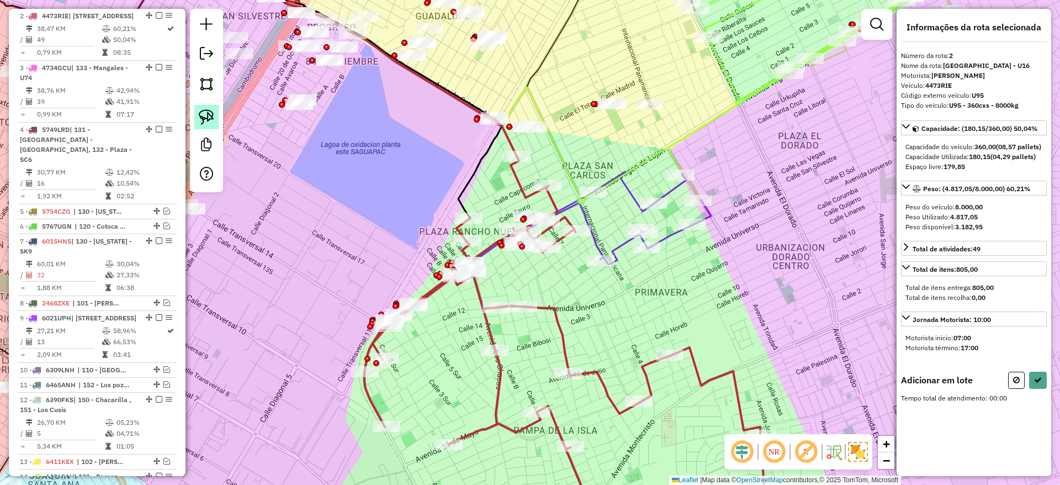
click at [194, 109] on link at bounding box center [206, 117] width 24 height 24
click at [214, 113] on img at bounding box center [206, 116] width 15 height 15
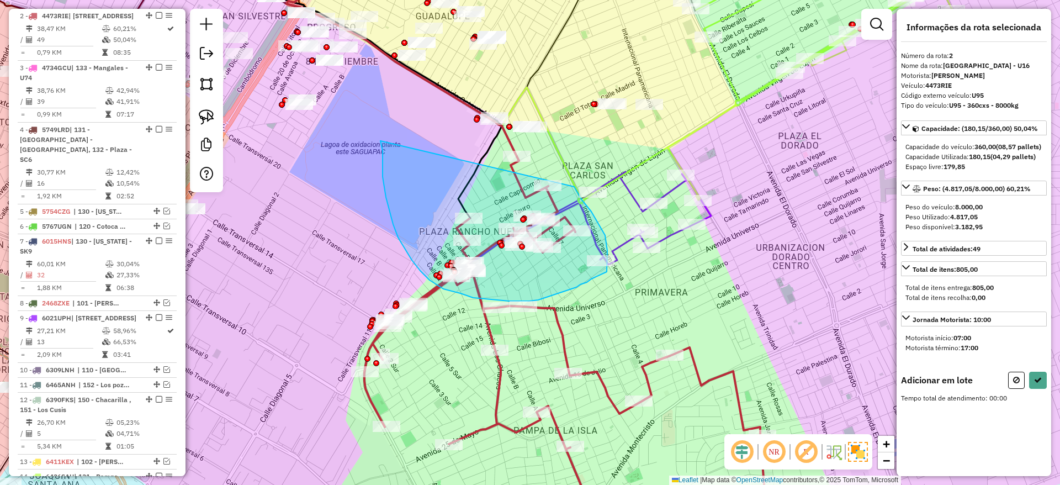
drag, startPoint x: 382, startPoint y: 177, endPoint x: 566, endPoint y: 177, distance: 183.8
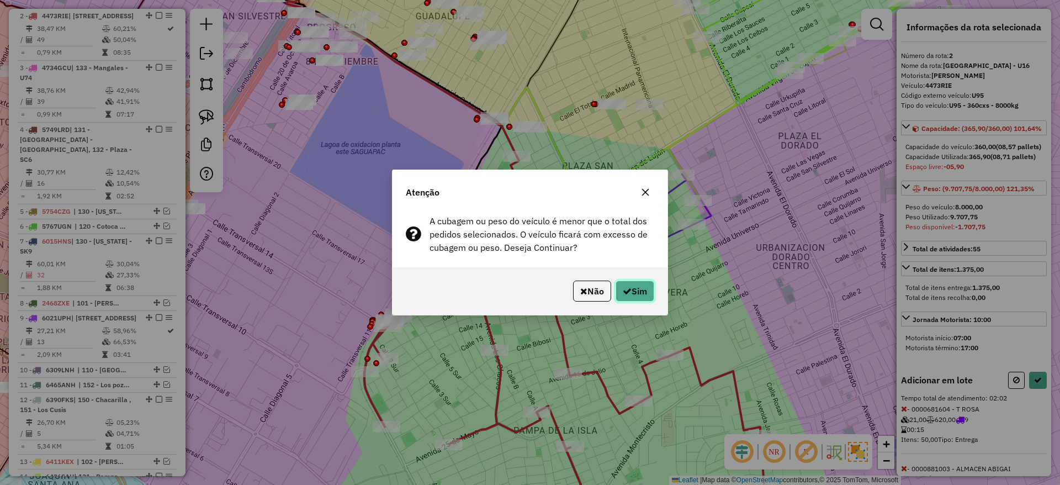
click at [643, 298] on button "Sim" at bounding box center [634, 290] width 39 height 21
select select "**********"
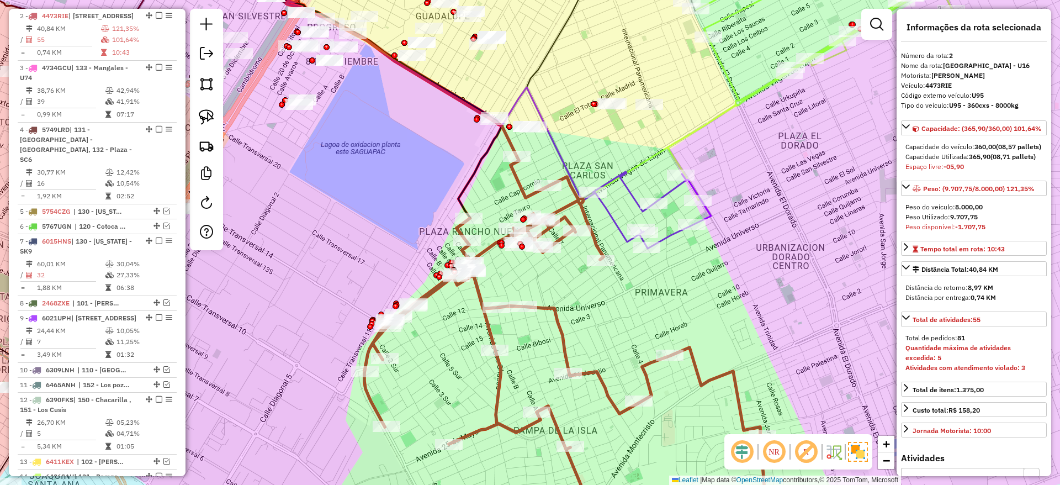
click at [606, 220] on icon at bounding box center [464, 96] width 357 height 290
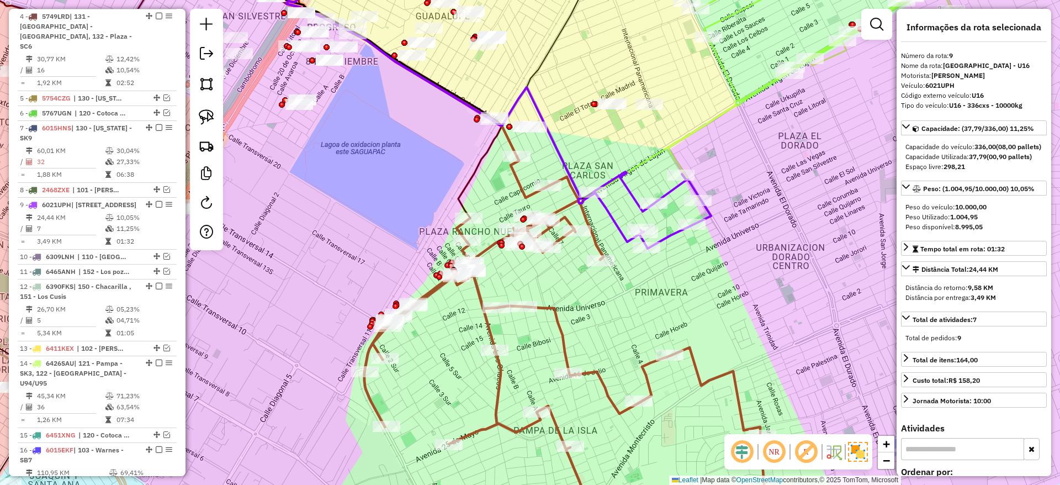
scroll to position [732, 0]
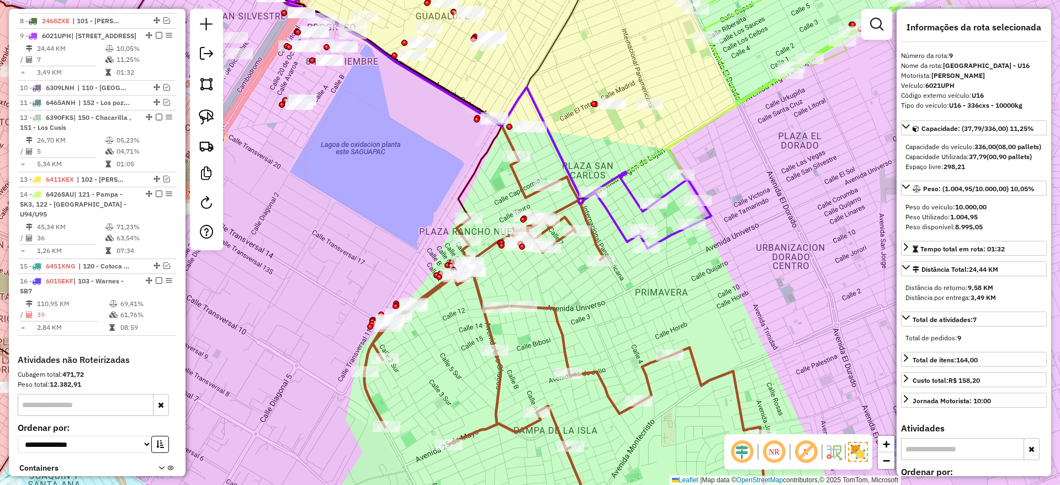
click at [539, 306] on icon at bounding box center [567, 344] width 406 height 377
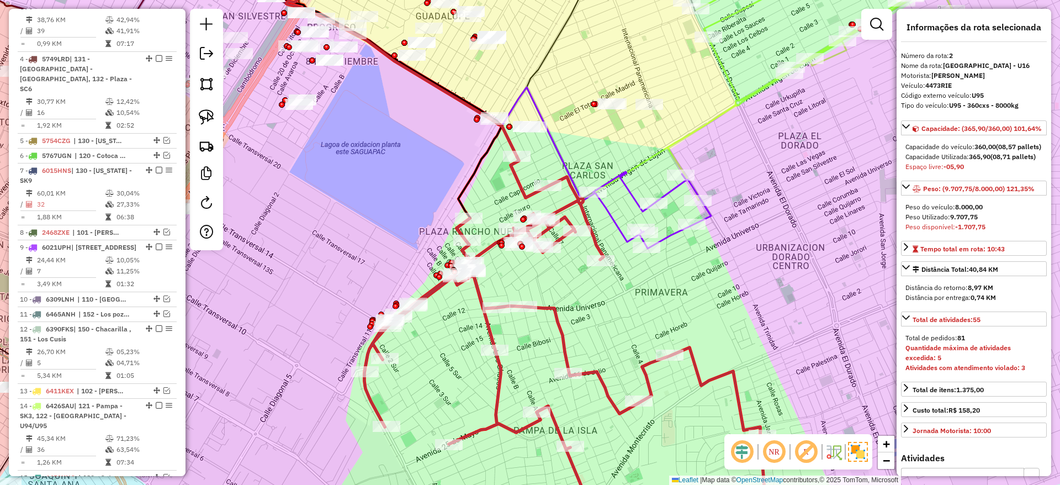
scroll to position [450, 0]
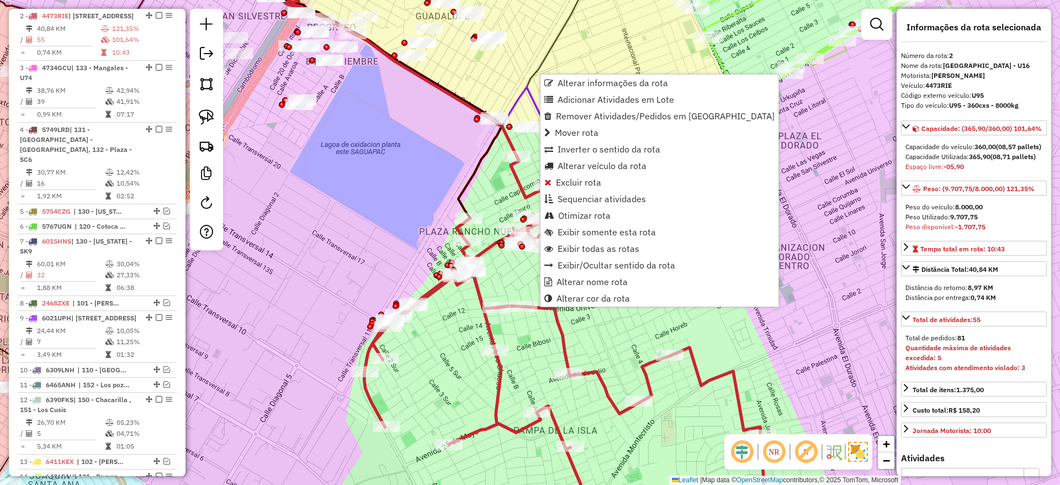
click at [787, 237] on div "Janela de atendimento Grade de atendimento Capacidade Transportadoras Veículos …" at bounding box center [530, 242] width 1060 height 485
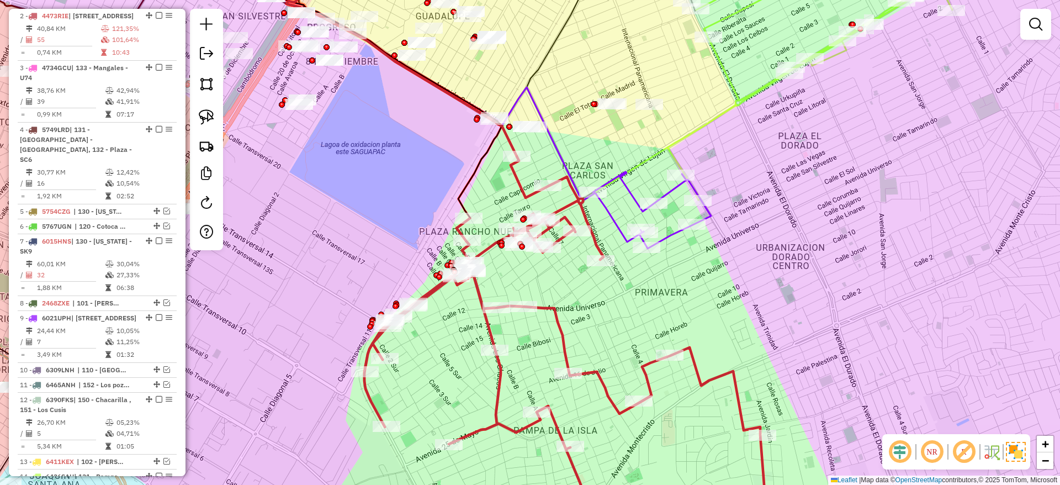
click at [616, 227] on icon at bounding box center [464, 96] width 357 height 290
select select "**********"
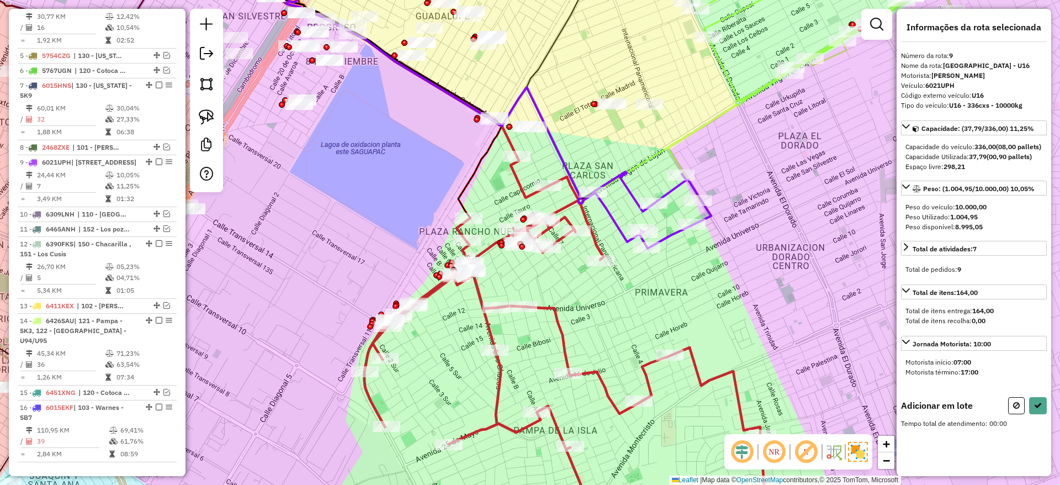
scroll to position [732, 0]
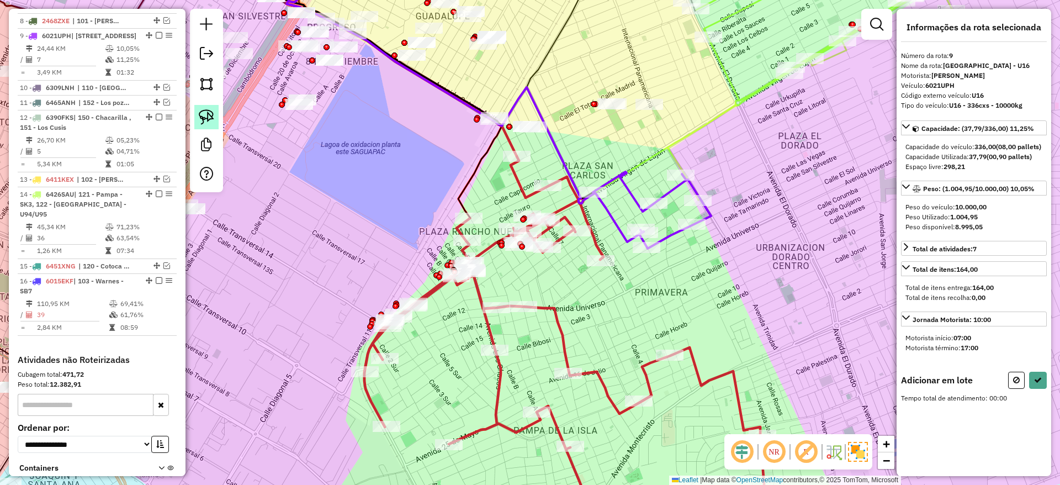
click at [216, 120] on link at bounding box center [206, 117] width 24 height 24
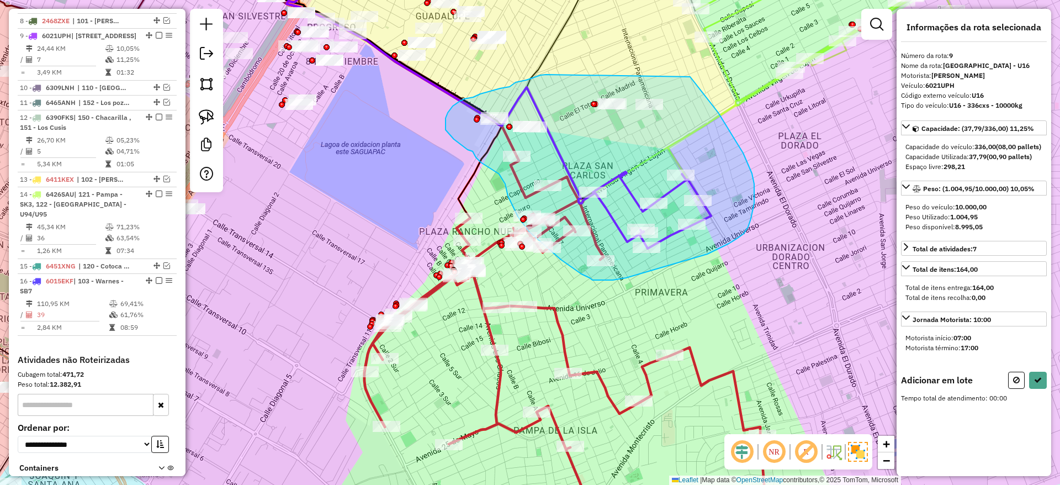
drag, startPoint x: 546, startPoint y: 74, endPoint x: 672, endPoint y: 59, distance: 127.3
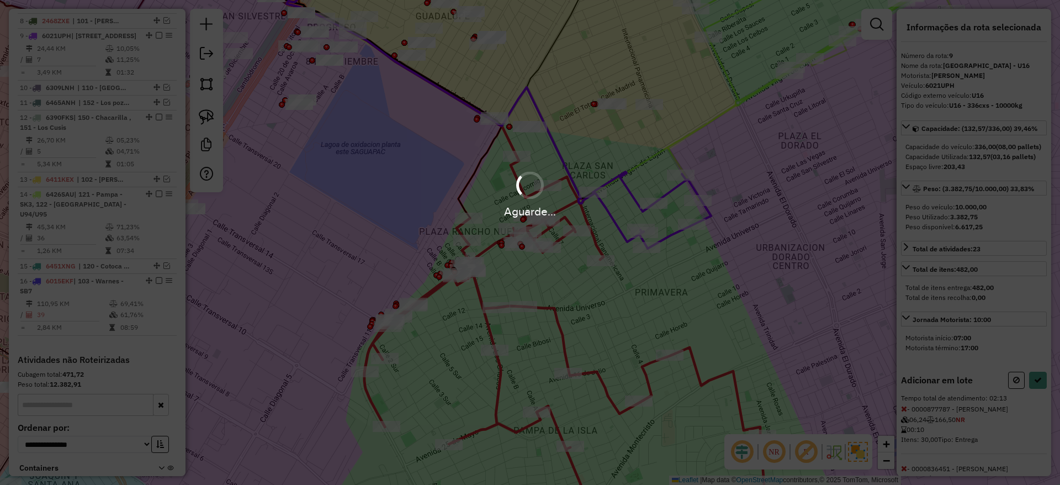
select select "**********"
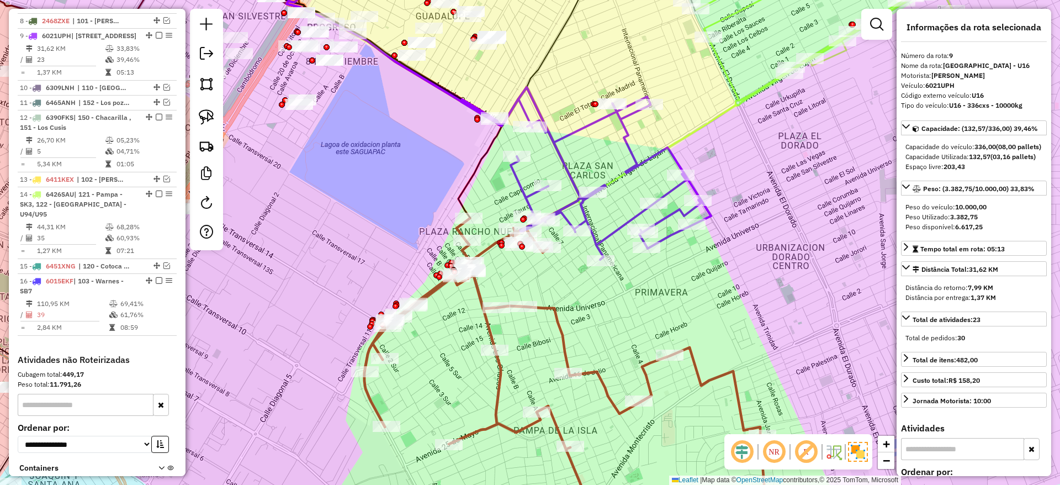
click at [556, 321] on icon at bounding box center [567, 376] width 406 height 315
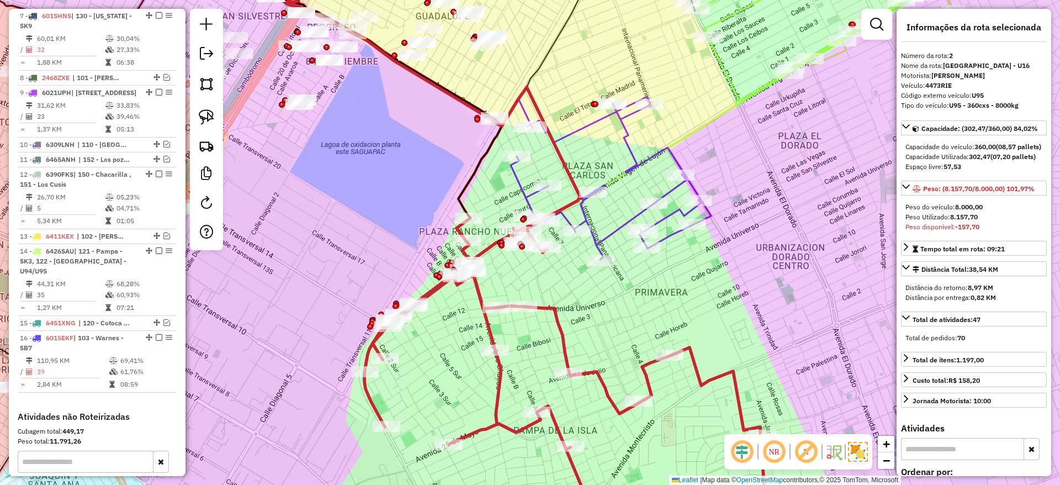
scroll to position [450, 0]
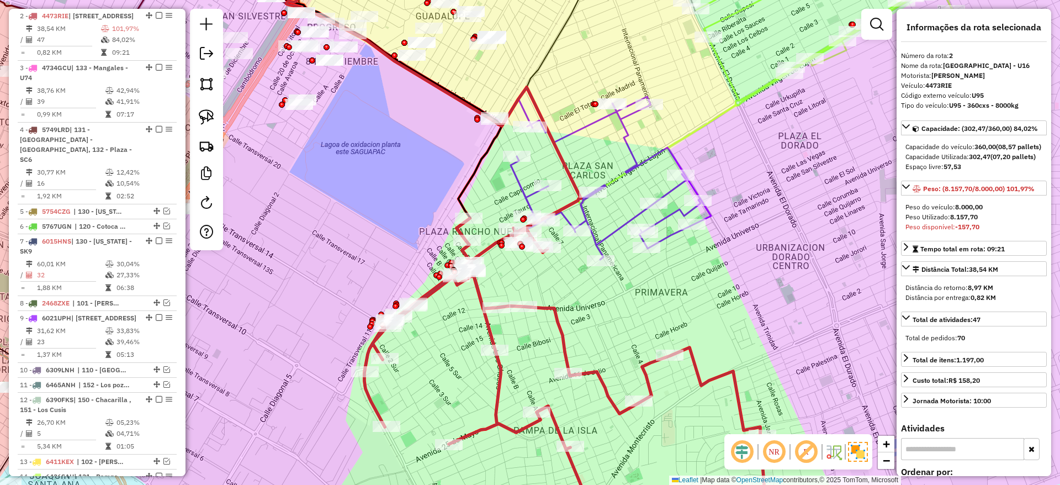
click at [581, 212] on icon at bounding box center [586, 173] width 250 height 172
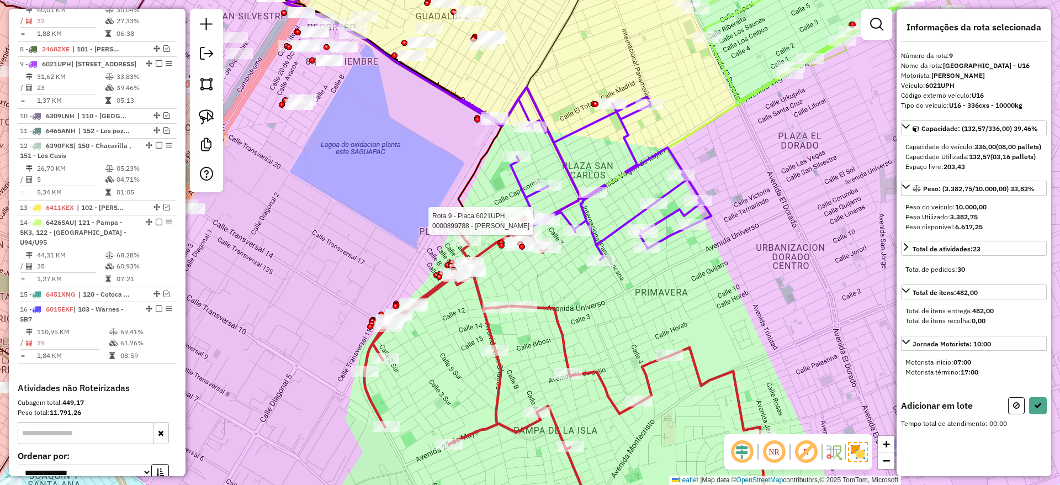
scroll to position [732, 0]
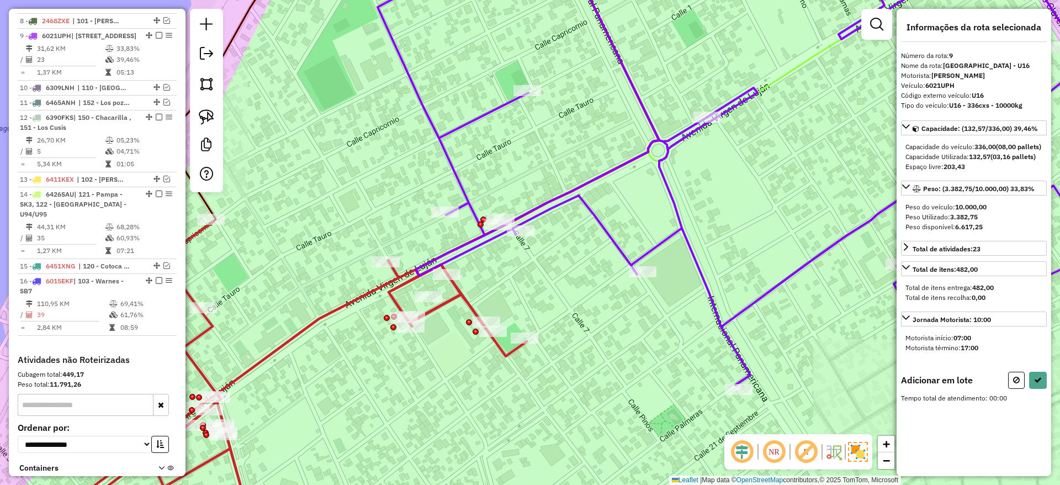
click at [379, 214] on div "Janela de atendimento Grade de atendimento Capacidade Transportadoras Veículos …" at bounding box center [530, 242] width 1060 height 485
click at [204, 115] on img at bounding box center [206, 116] width 15 height 15
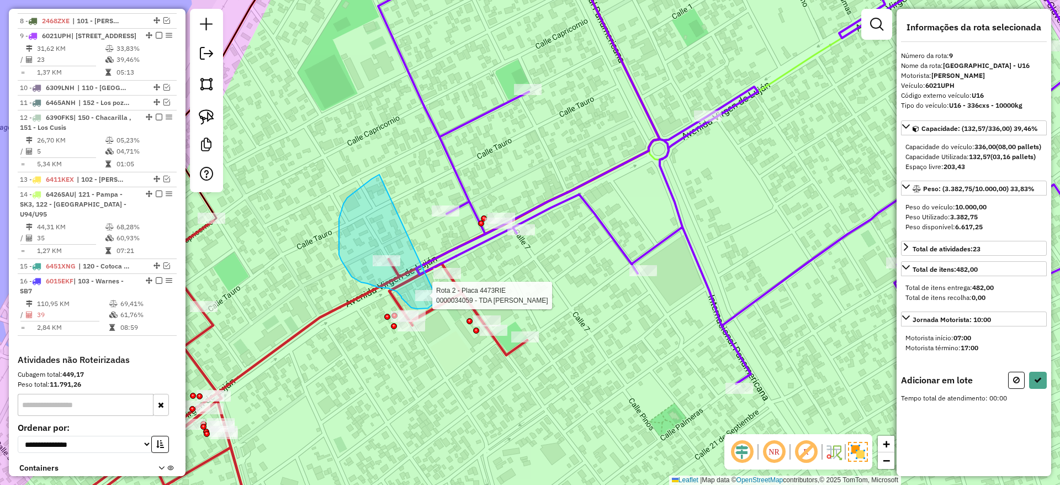
drag, startPoint x: 366, startPoint y: 183, endPoint x: 466, endPoint y: 263, distance: 128.4
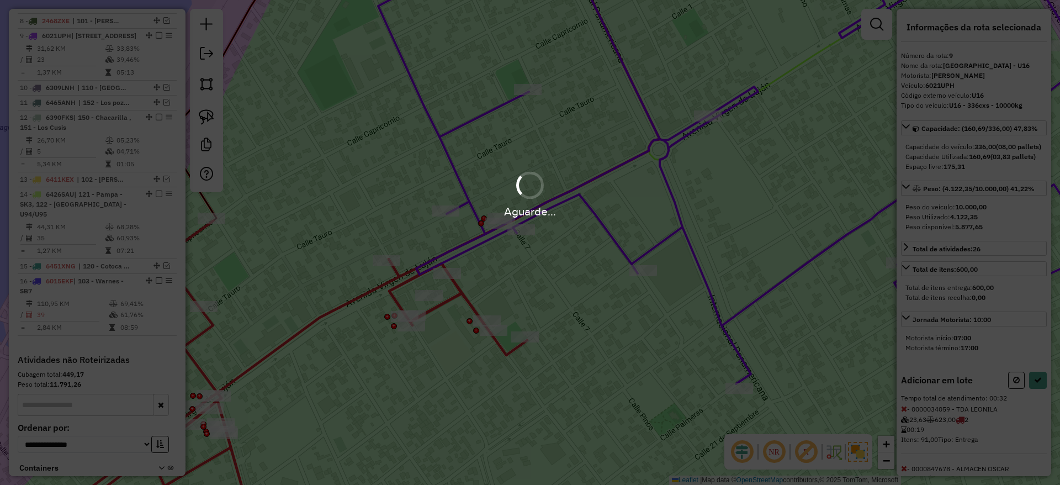
select select "**********"
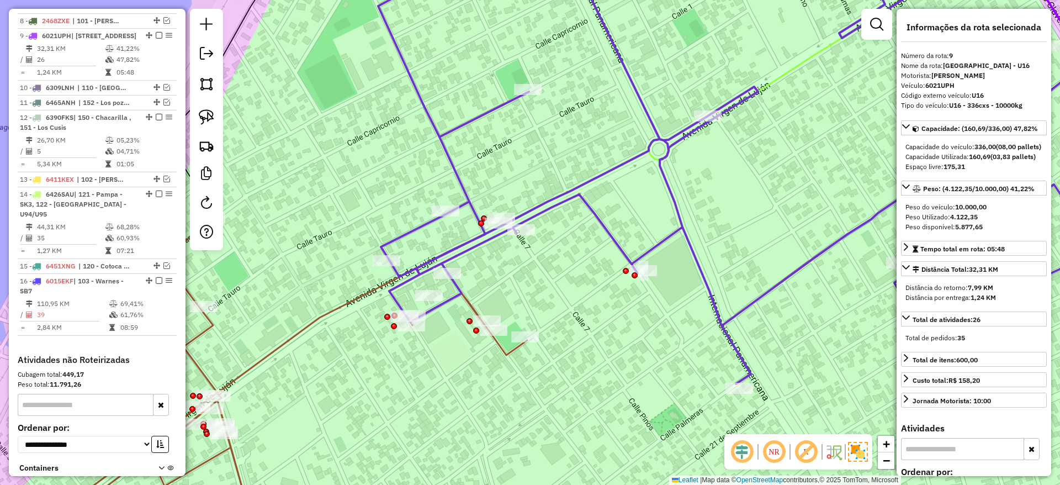
click at [472, 310] on icon at bounding box center [278, 377] width 497 height 312
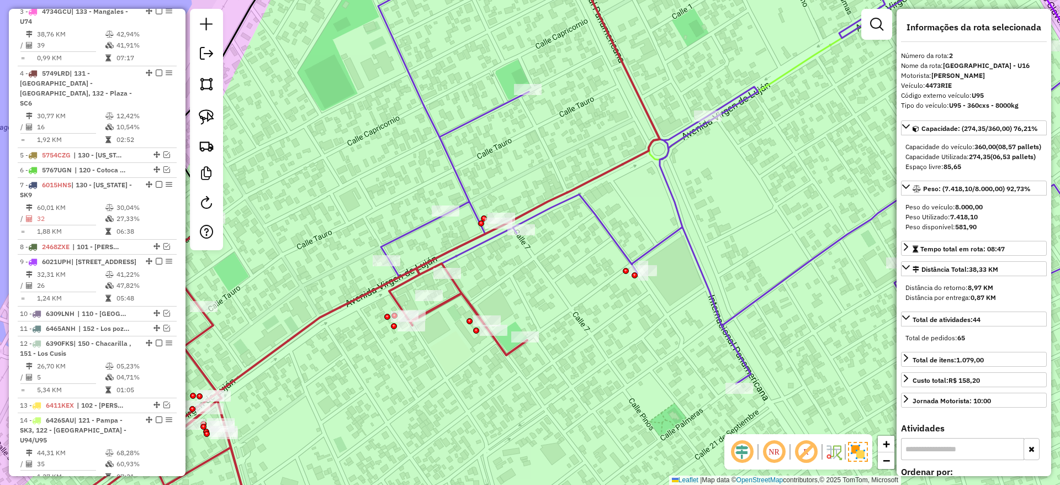
scroll to position [450, 0]
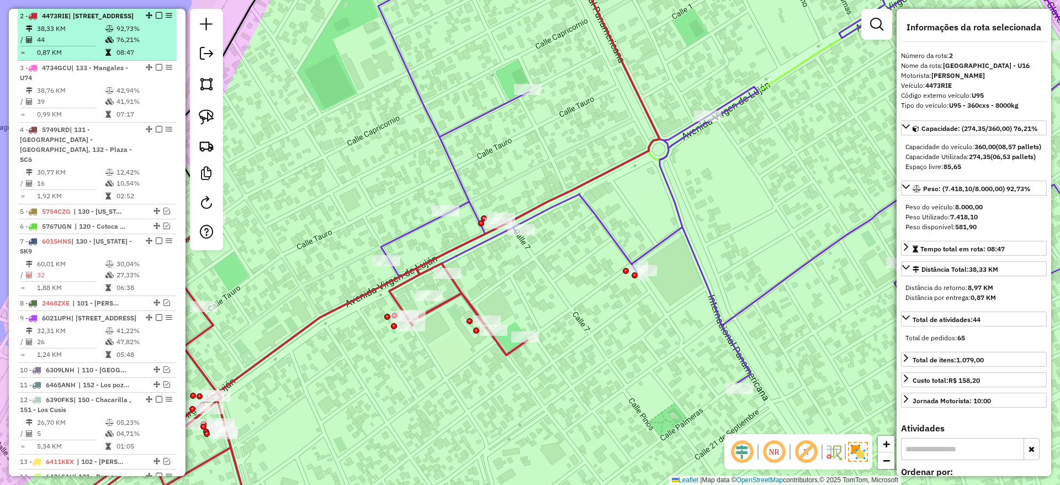
click at [158, 15] on em at bounding box center [159, 15] width 7 height 7
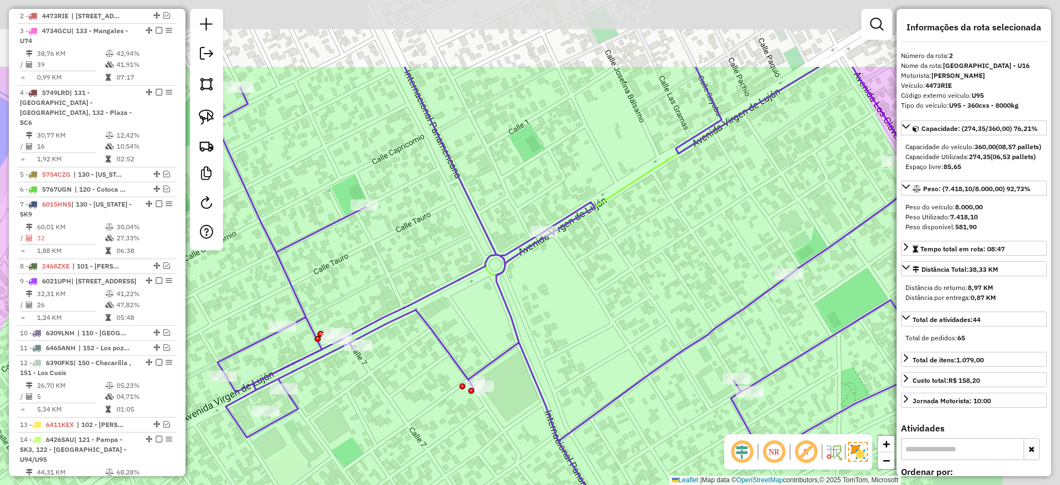
drag, startPoint x: 630, startPoint y: 119, endPoint x: 466, endPoint y: 233, distance: 199.8
click at [466, 233] on div "Janela de atendimento Grade de atendimento Capacidade Transportadoras Veículos …" at bounding box center [530, 242] width 1060 height 485
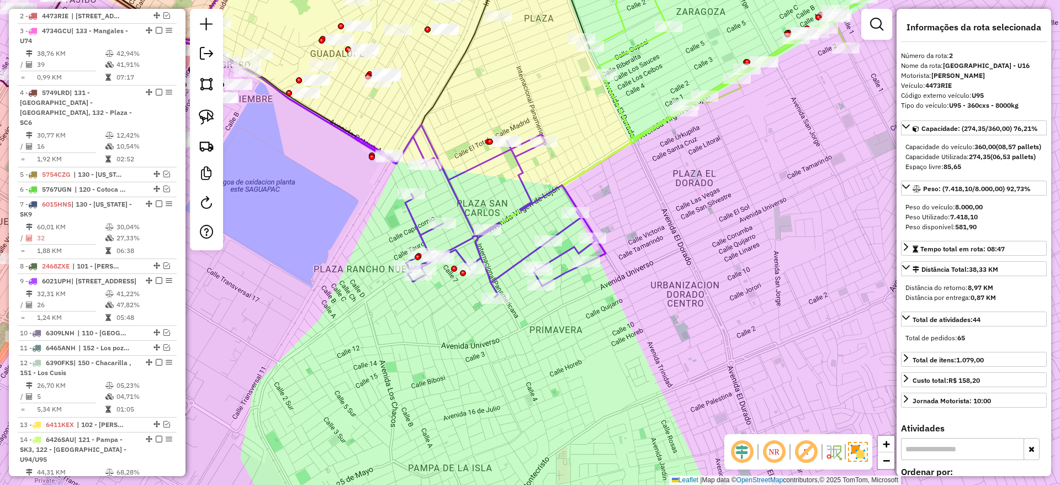
click at [472, 205] on div "Janela de atendimento Grade de atendimento Capacidade Transportadoras Veículos …" at bounding box center [530, 242] width 1060 height 485
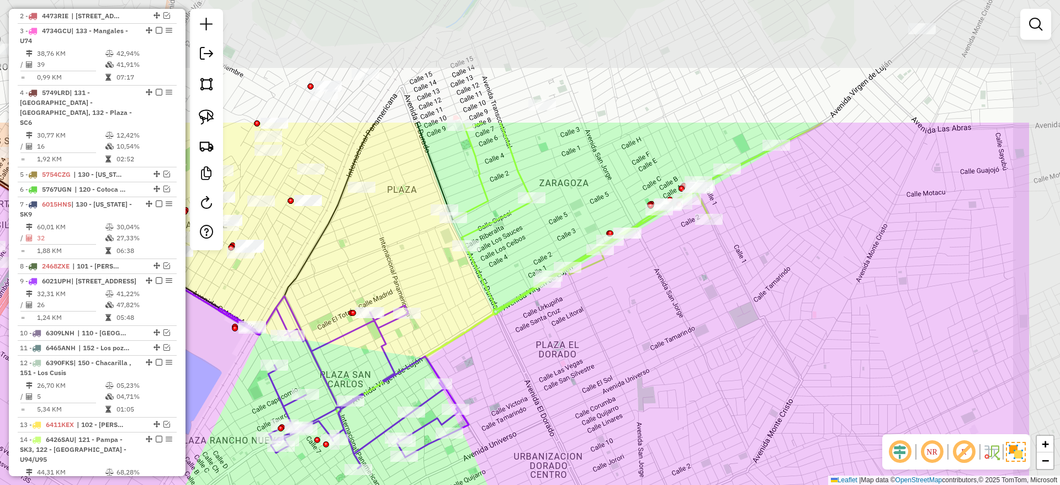
drag, startPoint x: 619, startPoint y: 211, endPoint x: 484, endPoint y: 380, distance: 215.5
click at [484, 380] on div "Janela de atendimento Grade de atendimento Capacidade Transportadoras Veículos …" at bounding box center [530, 242] width 1060 height 485
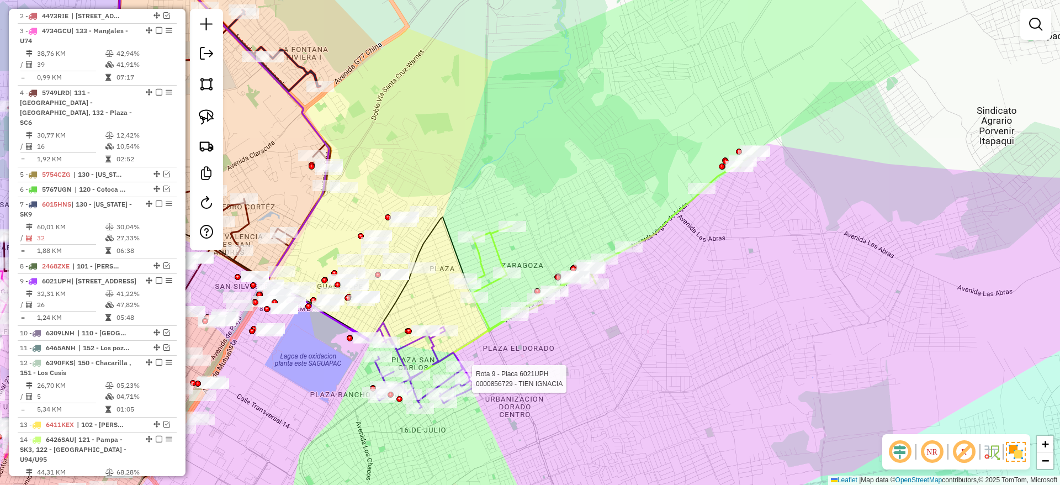
click at [781, 390] on div "Rota 9 - Placa 6021UPH 0000856729 - TIEN IGNACIA Janela de atendimento Grade de…" at bounding box center [530, 242] width 1060 height 485
click at [660, 223] on icon at bounding box center [612, 240] width 288 height 181
select select "**********"
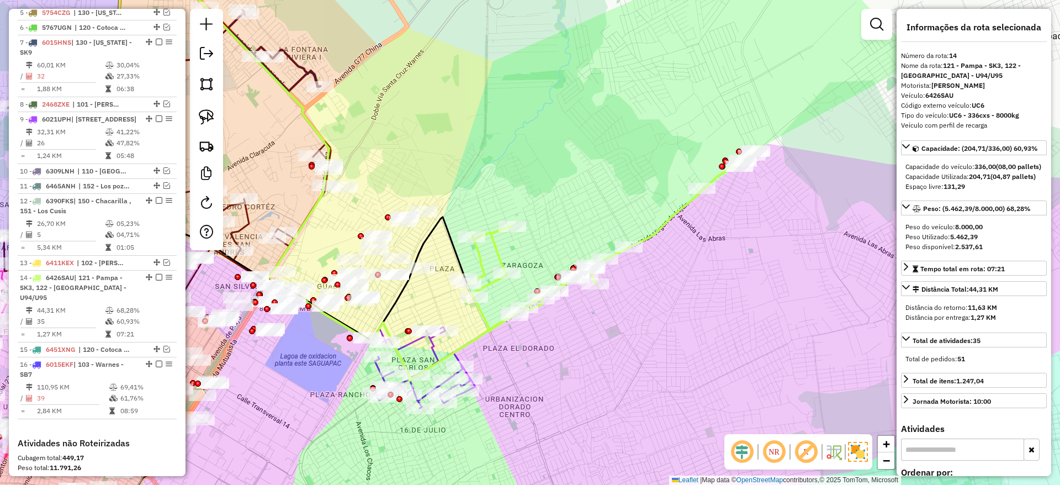
scroll to position [772, 0]
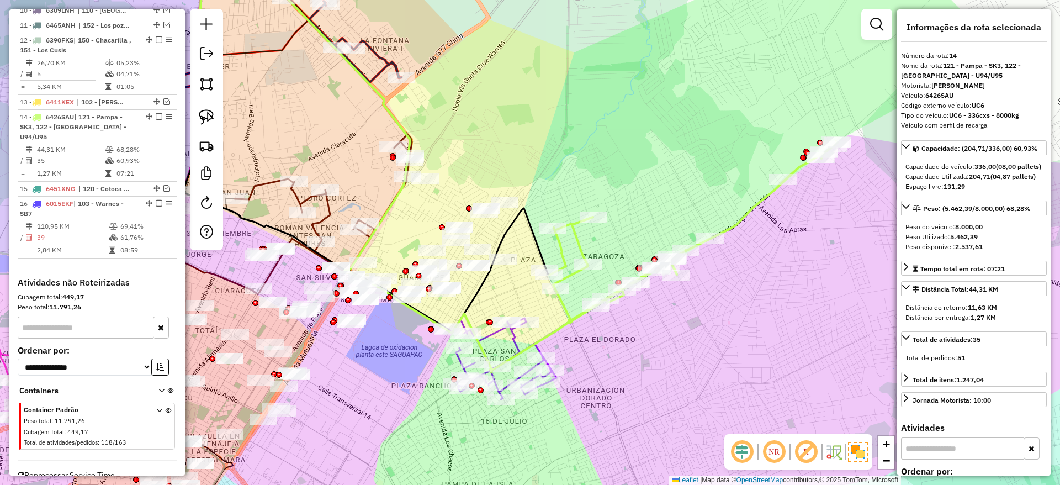
drag, startPoint x: 660, startPoint y: 223, endPoint x: 741, endPoint y: 214, distance: 81.6
click at [741, 214] on icon at bounding box center [693, 231] width 288 height 181
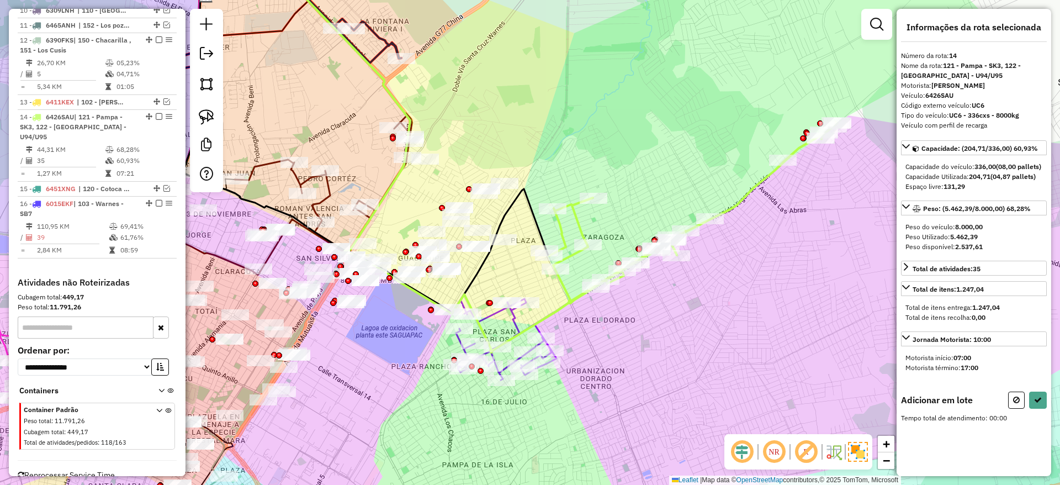
drag, startPoint x: 629, startPoint y: 190, endPoint x: 629, endPoint y: 173, distance: 17.1
click at [629, 173] on div "Janela de atendimento Grade de atendimento Capacidade Transportadoras Veículos …" at bounding box center [530, 242] width 1060 height 485
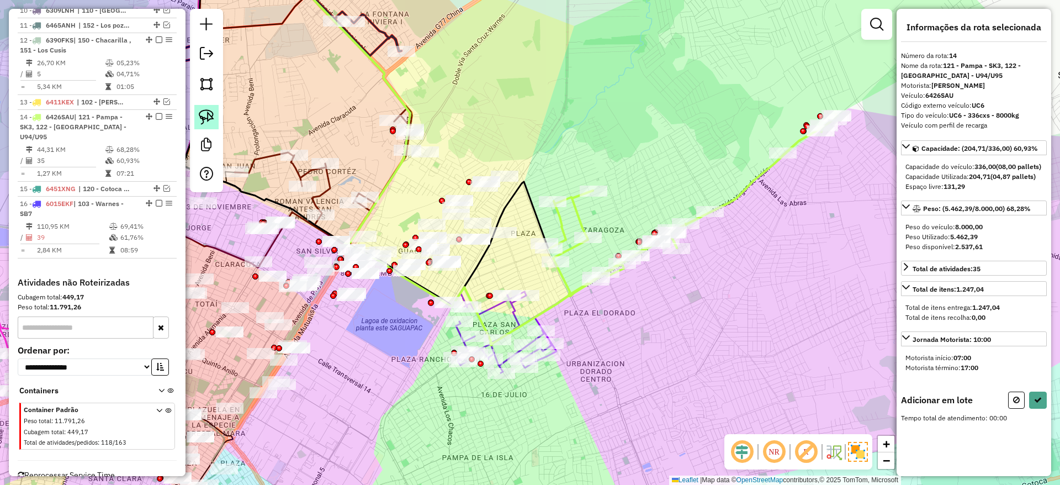
click at [207, 118] on img at bounding box center [206, 116] width 15 height 15
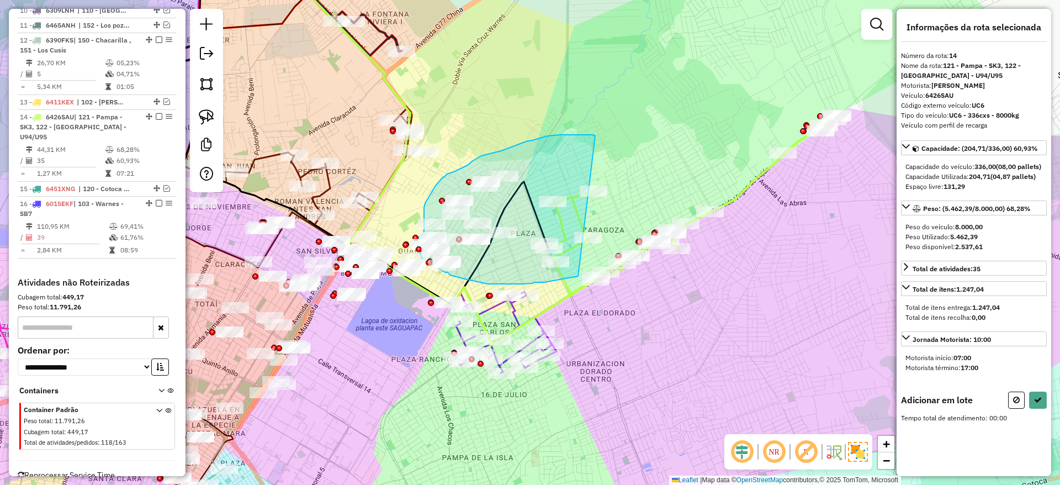
click at [584, 275] on div "Janela de atendimento Grade de atendimento Capacidade Transportadoras Veículos …" at bounding box center [530, 242] width 1060 height 485
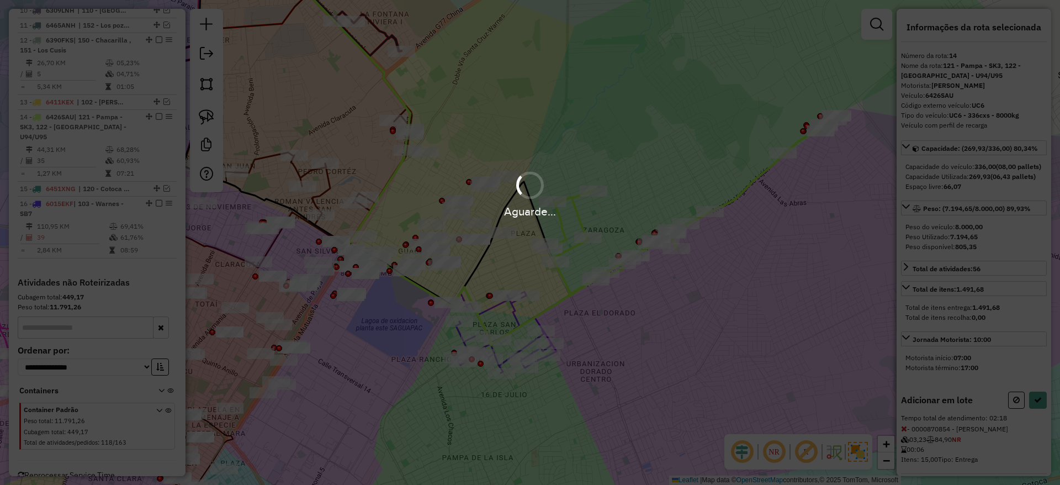
select select "**********"
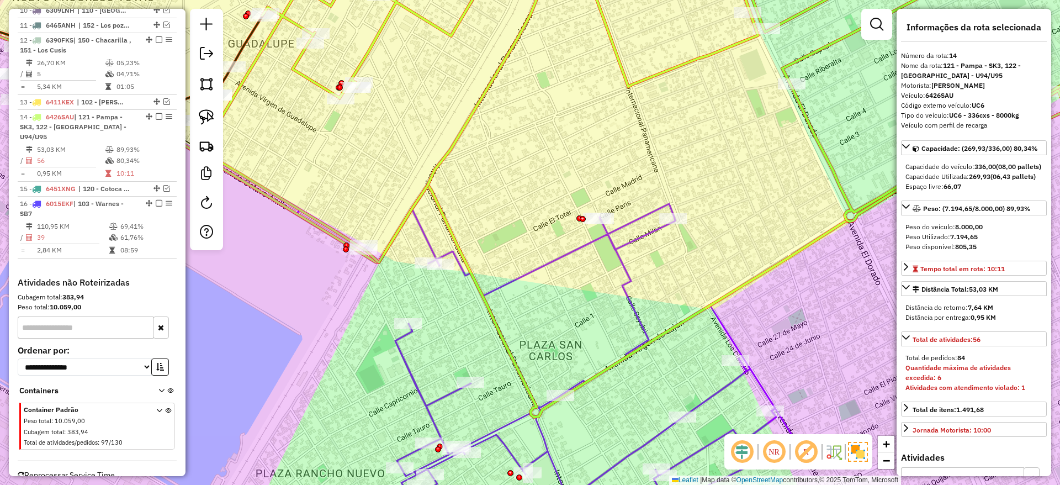
click at [536, 269] on icon at bounding box center [546, 357] width 499 height 344
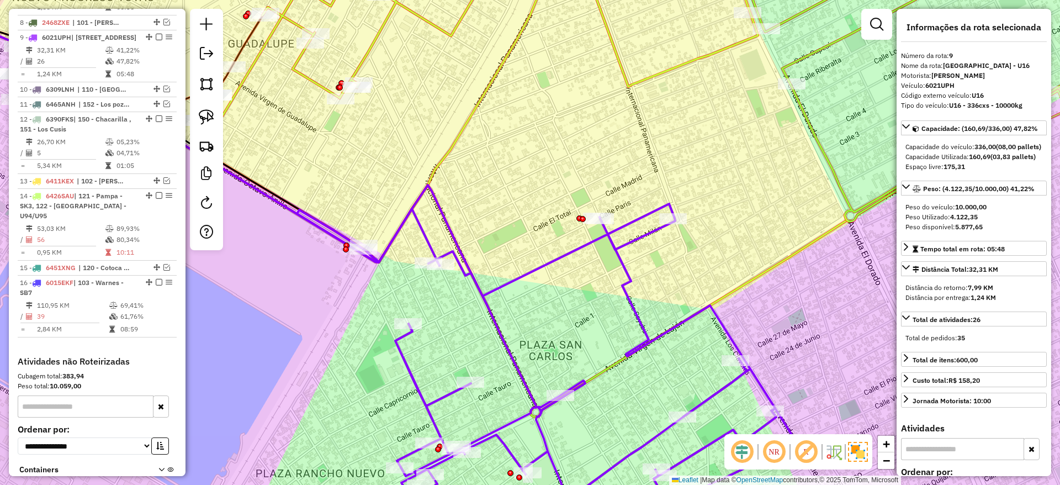
scroll to position [685, 0]
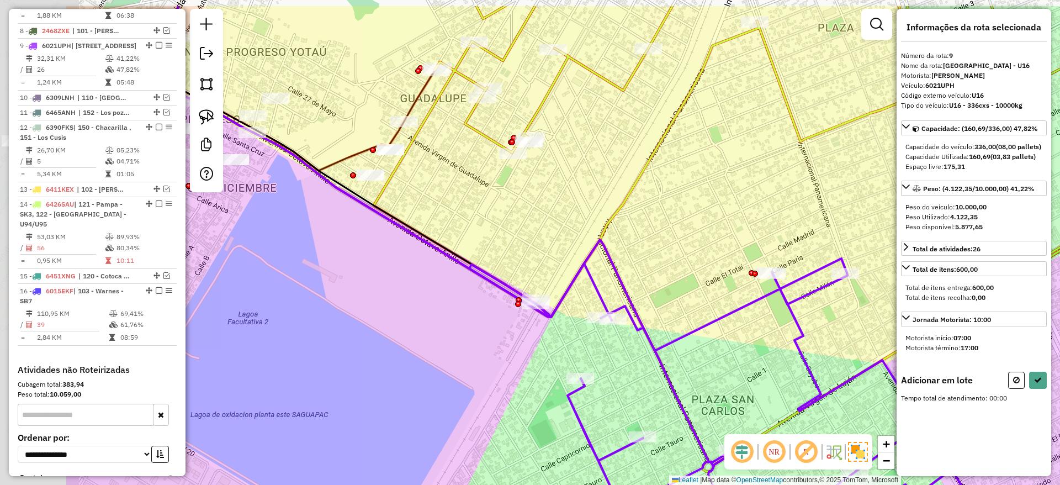
drag, startPoint x: 536, startPoint y: 269, endPoint x: 790, endPoint y: 354, distance: 267.2
click at [790, 354] on icon at bounding box center [718, 411] width 499 height 344
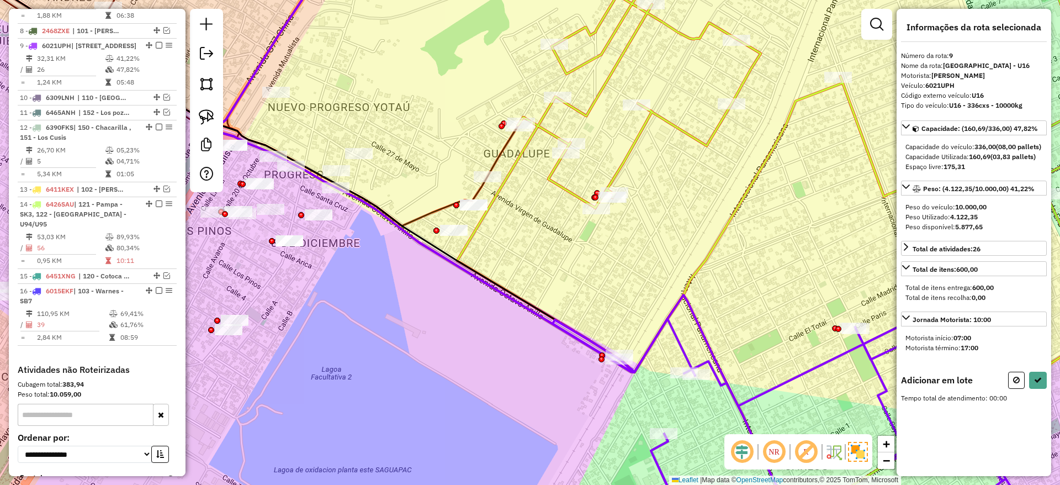
drag, startPoint x: 551, startPoint y: 275, endPoint x: 557, endPoint y: 329, distance: 54.4
click at [557, 329] on div "Janela de atendimento Grade de atendimento Capacidade Transportadoras Veículos …" at bounding box center [530, 242] width 1060 height 485
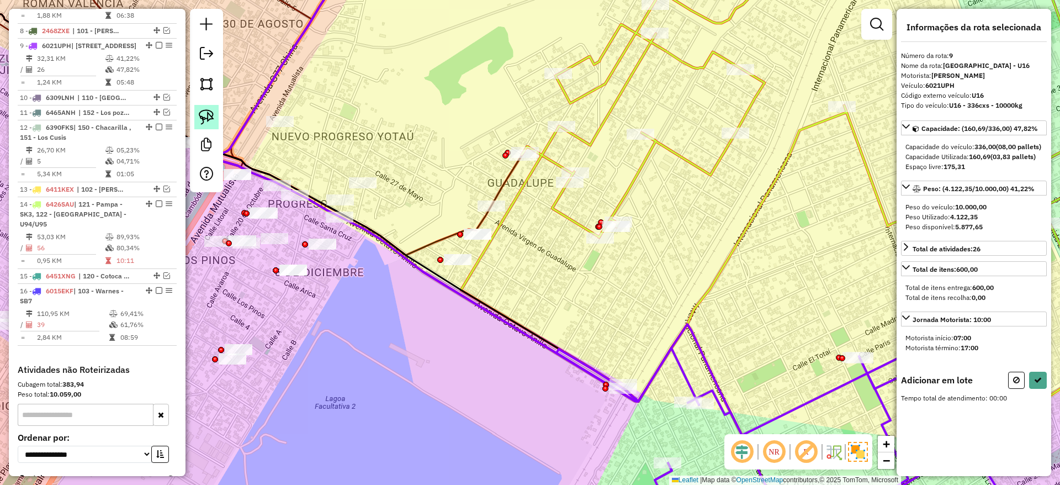
click at [208, 116] on img at bounding box center [206, 116] width 15 height 15
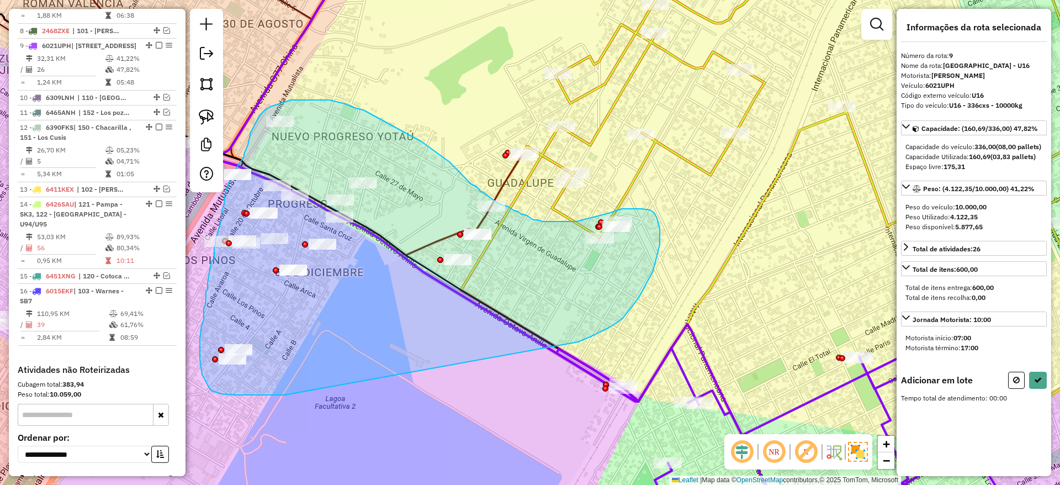
drag, startPoint x: 583, startPoint y: 339, endPoint x: 285, endPoint y: 395, distance: 302.5
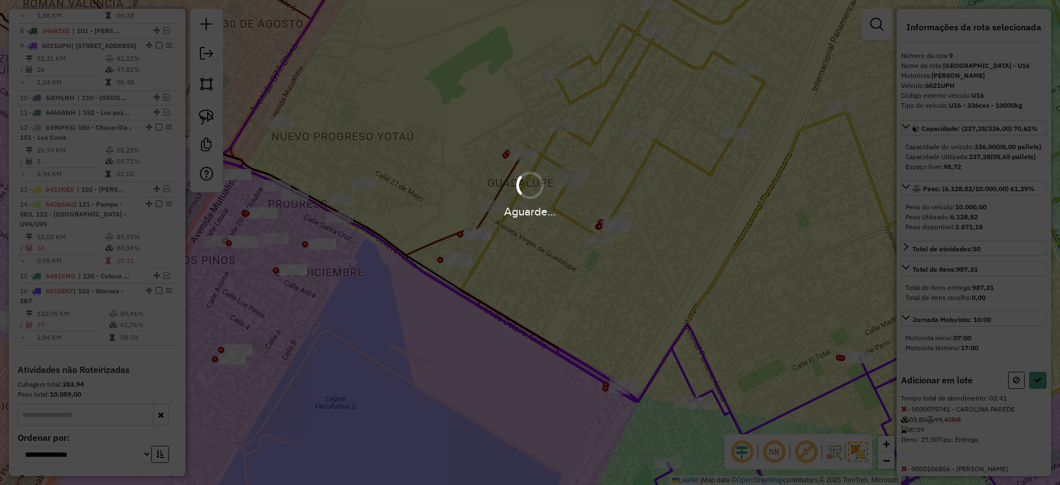
select select "**********"
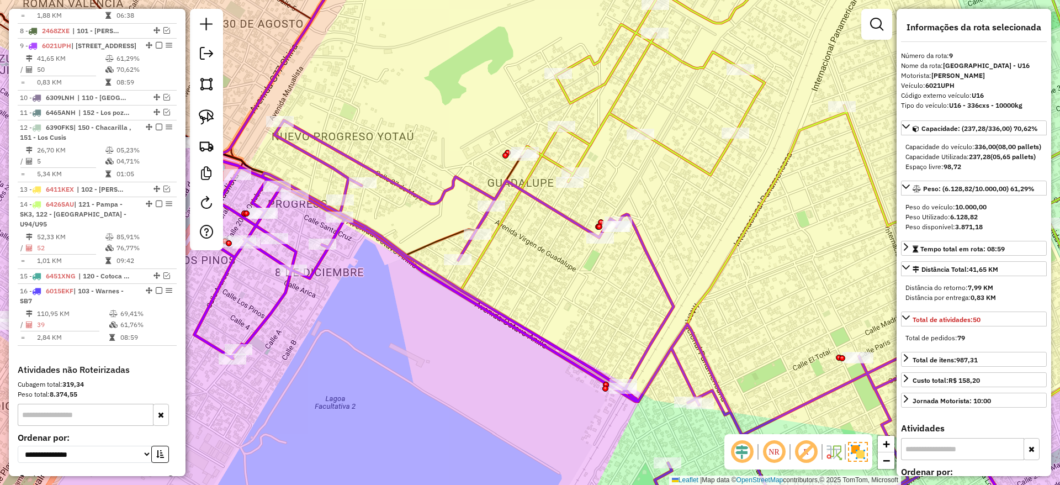
drag, startPoint x: 541, startPoint y: 400, endPoint x: 539, endPoint y: 390, distance: 10.2
click at [541, 401] on div "Janela de atendimento Grade de atendimento Capacidade Transportadoras Veículos …" at bounding box center [530, 242] width 1060 height 485
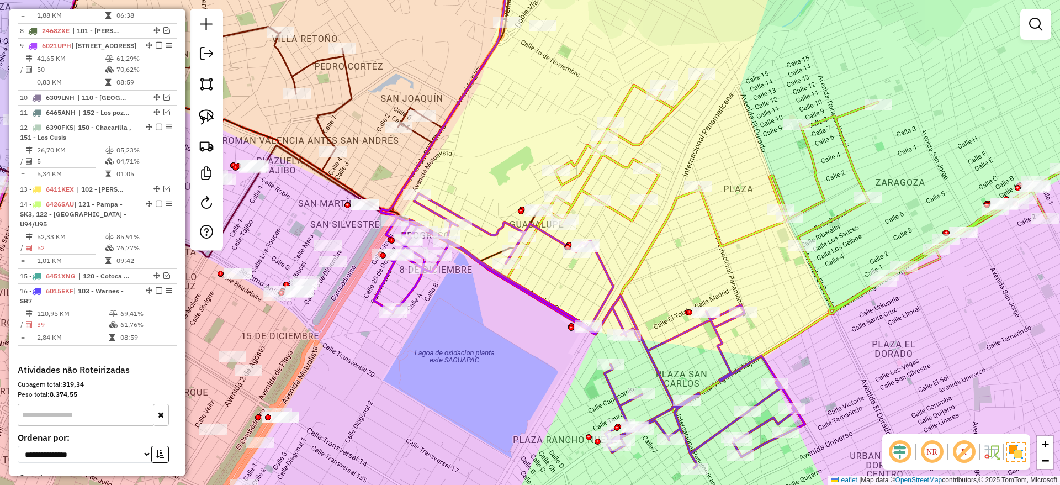
click at [622, 209] on icon at bounding box center [836, 204] width 658 height 260
select select "**********"
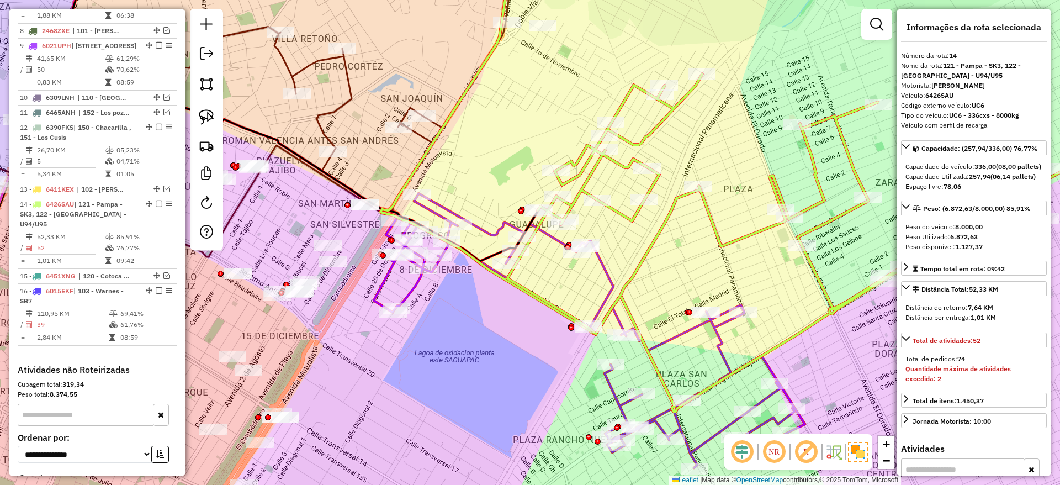
scroll to position [772, 0]
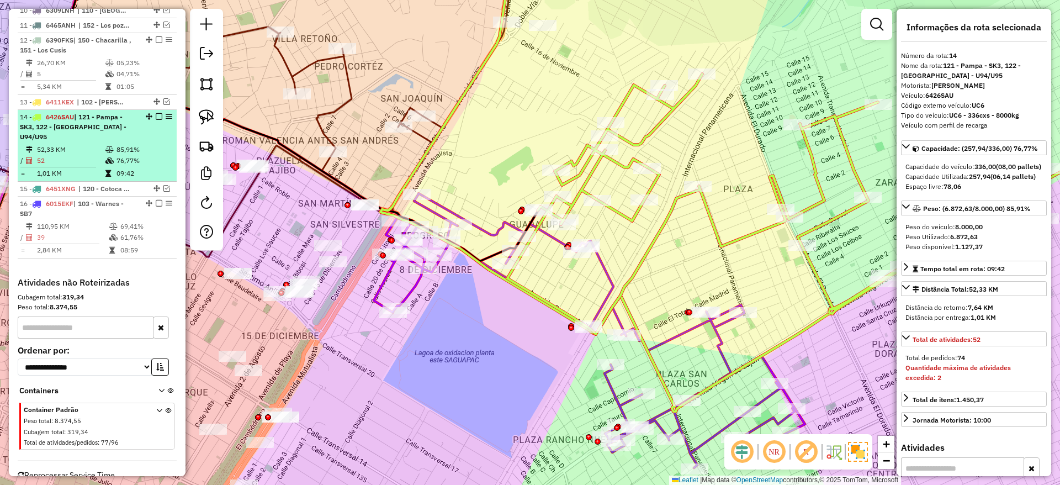
click at [156, 113] on em at bounding box center [159, 116] width 7 height 7
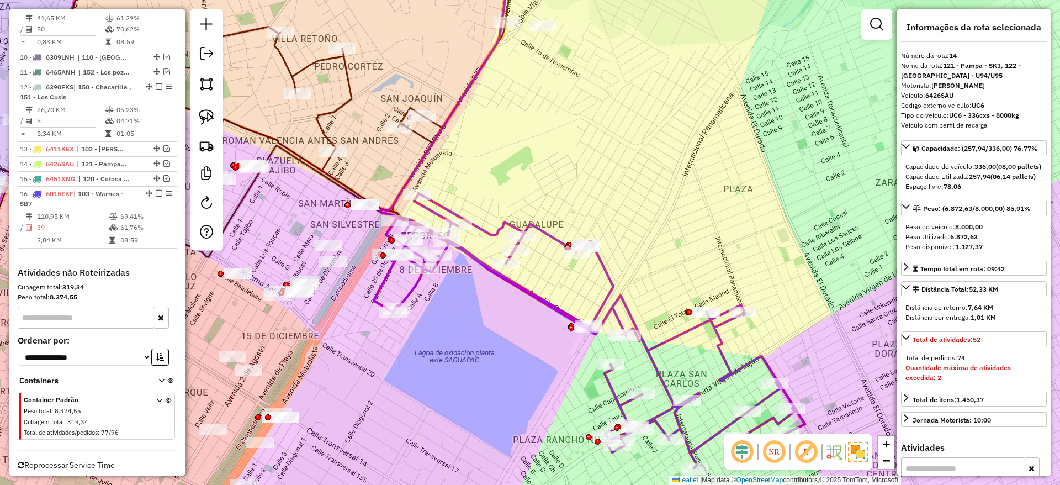
drag, startPoint x: 503, startPoint y: 360, endPoint x: 553, endPoint y: 482, distance: 131.9
click at [553, 482] on div "Janela de atendimento Grade de atendimento Capacidade Transportadoras Veículos …" at bounding box center [530, 242] width 1060 height 485
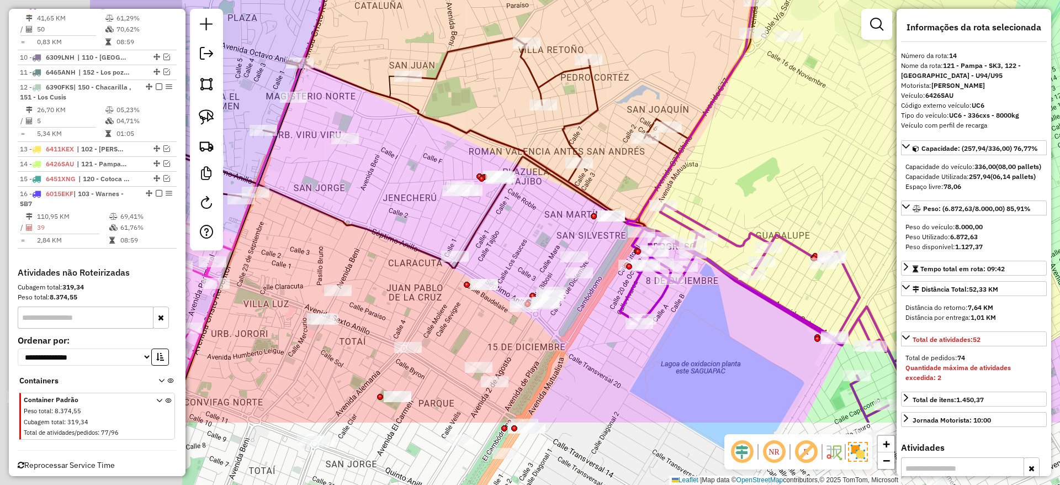
drag, startPoint x: 664, startPoint y: 231, endPoint x: 751, endPoint y: 147, distance: 120.2
click at [794, 118] on div "Janela de atendimento Grade de atendimento Capacidade Transportadoras Veículos …" at bounding box center [530, 242] width 1060 height 485
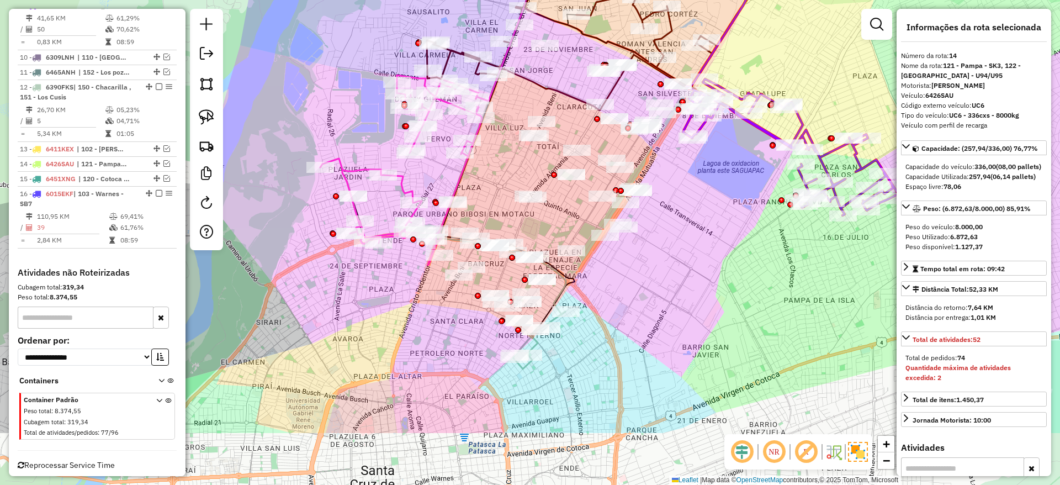
drag, startPoint x: 636, startPoint y: 397, endPoint x: 636, endPoint y: 295, distance: 101.5
click at [636, 295] on div "Janela de atendimento Grade de atendimento Capacidade Transportadoras Veículos …" at bounding box center [530, 242] width 1060 height 485
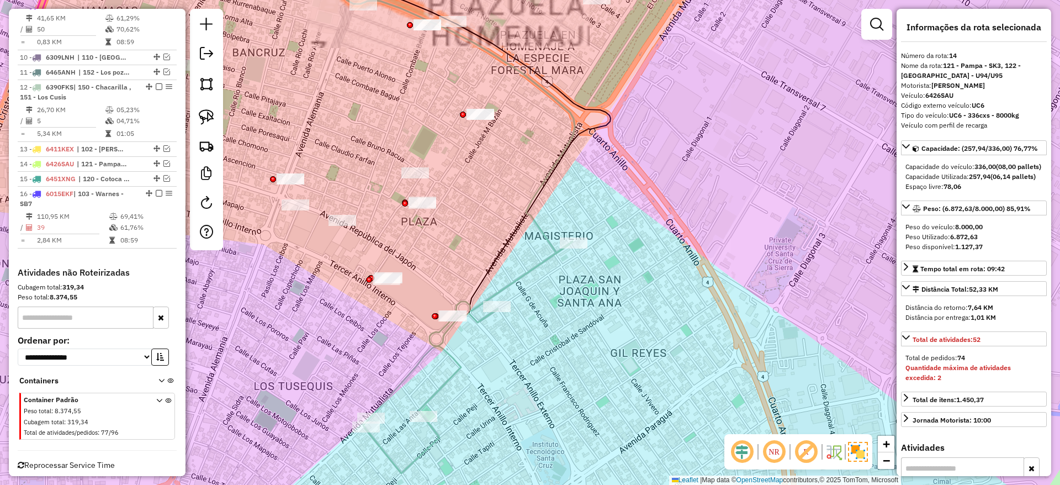
click at [459, 375] on icon at bounding box center [467, 357] width 209 height 232
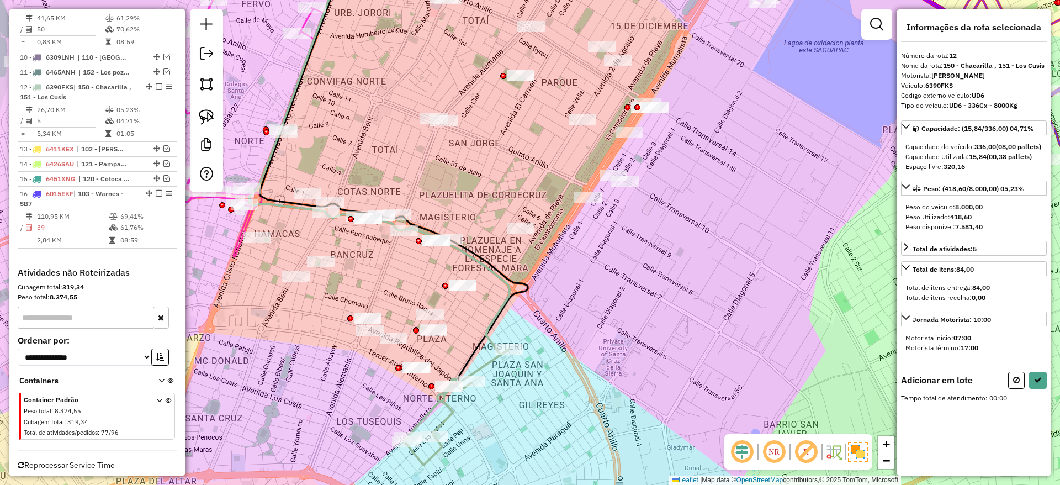
drag, startPoint x: 335, startPoint y: 381, endPoint x: 328, endPoint y: 422, distance: 40.8
click at [329, 421] on div "Janela de atendimento Grade de atendimento Capacidade Transportadoras Veículos …" at bounding box center [530, 242] width 1060 height 485
click at [207, 111] on img at bounding box center [206, 116] width 15 height 15
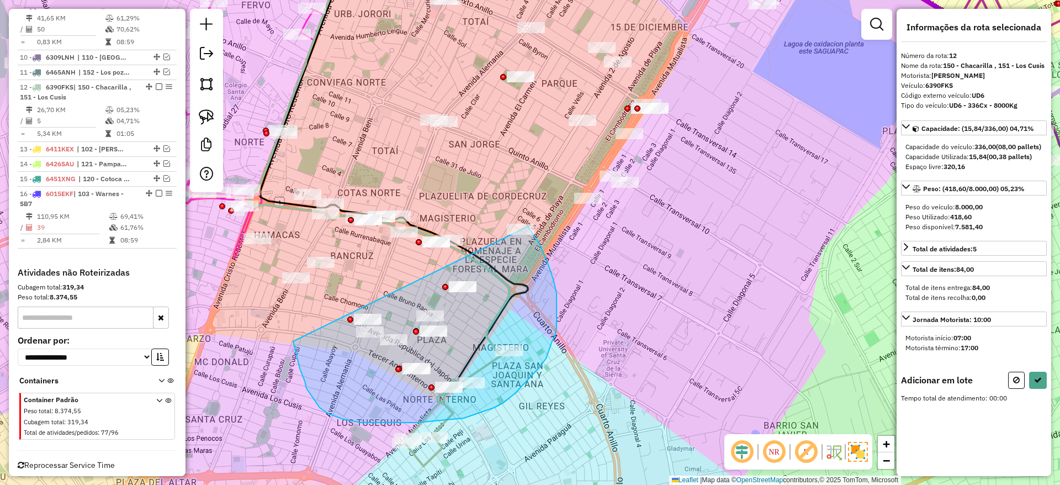
drag, startPoint x: 305, startPoint y: 381, endPoint x: 368, endPoint y: 182, distance: 208.4
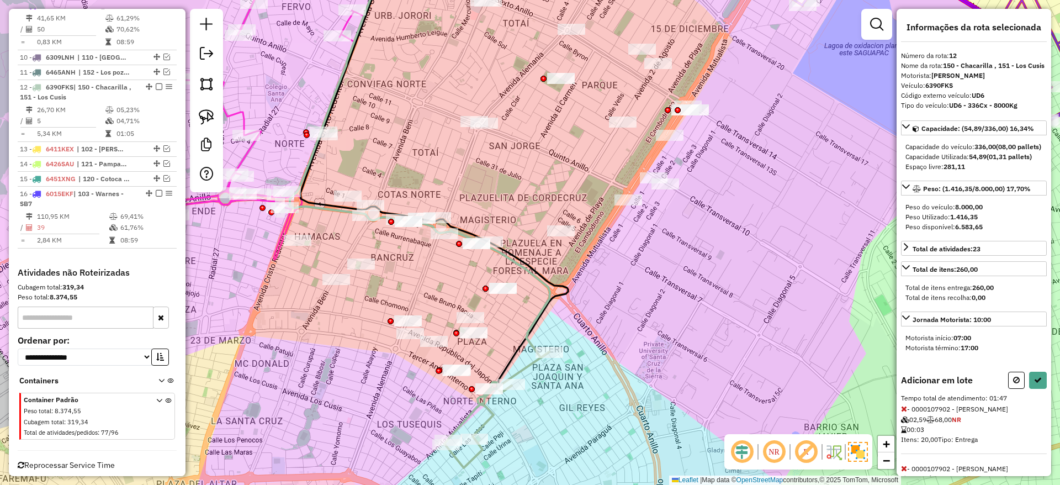
drag, startPoint x: 562, startPoint y: 344, endPoint x: 619, endPoint y: 349, distance: 57.6
click at [625, 349] on div "Janela de atendimento Grade de atendimento Capacidade Transportadoras Veículos …" at bounding box center [530, 242] width 1060 height 485
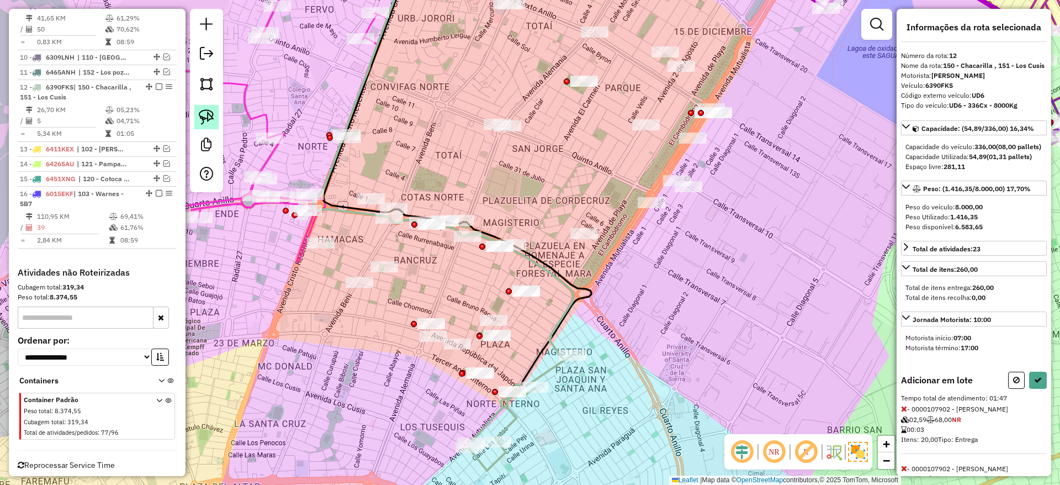
click at [209, 120] on img at bounding box center [206, 116] width 15 height 15
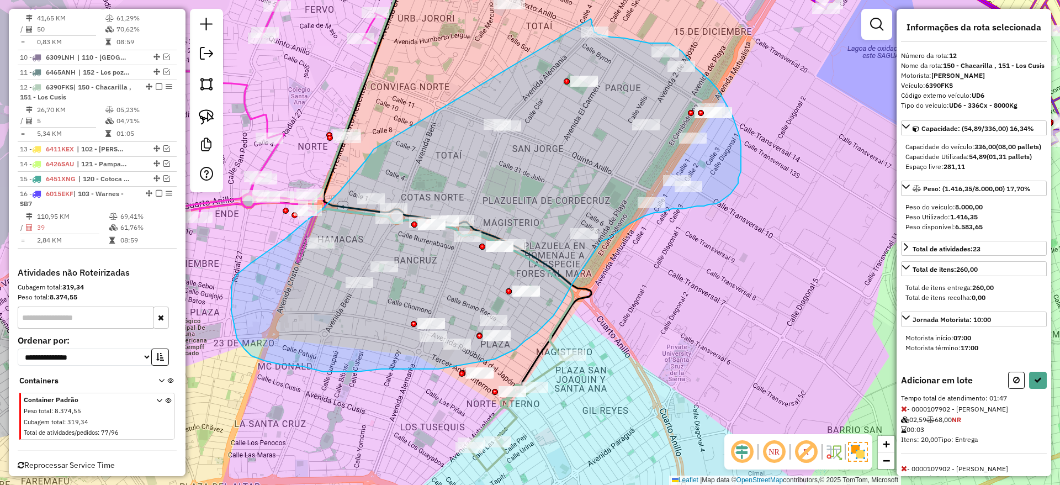
drag, startPoint x: 374, startPoint y: 149, endPoint x: 590, endPoint y: 19, distance: 252.5
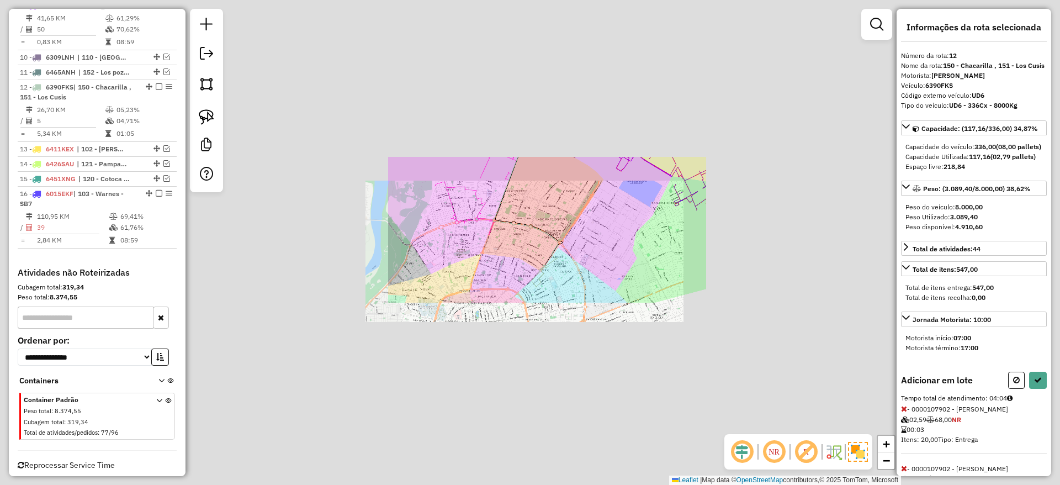
select select "**********"
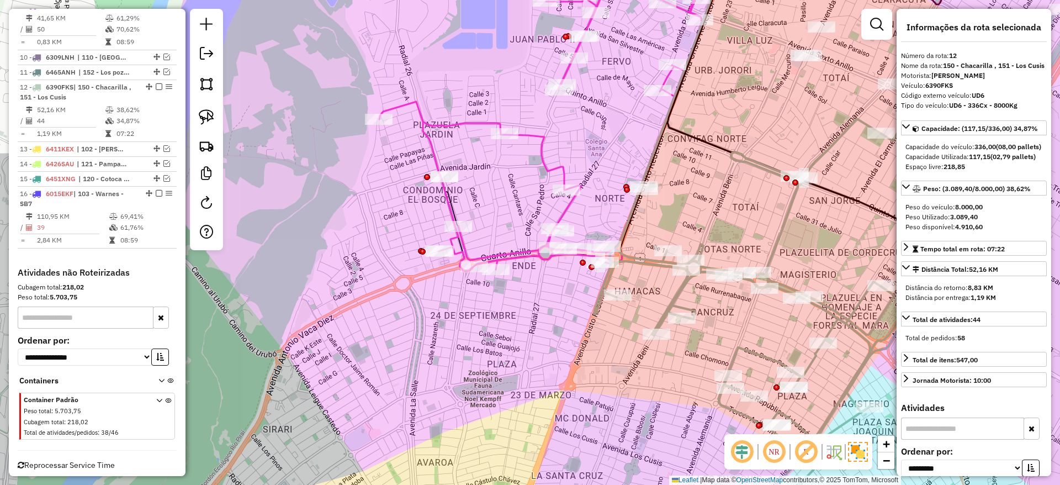
click at [454, 208] on icon at bounding box center [540, 132] width 323 height 363
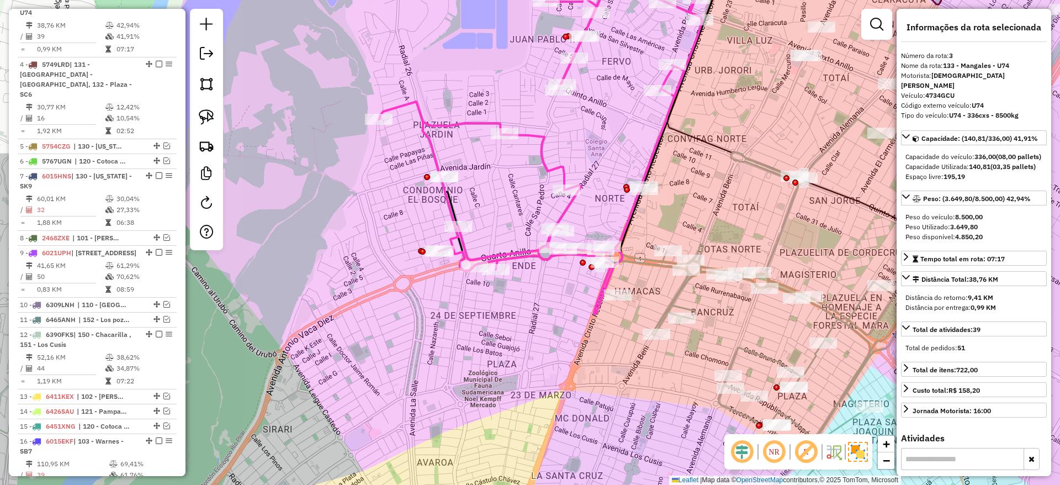
scroll to position [465, 0]
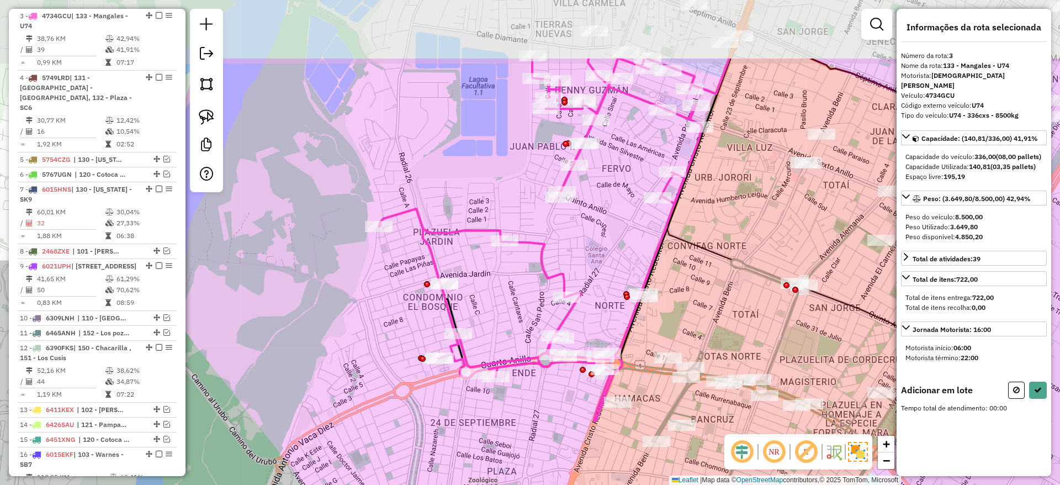
drag, startPoint x: 340, startPoint y: 129, endPoint x: 340, endPoint y: 205, distance: 76.7
click at [340, 205] on div "Janela de atendimento Grade de atendimento Capacidade Transportadoras Veículos …" at bounding box center [530, 242] width 1060 height 485
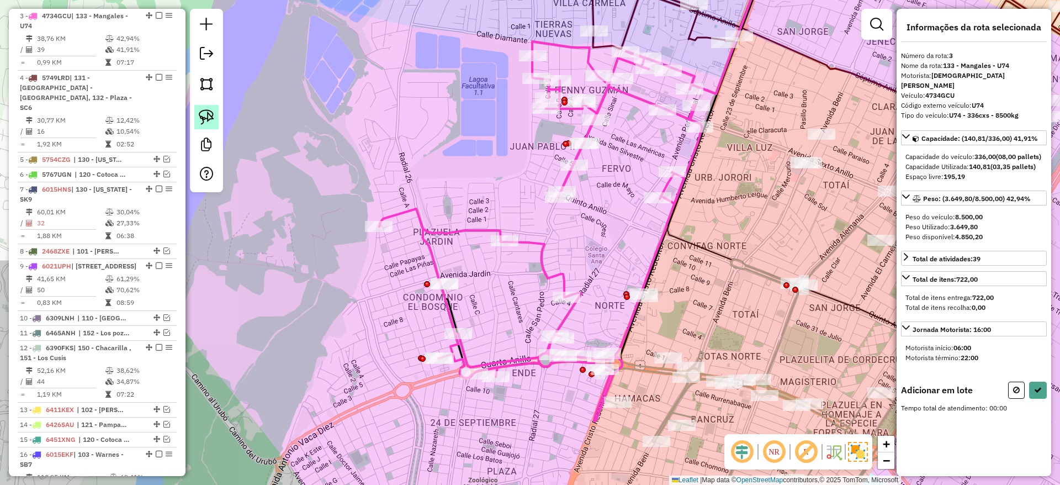
click at [208, 110] on img at bounding box center [206, 116] width 15 height 15
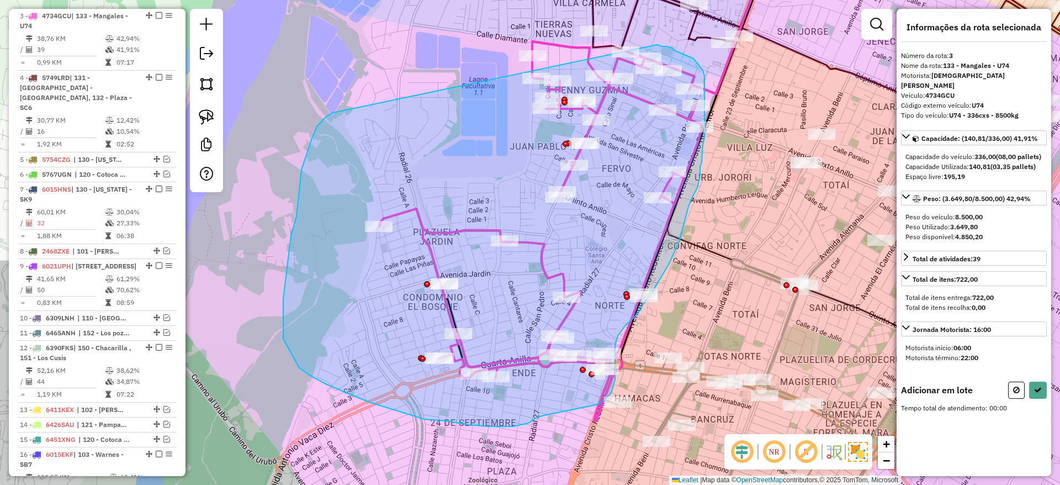
drag, startPoint x: 317, startPoint y: 126, endPoint x: 657, endPoint y: 45, distance: 349.6
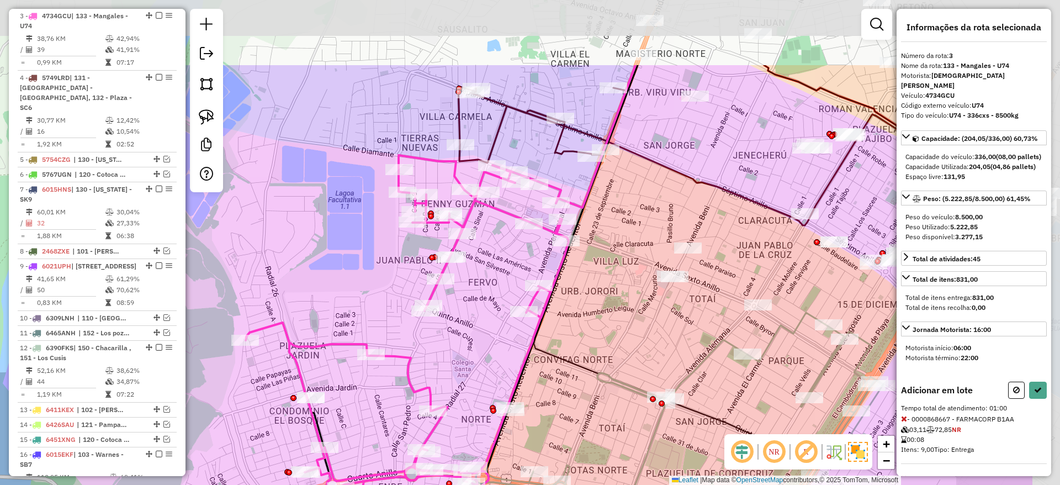
drag, startPoint x: 592, startPoint y: 165, endPoint x: 385, endPoint y: 363, distance: 285.7
click at [385, 363] on div "Janela de atendimento Grade de atendimento Capacidade Transportadoras Veículos …" at bounding box center [530, 242] width 1060 height 485
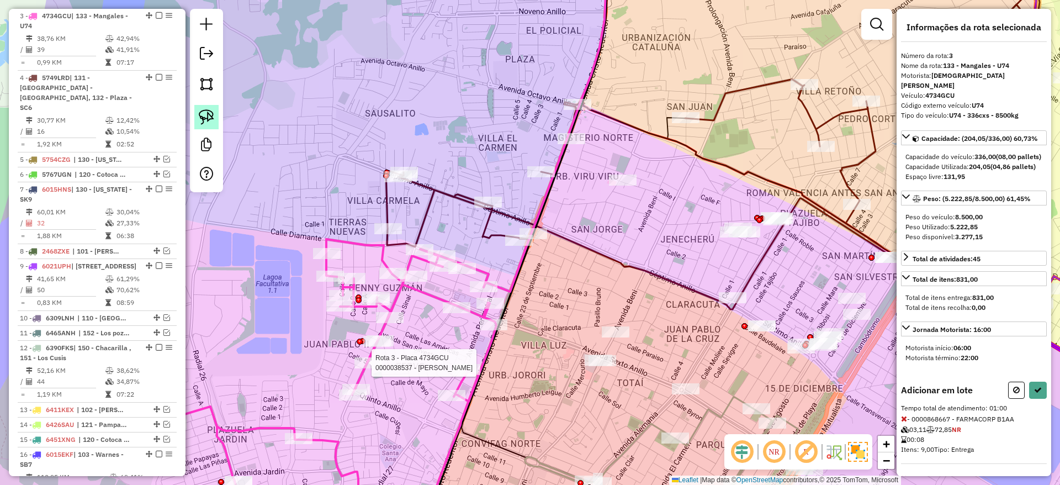
click at [216, 115] on link at bounding box center [206, 117] width 24 height 24
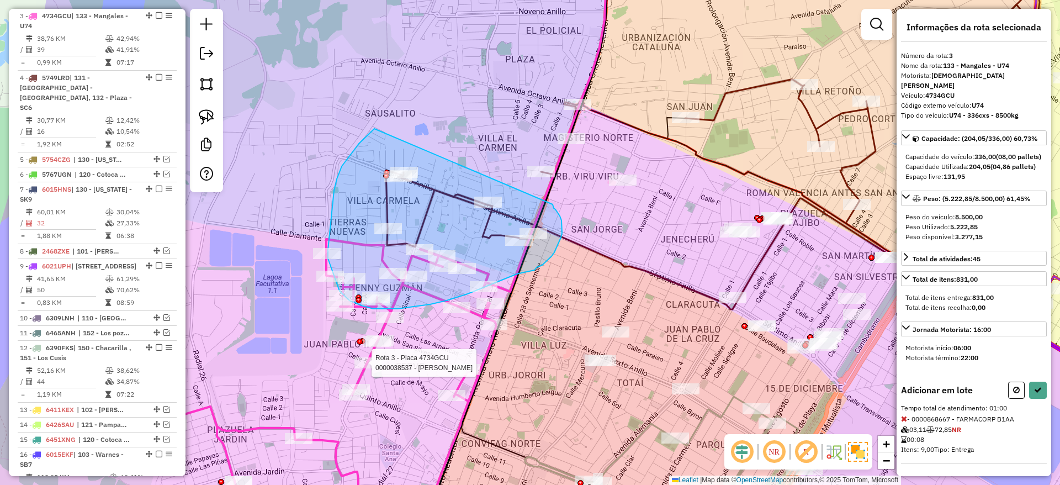
drag, startPoint x: 342, startPoint y: 166, endPoint x: 552, endPoint y: 204, distance: 214.2
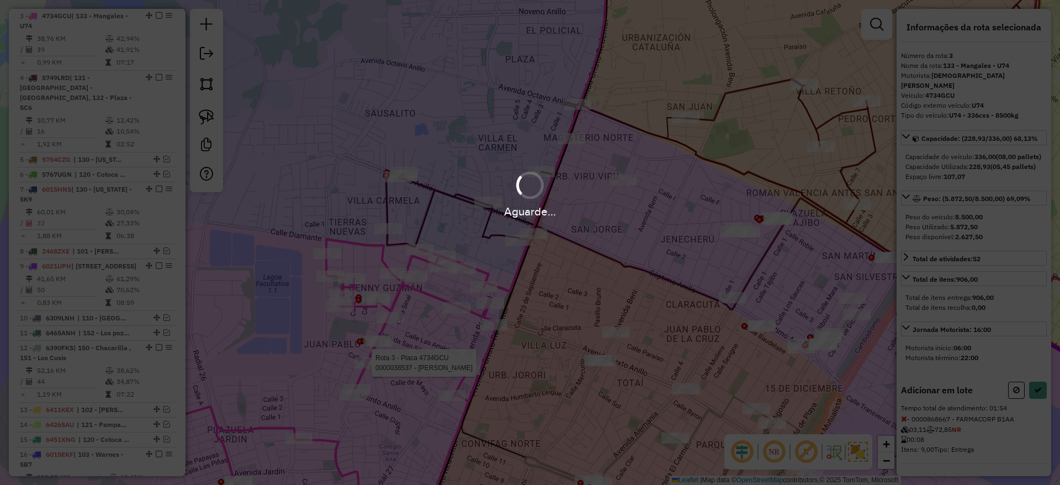
select select "**********"
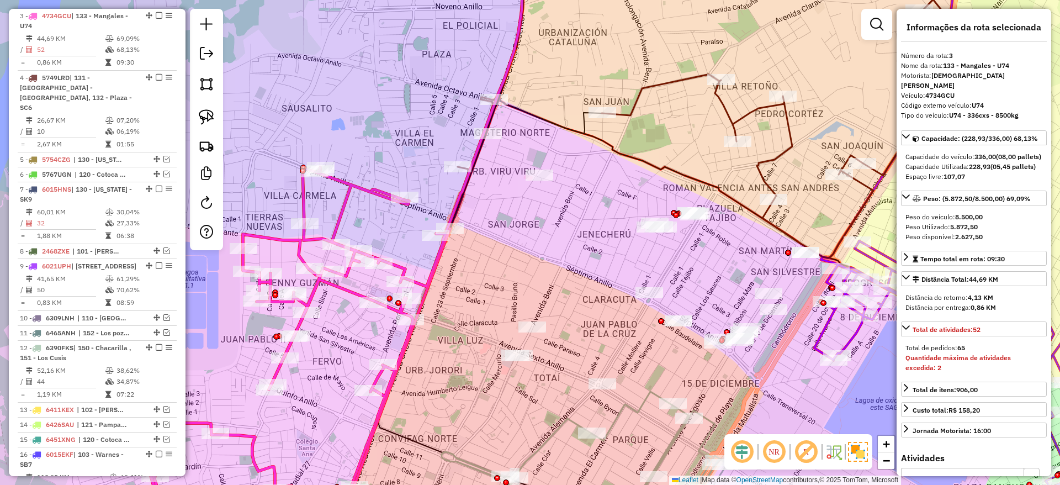
drag, startPoint x: 680, startPoint y: 180, endPoint x: 593, endPoint y: 163, distance: 88.9
click at [597, 174] on div "Janela de atendimento Grade de atendimento Capacidade Transportadoras Veículos …" at bounding box center [530, 242] width 1060 height 485
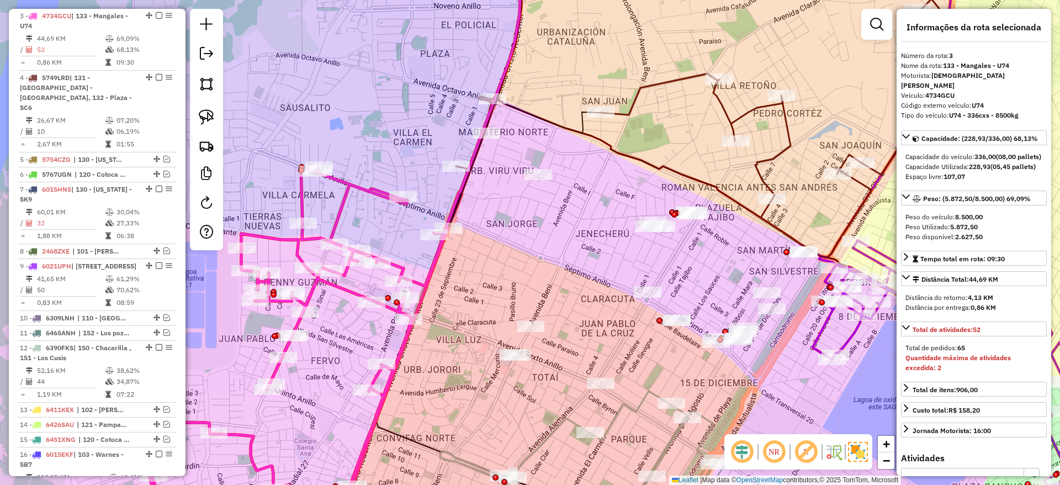
click at [621, 113] on icon at bounding box center [699, 104] width 498 height 306
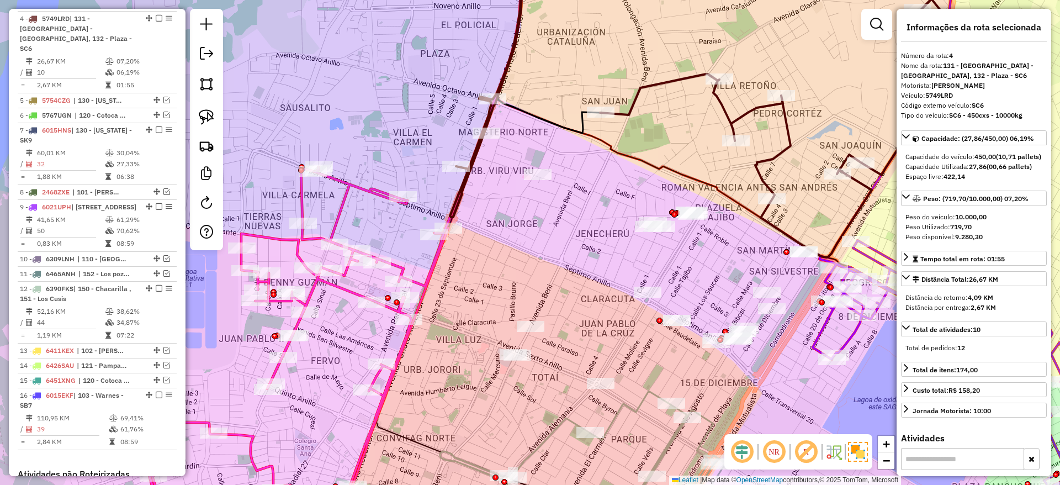
scroll to position [526, 0]
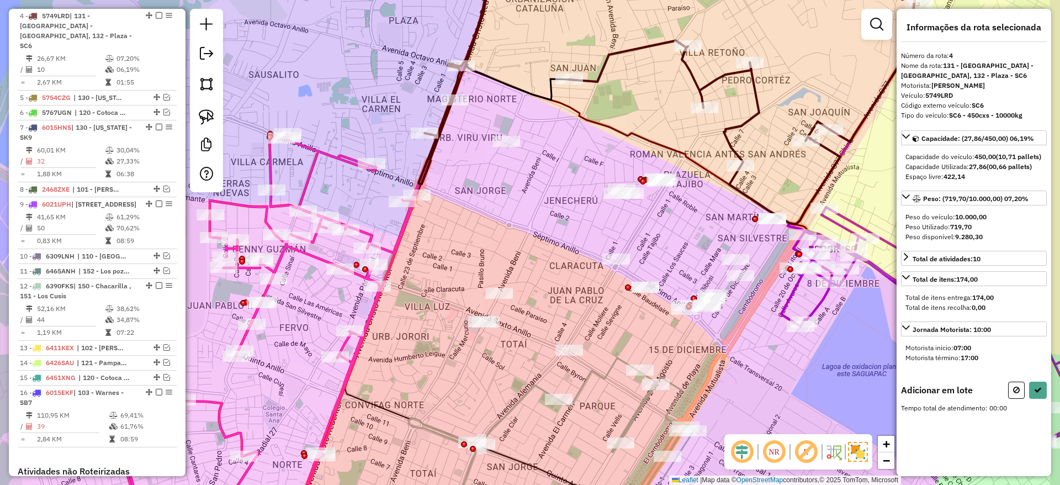
drag, startPoint x: 622, startPoint y: 237, endPoint x: 579, endPoint y: 197, distance: 58.6
click at [579, 197] on div "Janela de atendimento Grade de atendimento Capacidade Transportadoras Veículos …" at bounding box center [530, 242] width 1060 height 485
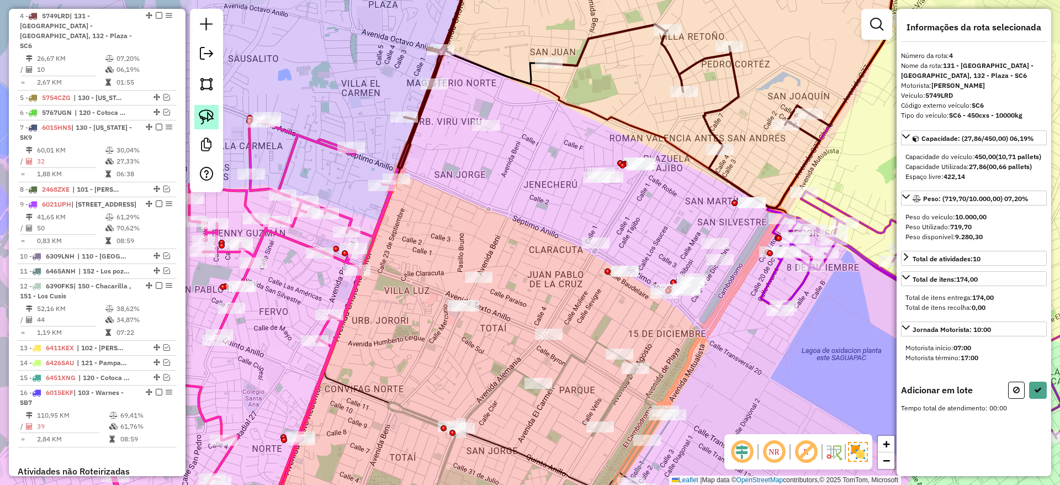
click at [214, 117] on link at bounding box center [206, 117] width 24 height 24
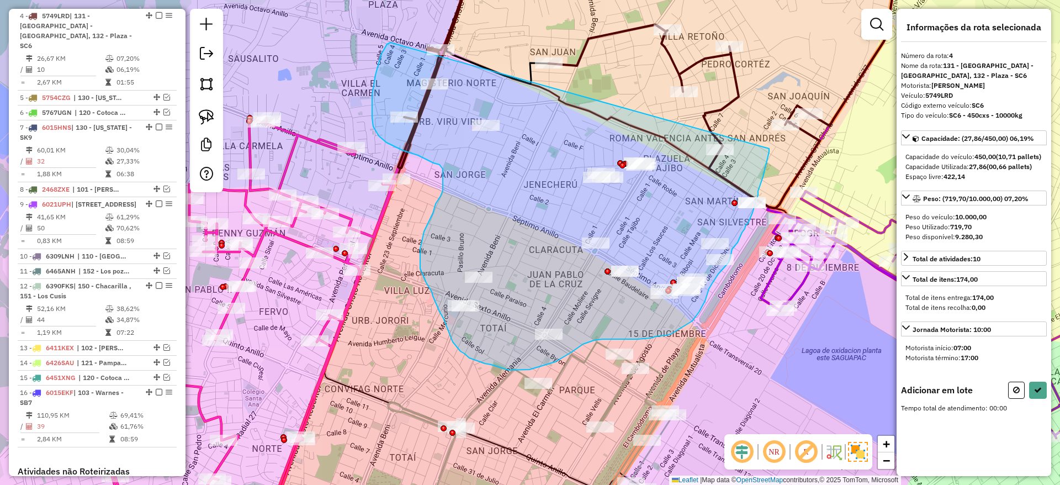
drag, startPoint x: 387, startPoint y: 44, endPoint x: 769, endPoint y: 148, distance: 395.9
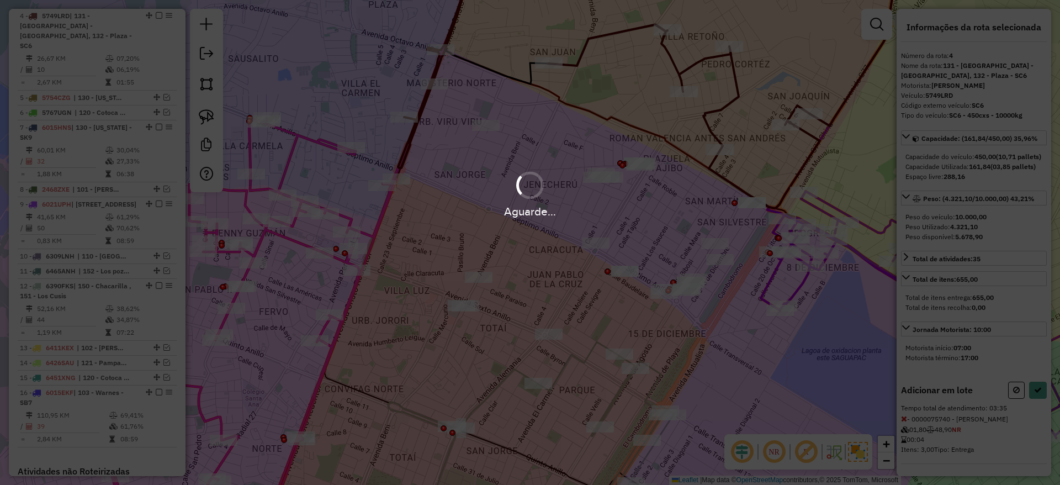
select select "**********"
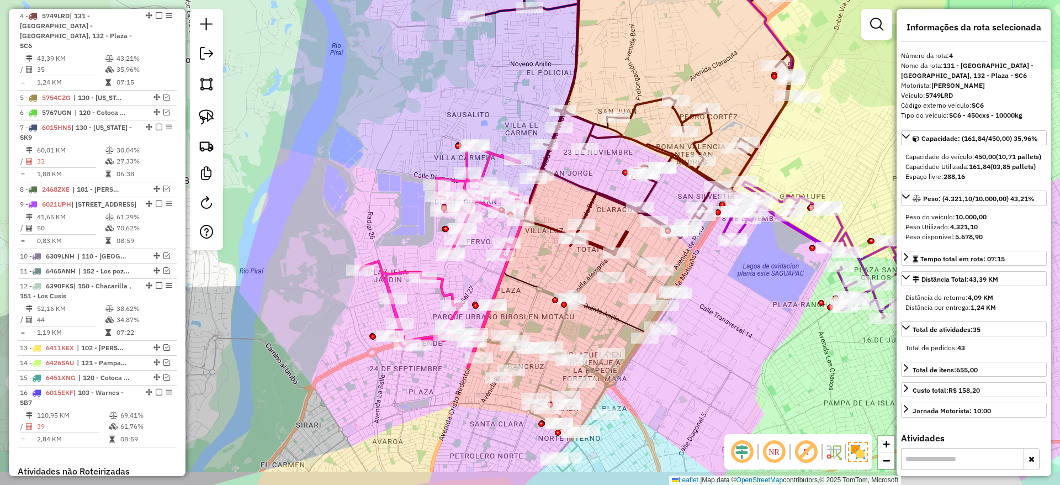
drag, startPoint x: 757, startPoint y: 340, endPoint x: 752, endPoint y: 297, distance: 43.3
click at [752, 297] on div "Janela de atendimento Grade de atendimento Capacidade Transportadoras Veículos …" at bounding box center [530, 242] width 1060 height 485
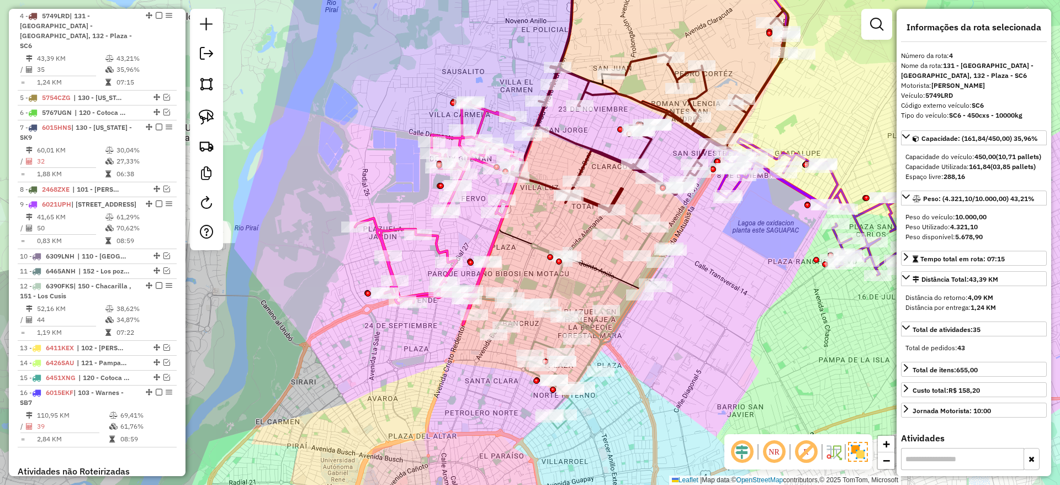
click at [606, 341] on icon at bounding box center [567, 320] width 211 height 215
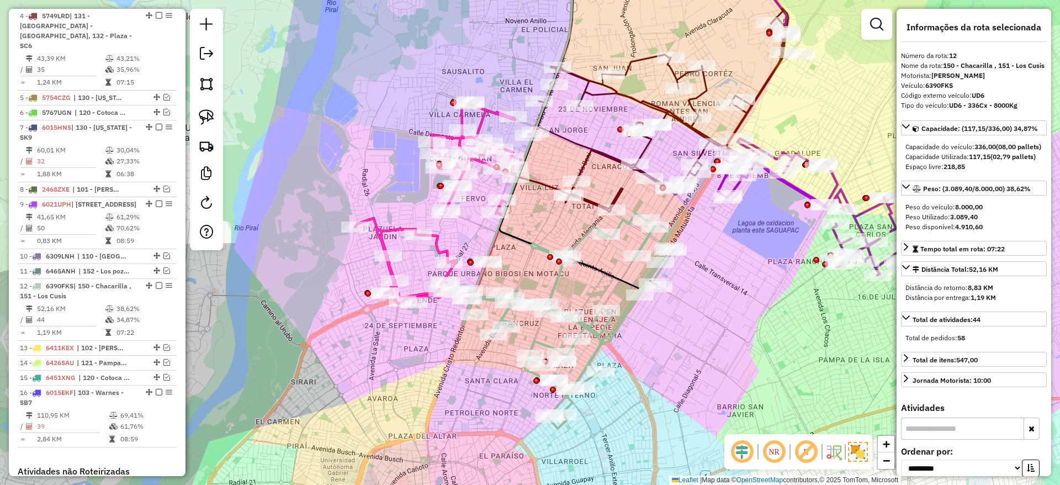
scroll to position [725, 0]
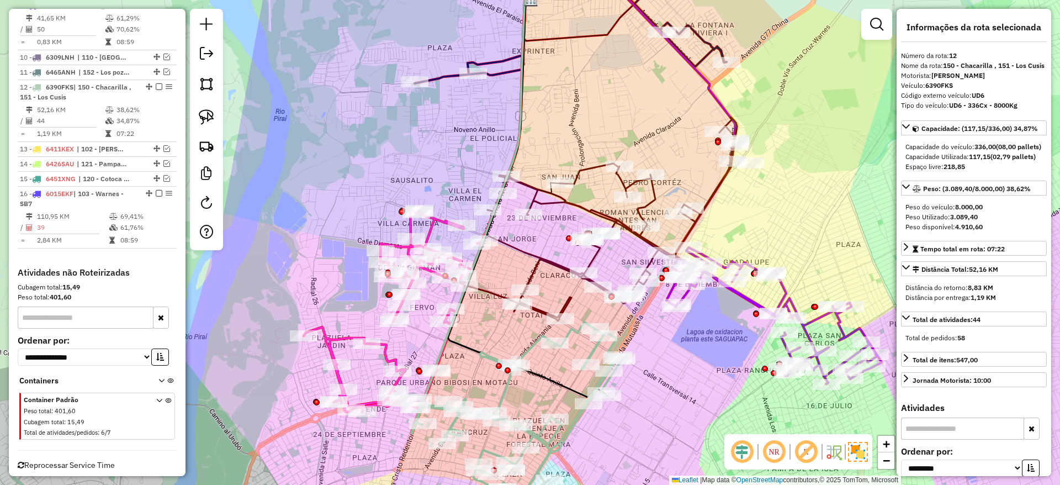
click at [656, 201] on icon at bounding box center [598, 219] width 278 height 204
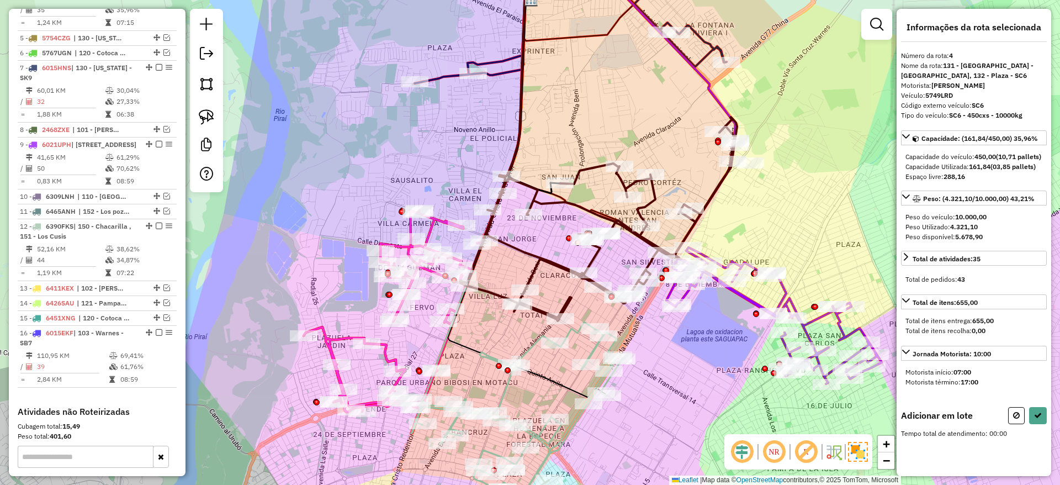
scroll to position [526, 0]
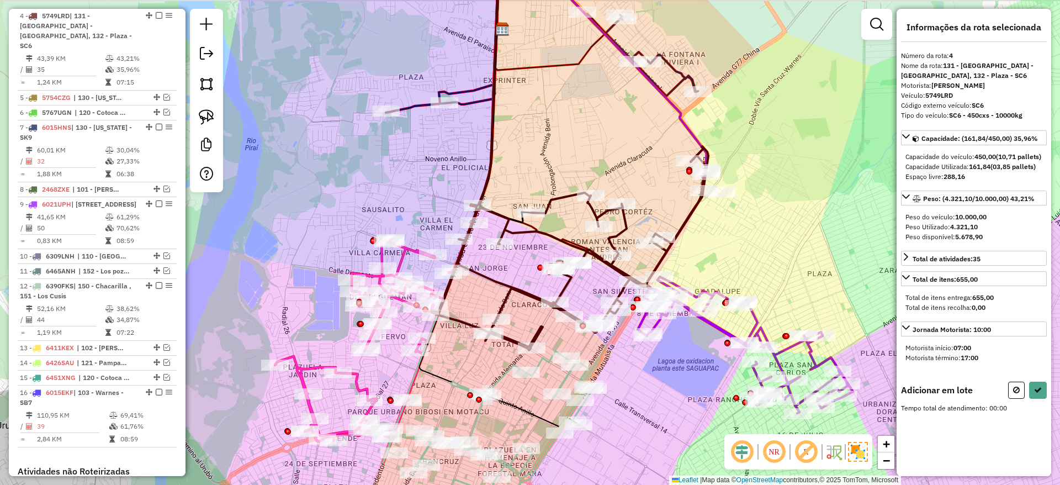
drag, startPoint x: 661, startPoint y: 157, endPoint x: 631, endPoint y: 284, distance: 130.4
click at [631, 284] on div "Janela de atendimento Grade de atendimento Capacidade Transportadoras Veículos …" at bounding box center [530, 242] width 1060 height 485
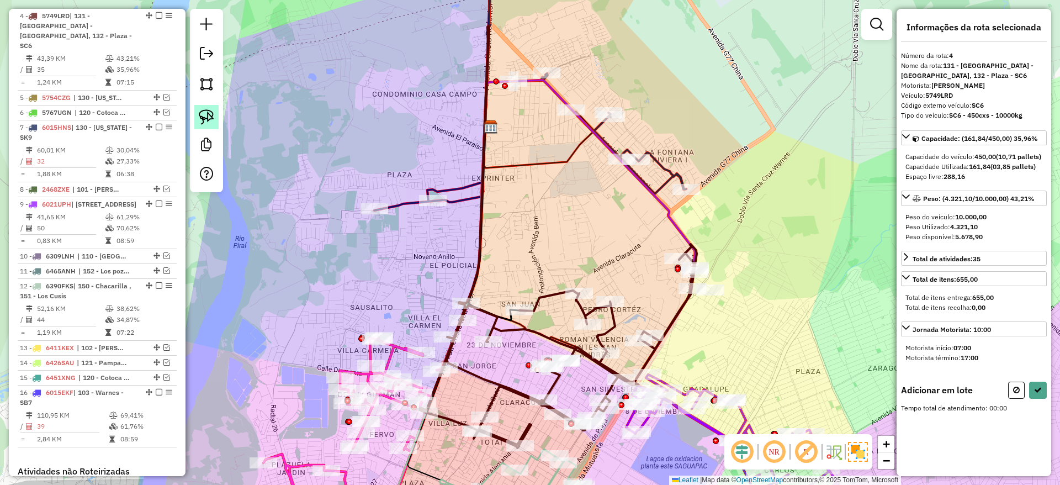
click at [216, 118] on link at bounding box center [206, 117] width 24 height 24
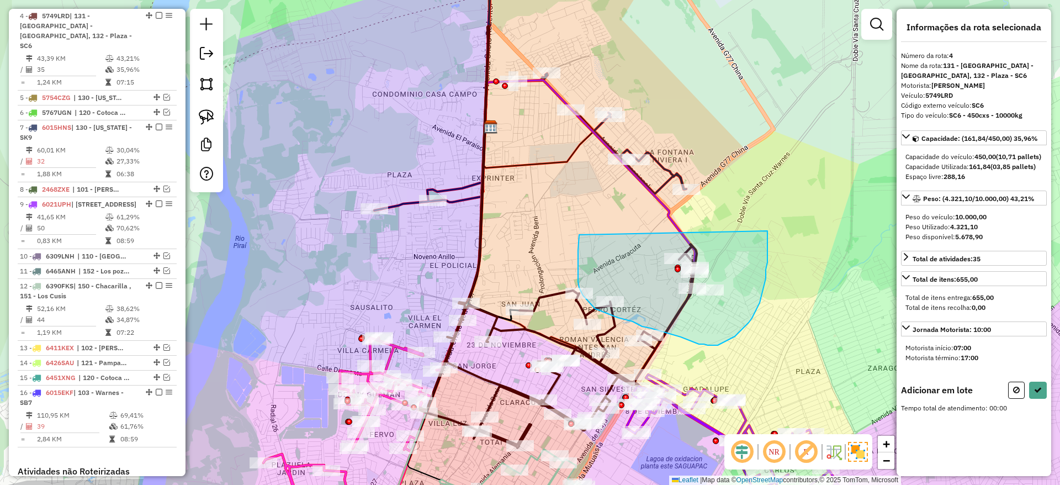
drag, startPoint x: 578, startPoint y: 281, endPoint x: 767, endPoint y: 231, distance: 196.0
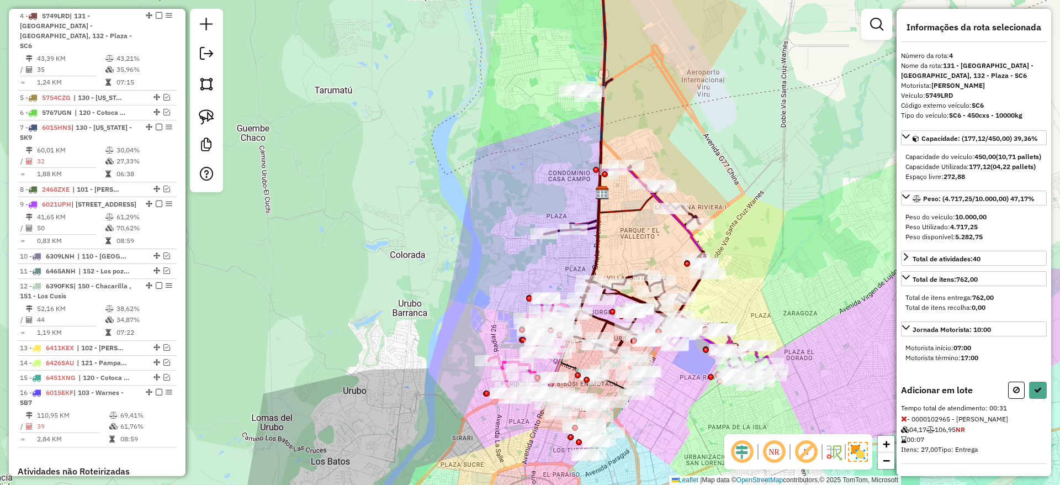
select select "**********"
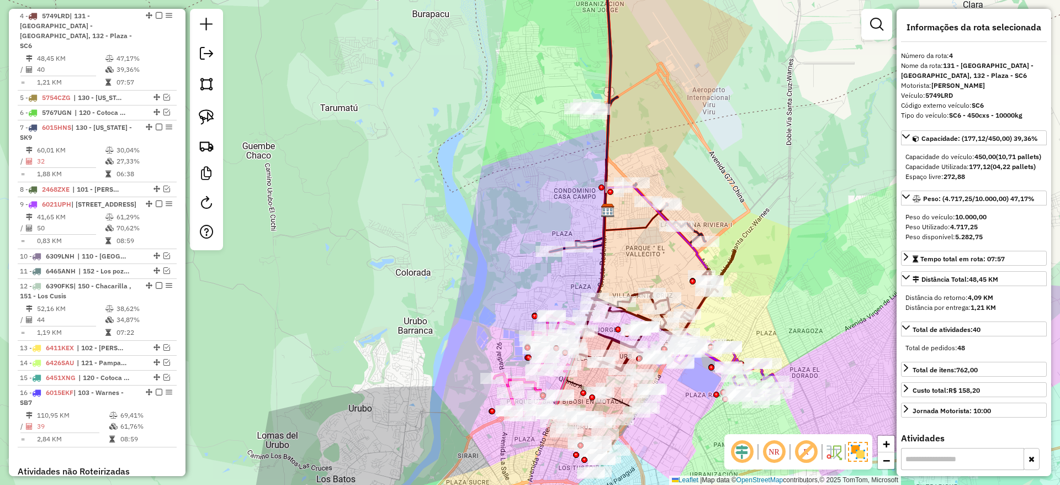
drag, startPoint x: 464, startPoint y: 237, endPoint x: 483, endPoint y: 313, distance: 78.0
click at [482, 313] on div "Janela de atendimento Grade de atendimento Capacidade Transportadoras Veículos …" at bounding box center [530, 242] width 1060 height 485
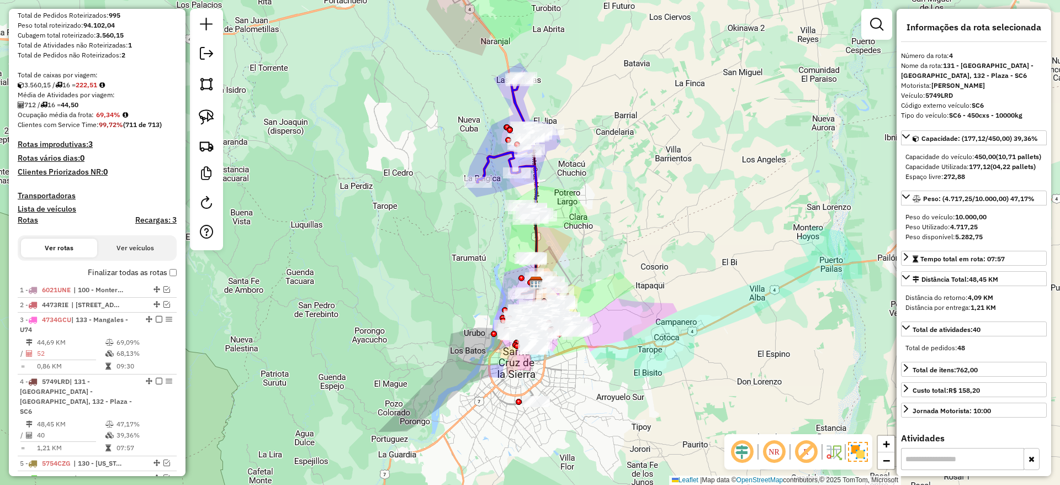
scroll to position [248, 0]
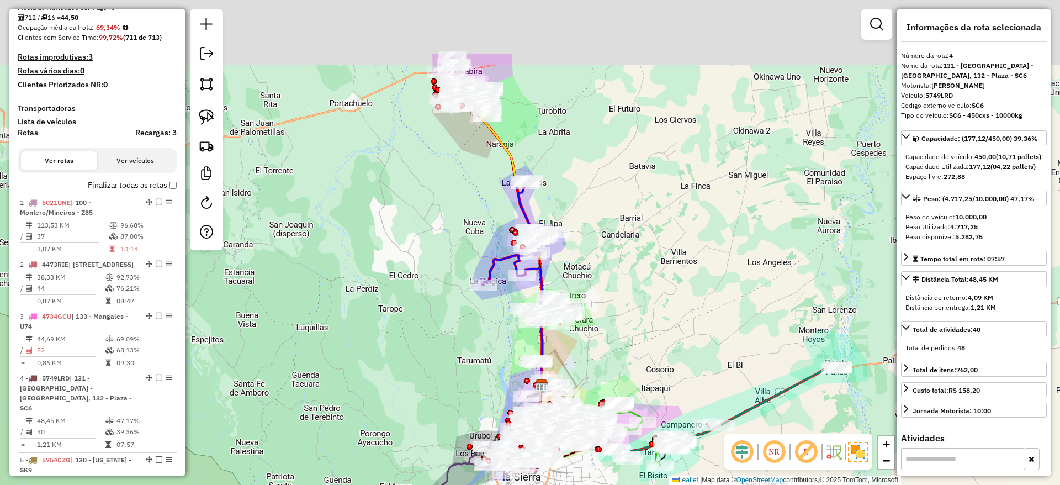
drag, startPoint x: 328, startPoint y: 246, endPoint x: 340, endPoint y: 361, distance: 116.0
click at [339, 360] on div "Janela de atendimento Grade de atendimento Capacidade Transportadoras Veículos …" at bounding box center [530, 242] width 1060 height 485
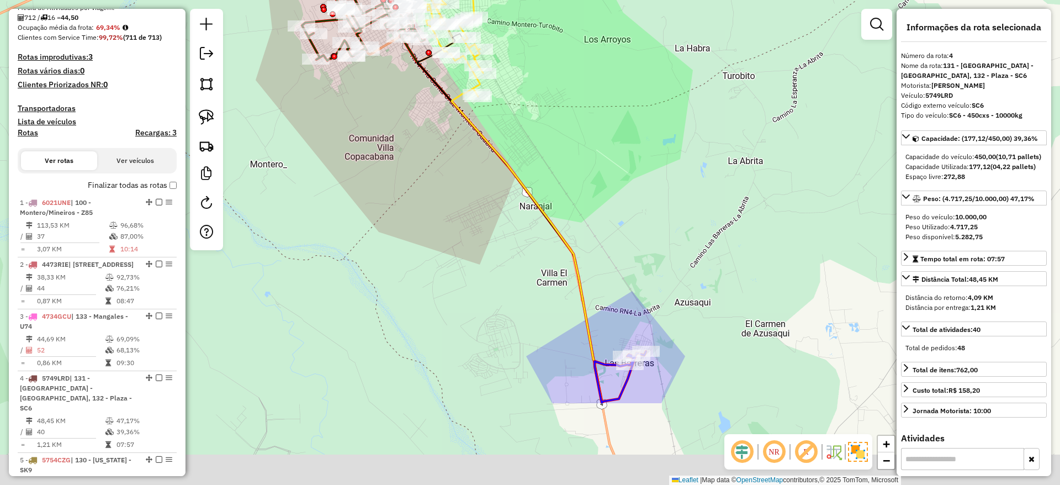
drag, startPoint x: 443, startPoint y: 249, endPoint x: 401, endPoint y: 83, distance: 171.3
click at [401, 81] on div "Janela de atendimento Grade de atendimento Capacidade Transportadoras Veículos …" at bounding box center [530, 242] width 1060 height 485
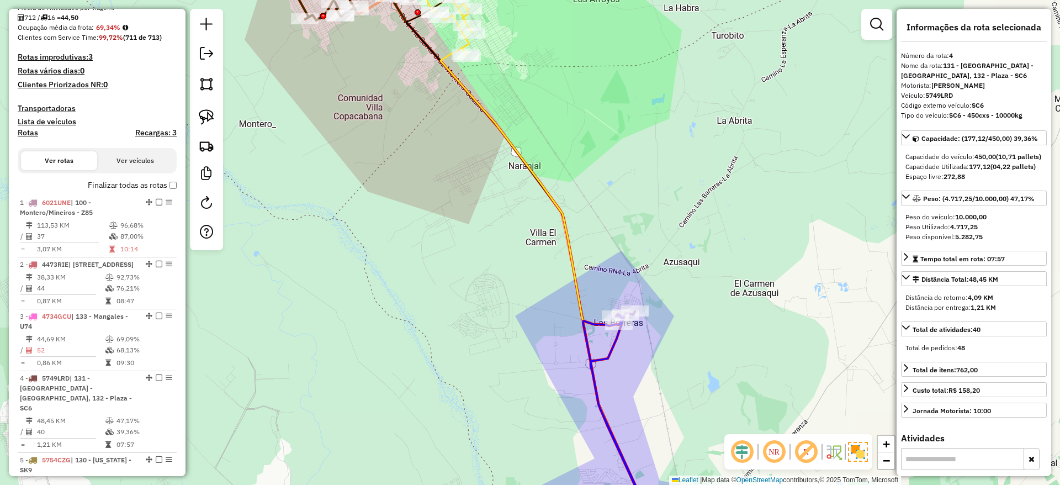
click at [618, 350] on icon at bounding box center [663, 422] width 161 height 222
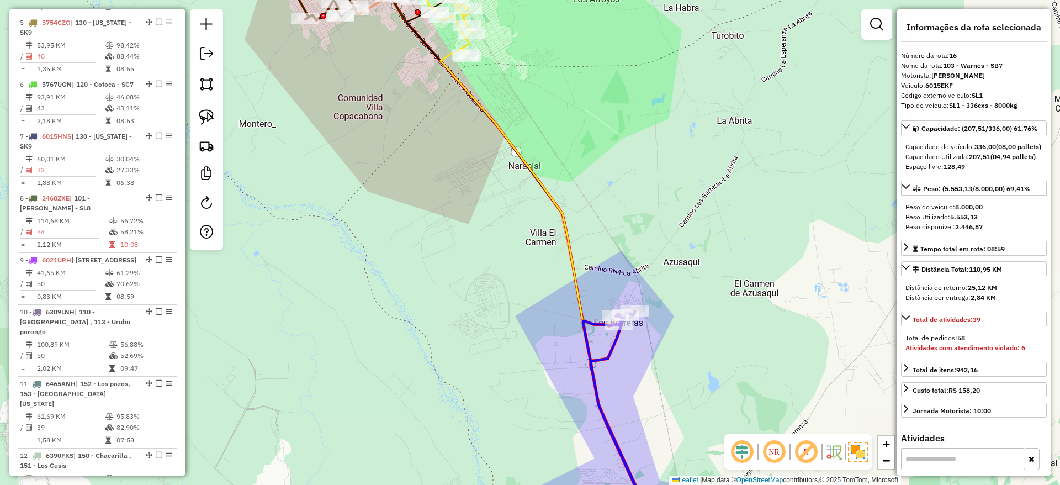
scroll to position [1184, 0]
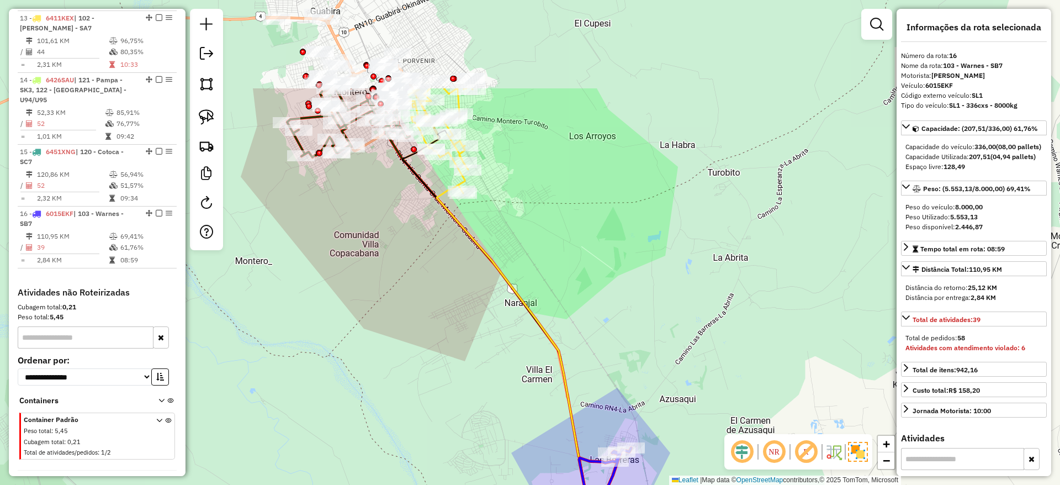
drag, startPoint x: 614, startPoint y: 350, endPoint x: 610, endPoint y: 494, distance: 144.1
click at [610, 484] on html "Aguarde... Pop-up bloqueado! Seu navegador bloqueou automáticamente a abertura …" at bounding box center [530, 242] width 1060 height 485
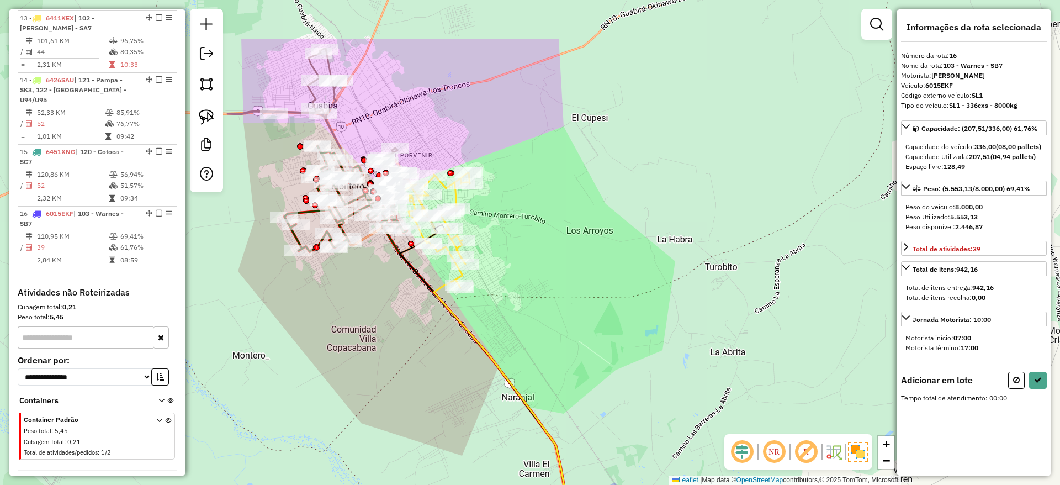
drag, startPoint x: 572, startPoint y: 281, endPoint x: 568, endPoint y: 372, distance: 91.1
click at [569, 370] on div "Janela de atendimento Grade de atendimento Capacidade Transportadoras Veículos …" at bounding box center [530, 242] width 1060 height 485
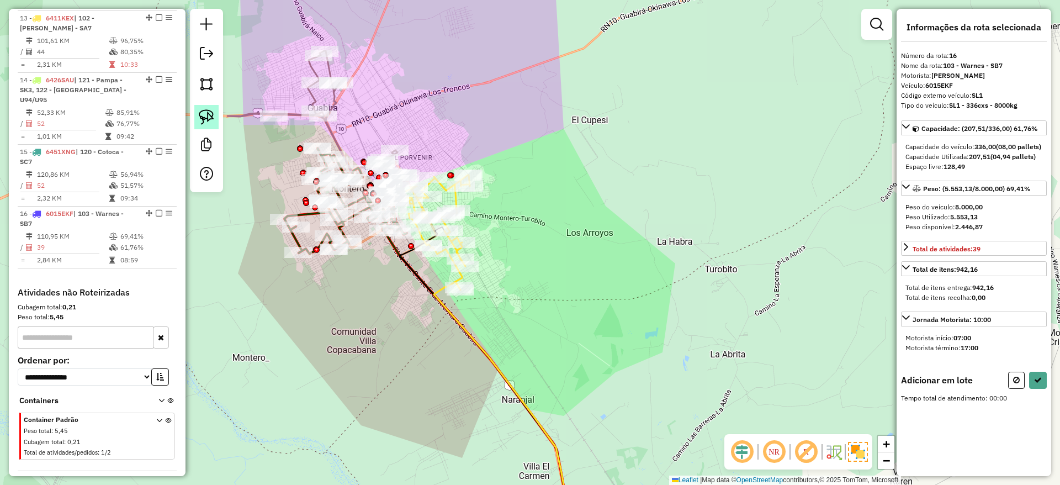
click at [207, 115] on img at bounding box center [206, 116] width 15 height 15
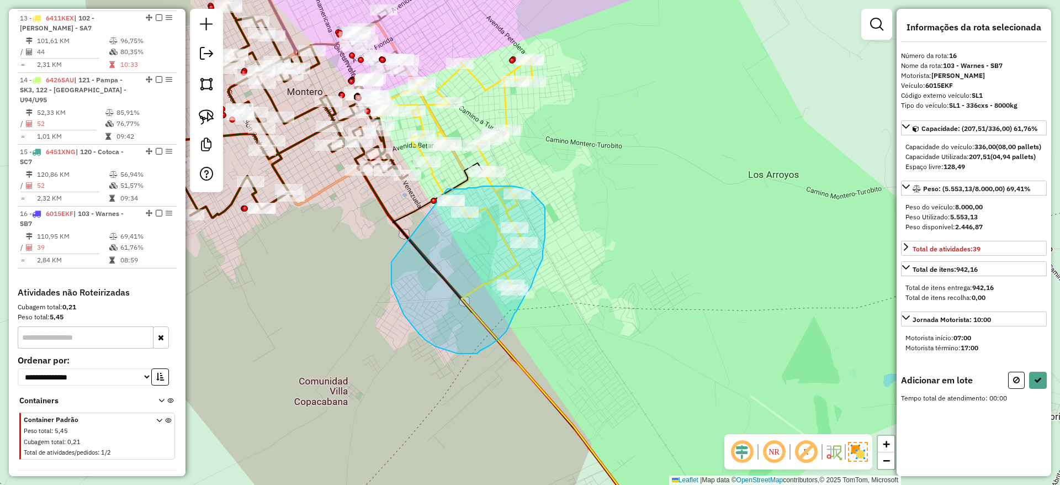
drag, startPoint x: 403, startPoint y: 314, endPoint x: 447, endPoint y: 189, distance: 132.6
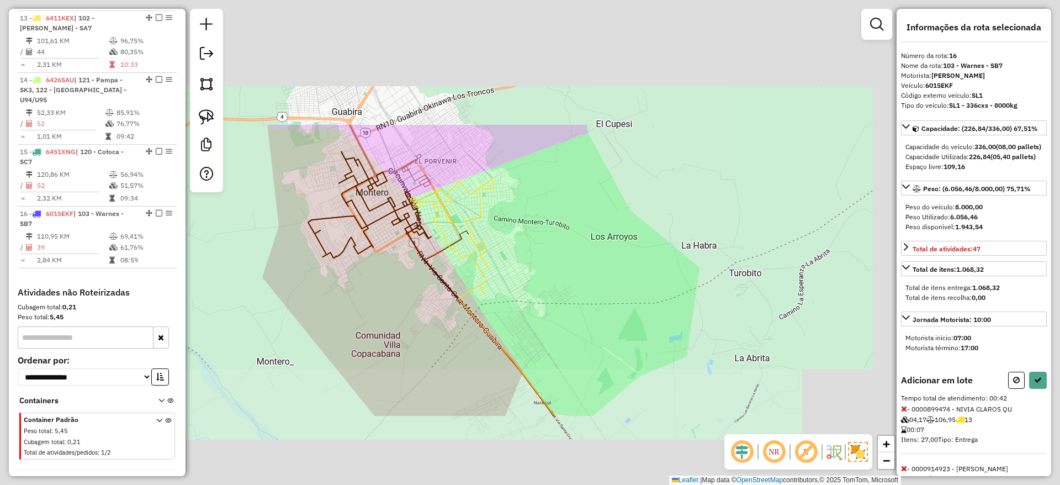
select select "**********"
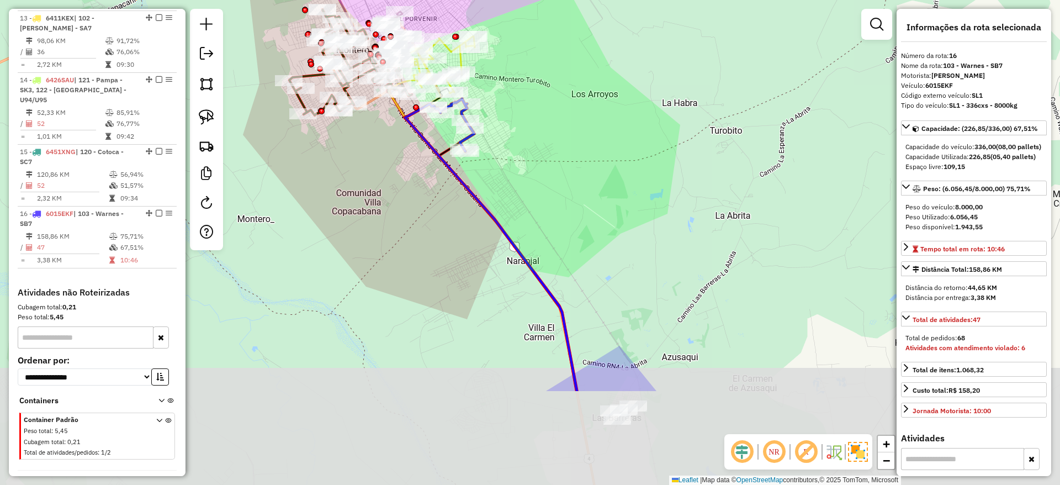
drag, startPoint x: 419, startPoint y: 343, endPoint x: 400, endPoint y: 200, distance: 143.7
click at [400, 200] on div "Janela de atendimento Grade de atendimento Capacidade Transportadoras Veículos …" at bounding box center [530, 242] width 1060 height 485
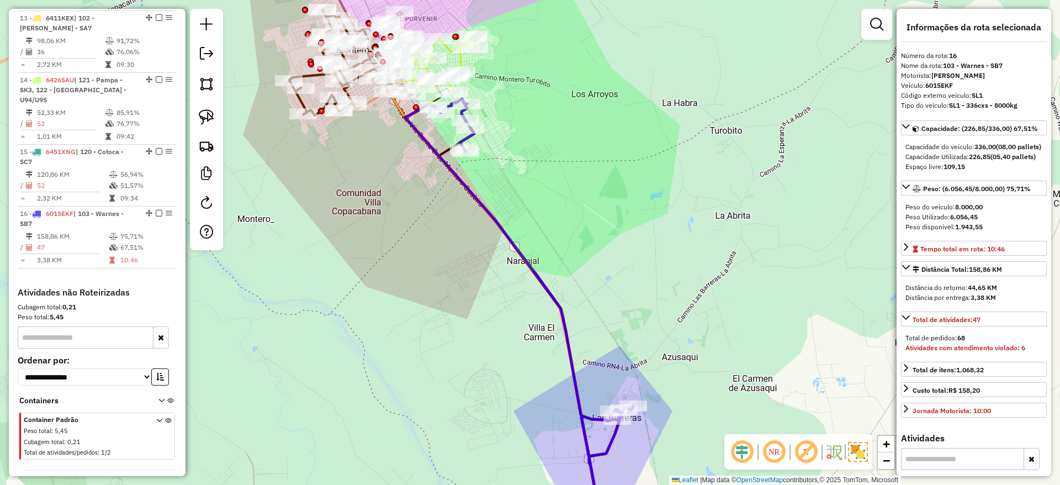
click at [501, 227] on icon at bounding box center [519, 316] width 228 height 434
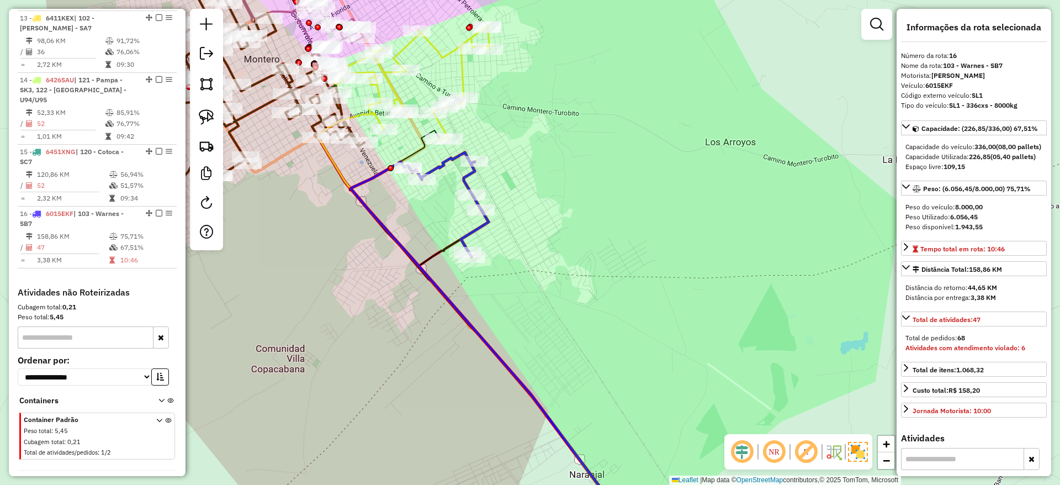
click at [461, 78] on icon at bounding box center [407, 83] width 166 height 114
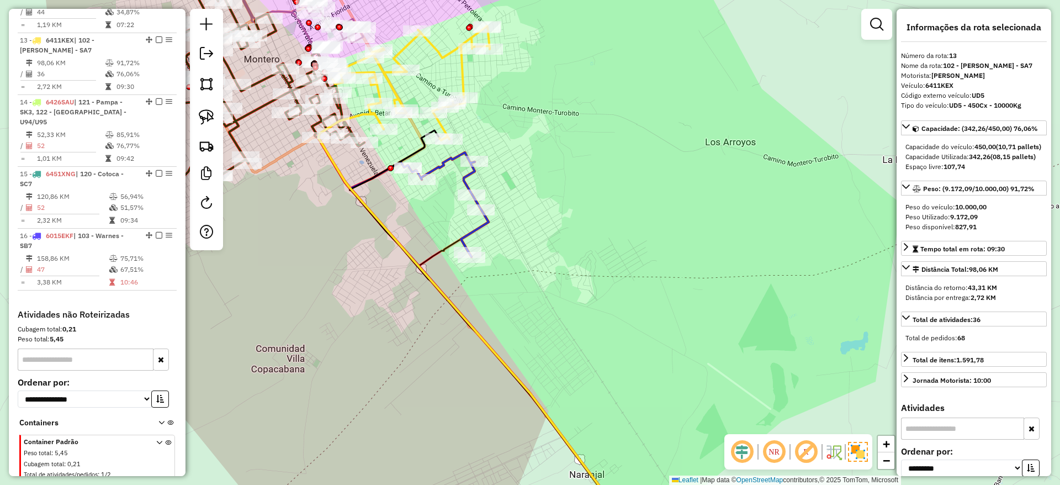
scroll to position [1157, 0]
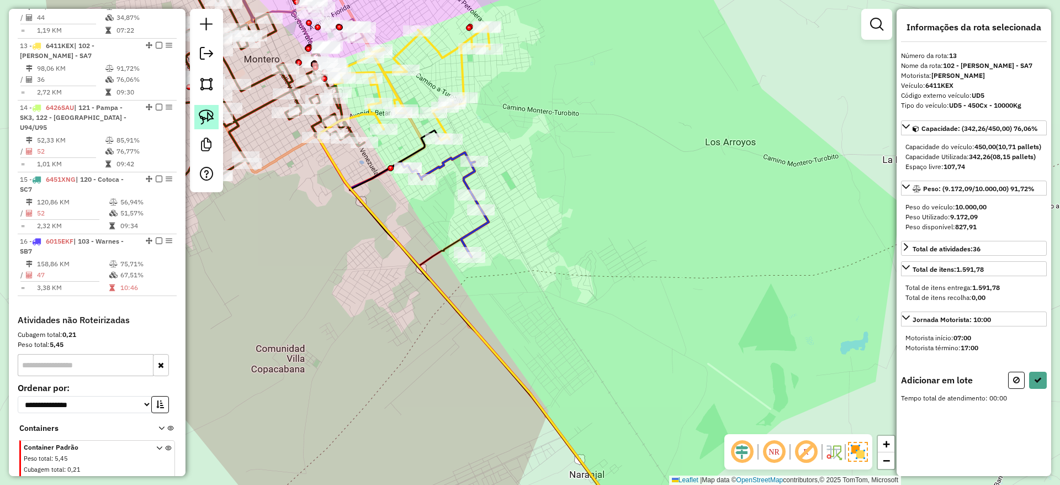
click at [208, 114] on img at bounding box center [206, 116] width 15 height 15
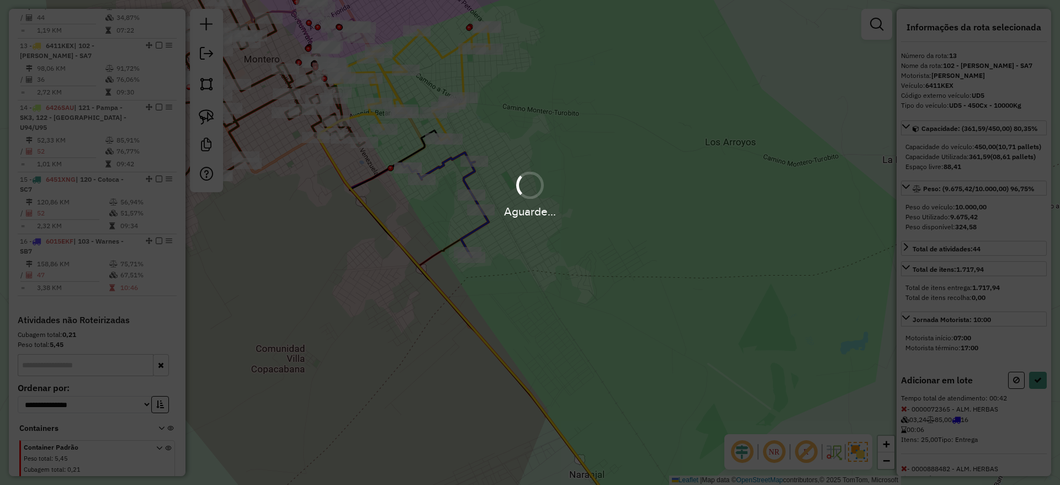
select select "**********"
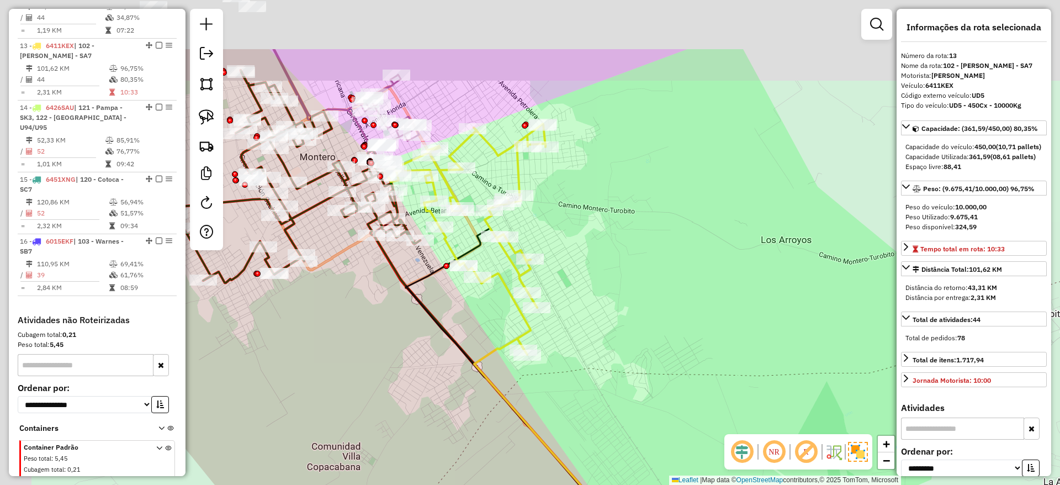
drag, startPoint x: 609, startPoint y: 345, endPoint x: 707, endPoint y: 462, distance: 153.1
click at [703, 467] on div "Rota 8 - Placa 2468ZXE 0000050183 - TIENDA ROCHEL Janela de atendimento Grade d…" at bounding box center [530, 242] width 1060 height 485
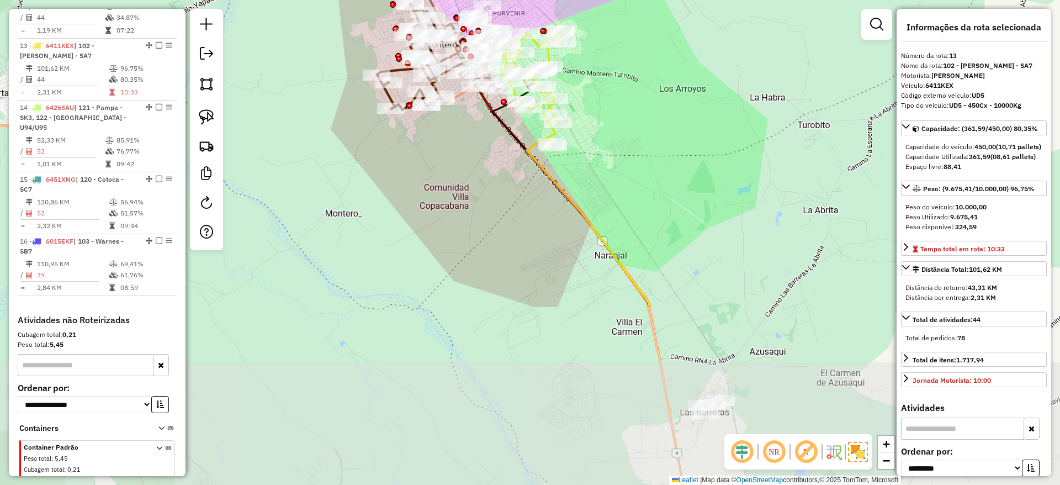
drag, startPoint x: 637, startPoint y: 381, endPoint x: 575, endPoint y: 125, distance: 263.5
click at [577, 129] on div "Janela de atendimento Grade de atendimento Capacidade Transportadoras Veículos …" at bounding box center [530, 242] width 1060 height 485
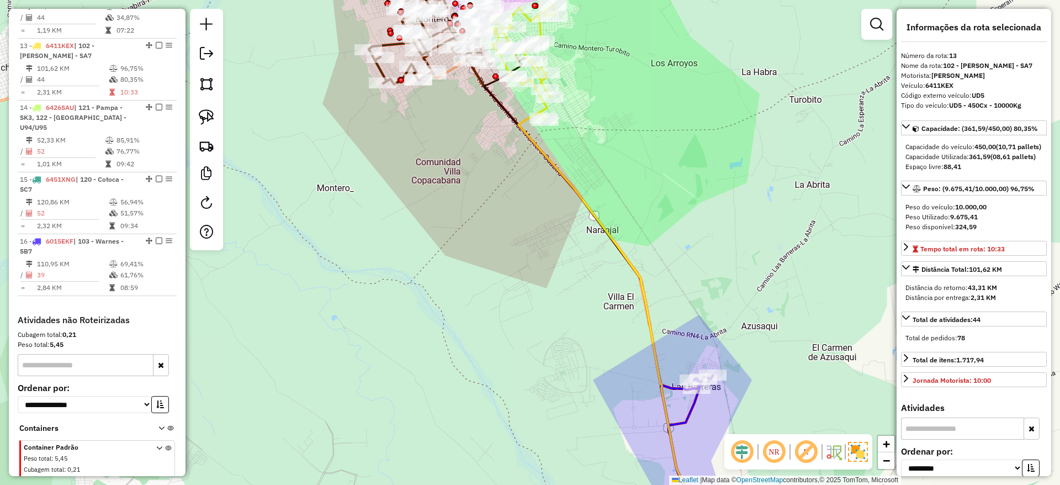
click at [699, 421] on div "Janela de atendimento Grade de atendimento Capacidade Transportadoras Veículos …" at bounding box center [530, 242] width 1060 height 485
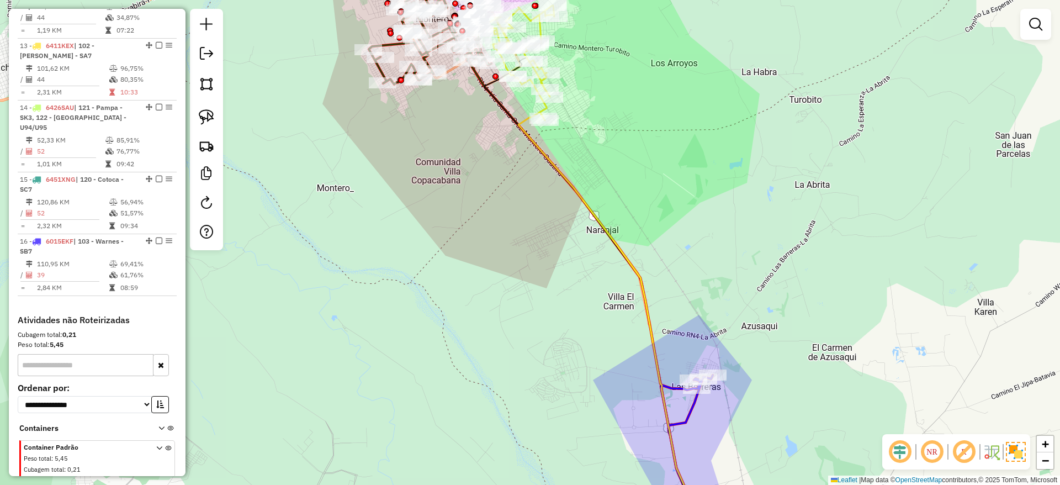
click at [690, 415] on icon at bounding box center [687, 454] width 52 height 158
select select "**********"
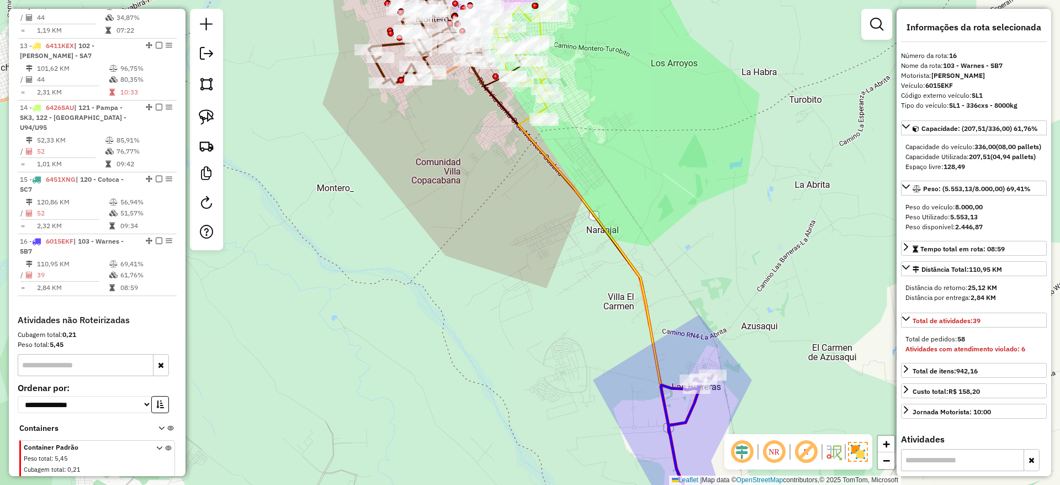
scroll to position [1184, 0]
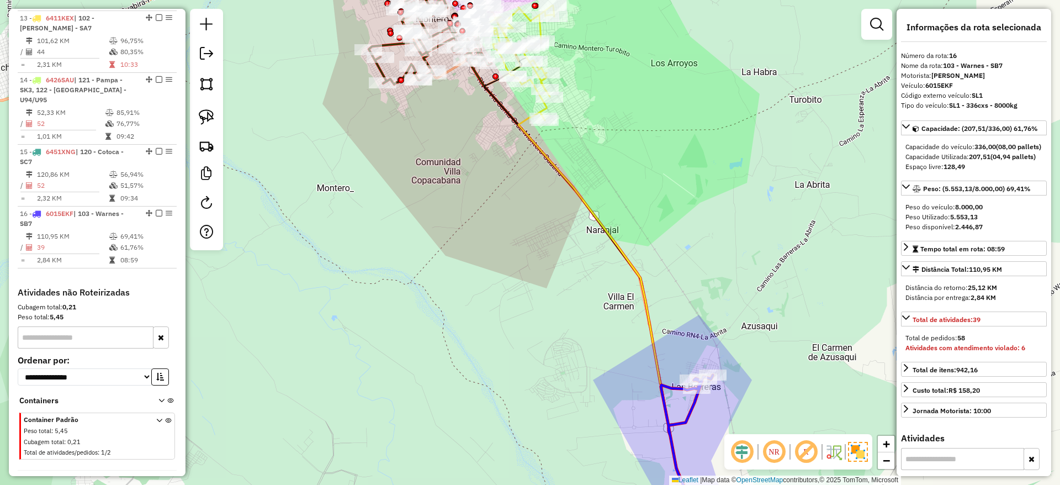
click at [684, 412] on icon at bounding box center [687, 454] width 52 height 158
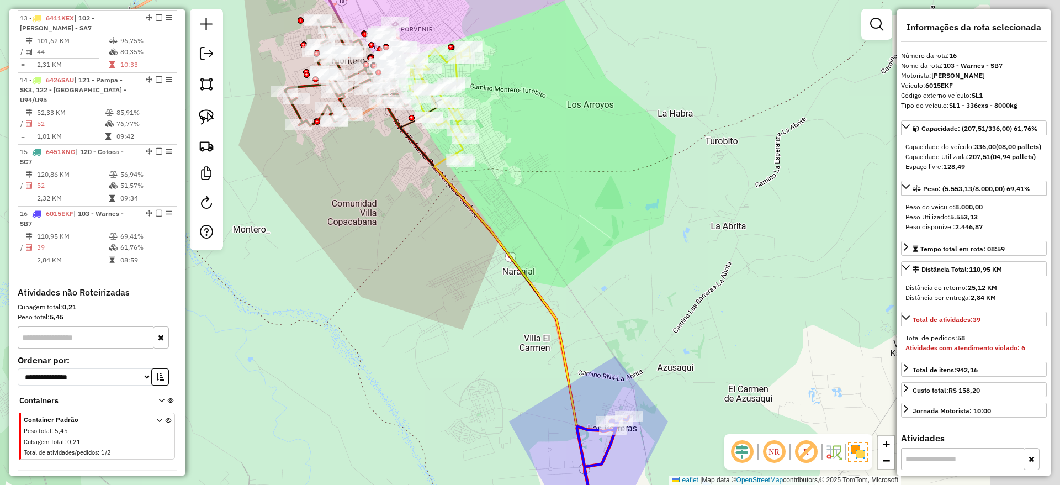
drag, startPoint x: 684, startPoint y: 412, endPoint x: 594, endPoint y: 456, distance: 100.4
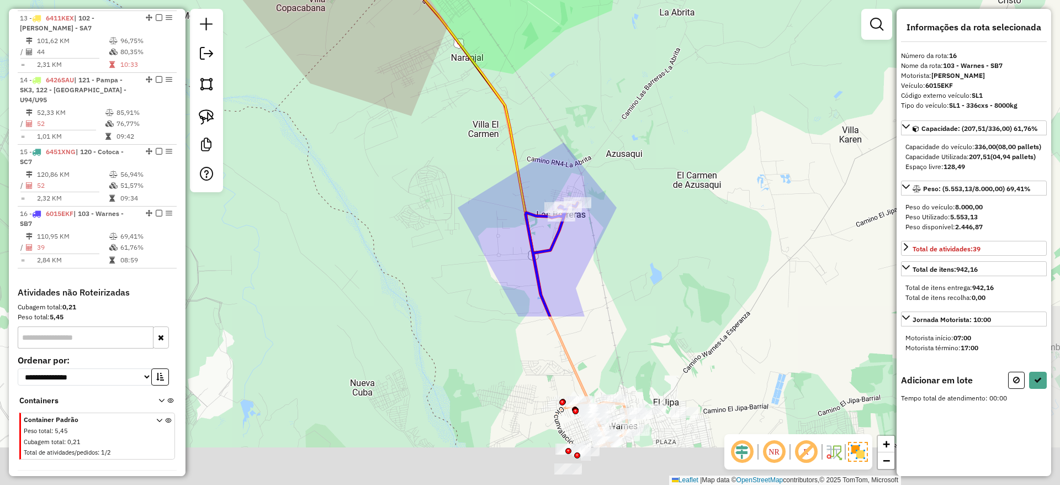
drag, startPoint x: 584, startPoint y: 251, endPoint x: 517, endPoint y: -8, distance: 267.8
click at [517, 0] on html "Aguarde... Pop-up bloqueado! Seu navegador bloqueou automáticamente a abertura …" at bounding box center [530, 242] width 1060 height 485
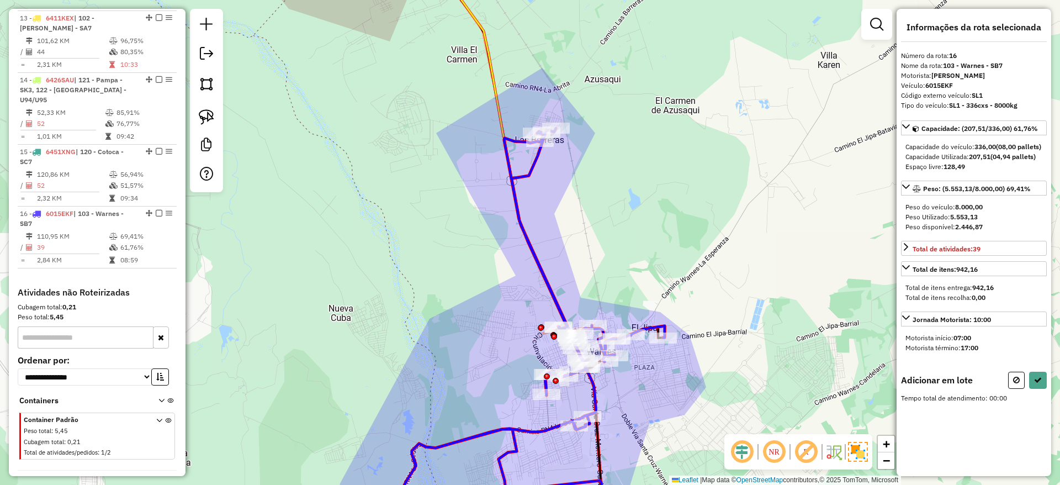
drag, startPoint x: 365, startPoint y: 207, endPoint x: 422, endPoint y: 33, distance: 184.1
click at [422, 33] on div "Janela de atendimento Grade de atendimento Capacidade Transportadoras Veículos …" at bounding box center [530, 242] width 1060 height 485
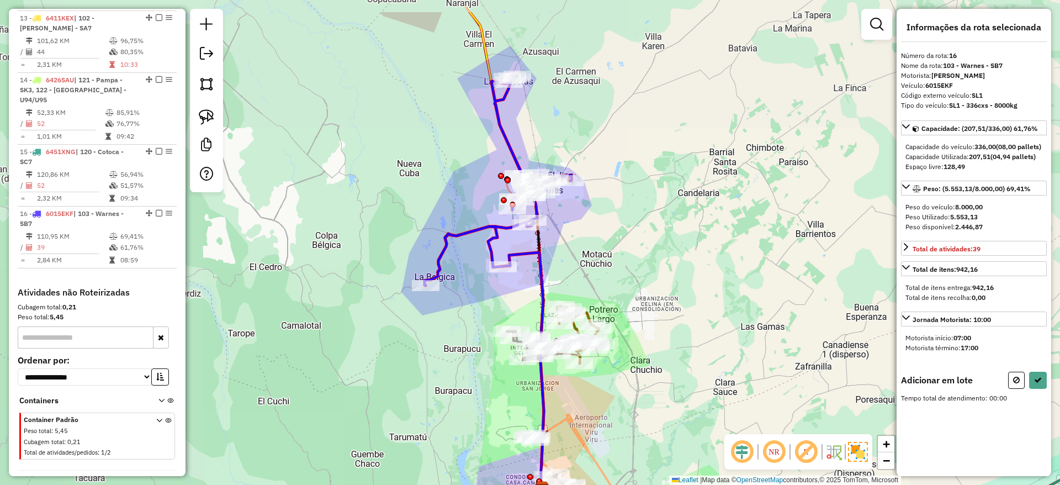
click at [417, 286] on div "Janela de atendimento Grade de atendimento Capacidade Transportadoras Veículos …" at bounding box center [530, 242] width 1060 height 485
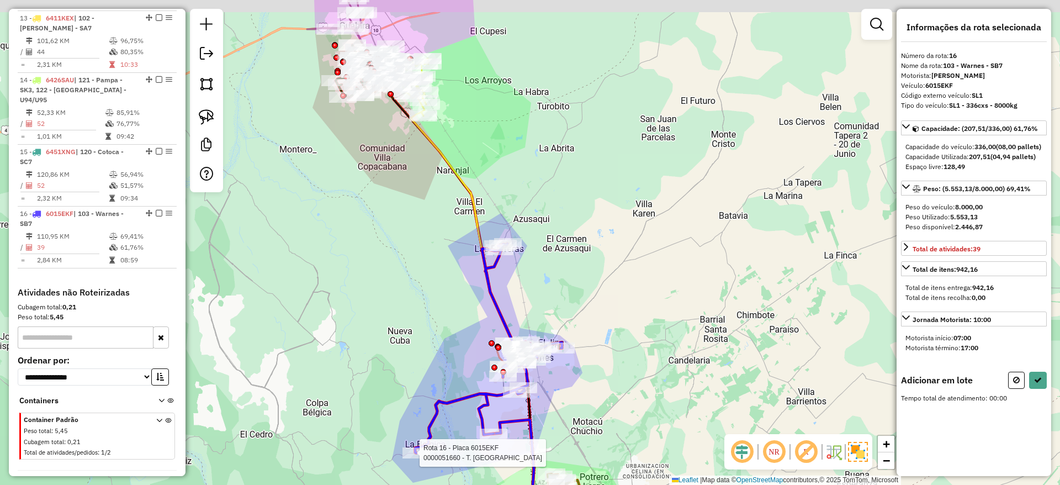
drag, startPoint x: 414, startPoint y: 223, endPoint x: 417, endPoint y: 251, distance: 27.7
click at [417, 251] on div "Rota 16 - Placa 6015EKF 0000051660 - T. LUCERITO Janela de atendimento Grade de…" at bounding box center [530, 242] width 1060 height 485
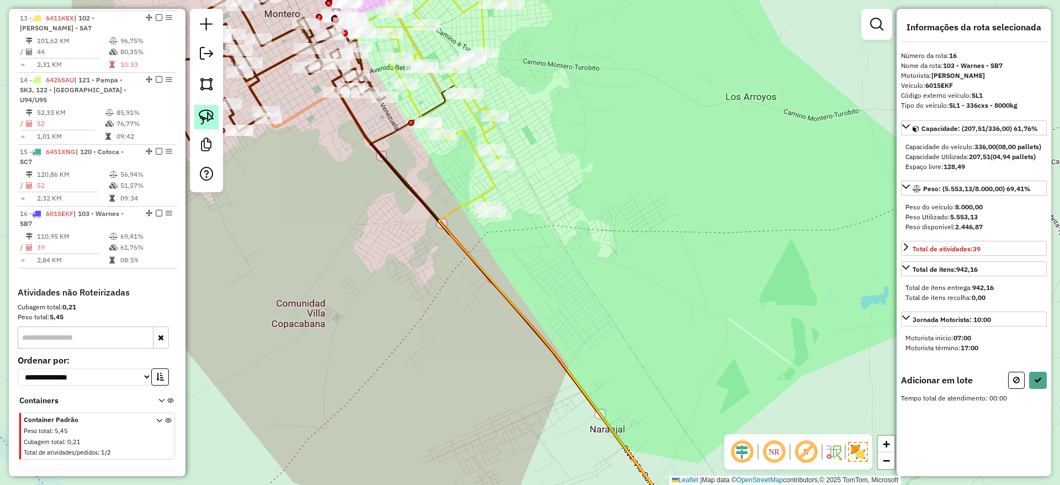
click at [205, 114] on img at bounding box center [206, 116] width 15 height 15
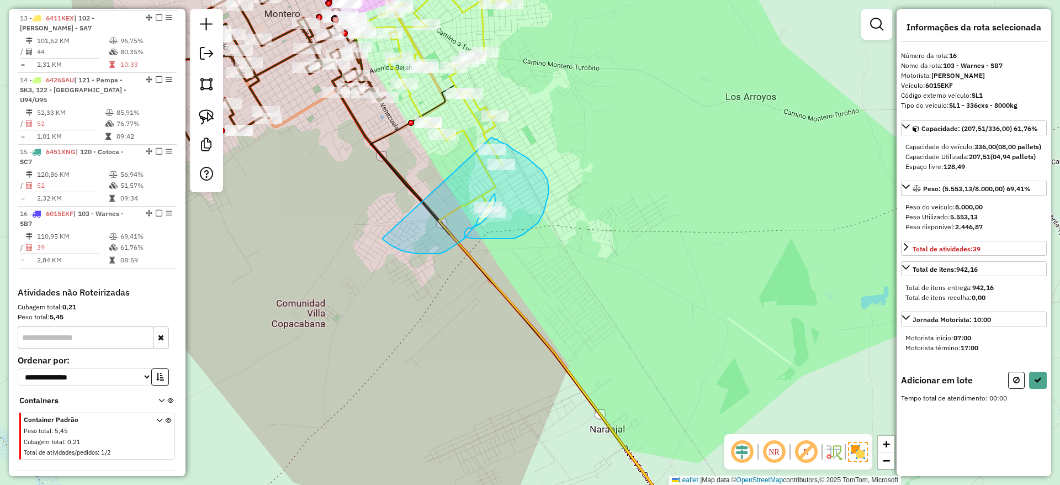
drag, startPoint x: 382, startPoint y: 238, endPoint x: 489, endPoint y: 137, distance: 147.2
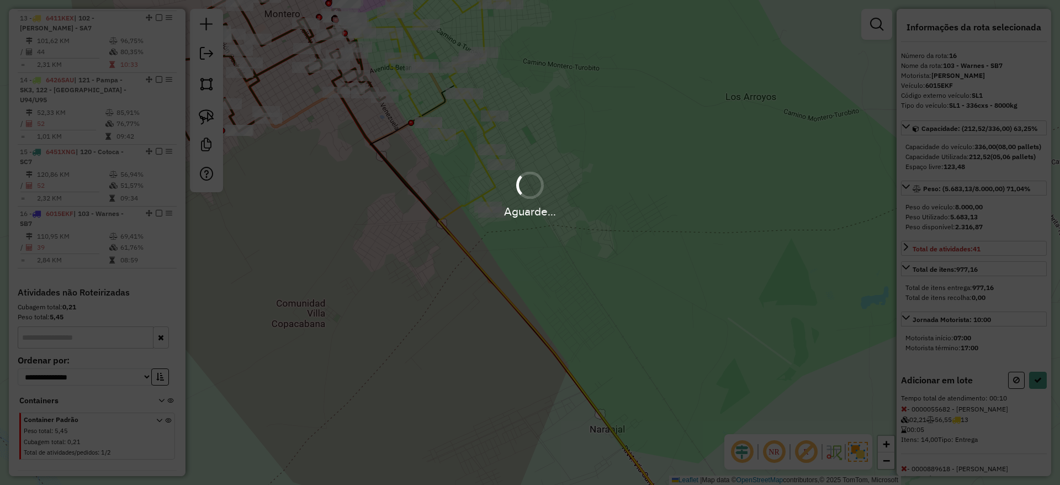
select select "**********"
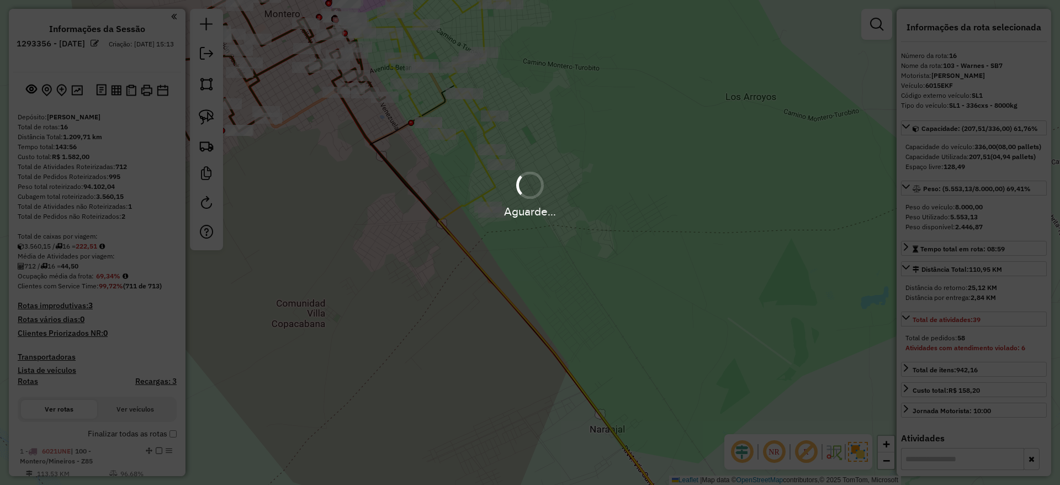
select select "**********"
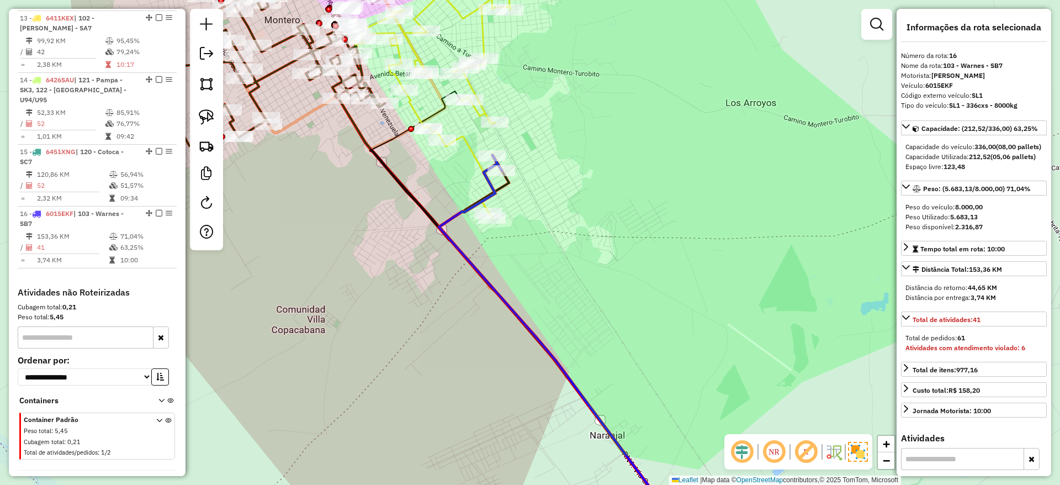
click at [477, 226] on div "Janela de atendimento Grade de atendimento Capacidade Transportadoras Veículos …" at bounding box center [530, 242] width 1060 height 485
click at [494, 184] on icon at bounding box center [560, 344] width 243 height 378
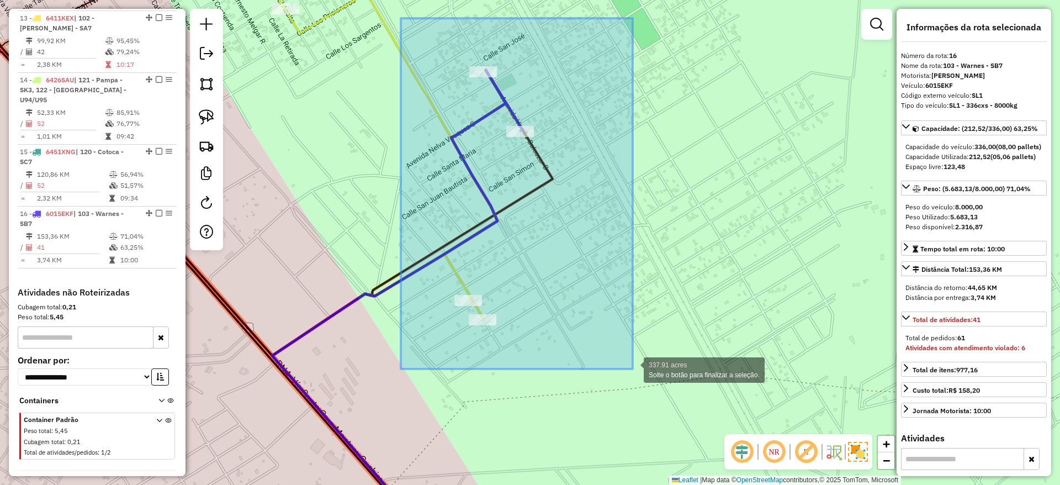
drag, startPoint x: 401, startPoint y: 18, endPoint x: 632, endPoint y: 369, distance: 420.1
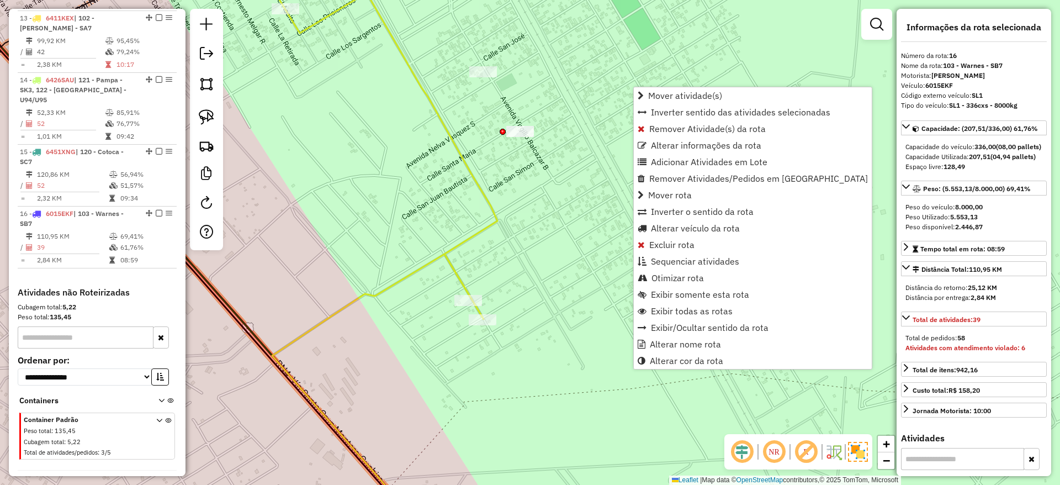
click at [430, 83] on div "Janela de atendimento Grade de atendimento Capacidade Transportadoras Veículos …" at bounding box center [530, 242] width 1060 height 485
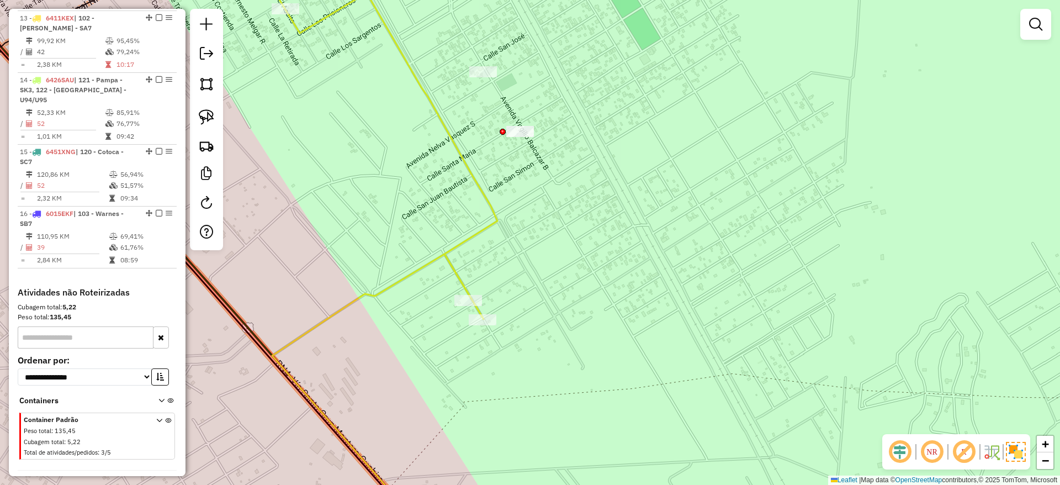
click at [429, 84] on div "Janela de atendimento Grade de atendimento Capacidade Transportadoras Veículos …" at bounding box center [530, 242] width 1060 height 485
click at [429, 92] on icon at bounding box center [352, 135] width 289 height 368
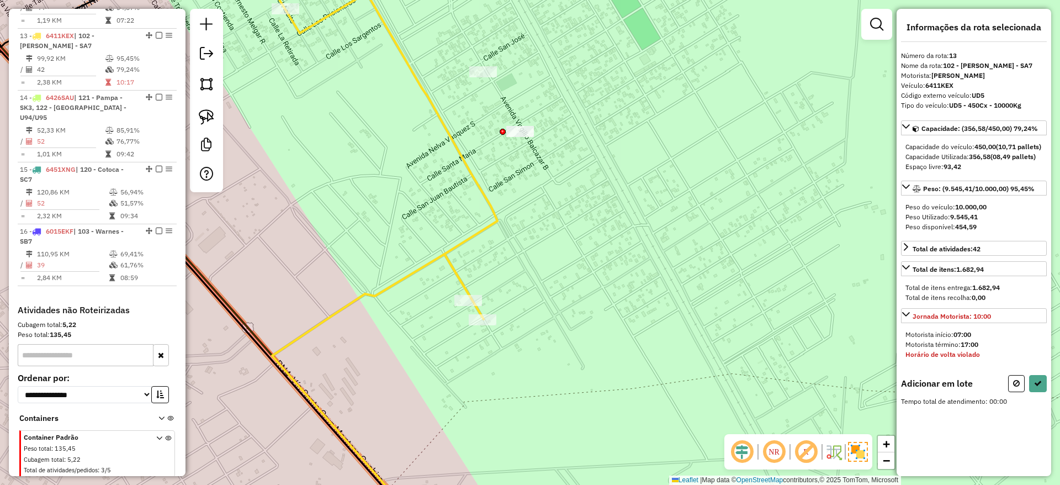
scroll to position [1157, 0]
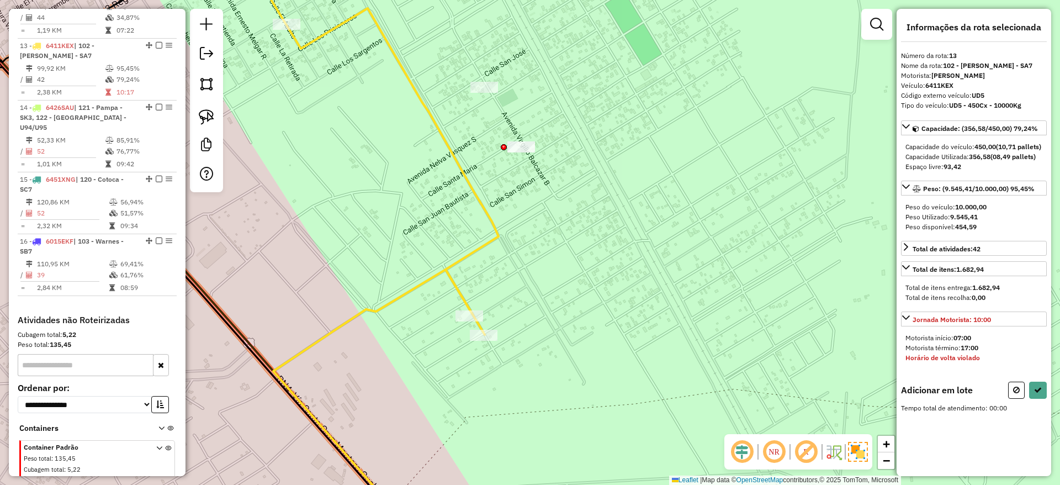
drag, startPoint x: 379, startPoint y: 233, endPoint x: 383, endPoint y: 260, distance: 26.9
click at [383, 260] on div "Janela de atendimento Grade de atendimento Capacidade Transportadoras Veículos …" at bounding box center [530, 242] width 1060 height 485
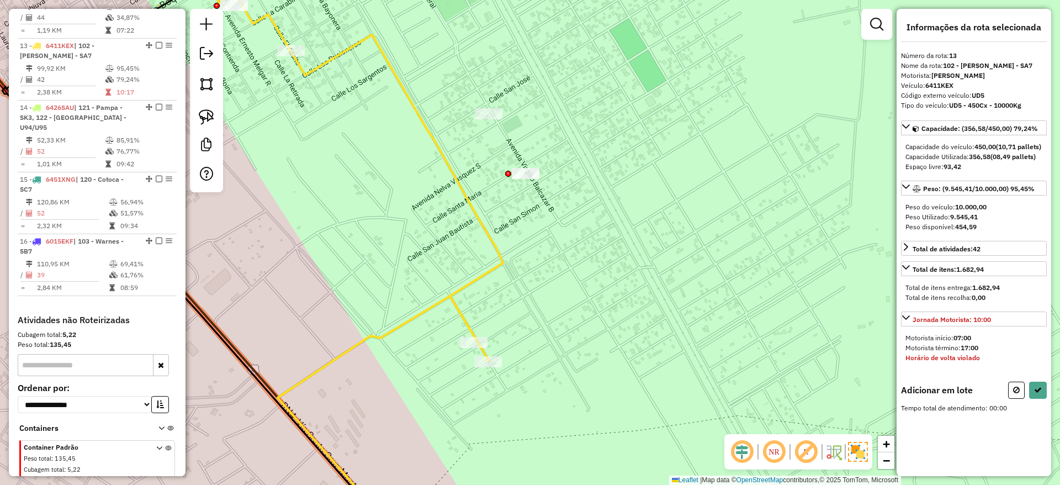
click at [212, 104] on div at bounding box center [206, 100] width 33 height 183
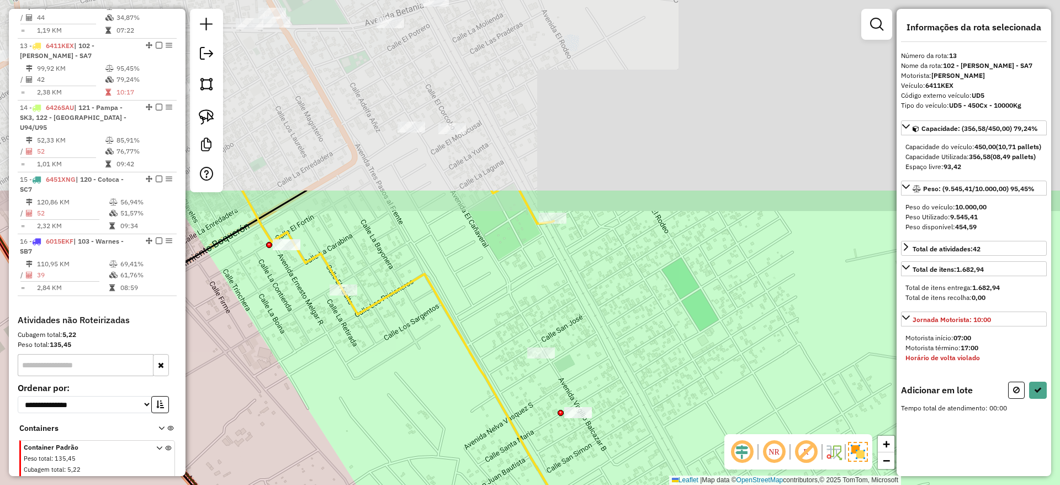
drag, startPoint x: 354, startPoint y: 172, endPoint x: 458, endPoint y: 150, distance: 106.2
click at [458, 150] on div "Janela de atendimento Grade de atendimento Capacidade Transportadoras Veículos …" at bounding box center [530, 242] width 1060 height 485
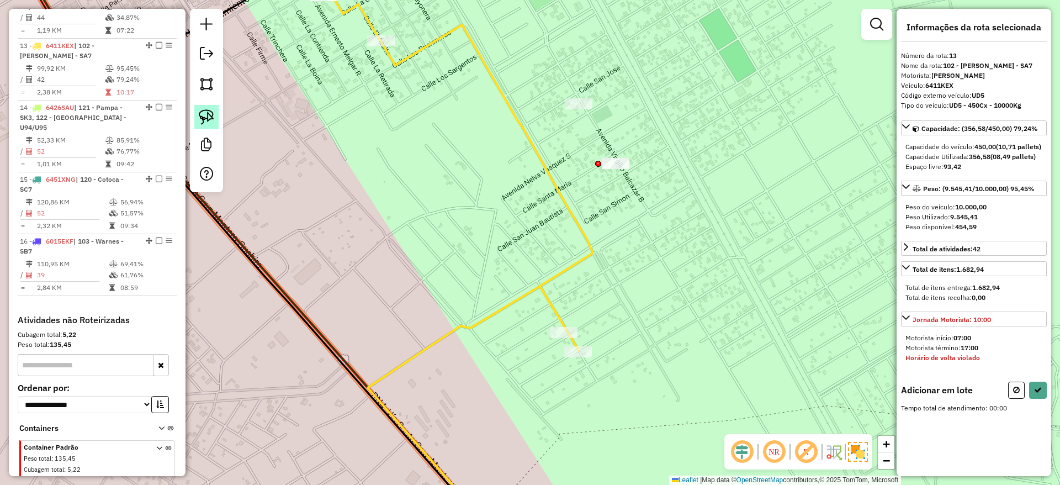
click at [209, 116] on img at bounding box center [206, 116] width 15 height 15
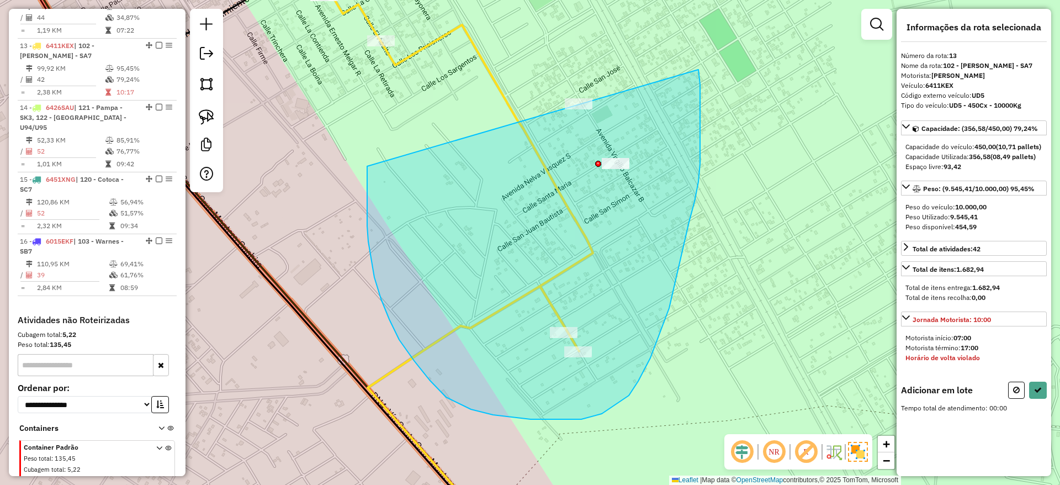
drag, startPoint x: 371, startPoint y: 259, endPoint x: 677, endPoint y: 1, distance: 400.3
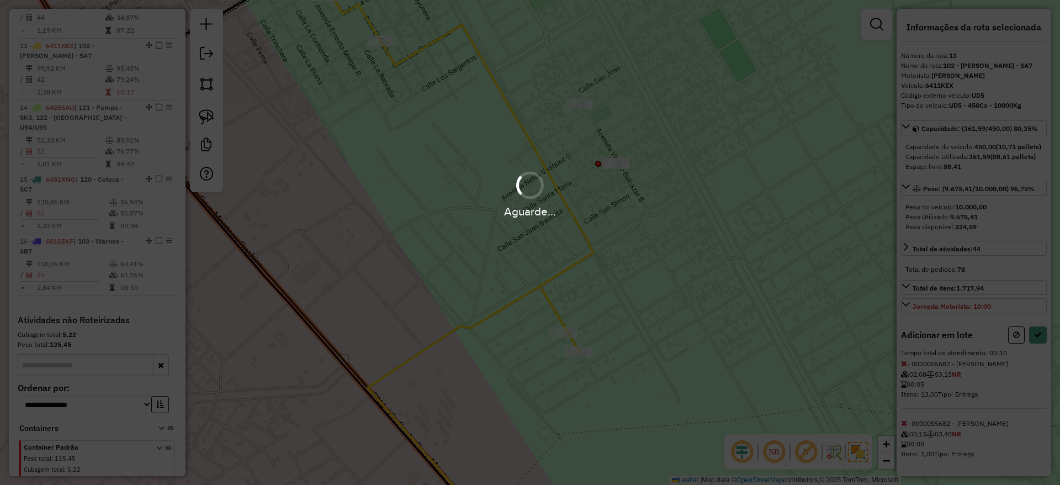
select select "**********"
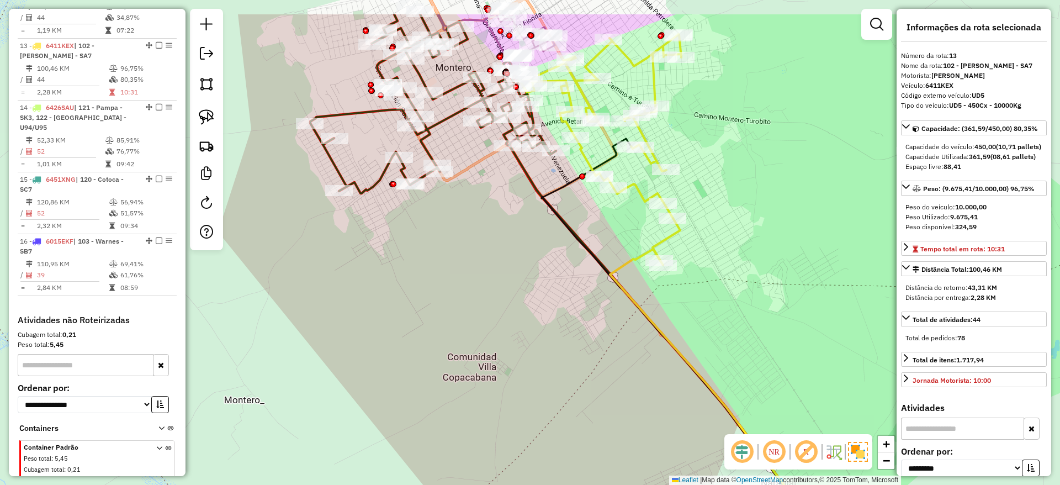
drag, startPoint x: 640, startPoint y: 256, endPoint x: 586, endPoint y: 348, distance: 107.1
click at [594, 344] on div "Janela de atendimento Grade de atendimento Capacidade Transportadoras Veículos …" at bounding box center [530, 242] width 1060 height 485
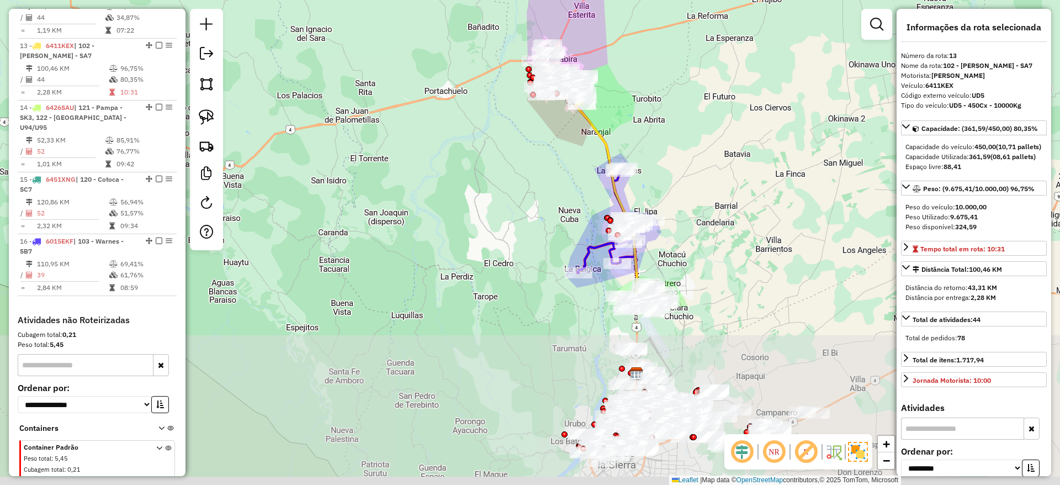
drag, startPoint x: 678, startPoint y: 210, endPoint x: 663, endPoint y: 16, distance: 194.8
click at [663, 16] on div "Janela de atendimento Grade de atendimento Capacidade Transportadoras Veículos …" at bounding box center [530, 242] width 1060 height 485
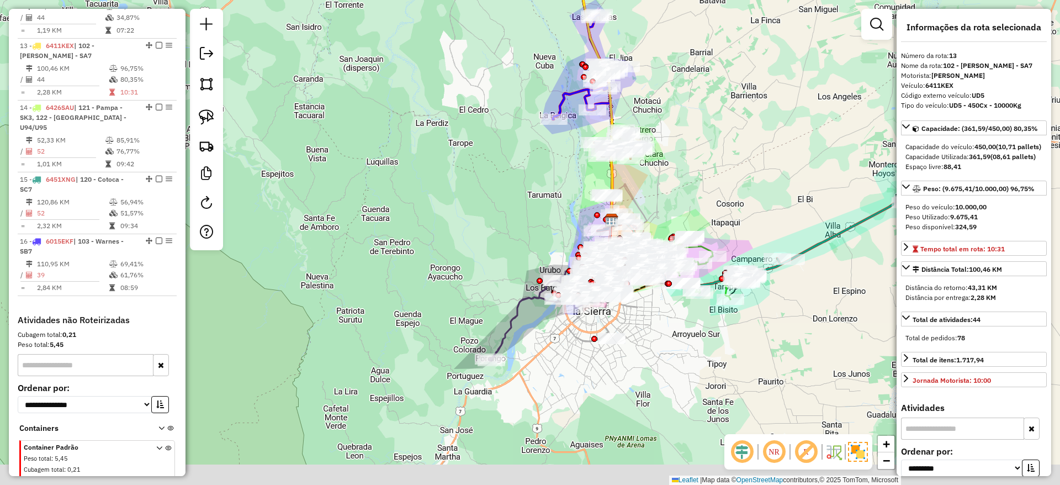
drag, startPoint x: 763, startPoint y: 169, endPoint x: 738, endPoint y: 56, distance: 115.8
click at [738, 56] on div "Janela de atendimento Grade de atendimento Capacidade Transportadoras Veículos …" at bounding box center [530, 242] width 1060 height 485
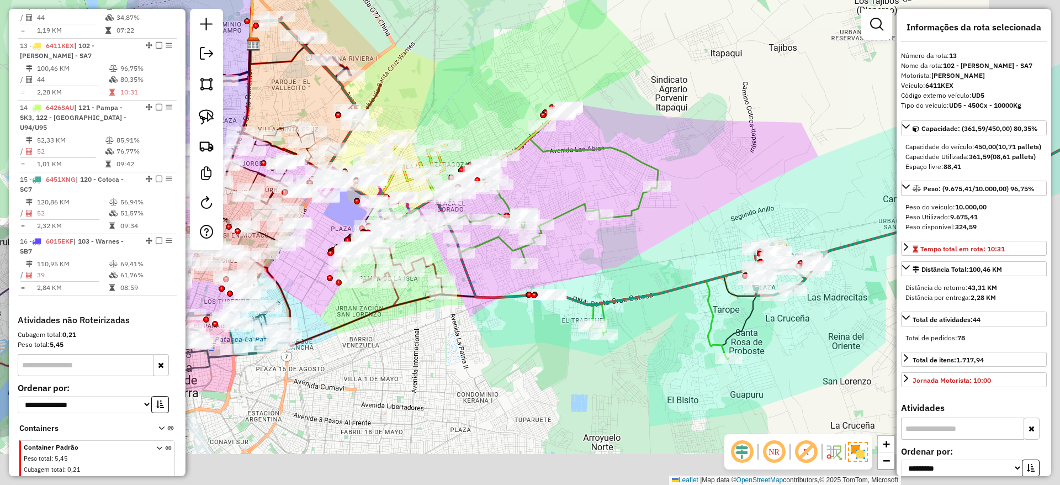
drag, startPoint x: 693, startPoint y: 294, endPoint x: 611, endPoint y: 195, distance: 128.1
click at [611, 195] on div "Janela de atendimento Grade de atendimento Capacidade Transportadoras Veículos …" at bounding box center [530, 242] width 1060 height 485
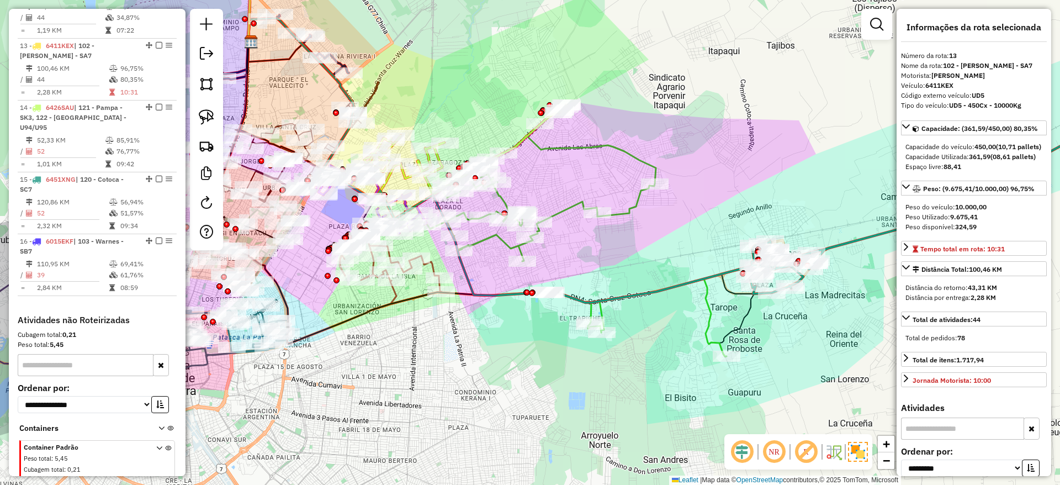
click at [642, 198] on icon at bounding box center [576, 246] width 299 height 220
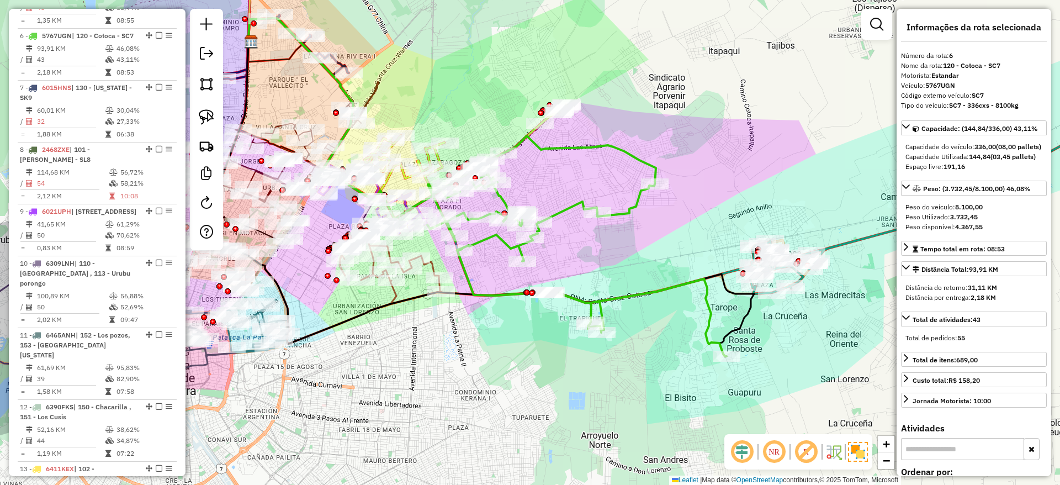
scroll to position [734, 0]
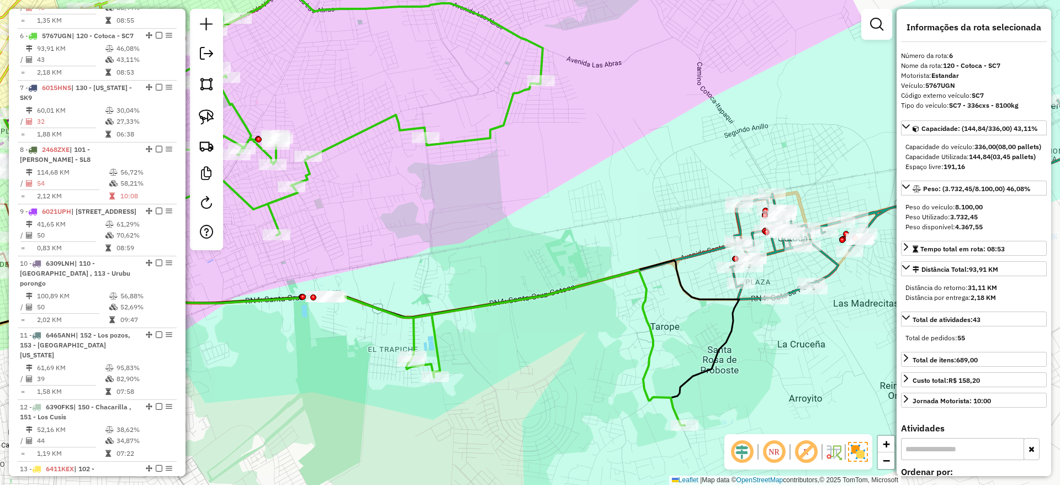
click at [786, 292] on icon at bounding box center [947, 199] width 435 height 199
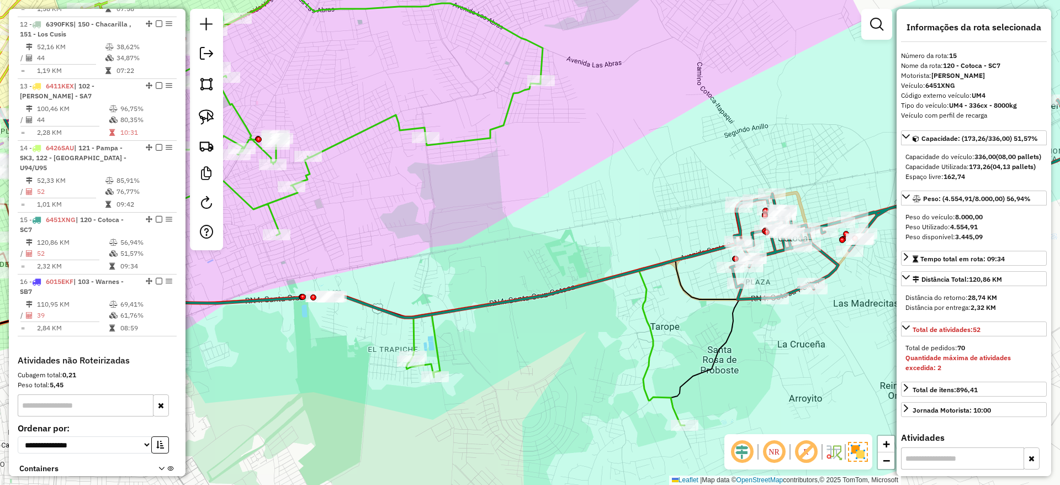
scroll to position [1184, 0]
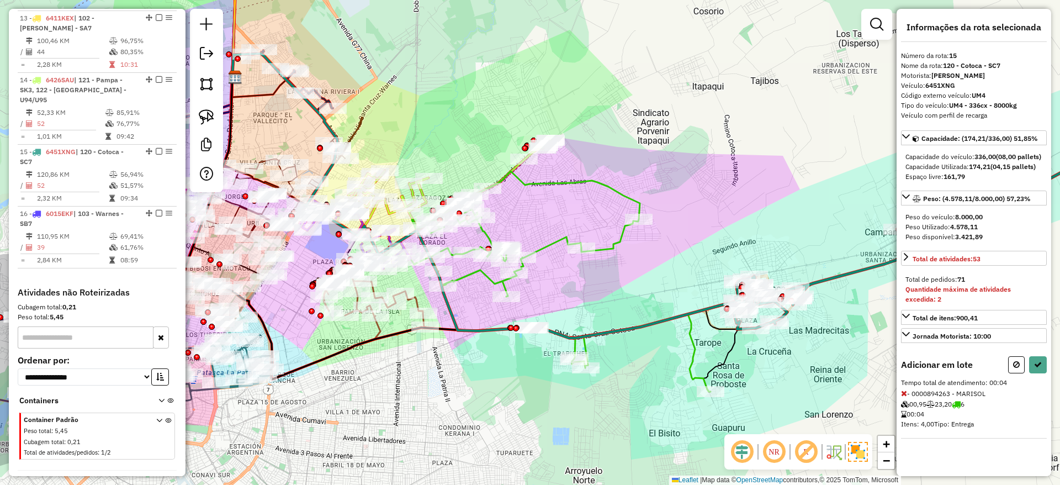
select select "**********"
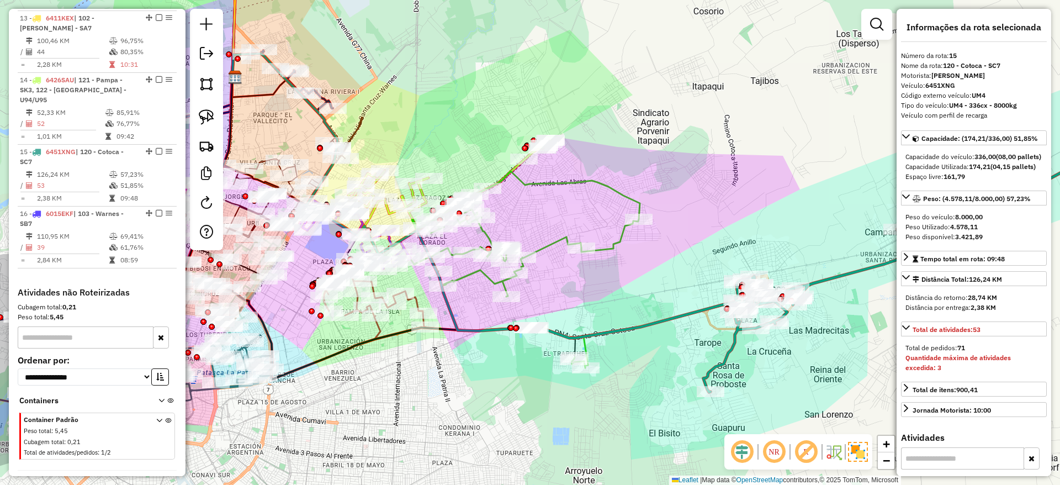
click at [616, 237] on icon at bounding box center [525, 269] width 228 height 196
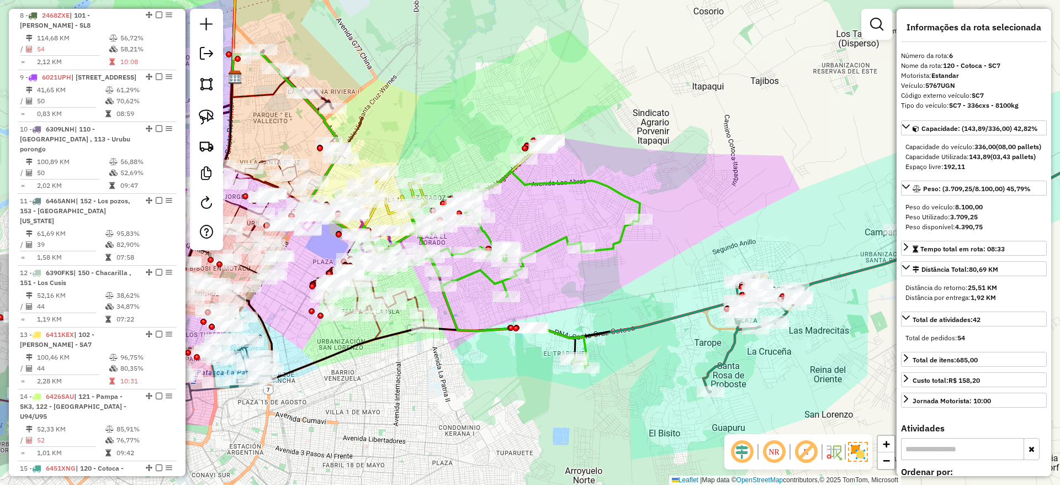
scroll to position [734, 0]
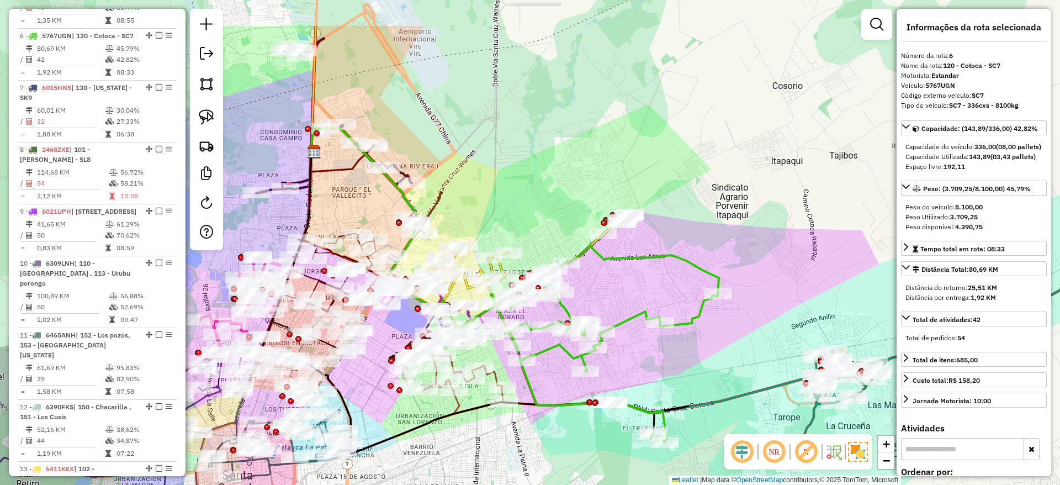
drag, startPoint x: 615, startPoint y: 242, endPoint x: 695, endPoint y: 313, distance: 106.7
click at [695, 313] on icon at bounding box center [604, 344] width 228 height 196
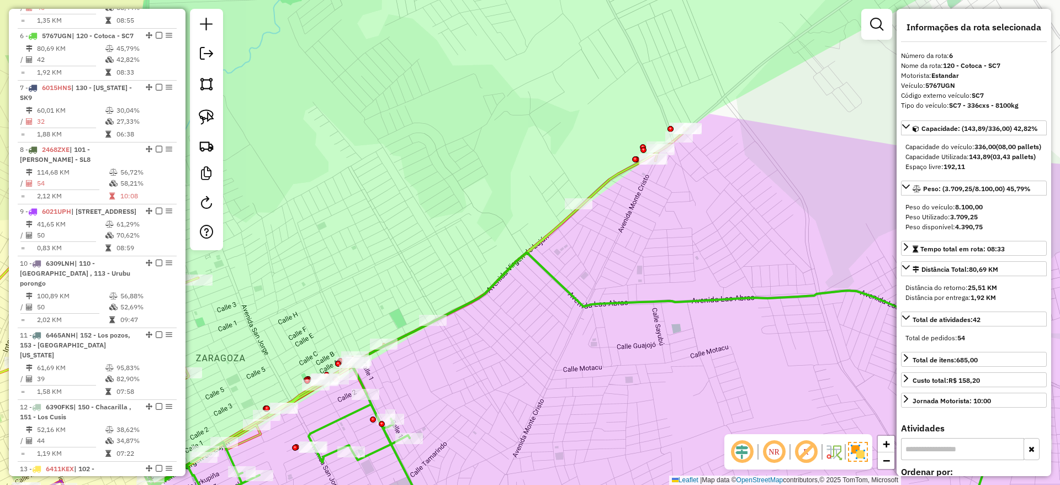
click at [562, 230] on icon at bounding box center [291, 318] width 794 height 382
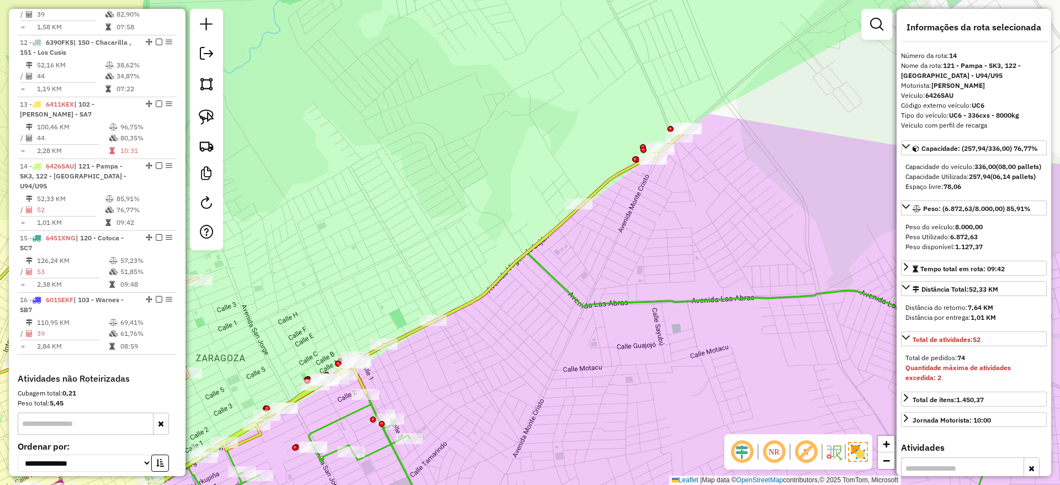
scroll to position [1184, 0]
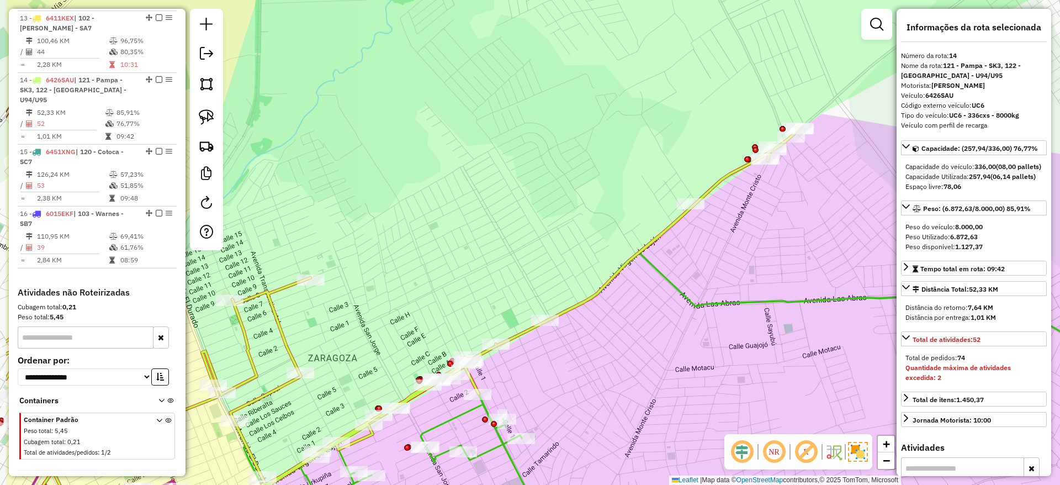
drag, startPoint x: 552, startPoint y: 226, endPoint x: 671, endPoint y: 225, distance: 119.2
click at [668, 226] on icon at bounding box center [403, 318] width 794 height 382
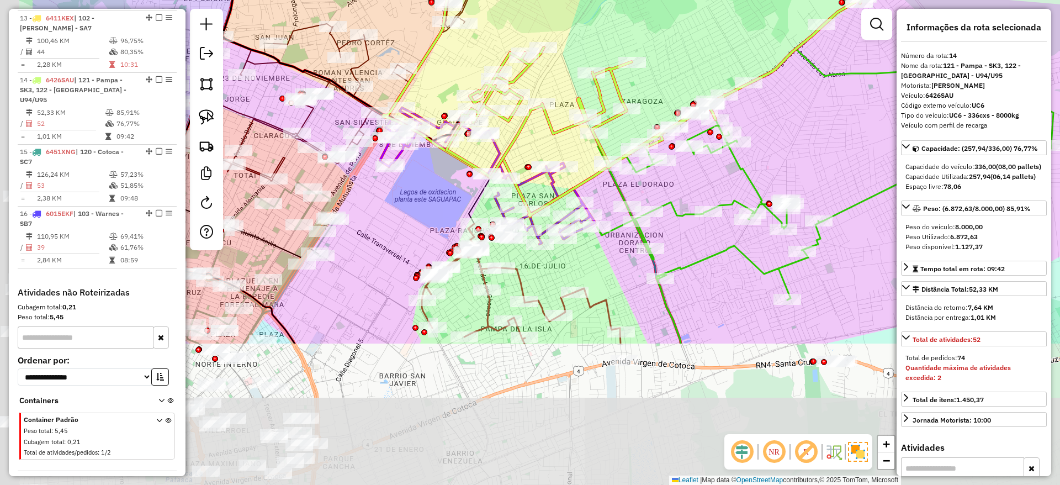
drag, startPoint x: 565, startPoint y: 152, endPoint x: 677, endPoint y: -4, distance: 192.6
click at [677, 0] on html "Aguarde... Pop-up bloqueado! Seu navegador bloqueou automáticamente a abertura …" at bounding box center [530, 242] width 1060 height 485
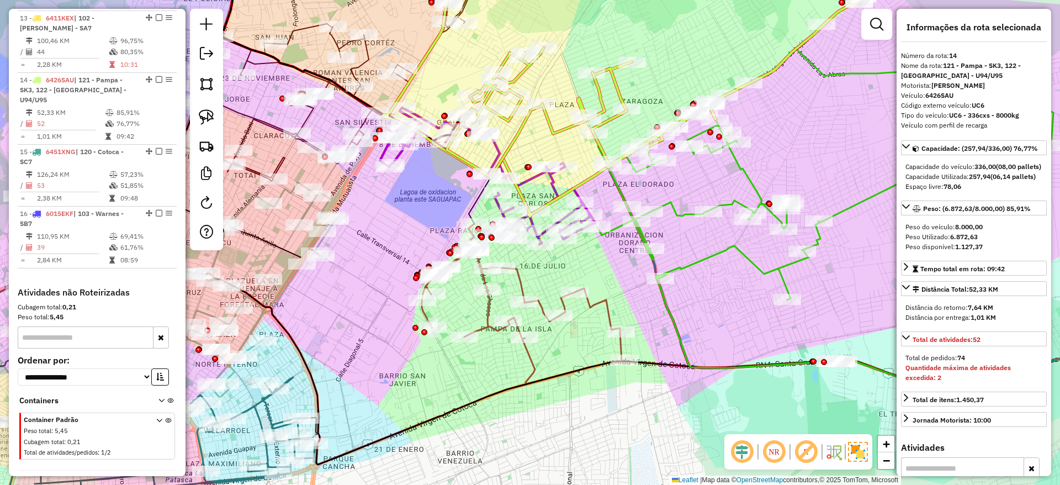
click at [521, 281] on icon at bounding box center [523, 303] width 203 height 160
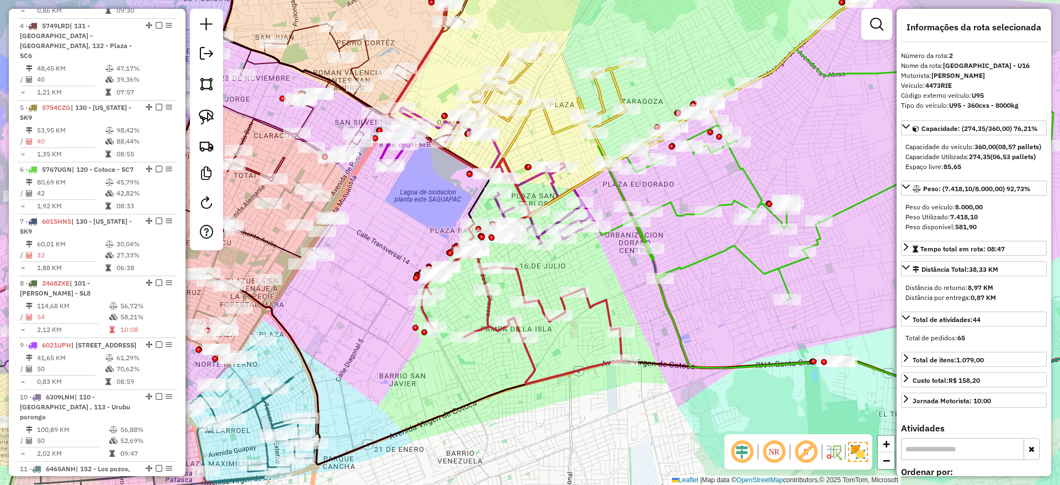
scroll to position [497, 0]
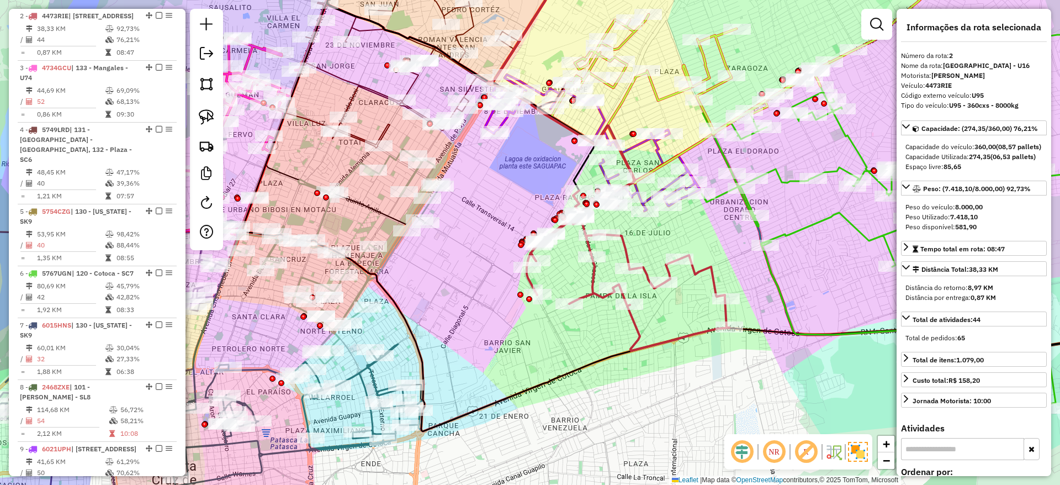
drag, startPoint x: 521, startPoint y: 281, endPoint x: 637, endPoint y: 244, distance: 122.2
click at [637, 244] on icon at bounding box center [627, 270] width 203 height 160
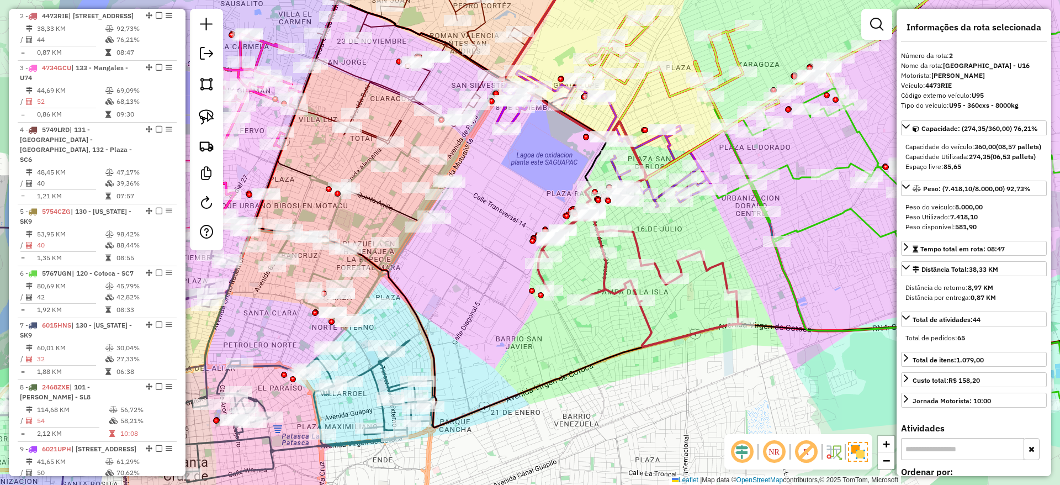
click at [375, 370] on icon at bounding box center [293, 411] width 286 height 142
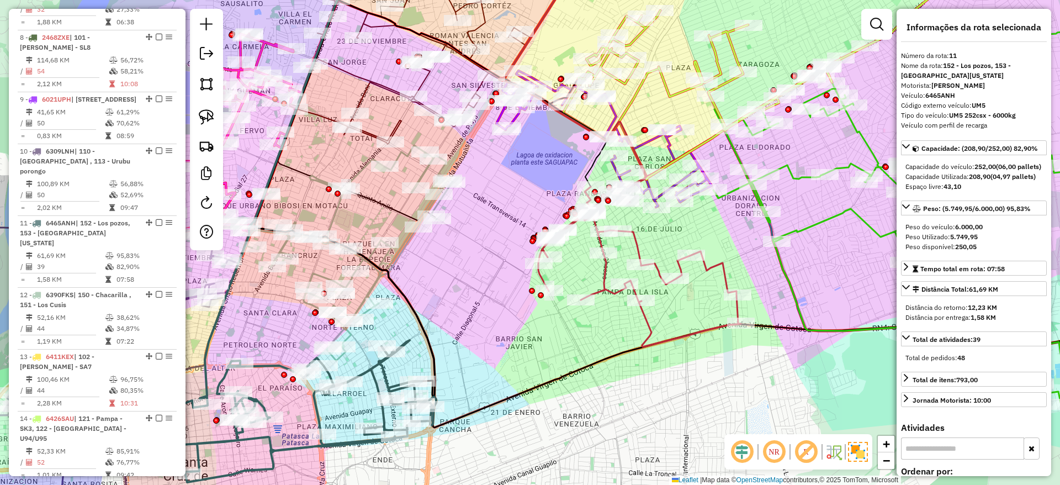
scroll to position [1033, 0]
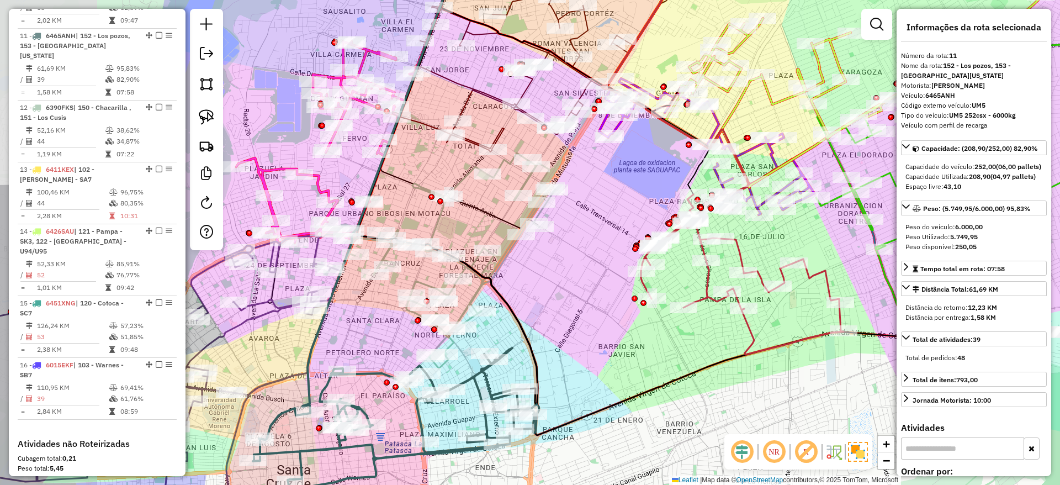
drag, startPoint x: 375, startPoint y: 370, endPoint x: 514, endPoint y: 383, distance: 139.7
click at [514, 383] on icon at bounding box center [396, 419] width 286 height 142
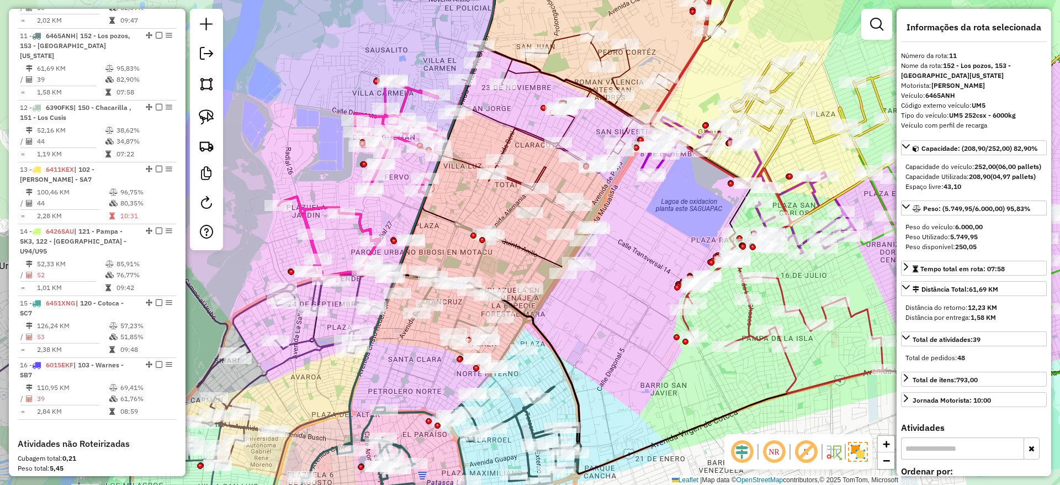
drag, startPoint x: 363, startPoint y: 332, endPoint x: 369, endPoint y: 365, distance: 33.6
click at [369, 365] on icon at bounding box center [419, 218] width 151 height 466
click at [476, 251] on icon at bounding box center [491, 298] width 211 height 215
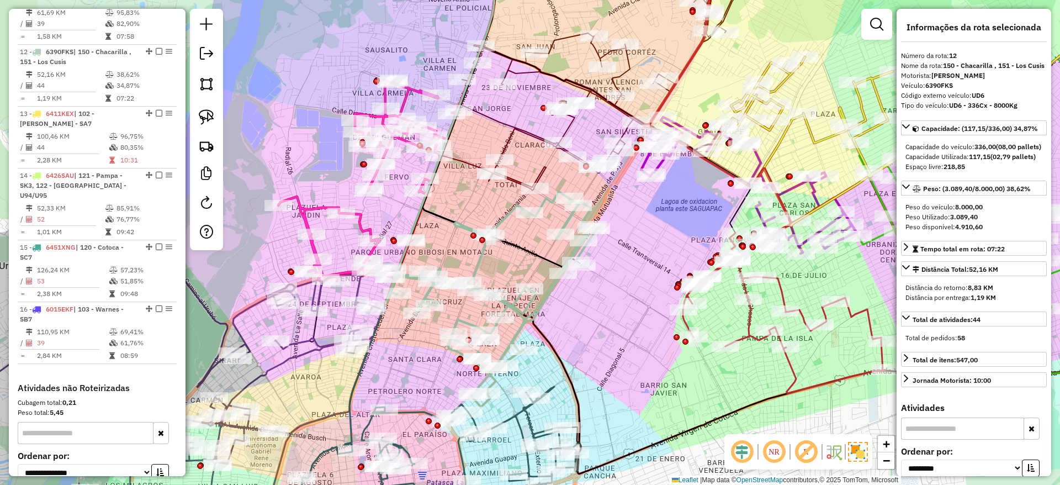
scroll to position [1095, 0]
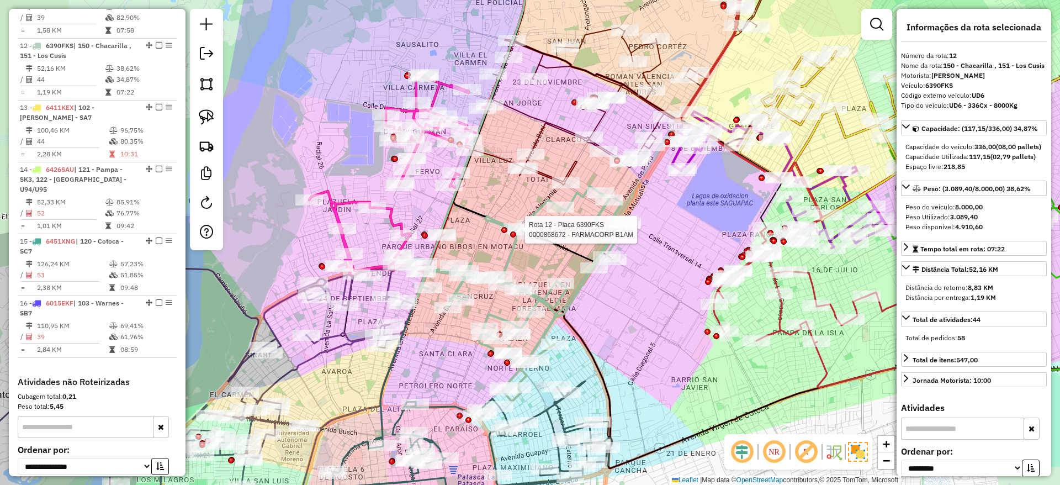
click at [398, 223] on icon at bounding box center [399, 185] width 180 height 223
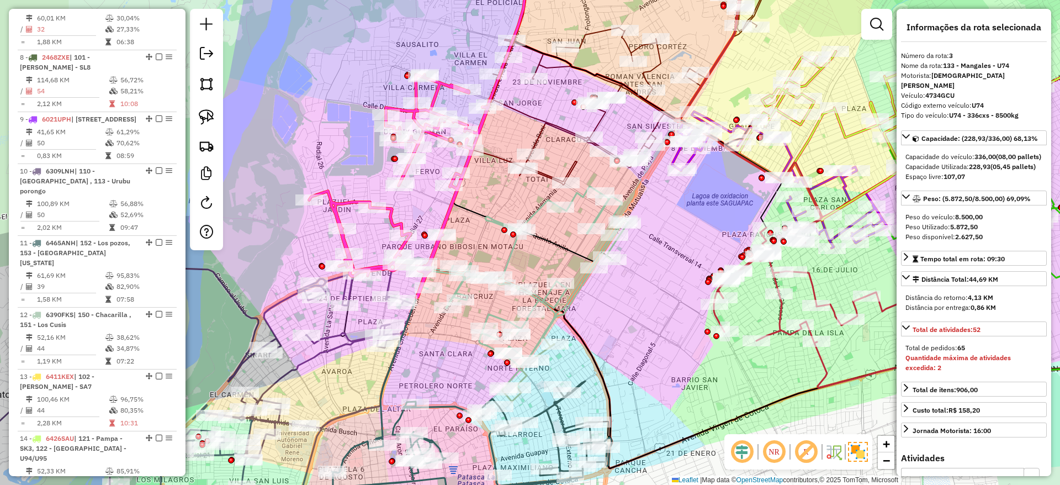
scroll to position [558, 0]
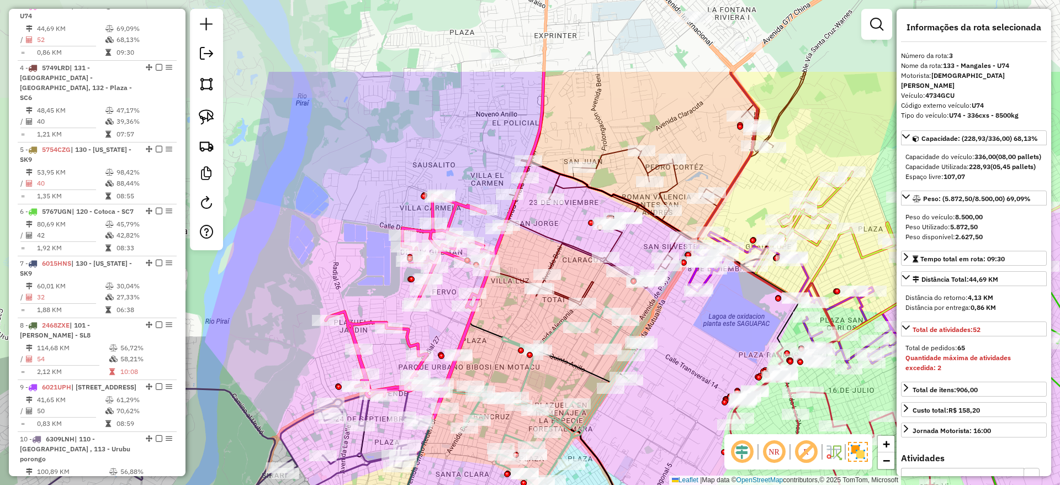
drag, startPoint x: 398, startPoint y: 223, endPoint x: 416, endPoint y: 369, distance: 146.2
click at [416, 369] on icon at bounding box center [416, 306] width 180 height 223
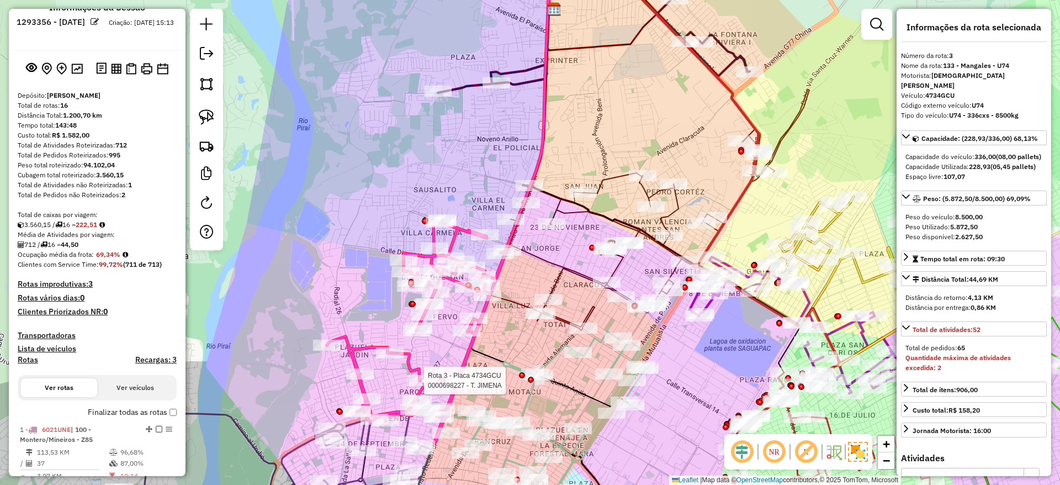
scroll to position [0, 0]
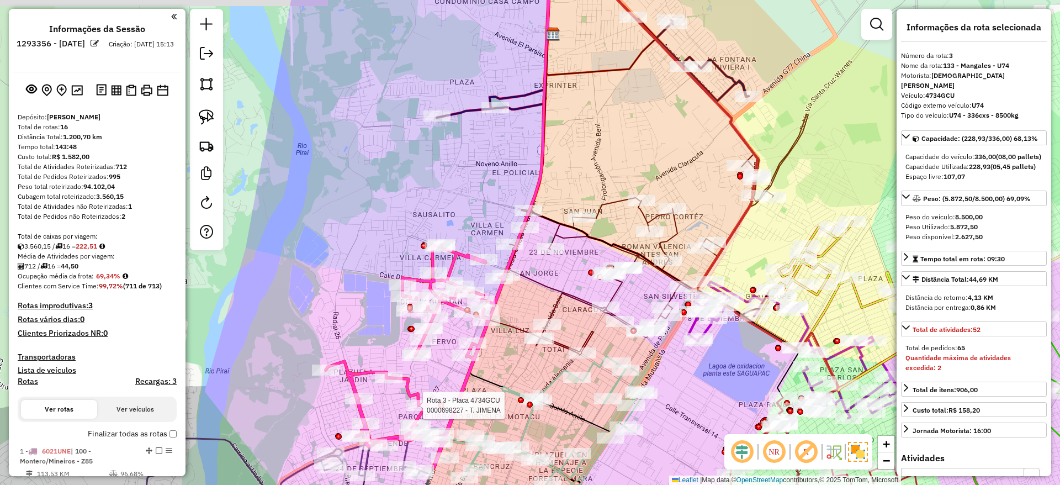
drag, startPoint x: 305, startPoint y: 184, endPoint x: 301, endPoint y: 205, distance: 21.3
click at [301, 205] on div "Rota 3 - Placa 4734GCU 0000698227 - T. JIMENA Janela de atendimento Grade de at…" at bounding box center [530, 242] width 1060 height 485
click at [556, 308] on icon at bounding box center [644, 234] width 327 height 241
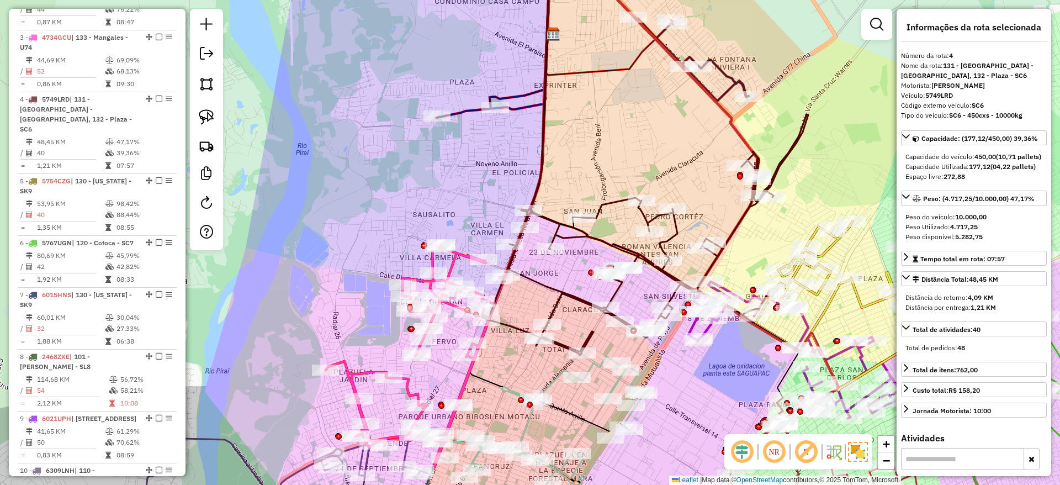
scroll to position [620, 0]
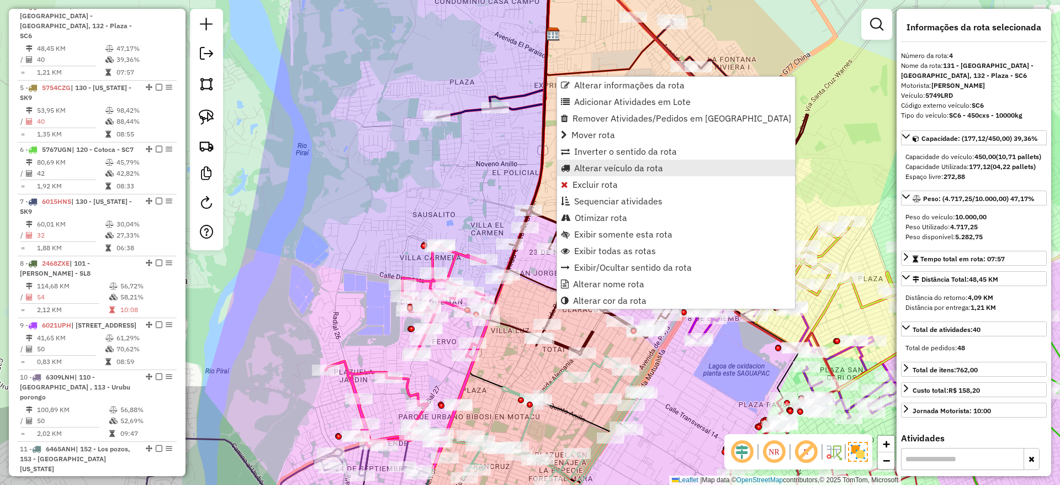
click at [580, 170] on span "Alterar veículo da rota" at bounding box center [618, 167] width 89 height 9
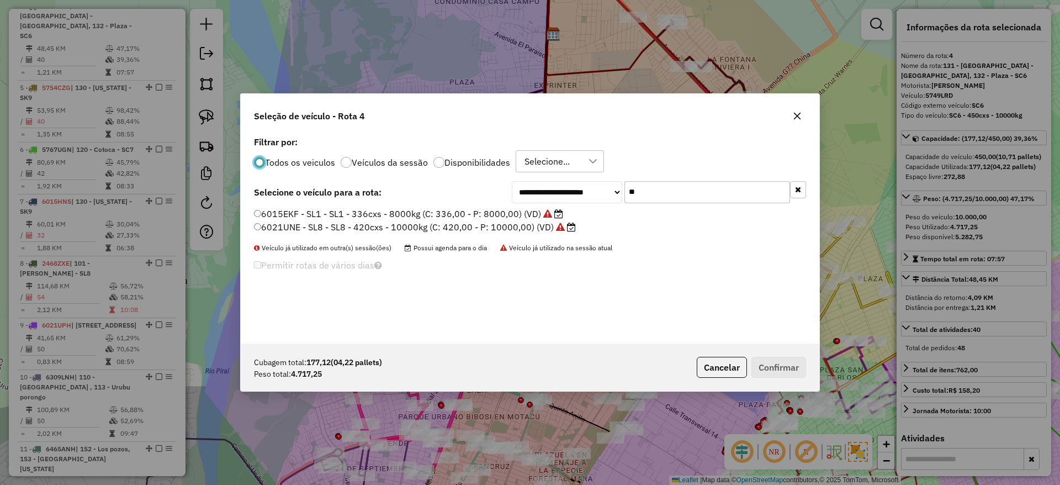
scroll to position [6, 3]
drag, startPoint x: 642, startPoint y: 196, endPoint x: 648, endPoint y: 194, distance: 6.5
click at [643, 196] on input "**" at bounding box center [707, 192] width 166 height 22
type input "*"
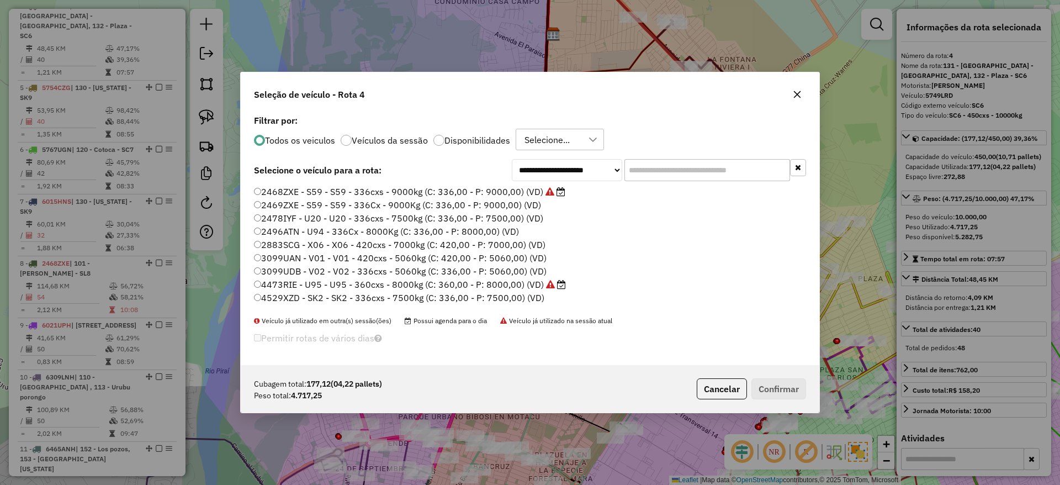
click at [574, 126] on label "Filtrar por:" at bounding box center [530, 120] width 552 height 13
click at [571, 137] on div "Selecione..." at bounding box center [546, 139] width 53 height 21
click at [558, 195] on span "NONE - 13/10 - PROMAX" at bounding box center [593, 191] width 99 height 13
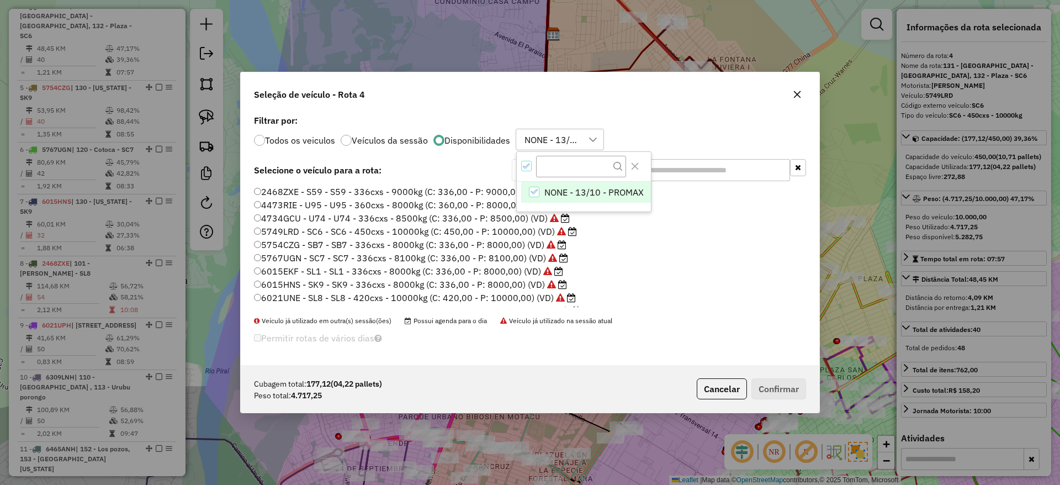
click at [653, 265] on li "6015EKF - SL1 - SL1 - 336cxs - 8000kg (C: 336,00 - P: 8000,00) (VD)" at bounding box center [530, 271] width 552 height 13
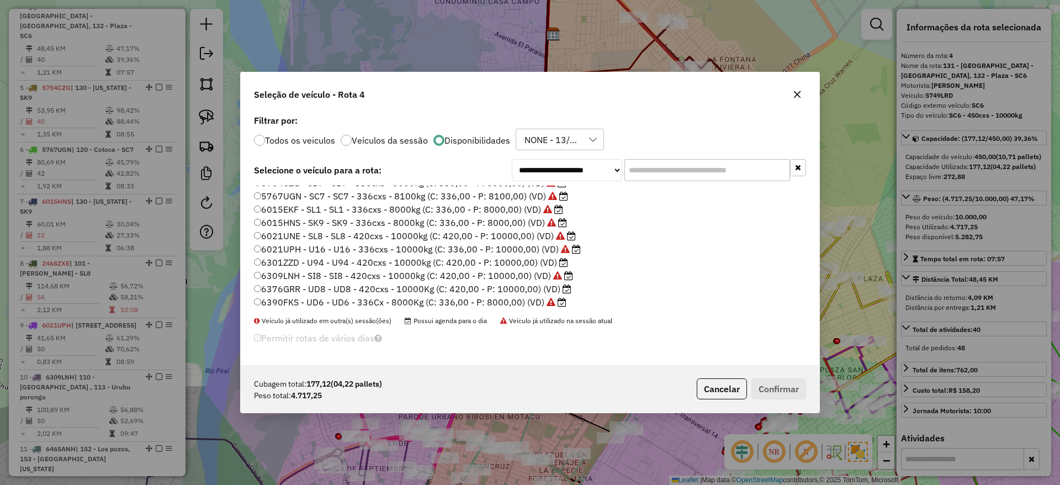
scroll to position [83, 0]
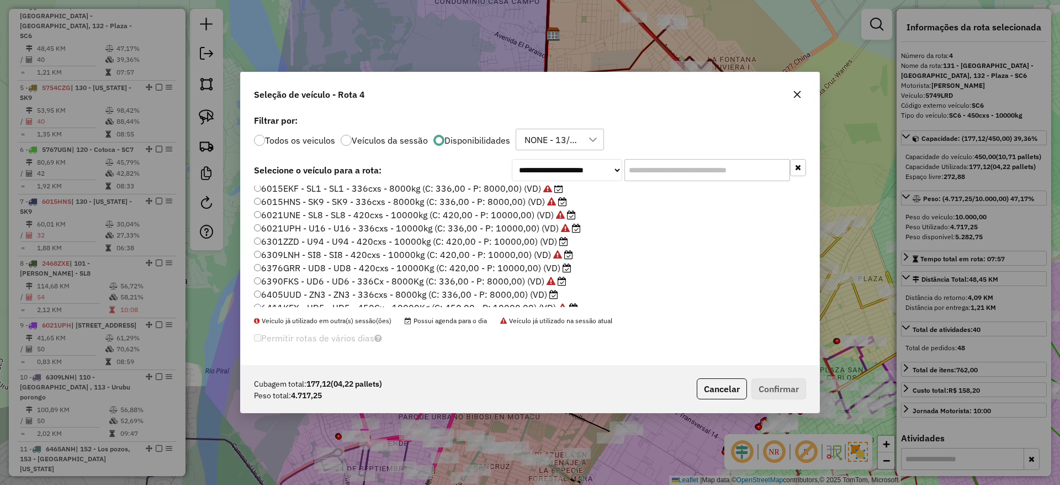
click at [535, 294] on label "6405UUD - ZN3 - ZN3 - 336cxs - 8000kg (C: 336,00 - P: 8000,00) (VD)" at bounding box center [406, 294] width 304 height 13
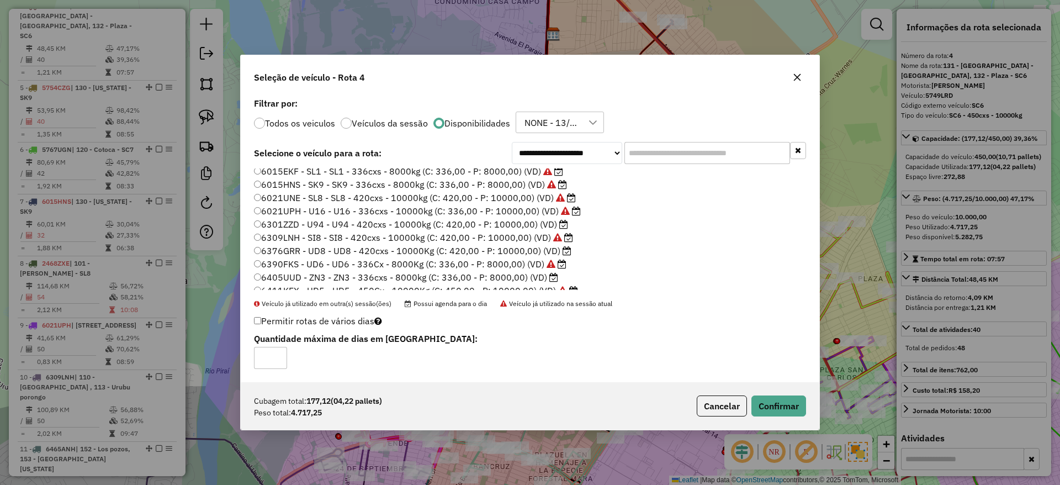
scroll to position [130, 0]
click at [791, 401] on button "Confirmar" at bounding box center [778, 405] width 55 height 21
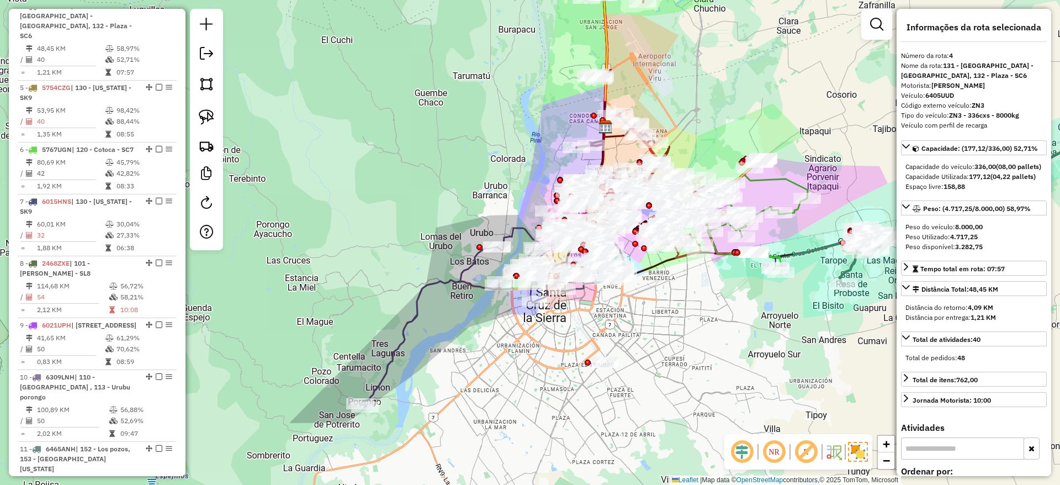
click at [583, 64] on div "Janela de atendimento Grade de atendimento Capacidade Transportadoras Veículos …" at bounding box center [530, 242] width 1060 height 485
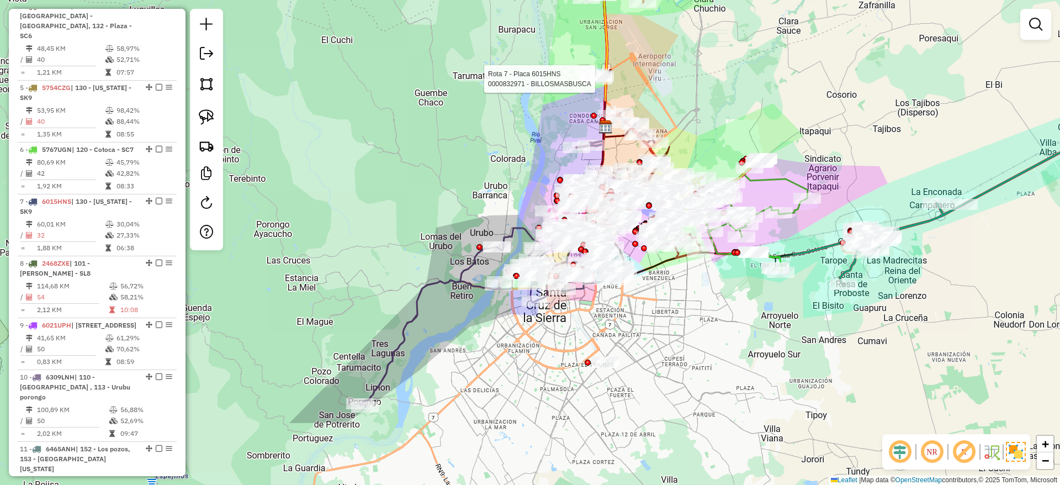
select select "**********"
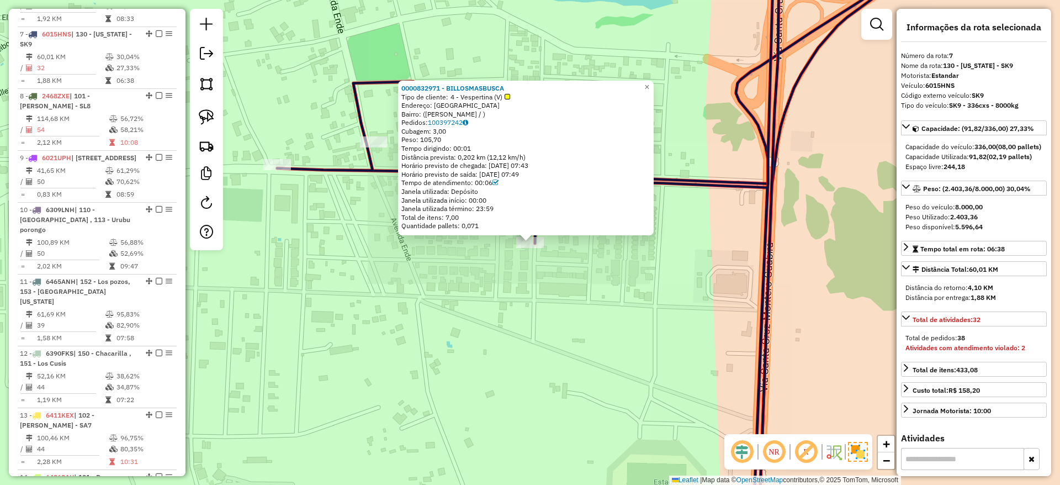
scroll to position [796, 0]
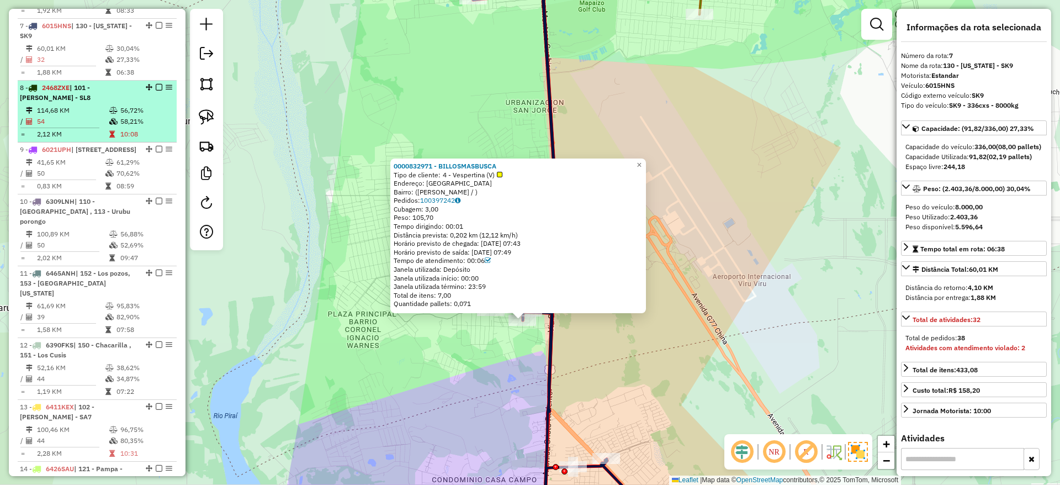
click at [92, 116] on td "54" at bounding box center [72, 121] width 72 height 11
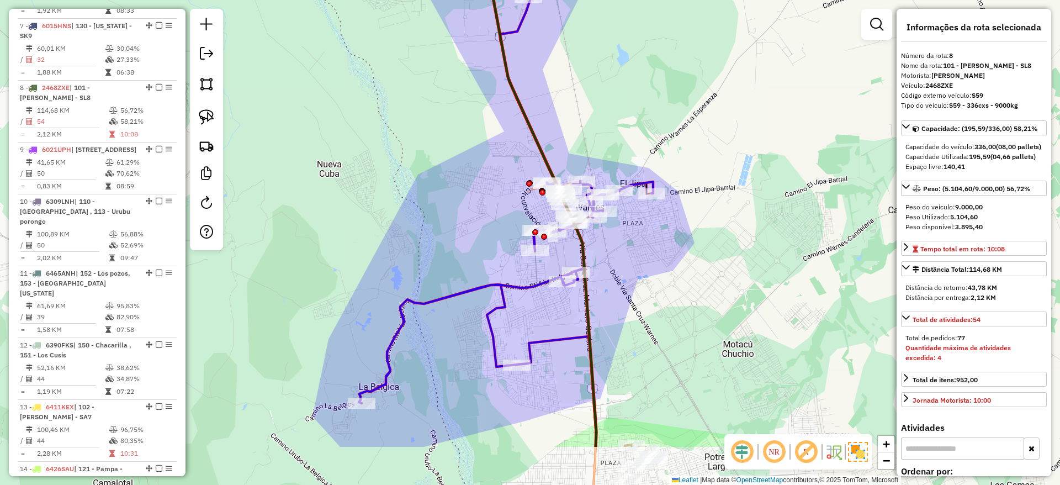
drag, startPoint x: 586, startPoint y: 185, endPoint x: 608, endPoint y: -32, distance: 218.6
click at [608, 0] on html "Aguarde... Pop-up bloqueado! Seu navegador bloqueou automáticamente a abertura …" at bounding box center [530, 242] width 1060 height 485
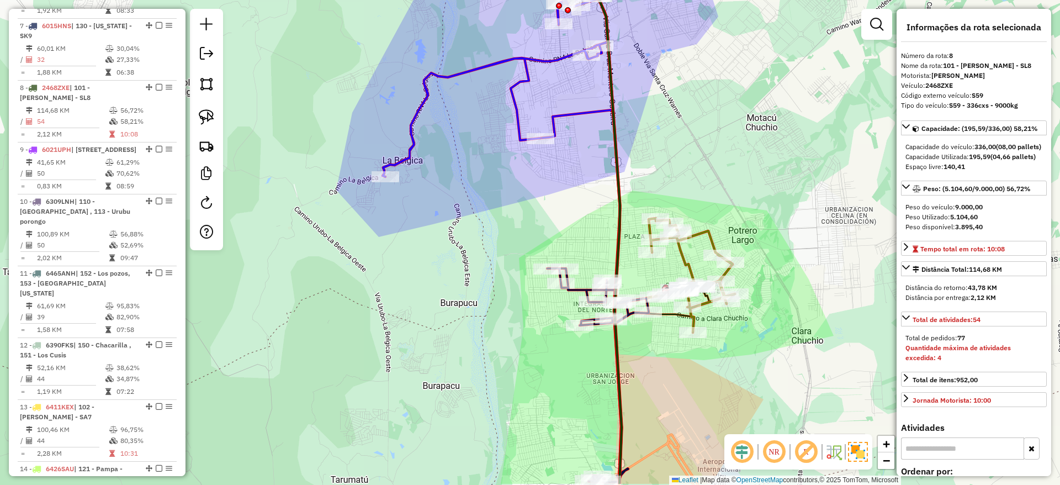
drag, startPoint x: 509, startPoint y: 248, endPoint x: 501, endPoint y: 61, distance: 186.7
click at [501, 61] on div "Janela de atendimento Grade de atendimento Capacidade Transportadoras Veículos …" at bounding box center [530, 242] width 1060 height 485
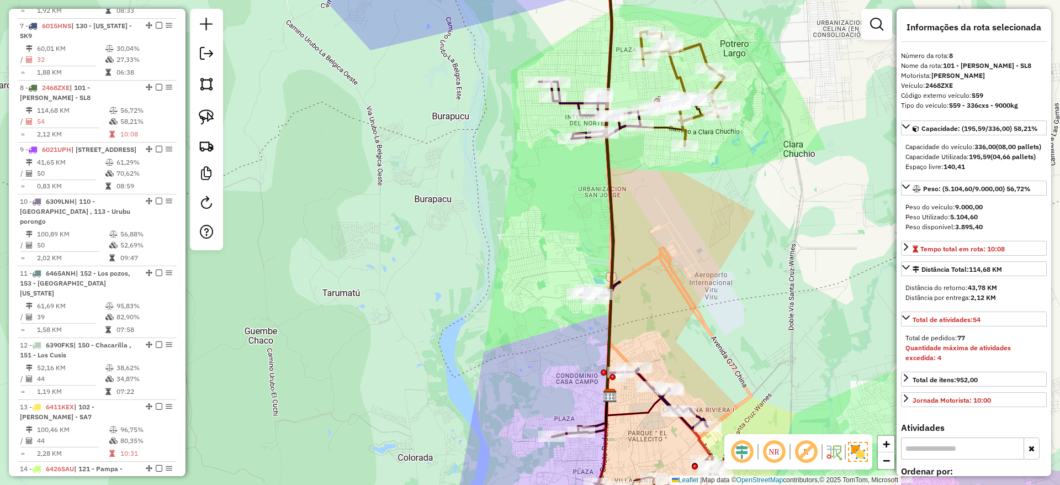
click at [609, 279] on icon at bounding box center [609, 173] width 7 height 444
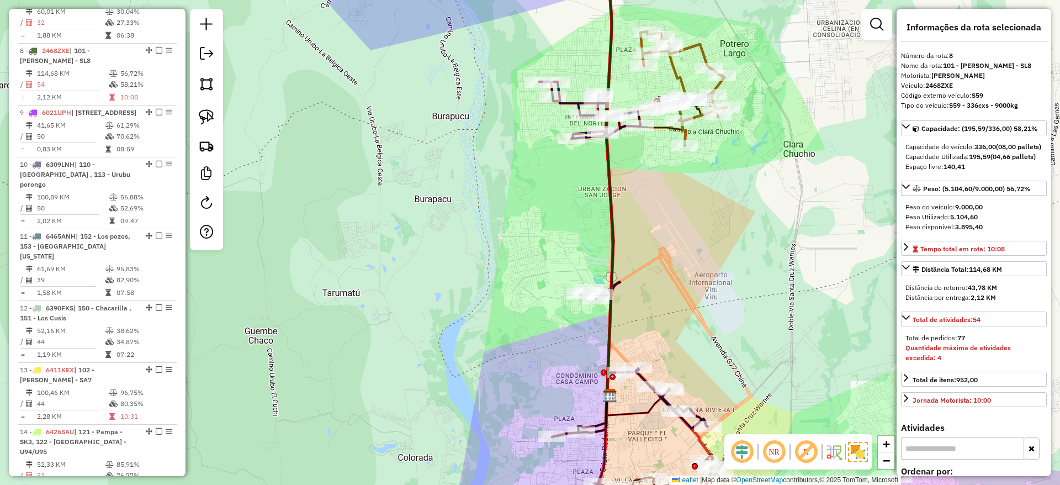
scroll to position [848, 0]
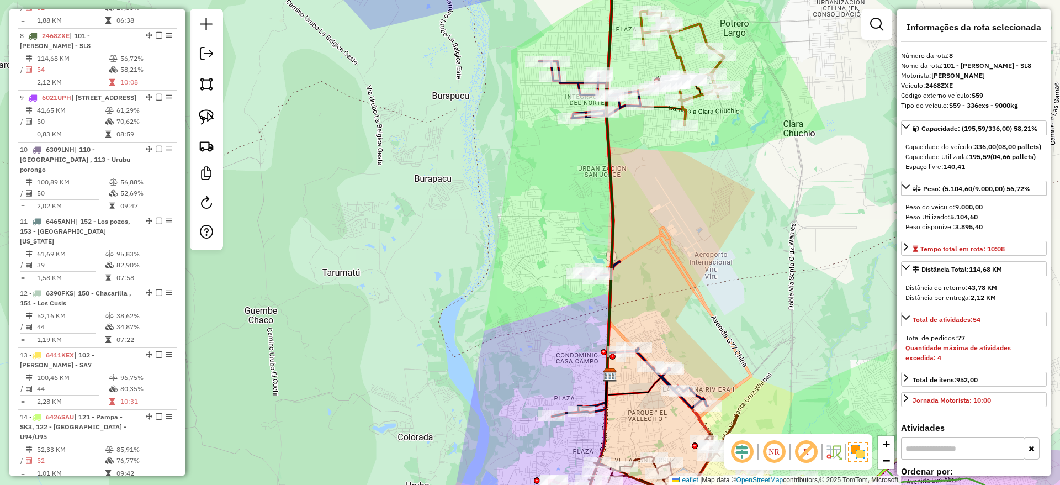
drag, startPoint x: 594, startPoint y: 156, endPoint x: 594, endPoint y: 150, distance: 6.6
click at [594, 150] on div "Janela de atendimento Grade de atendimento Capacidade Transportadoras Veículos …" at bounding box center [530, 242] width 1060 height 485
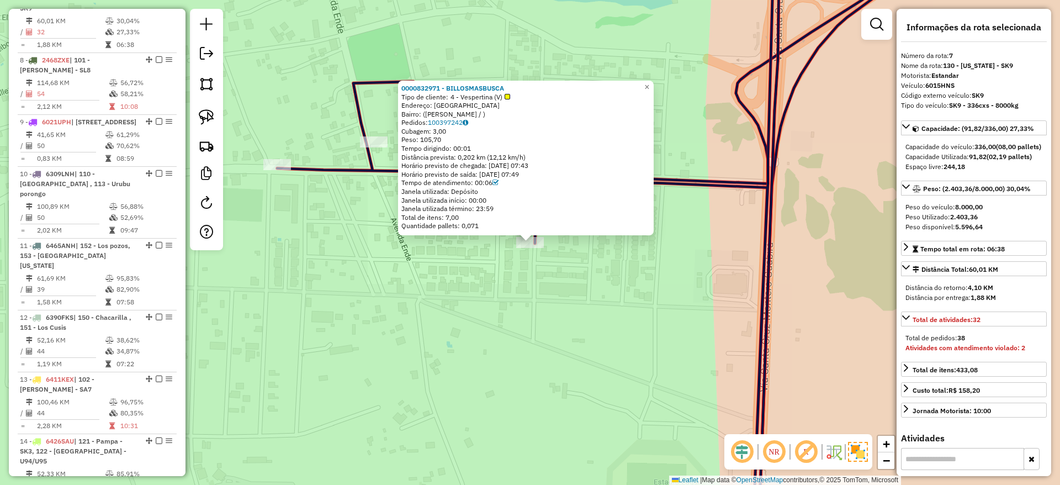
scroll to position [796, 0]
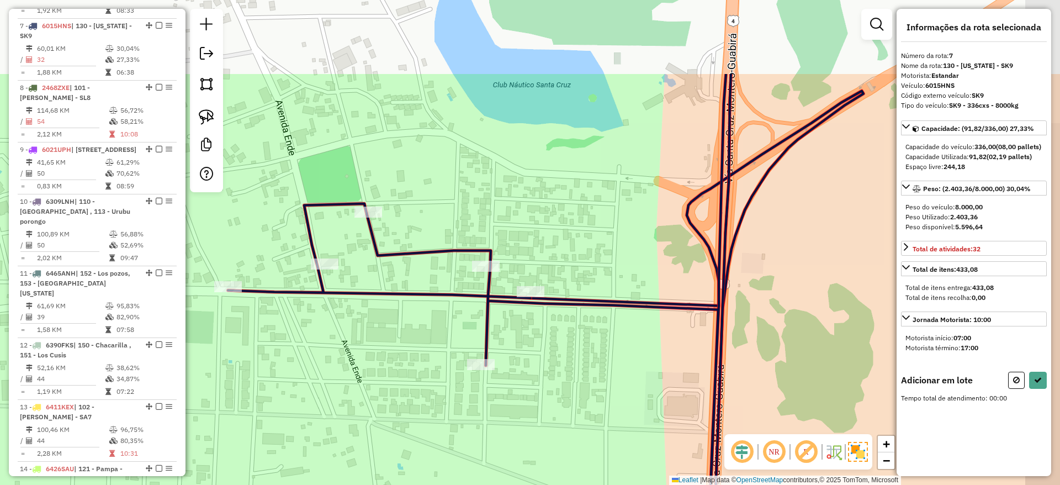
drag, startPoint x: 493, startPoint y: 279, endPoint x: 453, endPoint y: 376, distance: 104.9
click at [453, 376] on div "Janela de atendimento Grade de atendimento Capacidade Transportadoras Veículos …" at bounding box center [530, 242] width 1060 height 485
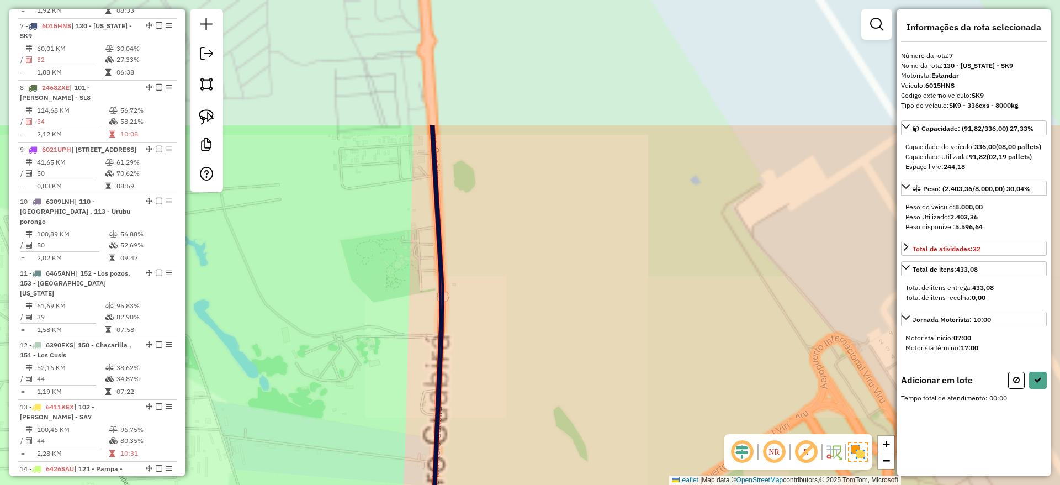
drag, startPoint x: 503, startPoint y: 287, endPoint x: 464, endPoint y: 456, distance: 173.3
click at [469, 461] on div "Janela de atendimento Grade de atendimento Capacidade Transportadoras Veículos …" at bounding box center [530, 242] width 1060 height 485
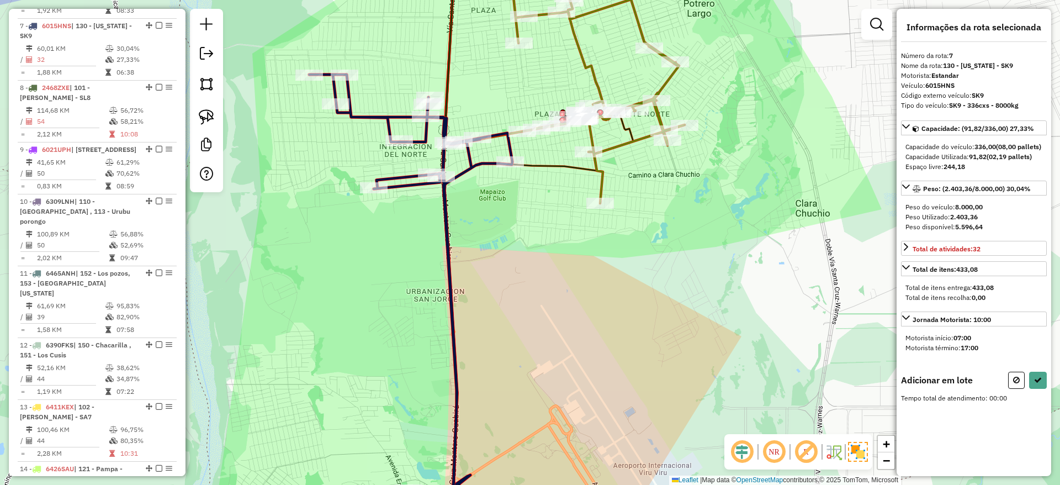
drag, startPoint x: 481, startPoint y: 353, endPoint x: 440, endPoint y: 449, distance: 104.1
click at [443, 453] on div "Janela de atendimento Grade de atendimento Capacidade Transportadoras Veículos …" at bounding box center [530, 242] width 1060 height 485
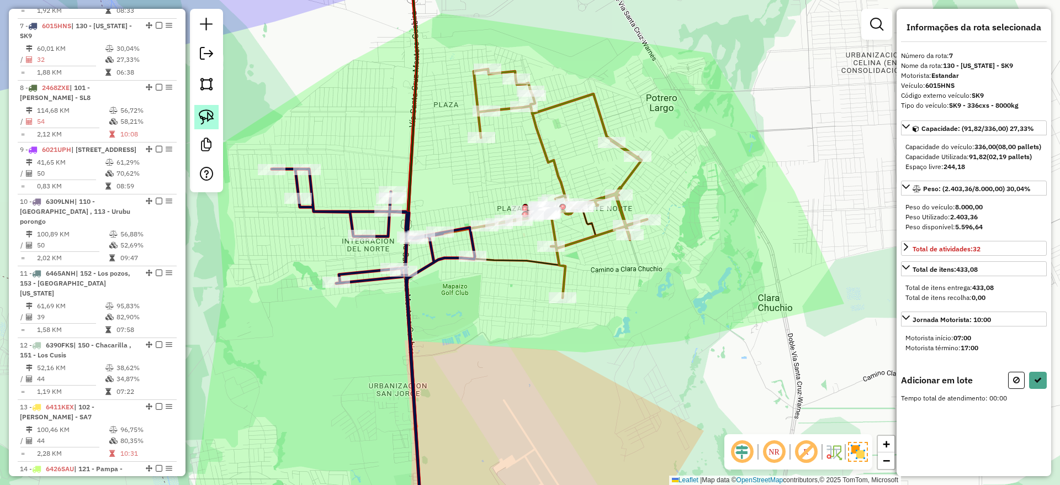
click at [214, 114] on img at bounding box center [206, 116] width 15 height 15
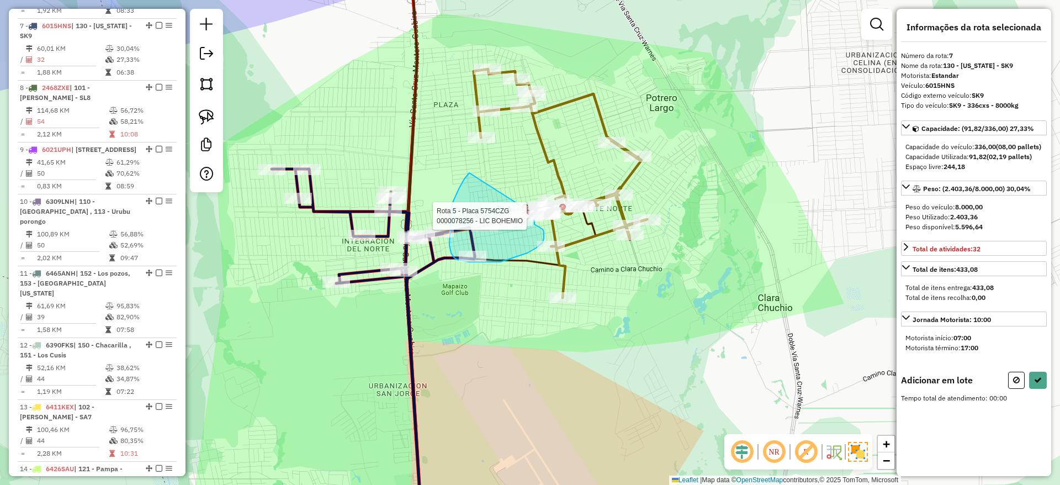
click at [531, 212] on div "Rota 5 - Placa 5754CZG 0000078256 - LIC BOHEMIO Janela de atendimento Grade de …" at bounding box center [530, 242] width 1060 height 485
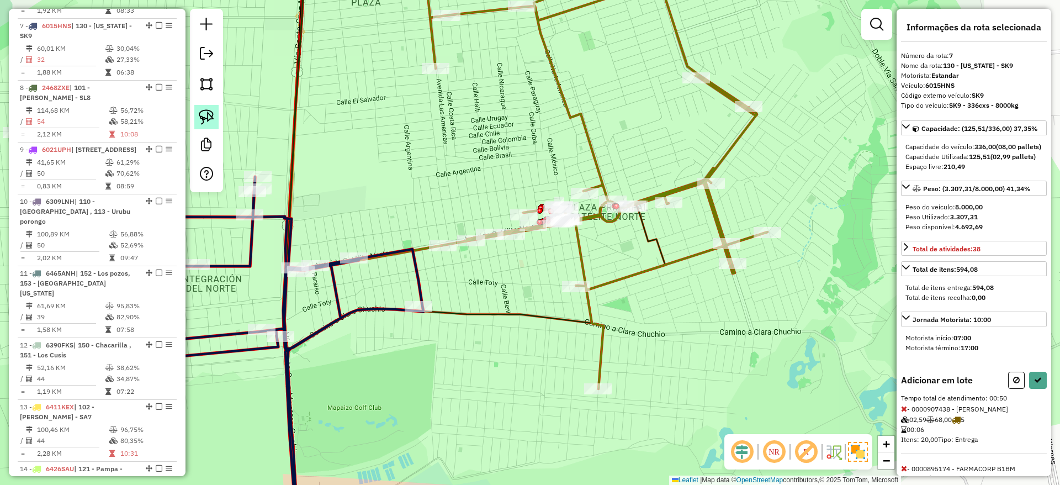
click at [207, 114] on img at bounding box center [206, 116] width 15 height 15
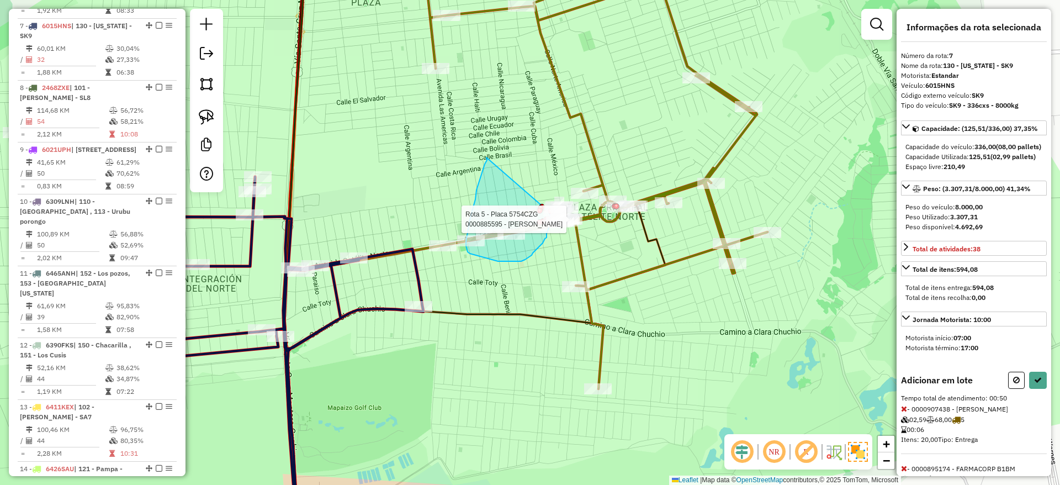
drag, startPoint x: 486, startPoint y: 157, endPoint x: 550, endPoint y: 212, distance: 84.1
click at [550, 212] on div "Rota 5 - Placa 5754CZG 0000866714 - AG.CARLOS Rota 5 - Placa 5754CZG 0000894267…" at bounding box center [530, 242] width 1060 height 485
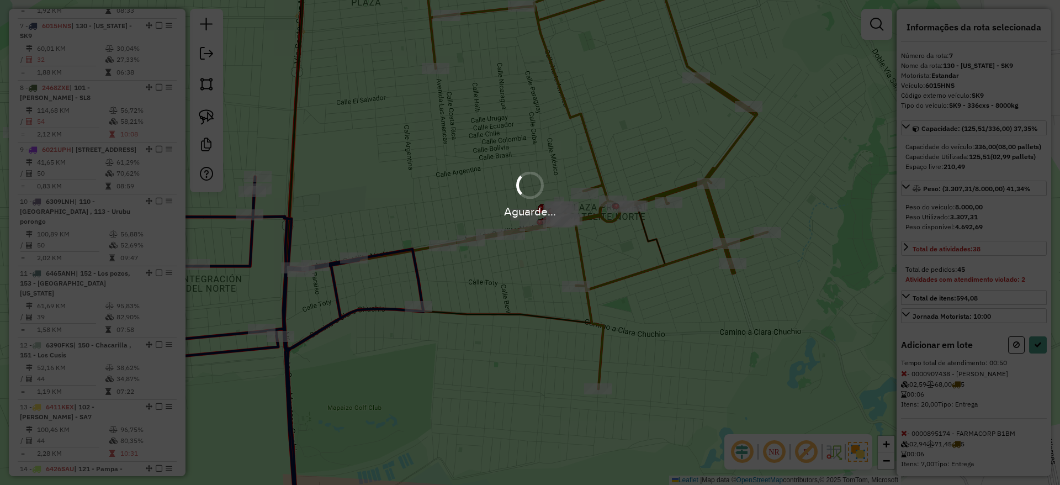
select select "**********"
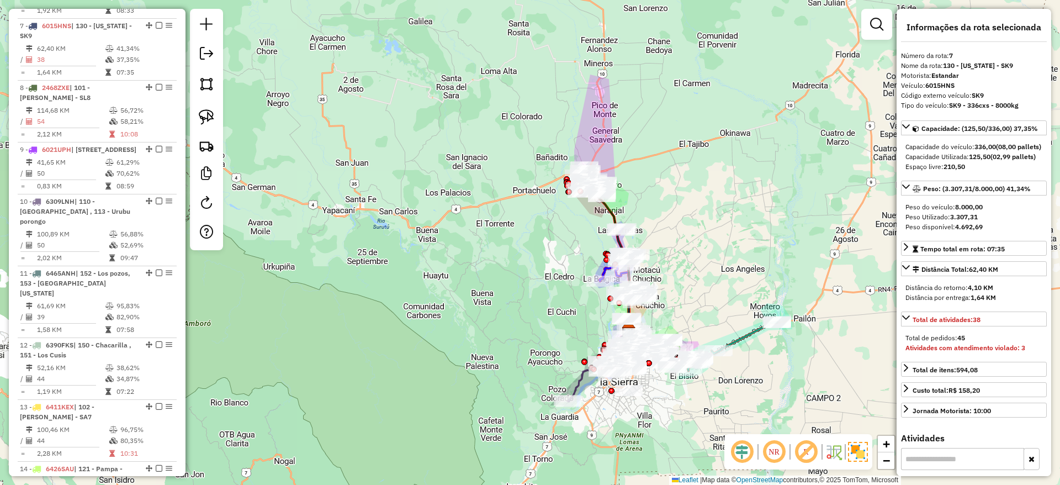
drag, startPoint x: 513, startPoint y: 200, endPoint x: 501, endPoint y: 240, distance: 42.1
click at [501, 240] on div "Janela de atendimento Grade de atendimento Capacidade Transportadoras Veículos …" at bounding box center [530, 242] width 1060 height 485
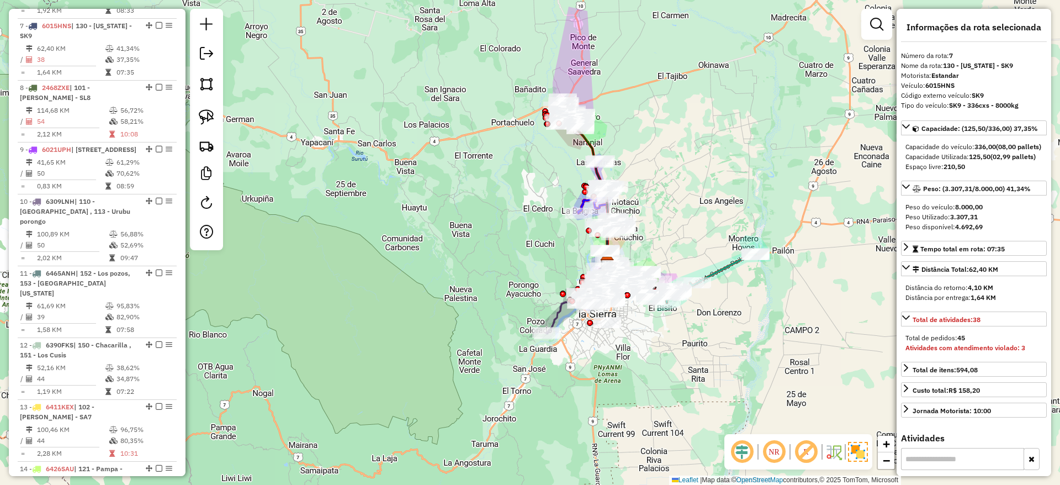
drag, startPoint x: 521, startPoint y: 303, endPoint x: 512, endPoint y: 210, distance: 93.7
click at [512, 211] on div "Janela de atendimento Grade de atendimento Capacidade Transportadoras Veículos …" at bounding box center [530, 242] width 1060 height 485
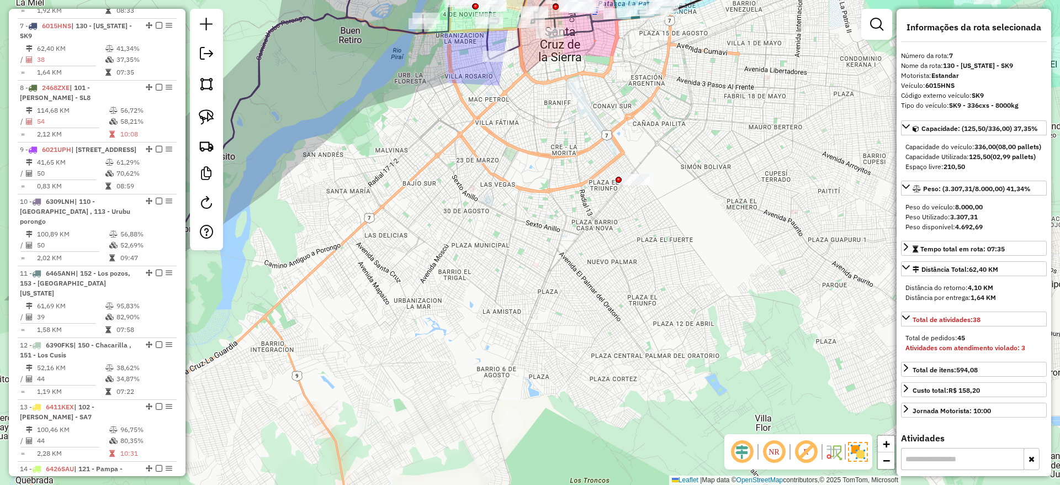
click at [567, 288] on div "Janela de atendimento Grade de atendimento Capacidade Transportadoras Veículos …" at bounding box center [530, 242] width 1060 height 485
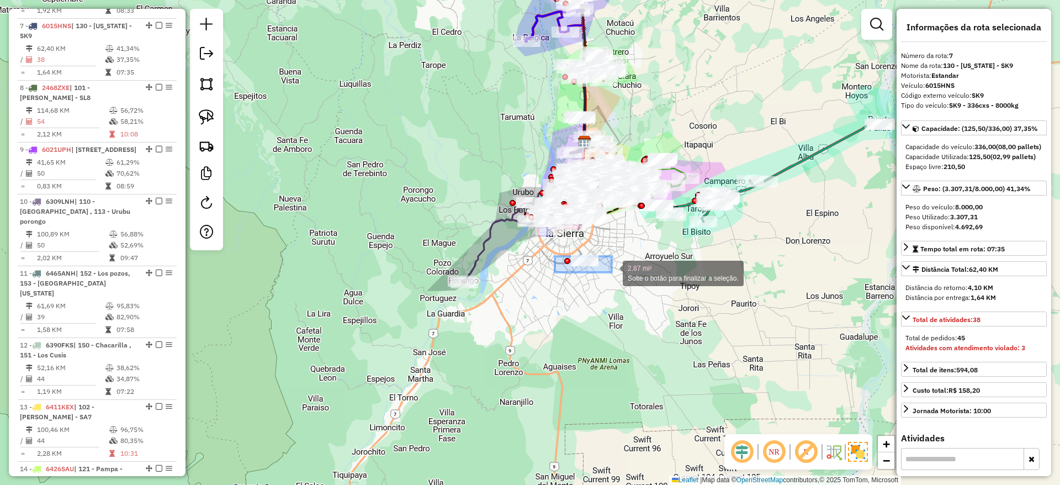
drag, startPoint x: 555, startPoint y: 256, endPoint x: 710, endPoint y: 297, distance: 160.6
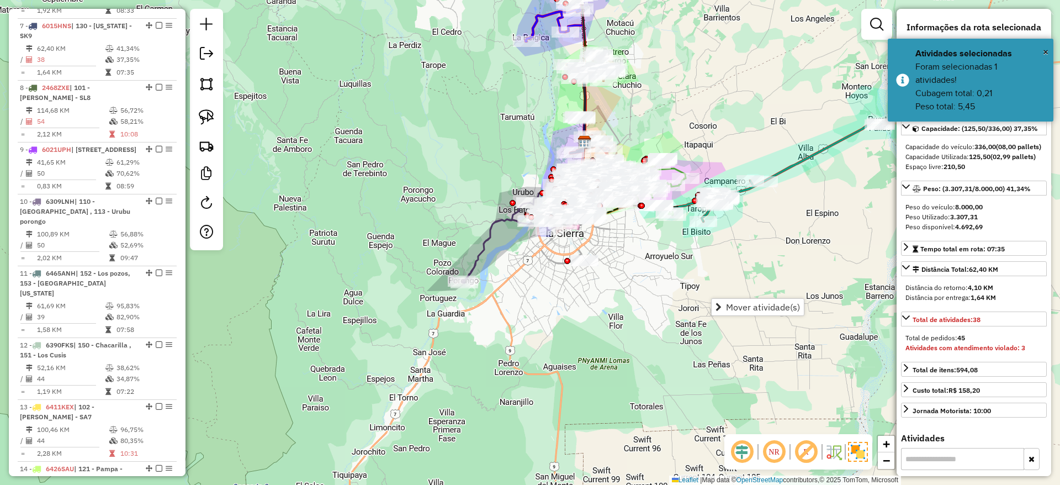
click at [526, 423] on div "Janela de atendimento Grade de atendimento Capacidade Transportadoras Veículos …" at bounding box center [530, 242] width 1060 height 485
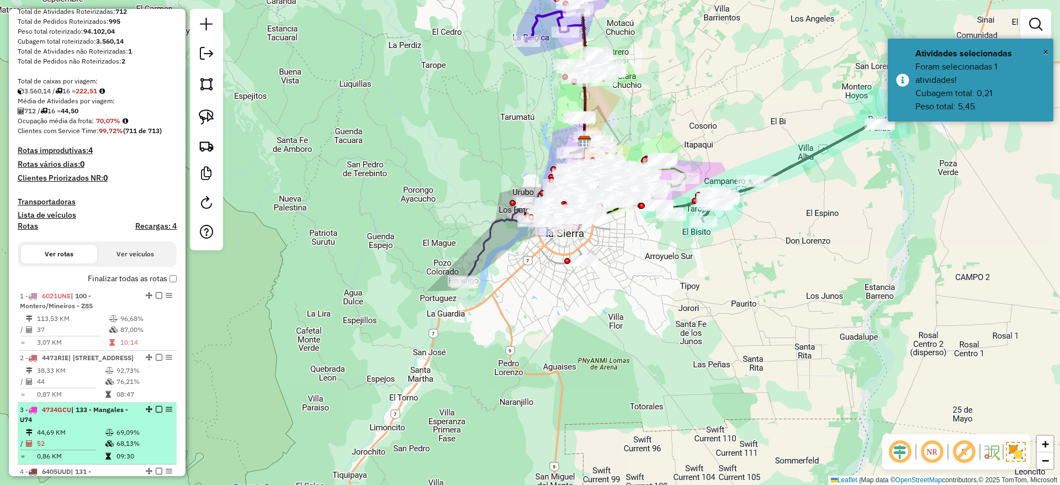
scroll to position [51, 0]
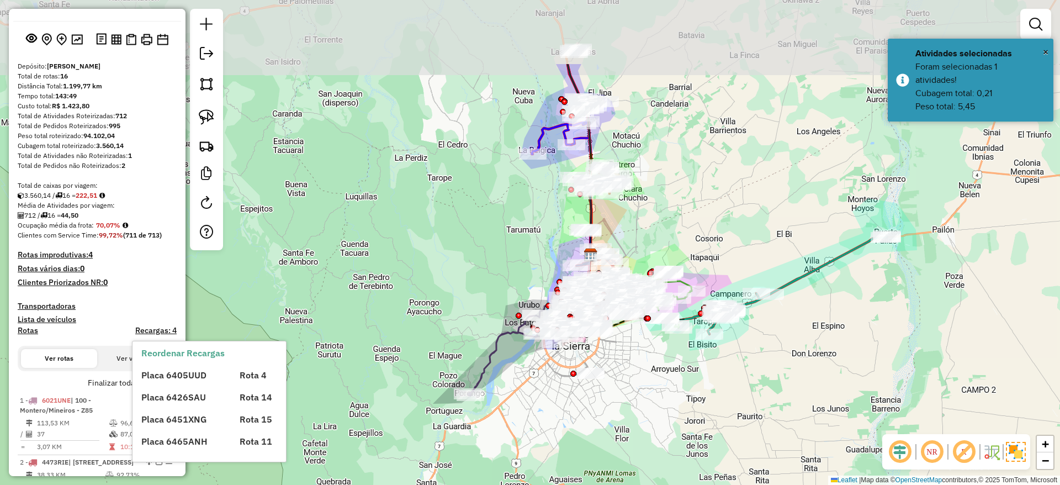
drag, startPoint x: 366, startPoint y: 118, endPoint x: 381, endPoint y: 444, distance: 326.5
click at [380, 443] on div "Janela de atendimento Grade de atendimento Capacidade Transportadoras Veículos …" at bounding box center [530, 242] width 1060 height 485
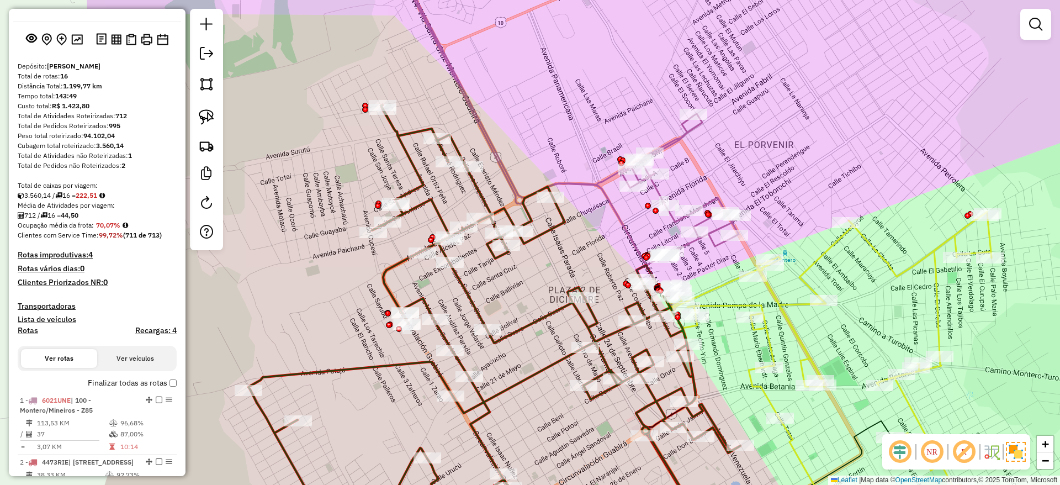
click at [780, 305] on icon at bounding box center [826, 372] width 331 height 322
select select "**********"
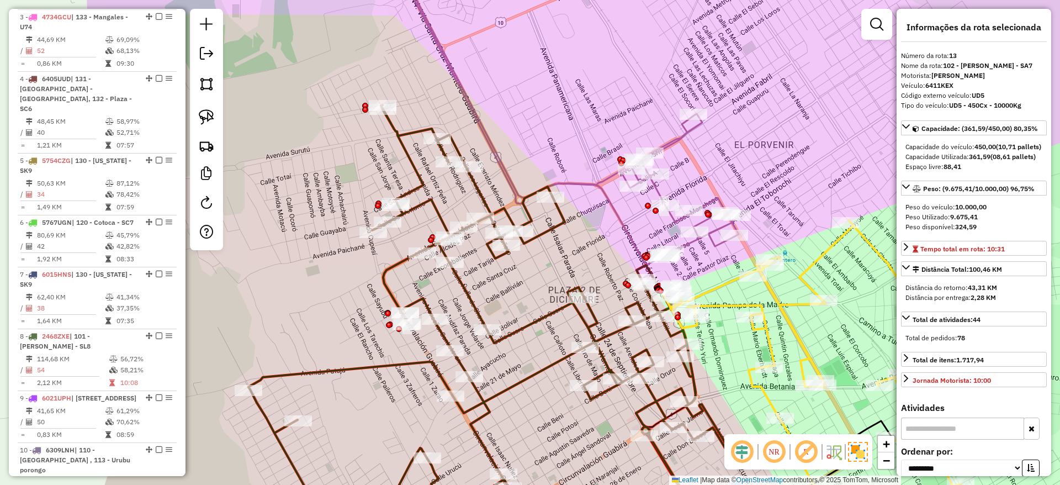
scroll to position [1157, 0]
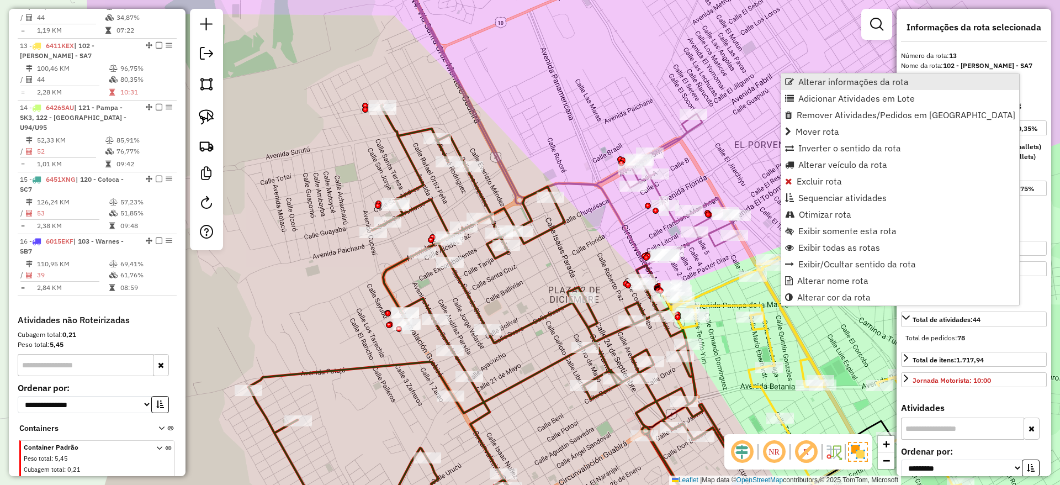
drag, startPoint x: 815, startPoint y: 161, endPoint x: 819, endPoint y: 85, distance: 76.3
click at [819, 85] on ul "Alterar informações da rota Adicionar Atividades em Lote Remover Atividades/Ped…" at bounding box center [900, 189] width 238 height 232
click at [819, 85] on span "Alterar informações da rota" at bounding box center [853, 81] width 110 height 9
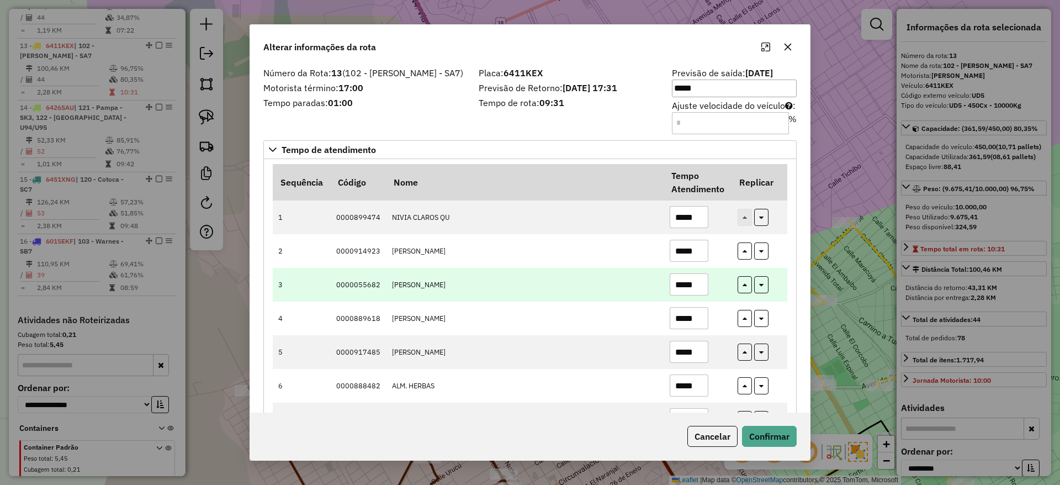
click at [716, 297] on td "*****" at bounding box center [697, 285] width 68 height 34
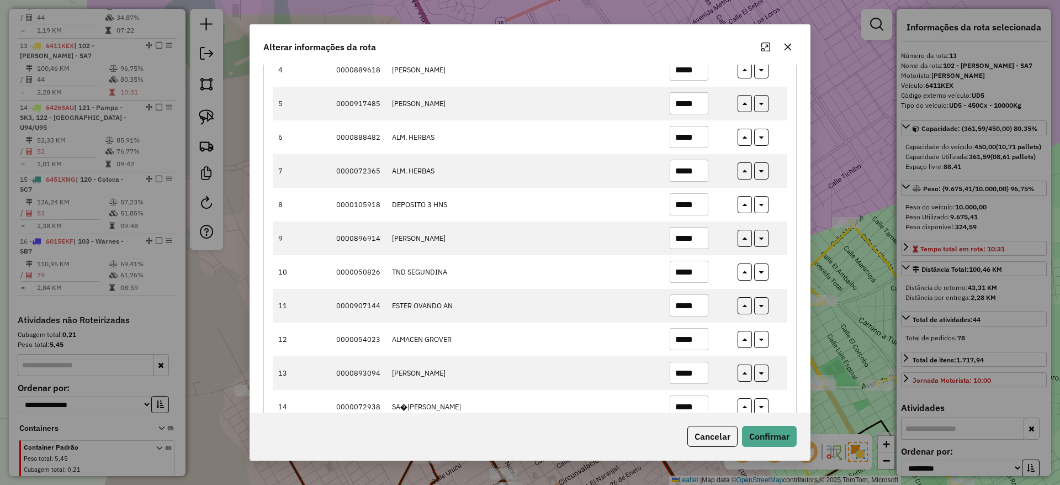
scroll to position [414, 0]
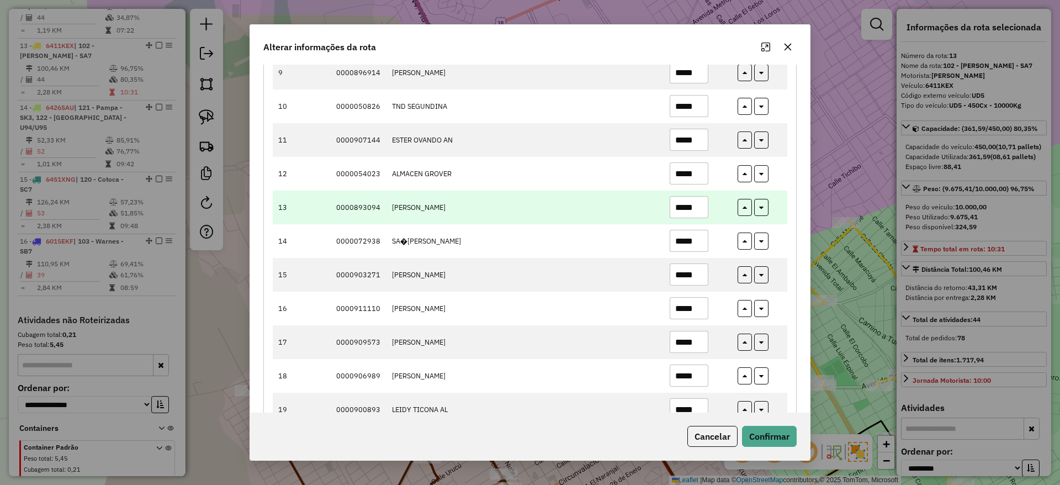
click at [691, 203] on input "*****" at bounding box center [688, 207] width 39 height 22
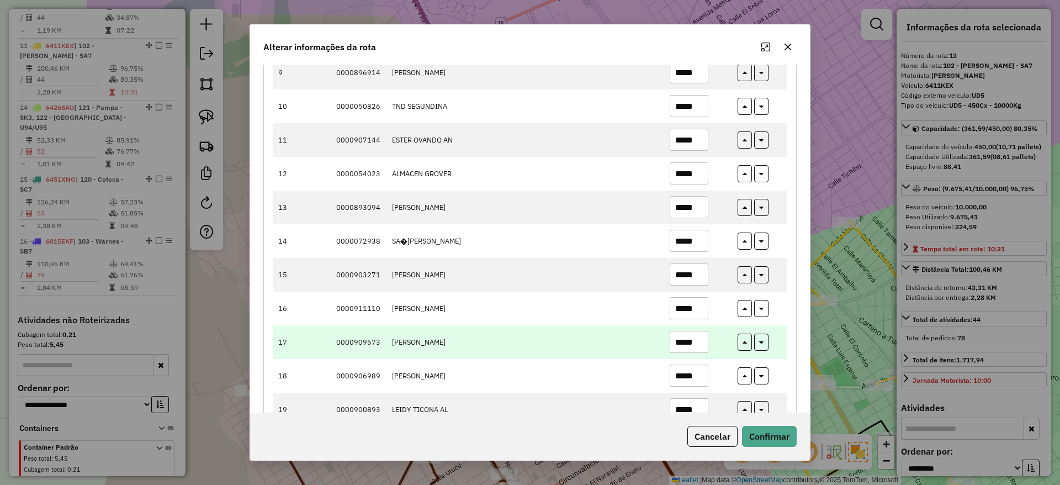
scroll to position [497, 0]
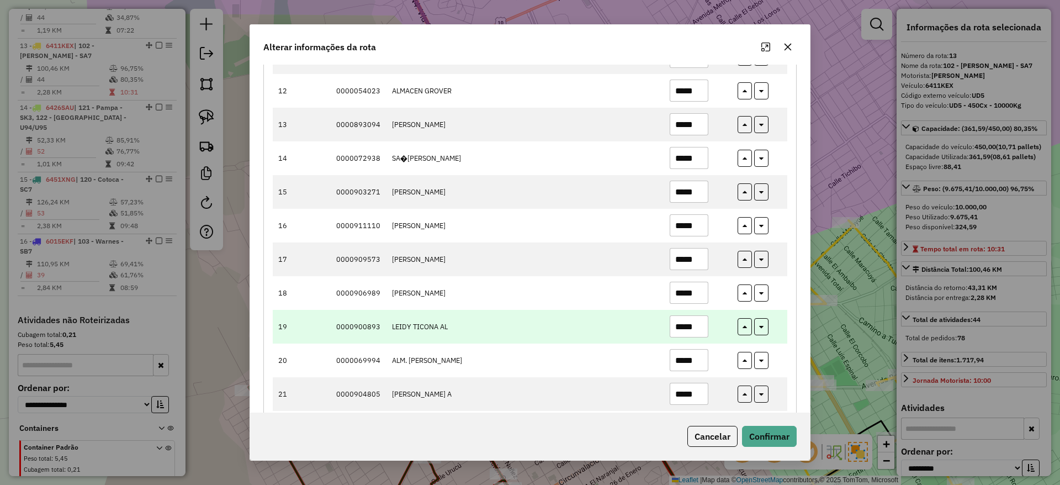
type input "*****"
click at [688, 326] on input "*****" at bounding box center [688, 326] width 39 height 22
click at [689, 324] on input "*****" at bounding box center [688, 326] width 39 height 22
click at [692, 327] on input "*****" at bounding box center [688, 326] width 39 height 22
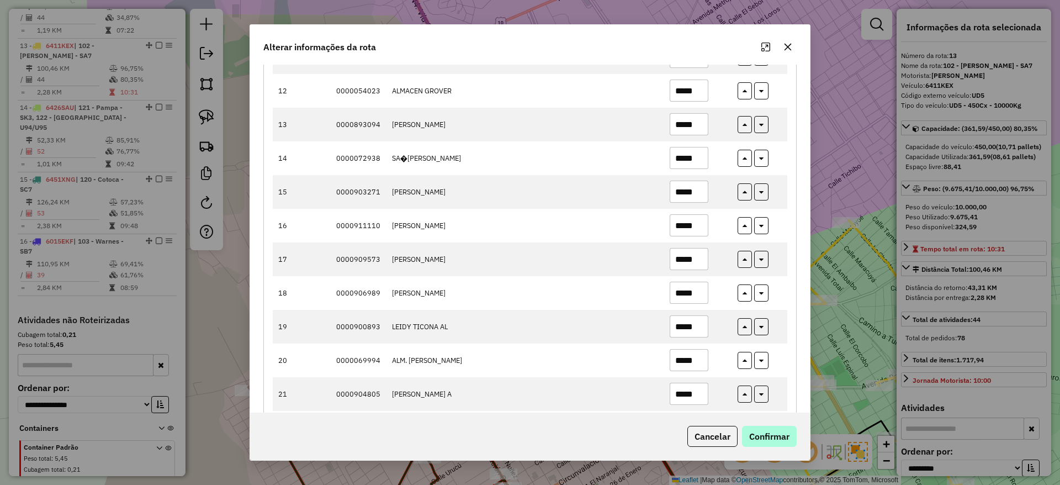
type input "*****"
click at [763, 439] on button "Confirmar" at bounding box center [769, 435] width 55 height 21
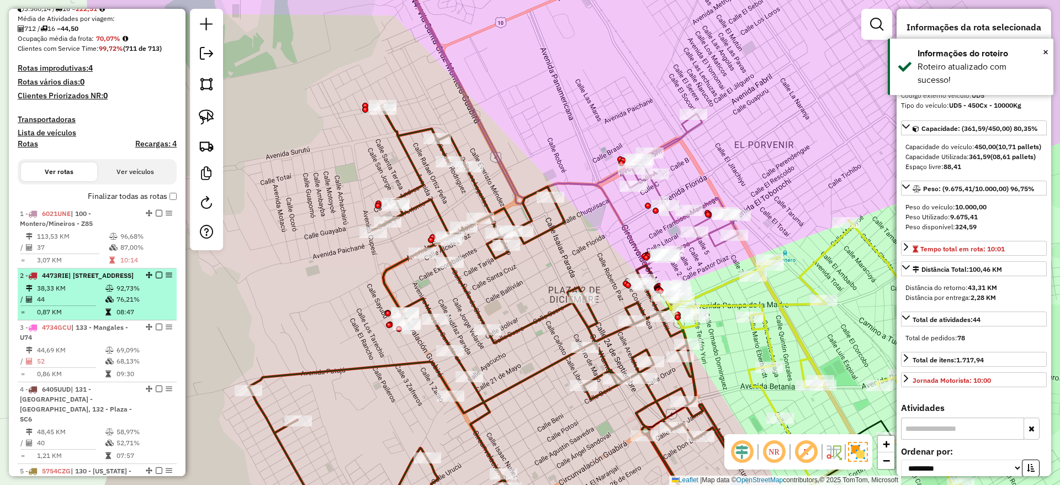
scroll to position [81, 0]
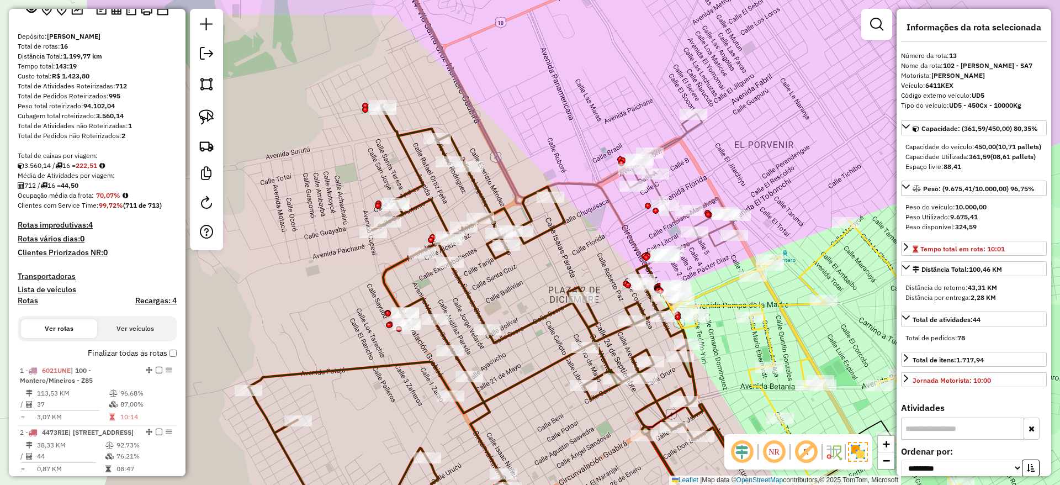
click at [36, 298] on h4 "Rotas" at bounding box center [28, 300] width 20 height 9
select select
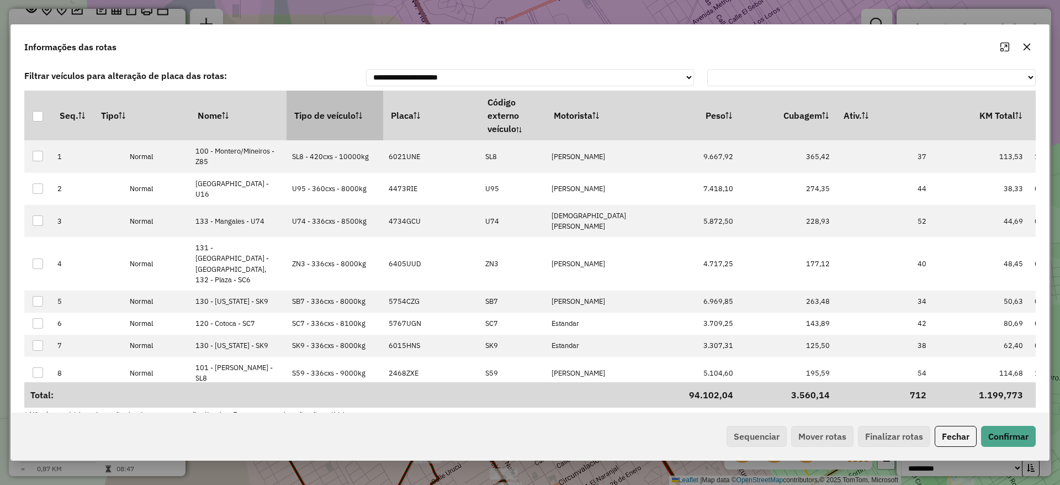
click at [345, 120] on th "Tipo de veículo" at bounding box center [334, 116] width 97 height 50
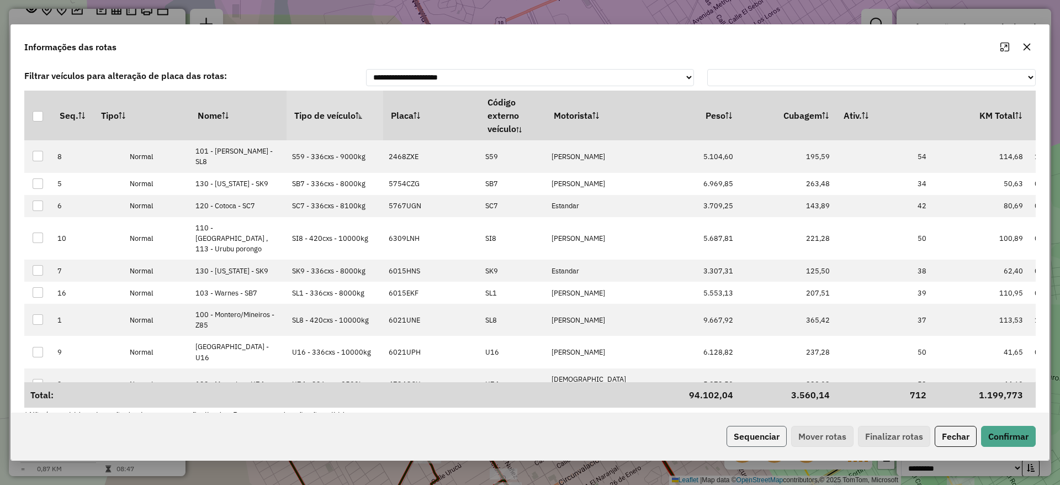
click at [764, 429] on button "Sequenciar" at bounding box center [756, 435] width 60 height 21
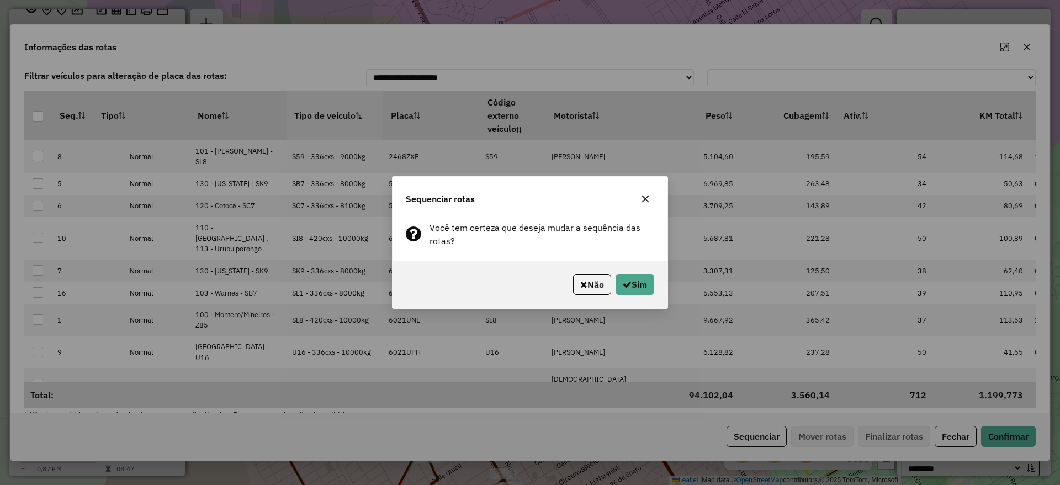
click at [644, 272] on div "Não Sim" at bounding box center [529, 283] width 275 height 47
click at [643, 281] on button "Sim" at bounding box center [634, 284] width 39 height 21
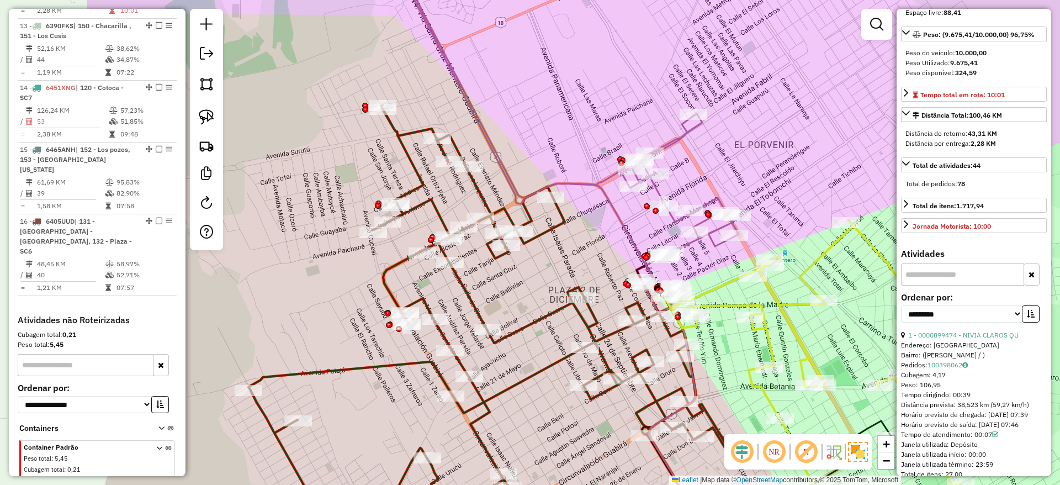
scroll to position [166, 0]
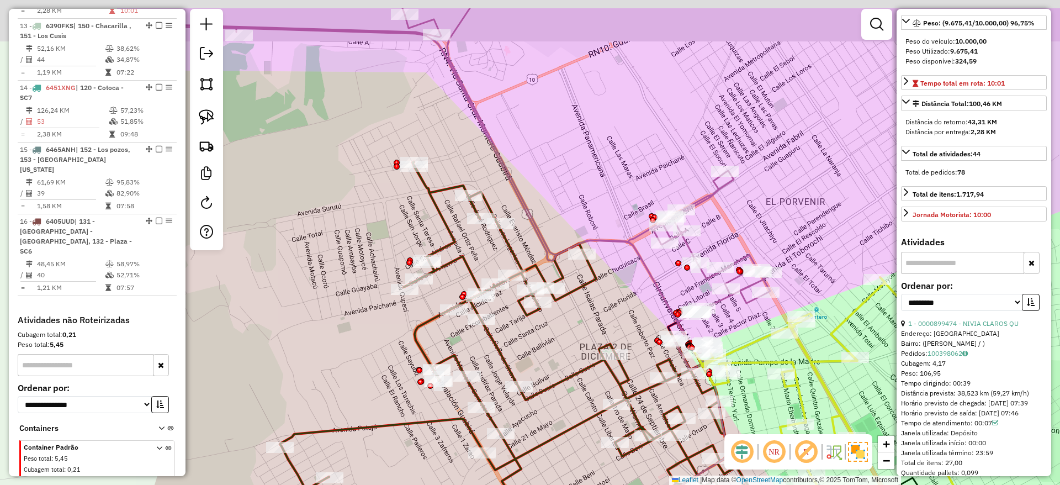
drag, startPoint x: 322, startPoint y: 243, endPoint x: 331, endPoint y: 254, distance: 13.4
click at [331, 254] on div "Janela de atendimento Grade de atendimento Capacidade Transportadoras Veículos …" at bounding box center [530, 242] width 1060 height 485
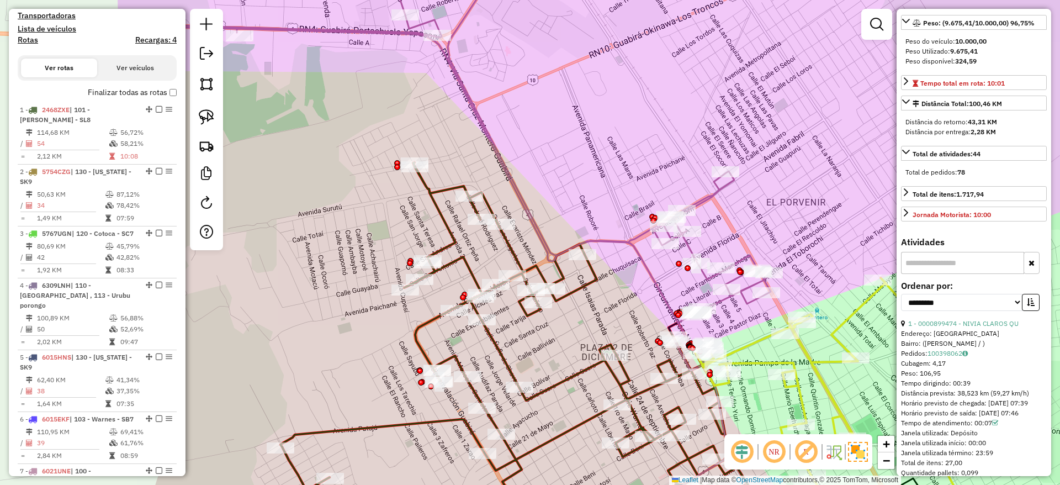
scroll to position [163, 0]
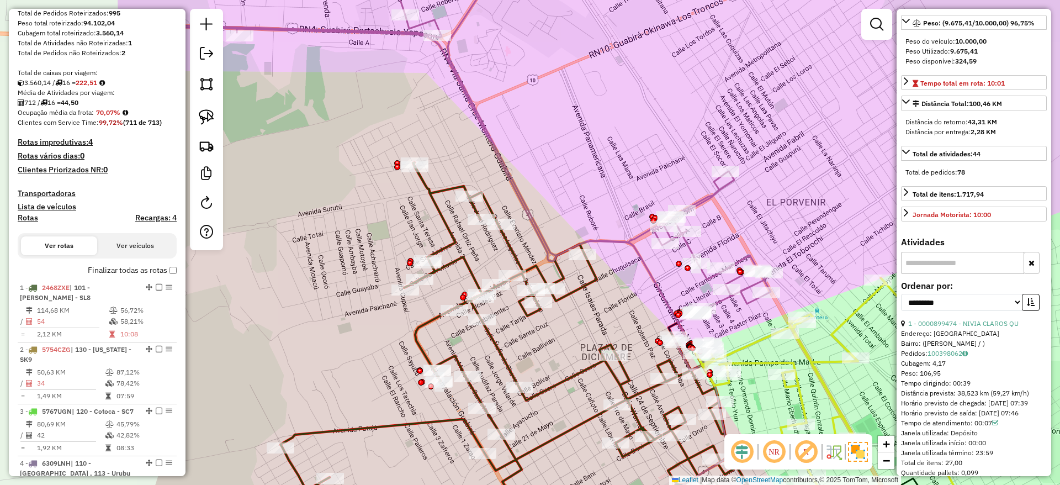
click at [28, 218] on h4 "Rotas" at bounding box center [28, 217] width 20 height 9
select select
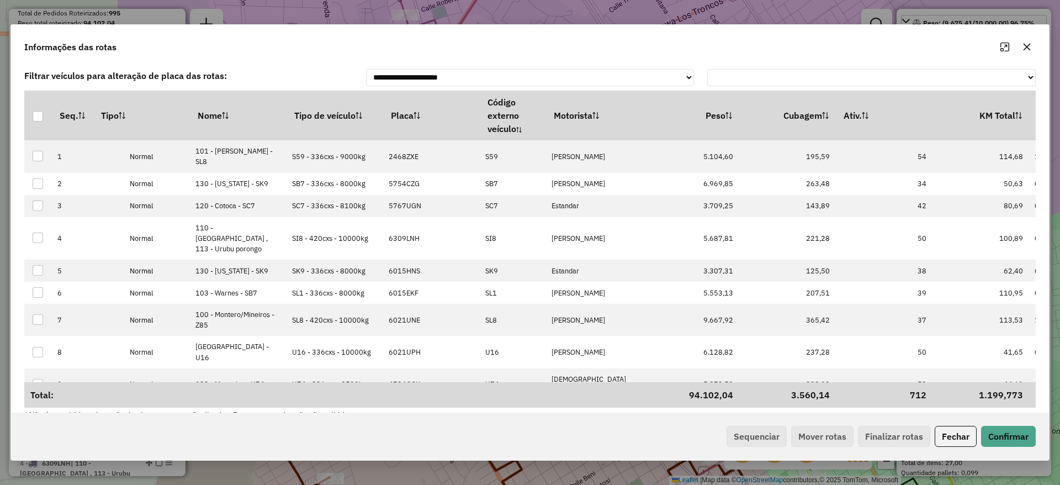
click at [1030, 50] on icon "button" at bounding box center [1026, 46] width 9 height 9
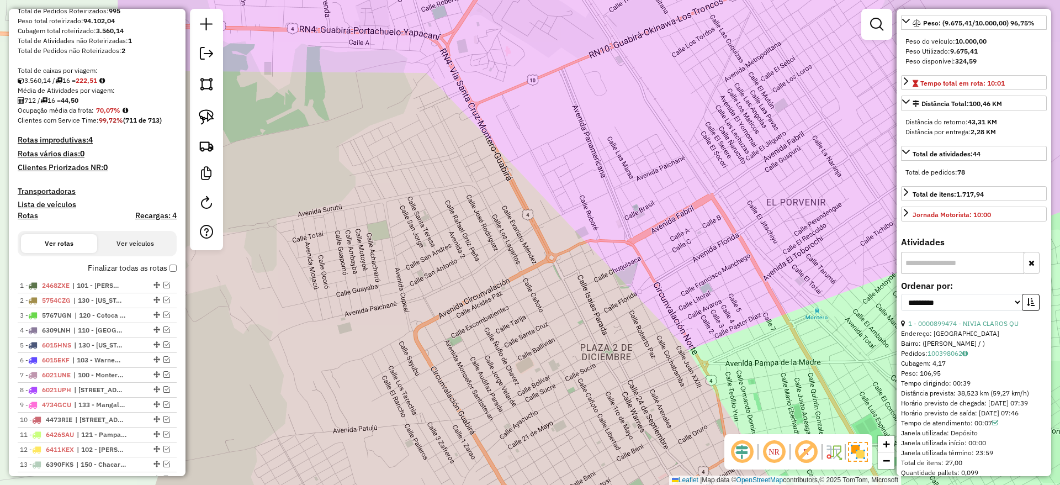
scroll to position [123, 0]
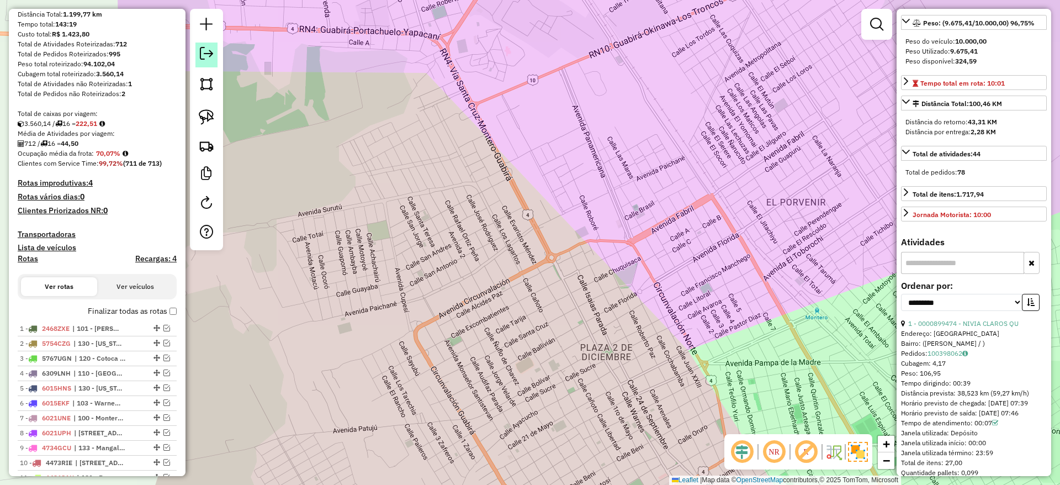
click at [212, 47] on em at bounding box center [206, 53] width 13 height 13
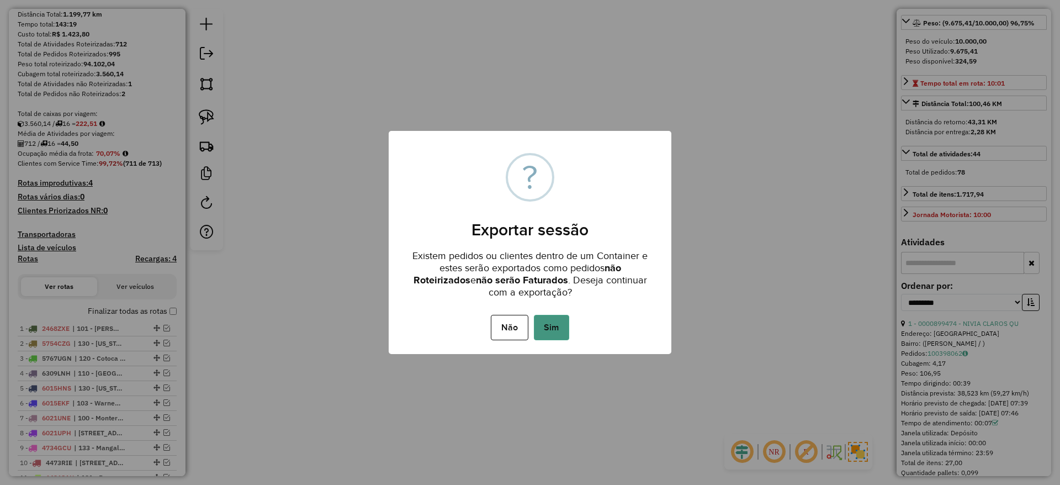
click at [555, 326] on button "Sim" at bounding box center [551, 327] width 35 height 25
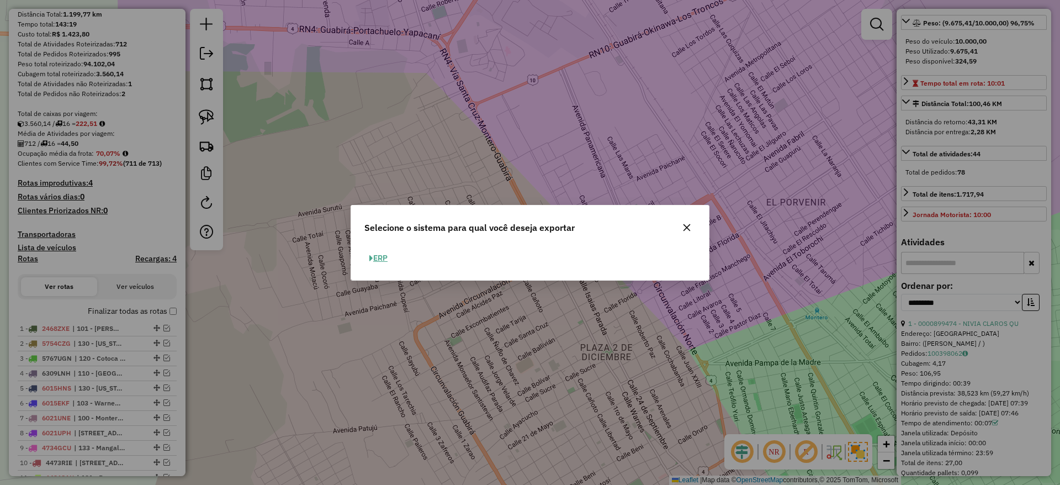
click at [388, 259] on button "ERP" at bounding box center [378, 257] width 28 height 17
select select "**"
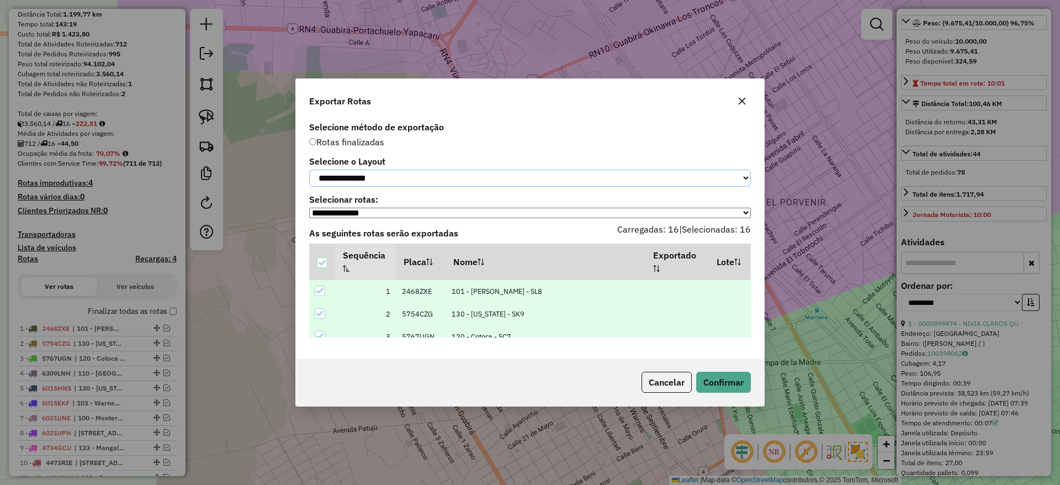
click at [504, 180] on select "**********" at bounding box center [529, 177] width 441 height 17
select select "*********"
click at [309, 169] on select "**********" at bounding box center [529, 177] width 441 height 17
click at [730, 385] on button "Confirmar" at bounding box center [723, 381] width 55 height 21
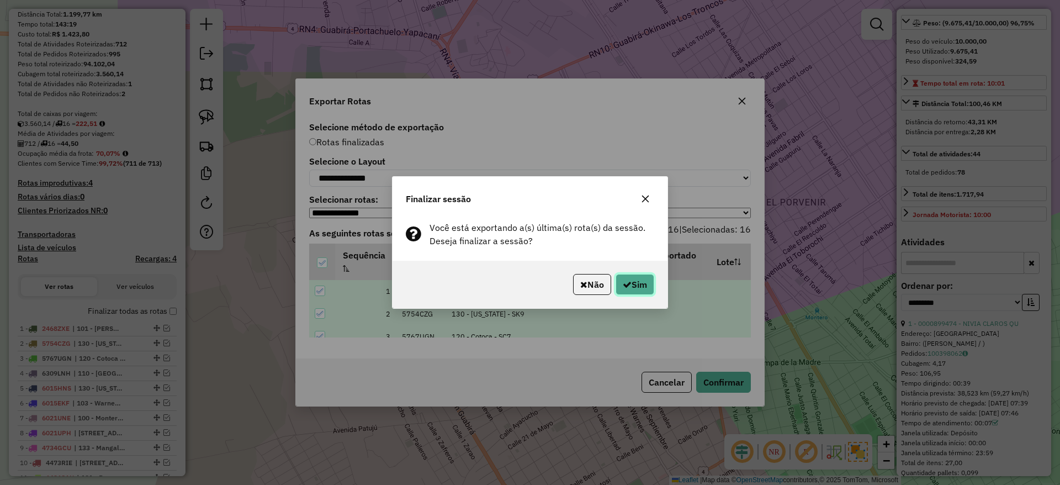
click at [627, 274] on button "Sim" at bounding box center [634, 284] width 39 height 21
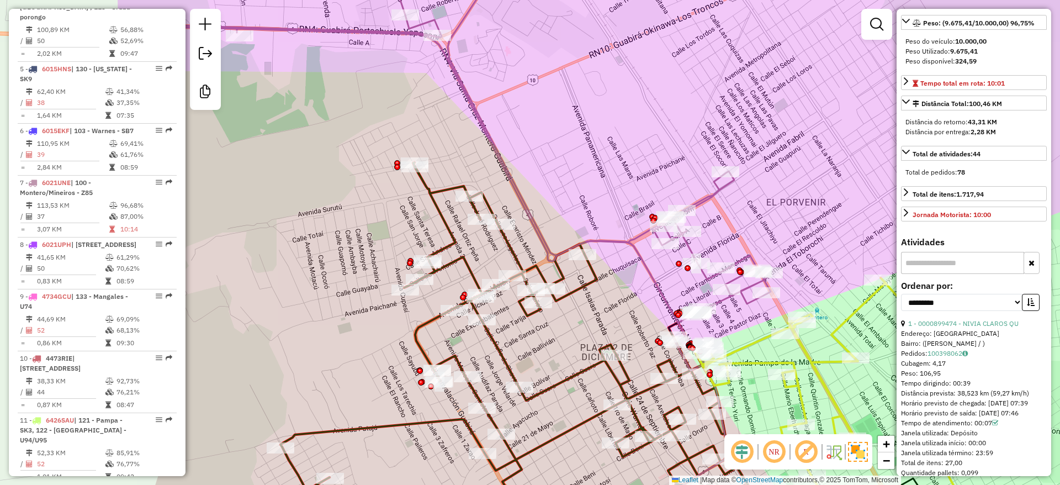
scroll to position [1103, 0]
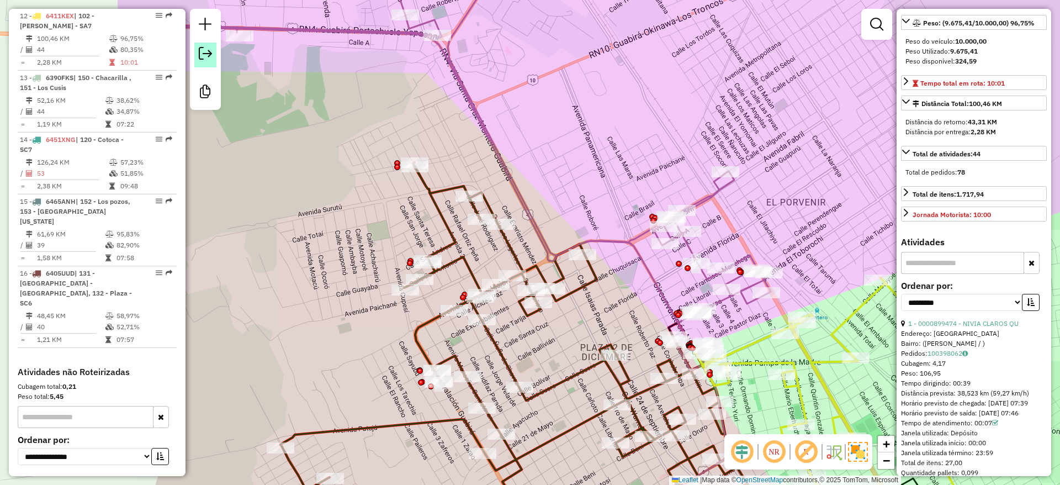
click at [214, 52] on link at bounding box center [205, 54] width 22 height 25
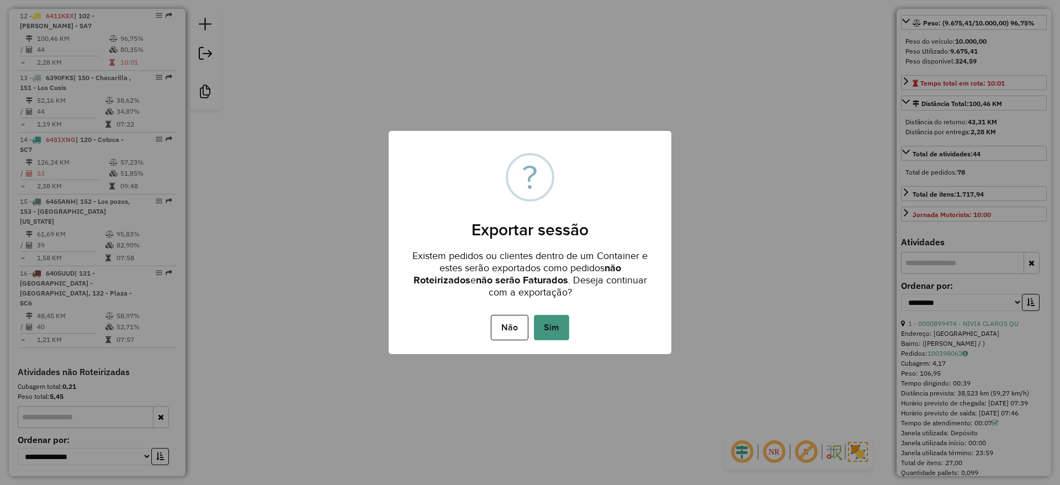
click at [545, 322] on button "Sim" at bounding box center [551, 327] width 35 height 25
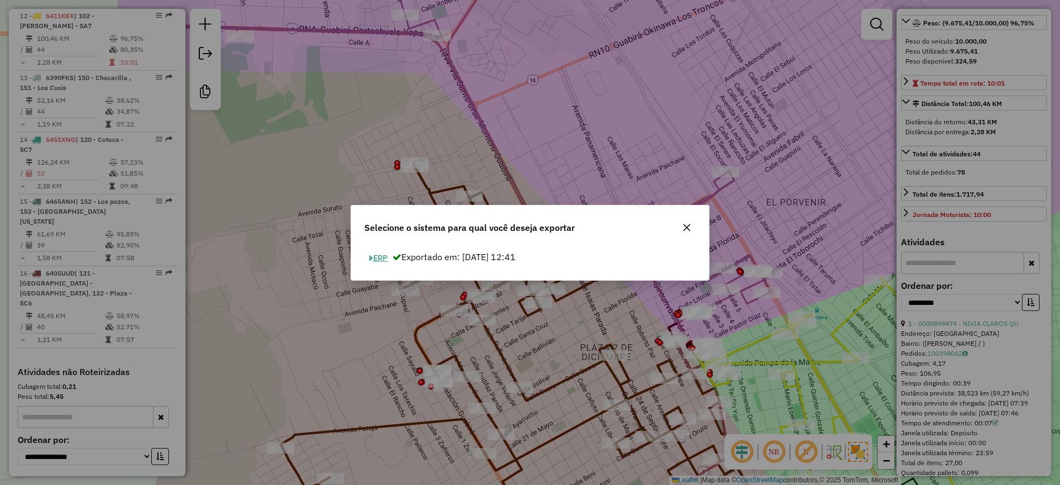
click at [386, 260] on button "ERP" at bounding box center [378, 257] width 28 height 17
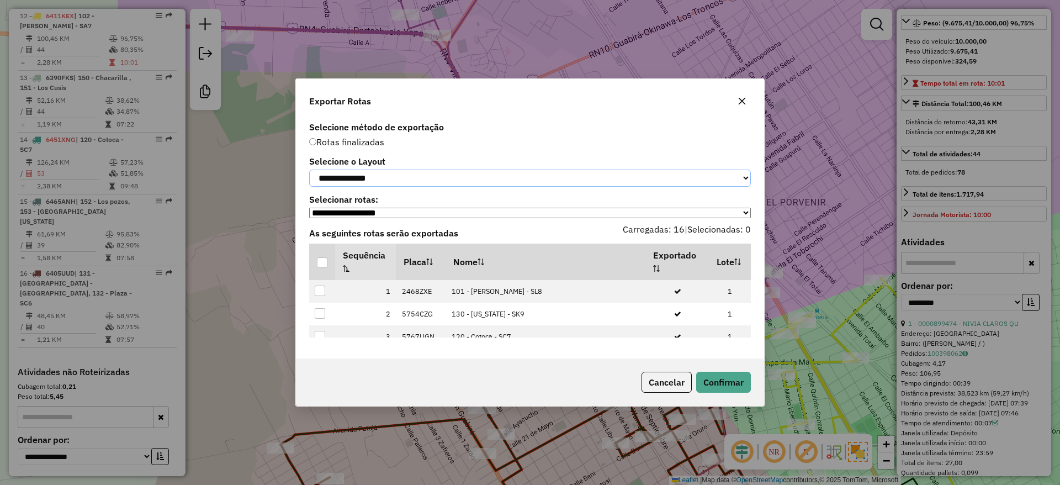
click at [421, 172] on select "**********" at bounding box center [529, 177] width 441 height 17
select select "*********"
click at [309, 169] on select "**********" at bounding box center [529, 177] width 441 height 17
click at [327, 261] on div at bounding box center [322, 262] width 10 height 10
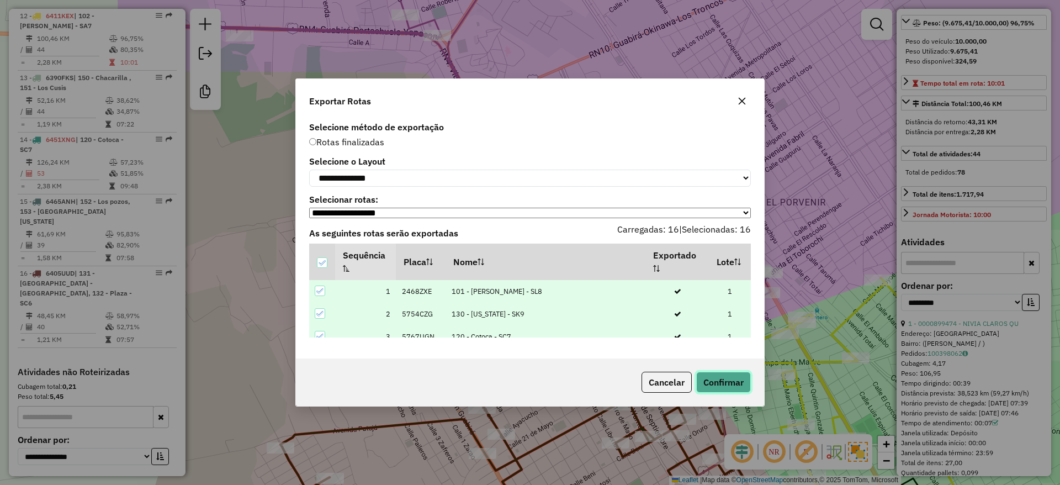
click at [720, 379] on button "Confirmar" at bounding box center [723, 381] width 55 height 21
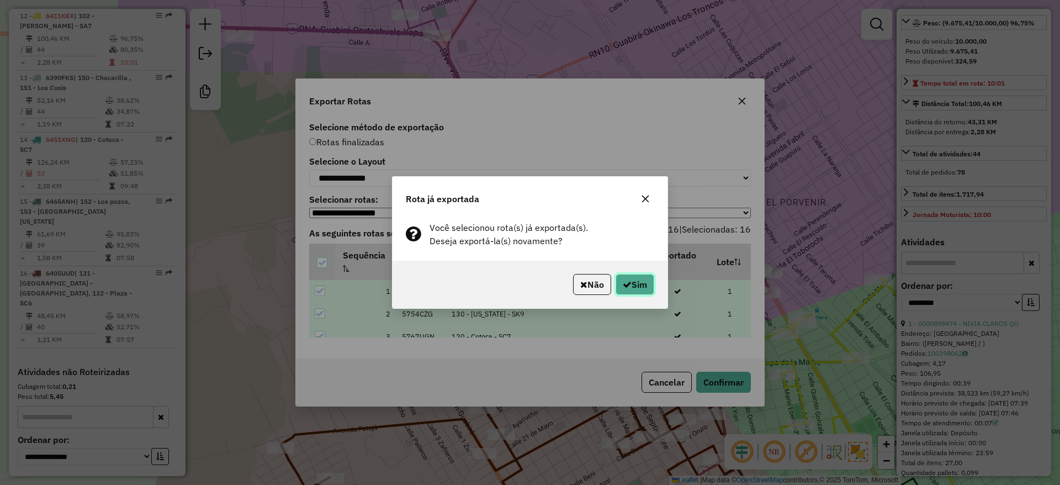
click at [622, 284] on icon "button" at bounding box center [626, 284] width 9 height 9
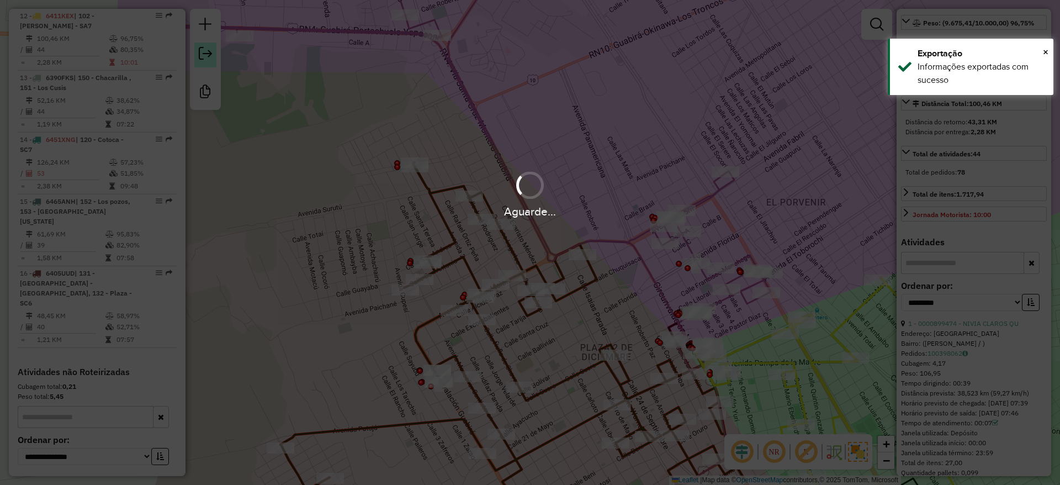
click at [207, 59] on em at bounding box center [205, 53] width 13 height 13
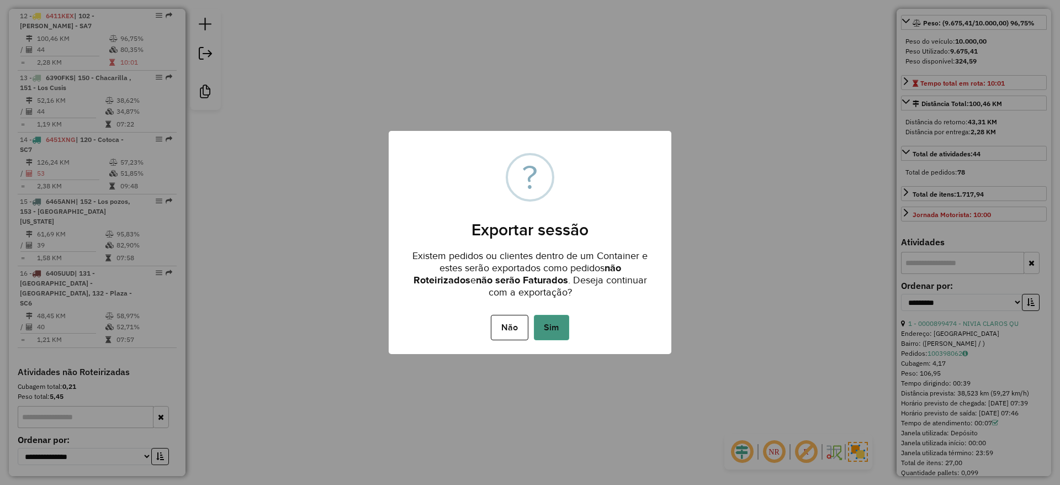
click at [557, 321] on button "Sim" at bounding box center [551, 327] width 35 height 25
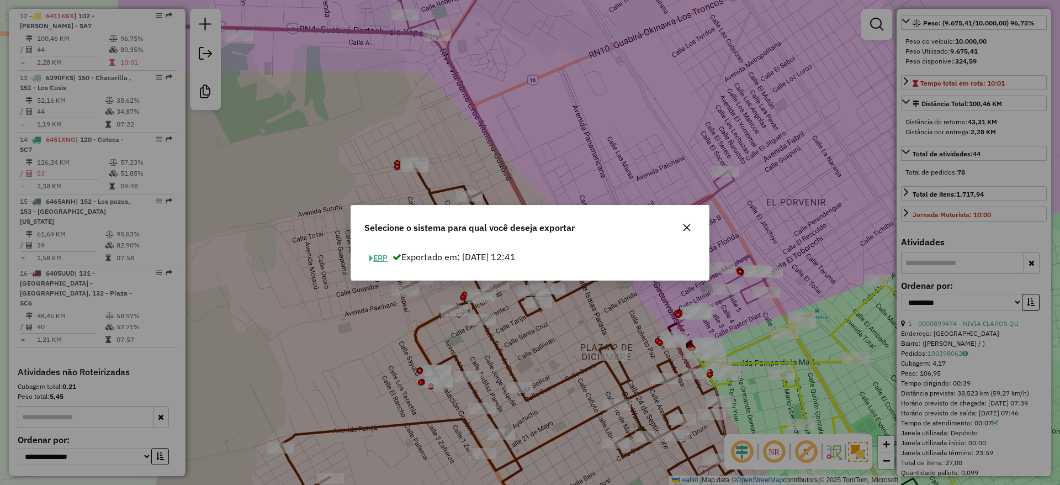
click at [384, 251] on button "ERP" at bounding box center [378, 257] width 28 height 17
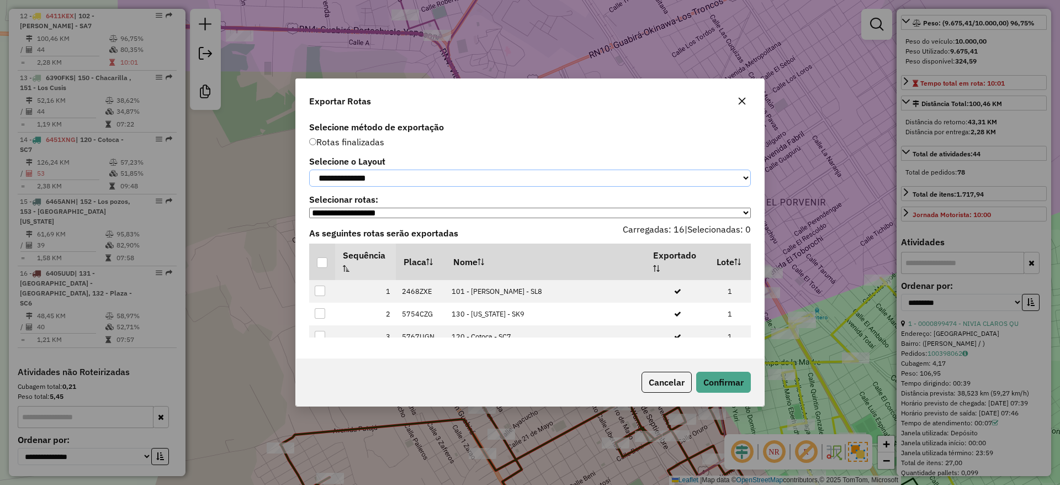
click at [438, 177] on select "**********" at bounding box center [529, 177] width 441 height 17
select select "*********"
click at [309, 169] on select "**********" at bounding box center [529, 177] width 441 height 17
click at [322, 267] on div at bounding box center [322, 262] width 10 height 10
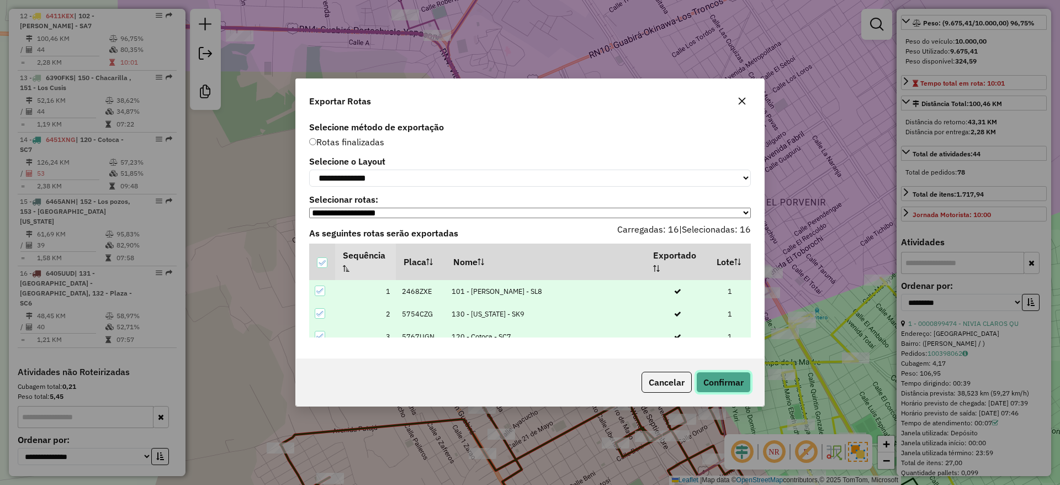
click at [717, 375] on button "Confirmar" at bounding box center [723, 381] width 55 height 21
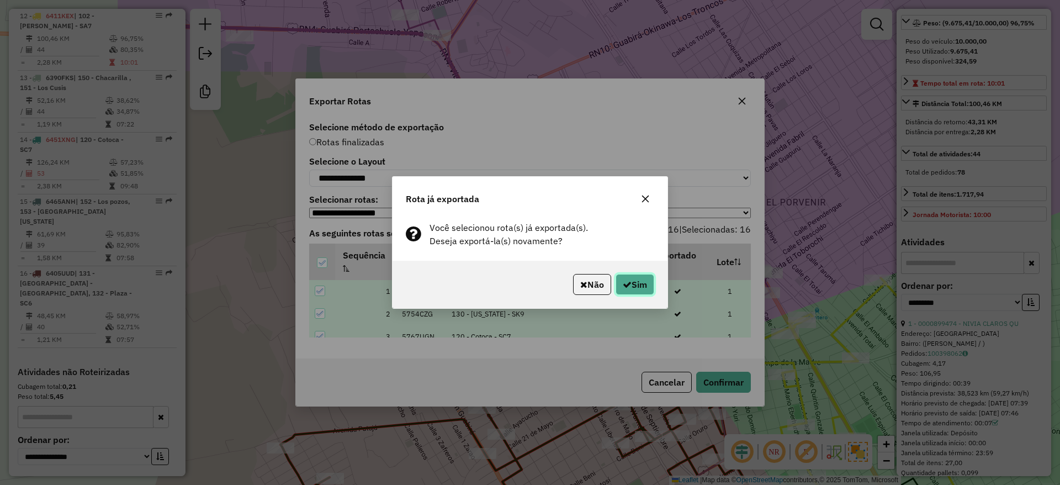
click at [635, 282] on button "Sim" at bounding box center [634, 284] width 39 height 21
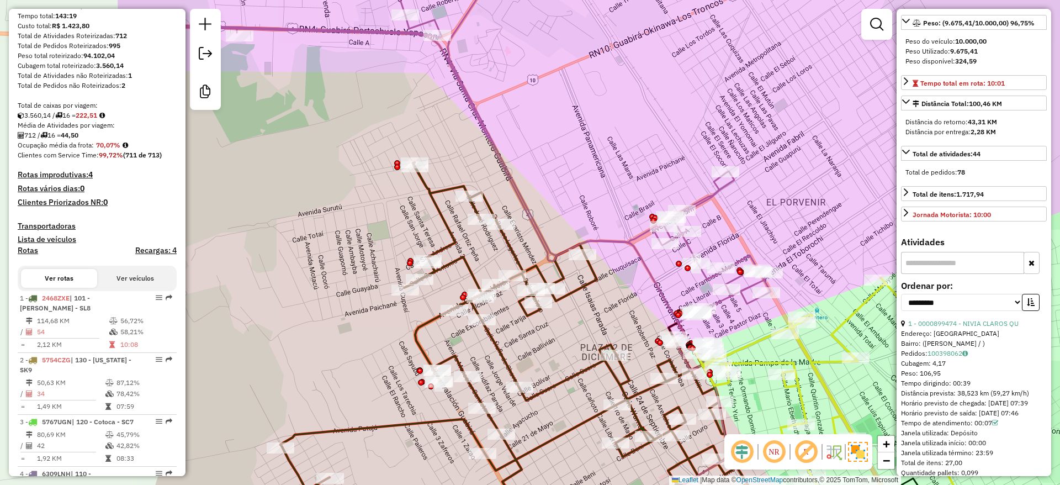
scroll to position [26, 0]
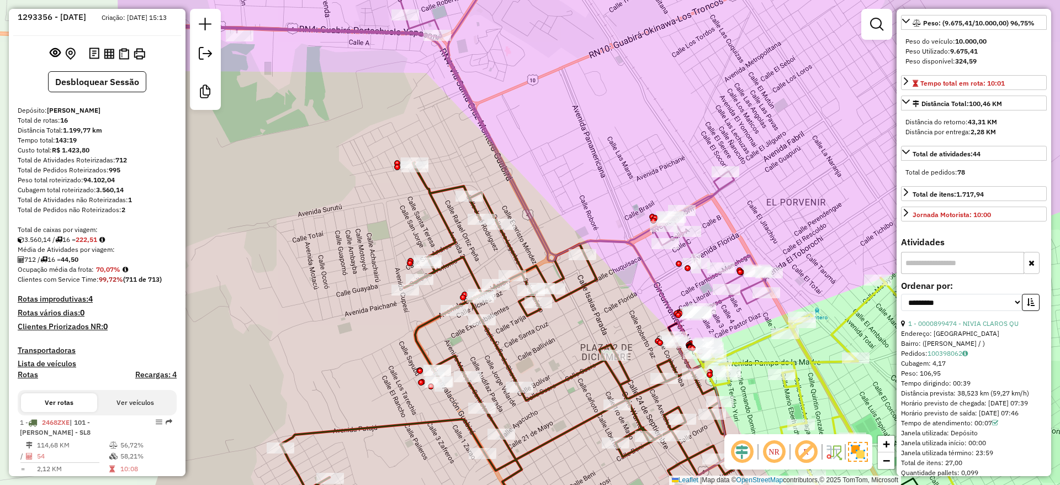
drag, startPoint x: 125, startPoint y: 281, endPoint x: 99, endPoint y: 278, distance: 26.1
click at [99, 274] on div "Ocupação média da frota: 70,07%" at bounding box center [97, 269] width 159 height 10
copy strong "70,07%"
drag, startPoint x: 138, startPoint y: 167, endPoint x: 117, endPoint y: 174, distance: 22.2
click at [117, 165] on div "Total de Atividades Roteirizadas: 712" at bounding box center [97, 160] width 159 height 10
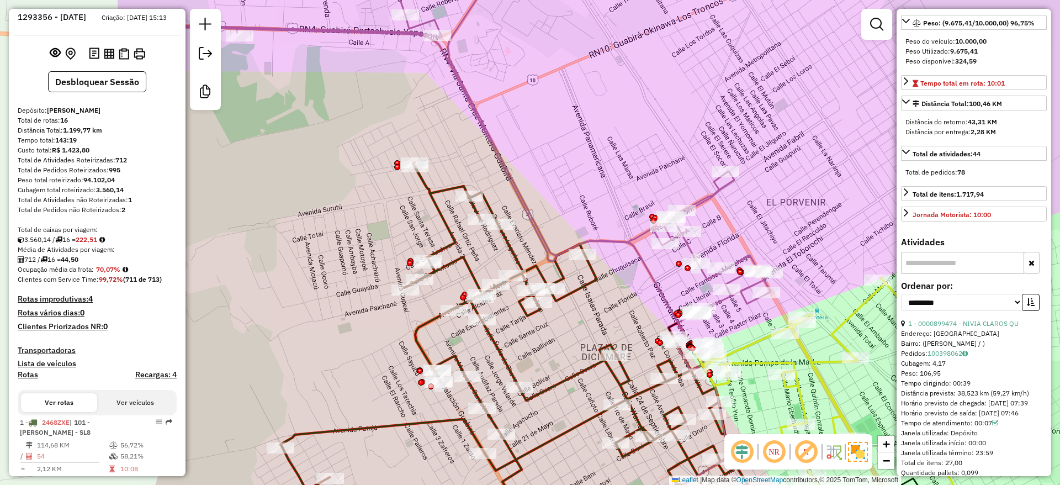
copy strong "712"
drag, startPoint x: 89, startPoint y: 266, endPoint x: 67, endPoint y: 267, distance: 22.6
click at [67, 264] on div "712 / 16 = 44,50" at bounding box center [97, 259] width 159 height 10
copy strong "44,50"
click at [1017, 56] on div "Peso Utilizado: 9.675,41" at bounding box center [973, 51] width 137 height 10
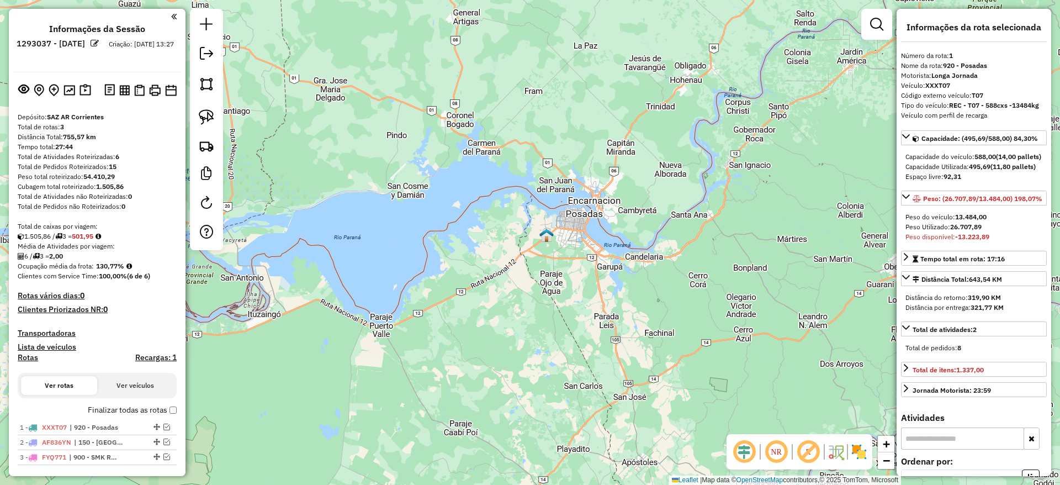
select select "**********"
drag, startPoint x: 616, startPoint y: 166, endPoint x: 622, endPoint y: 179, distance: 14.3
click at [621, 179] on div "Janela de atendimento Grade de atendimento Capacidade Transportadoras Veículos …" at bounding box center [530, 242] width 1060 height 485
